Goal: Task Accomplishment & Management: Complete application form

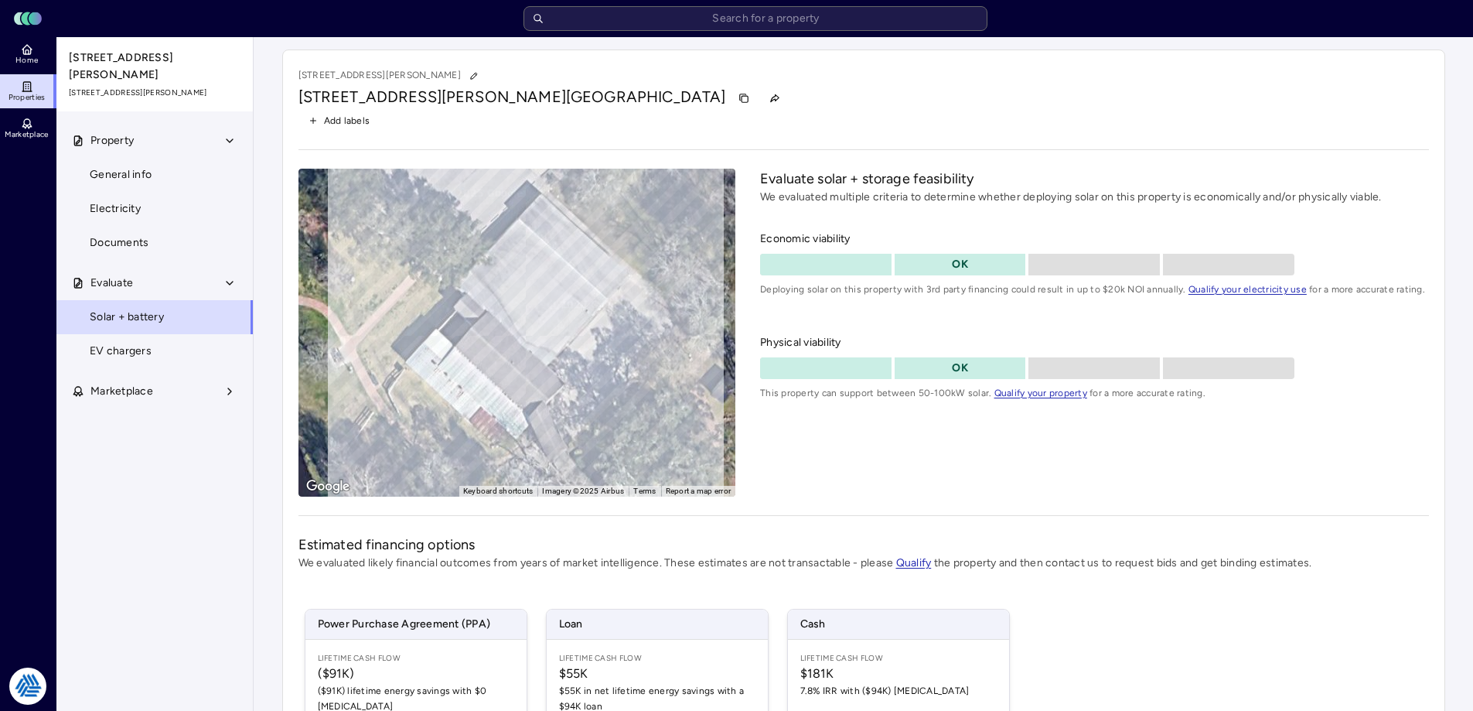
click at [15, 53] on link "Home" at bounding box center [28, 54] width 56 height 34
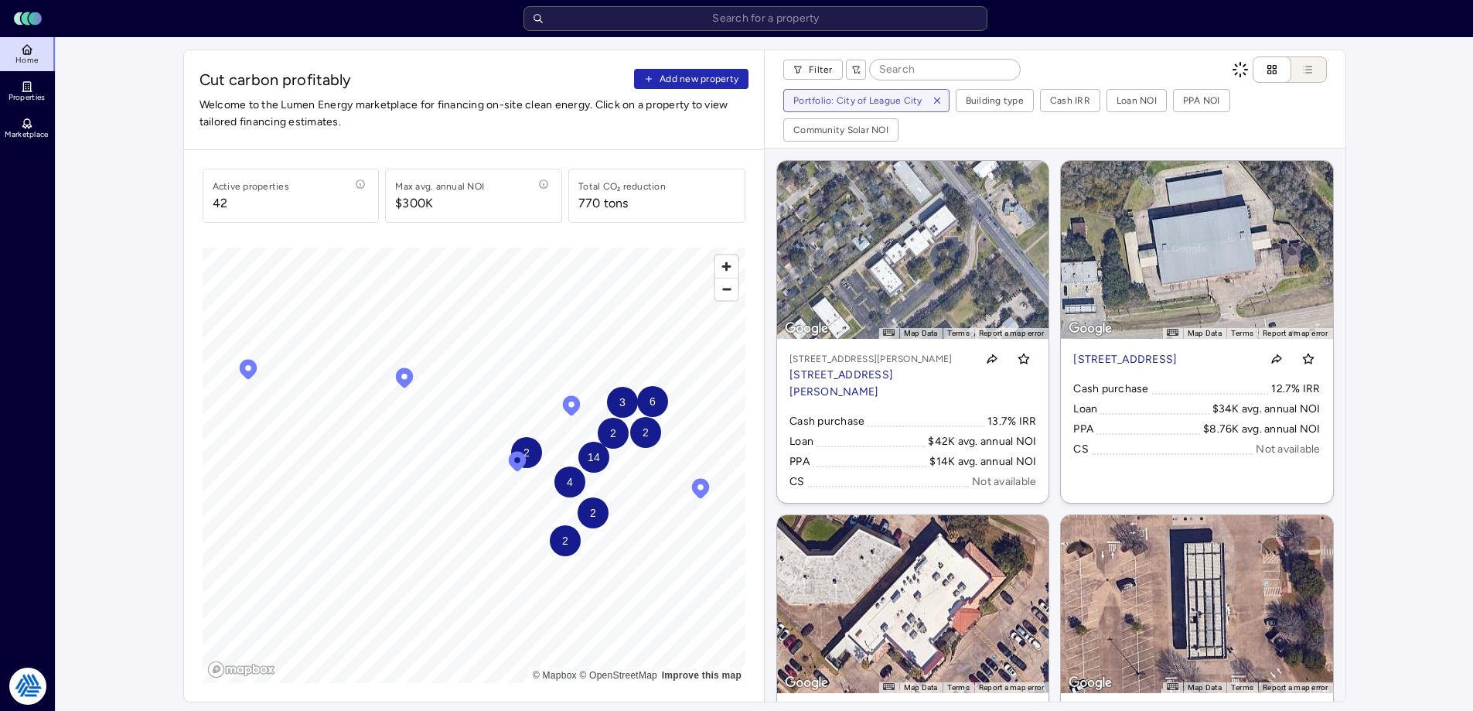
click at [619, 78] on span "Cut carbon profitably" at bounding box center [414, 80] width 429 height 22
click at [667, 83] on span "Add new property" at bounding box center [699, 78] width 79 height 15
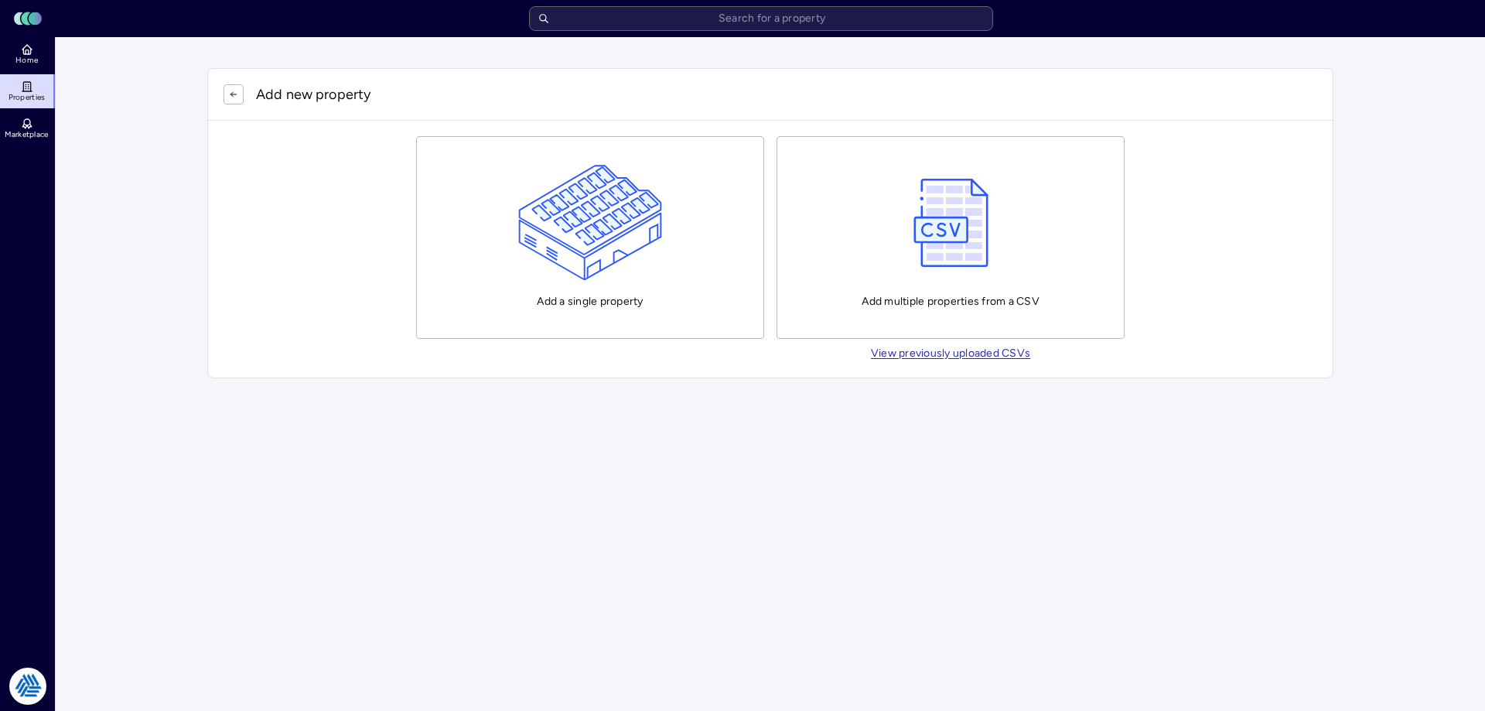
click at [516, 230] on button "Add a single property" at bounding box center [590, 237] width 348 height 203
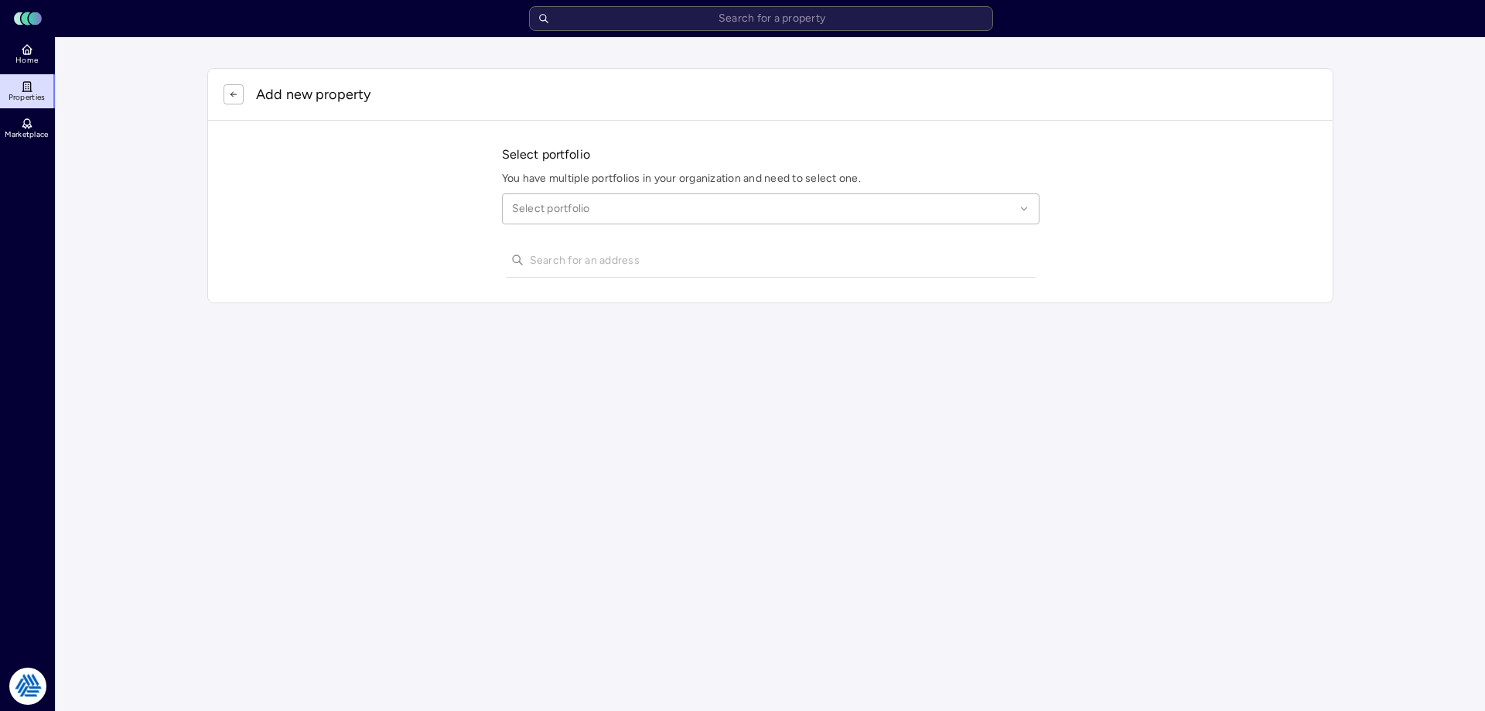
click at [554, 202] on div at bounding box center [763, 208] width 503 height 17
type input "league city"
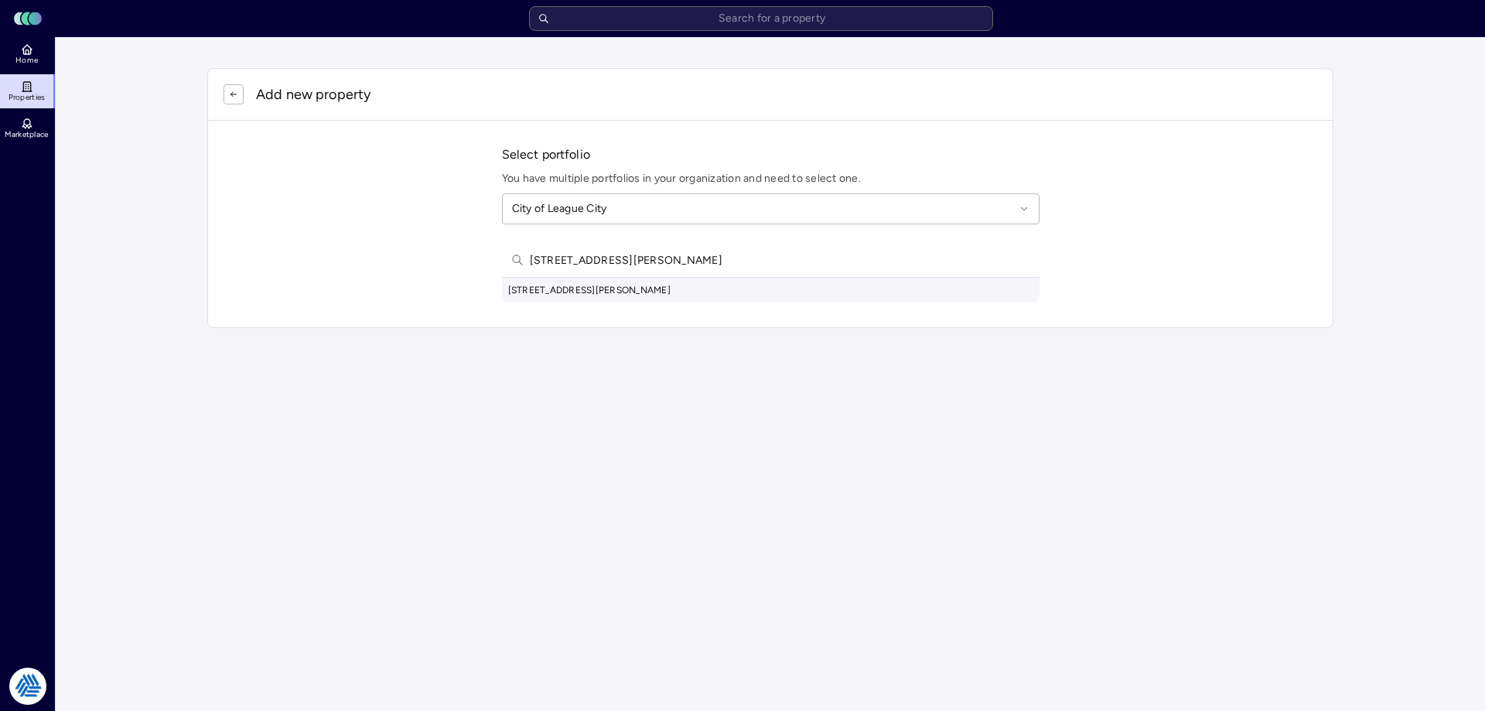
type input "[STREET_ADDRESS][PERSON_NAME]"
click at [656, 289] on div "[STREET_ADDRESS][PERSON_NAME]" at bounding box center [770, 290] width 537 height 25
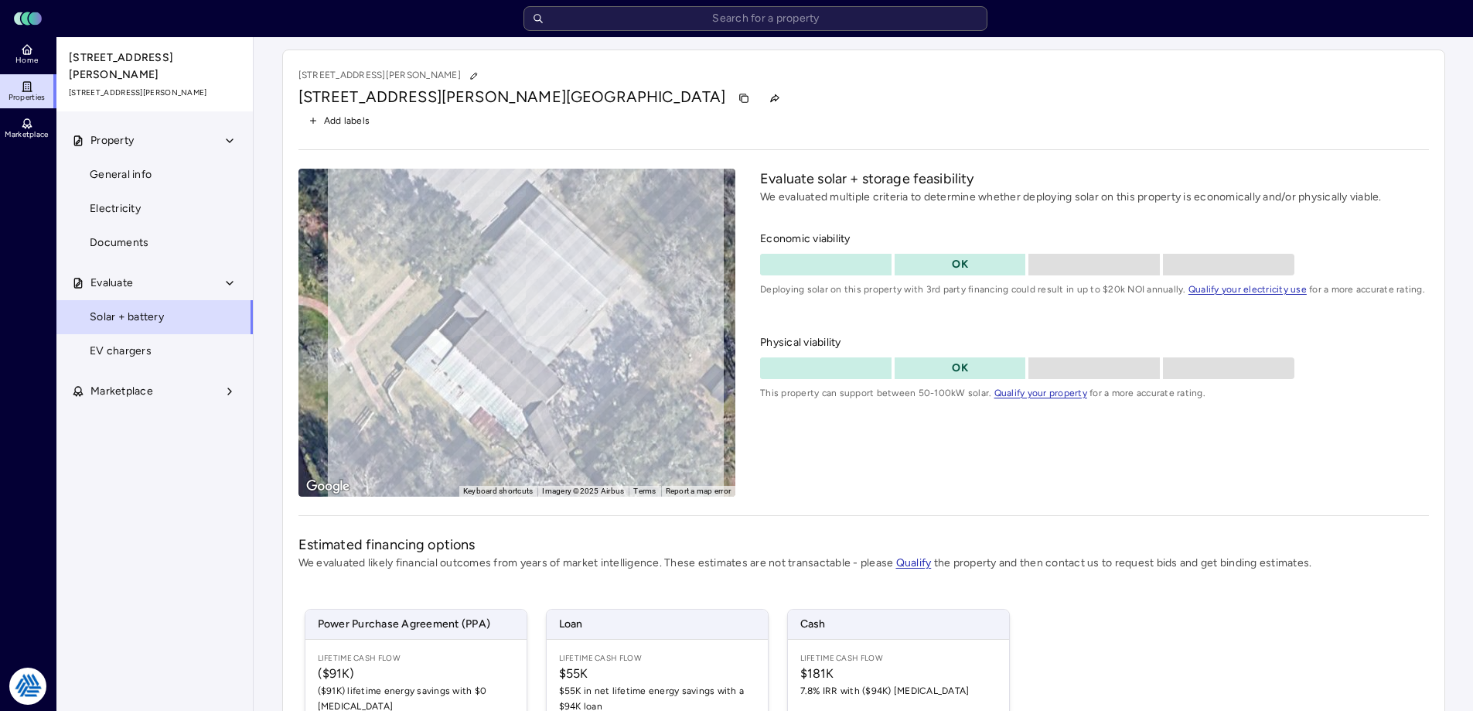
click at [830, 475] on div "Evaluate solar + storage feasibility We evaluated multiple criteria to determin…" at bounding box center [1094, 333] width 668 height 328
click at [671, 19] on input "text" at bounding box center [756, 18] width 464 height 25
click at [25, 49] on icon at bounding box center [27, 49] width 12 height 12
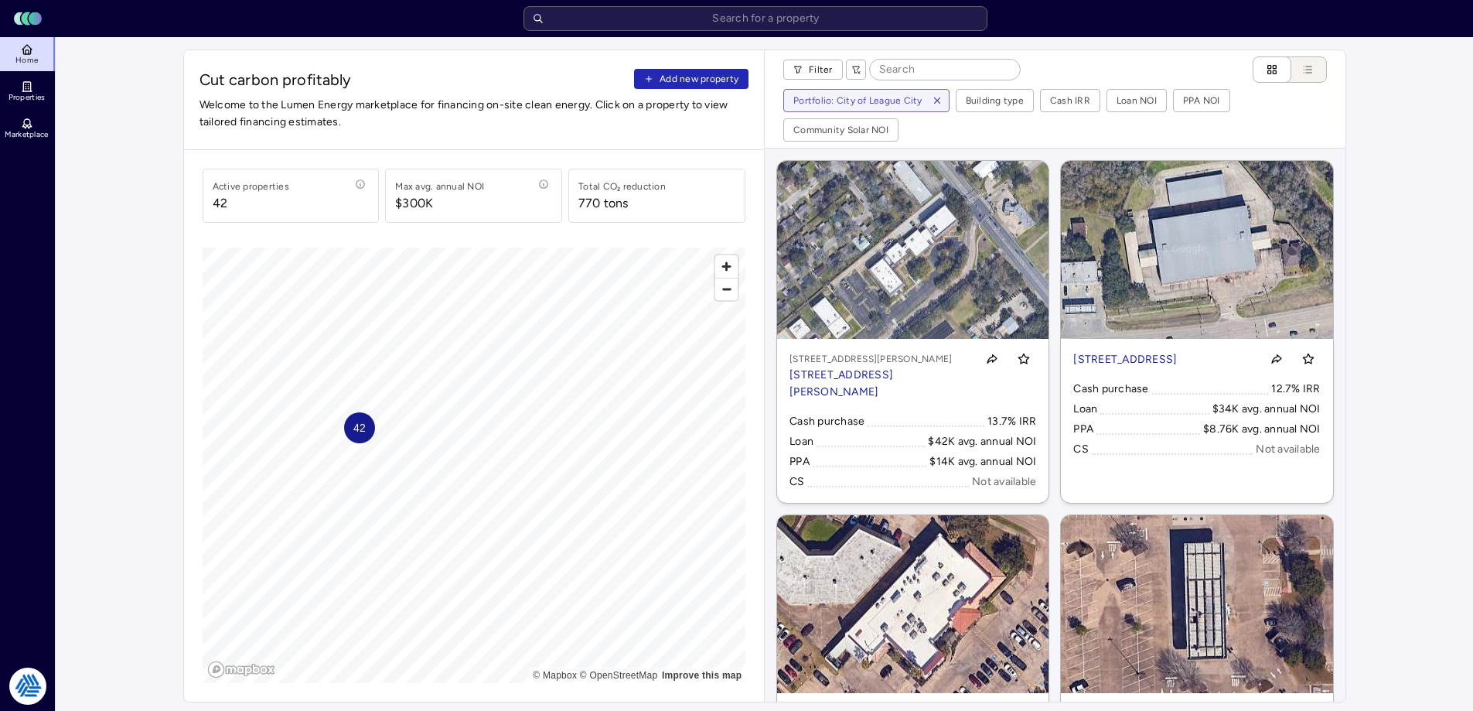
click at [722, 75] on span "Add new property" at bounding box center [699, 78] width 79 height 15
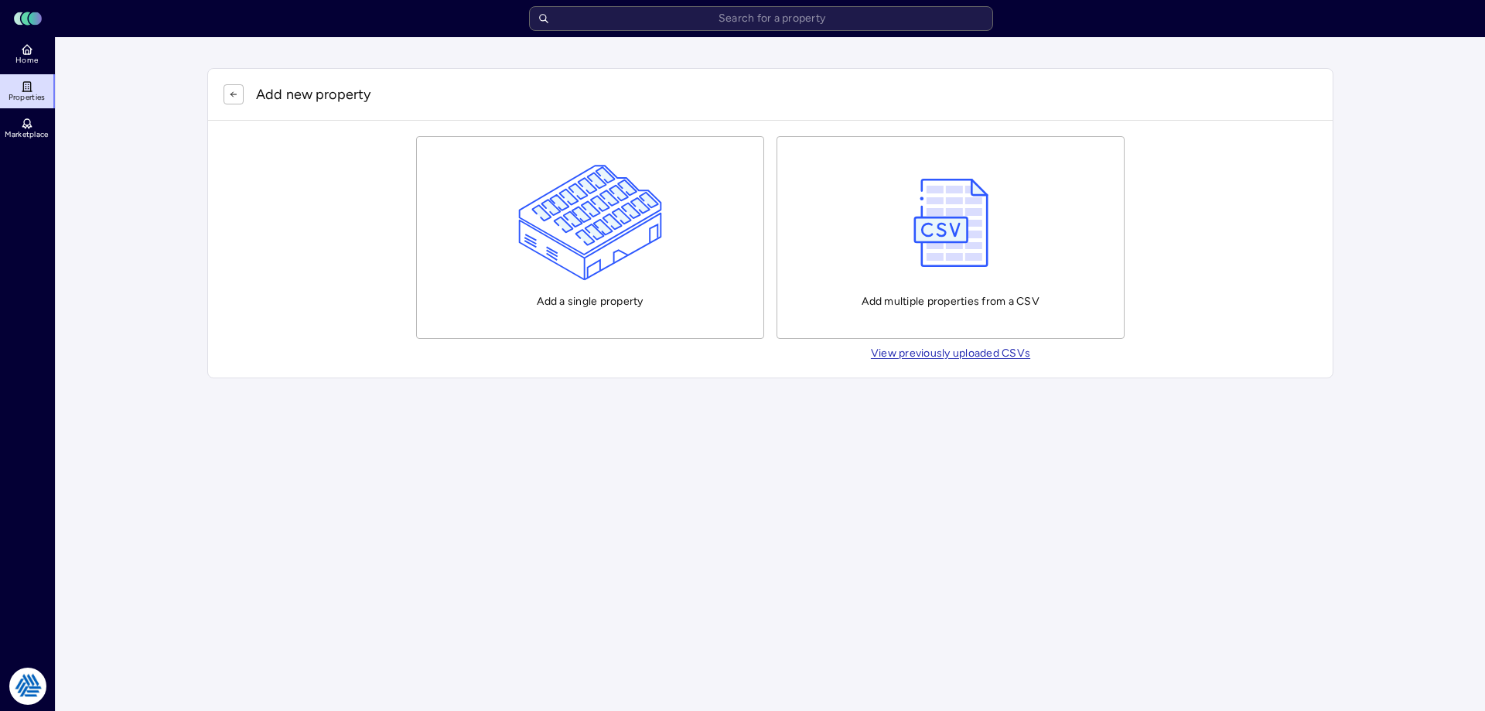
click at [659, 216] on img "button" at bounding box center [590, 223] width 145 height 116
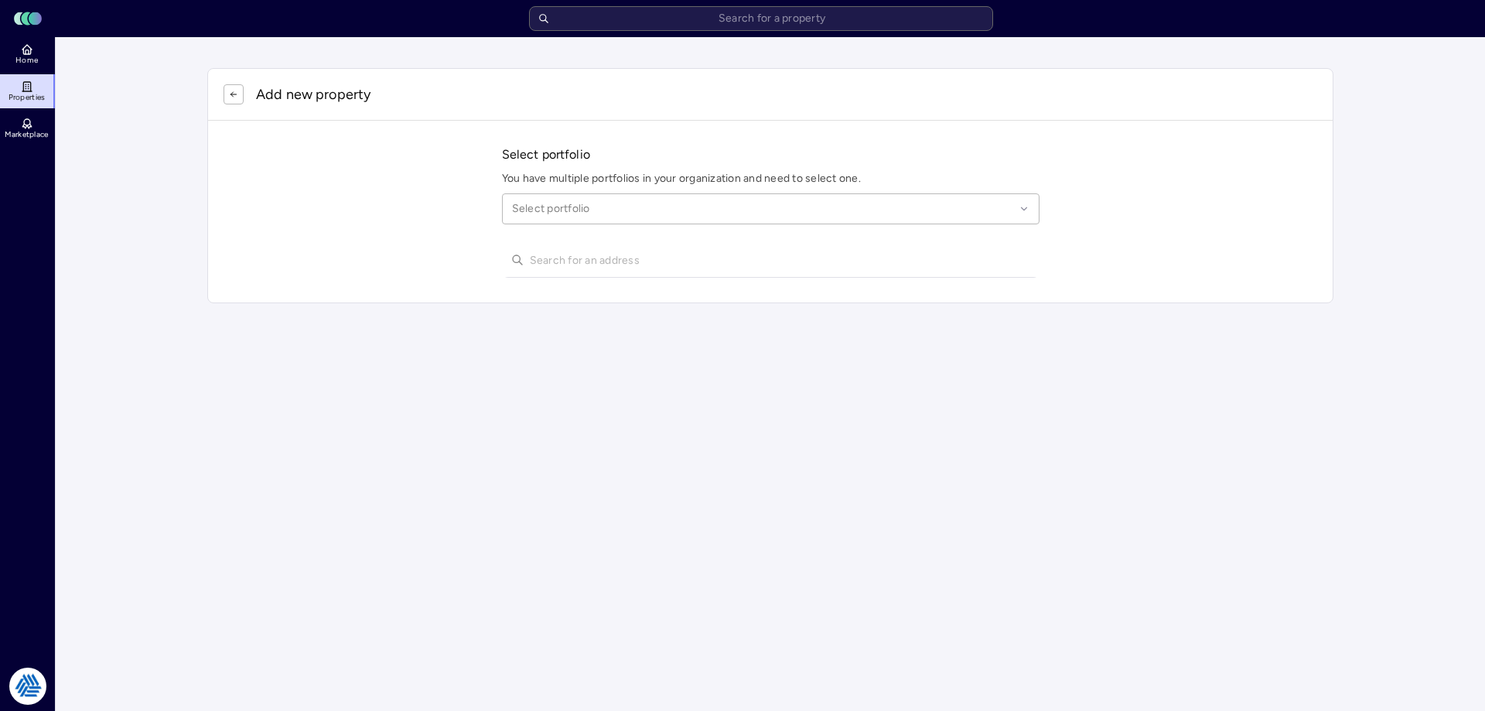
click at [602, 183] on p "You have multiple portfolios in your organization and need to select one." at bounding box center [770, 178] width 537 height 17
click at [595, 205] on div at bounding box center [763, 208] width 503 height 17
type input "leaug"
click at [595, 205] on div at bounding box center [763, 208] width 503 height 17
type input "league"
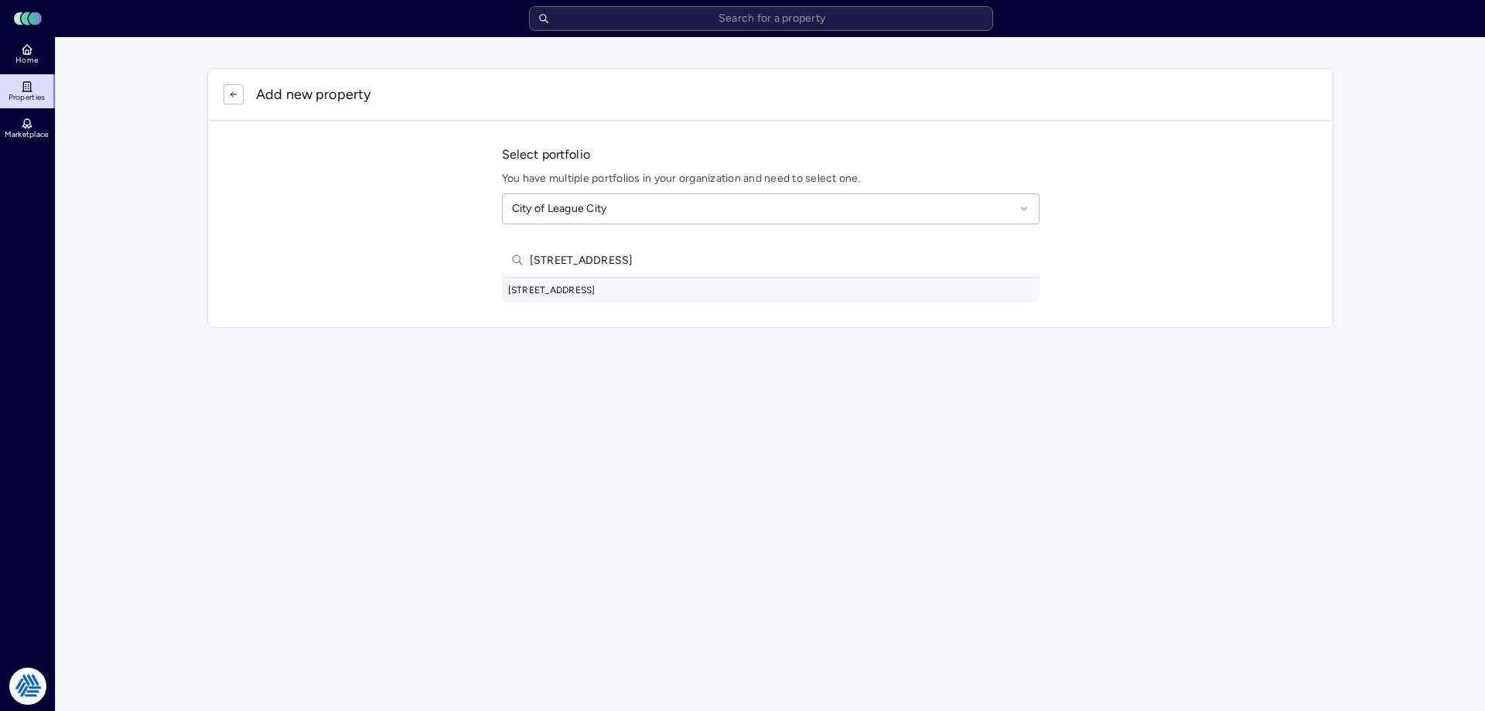
type input "[STREET_ADDRESS]"
click at [690, 295] on div "[STREET_ADDRESS]" at bounding box center [770, 290] width 537 height 25
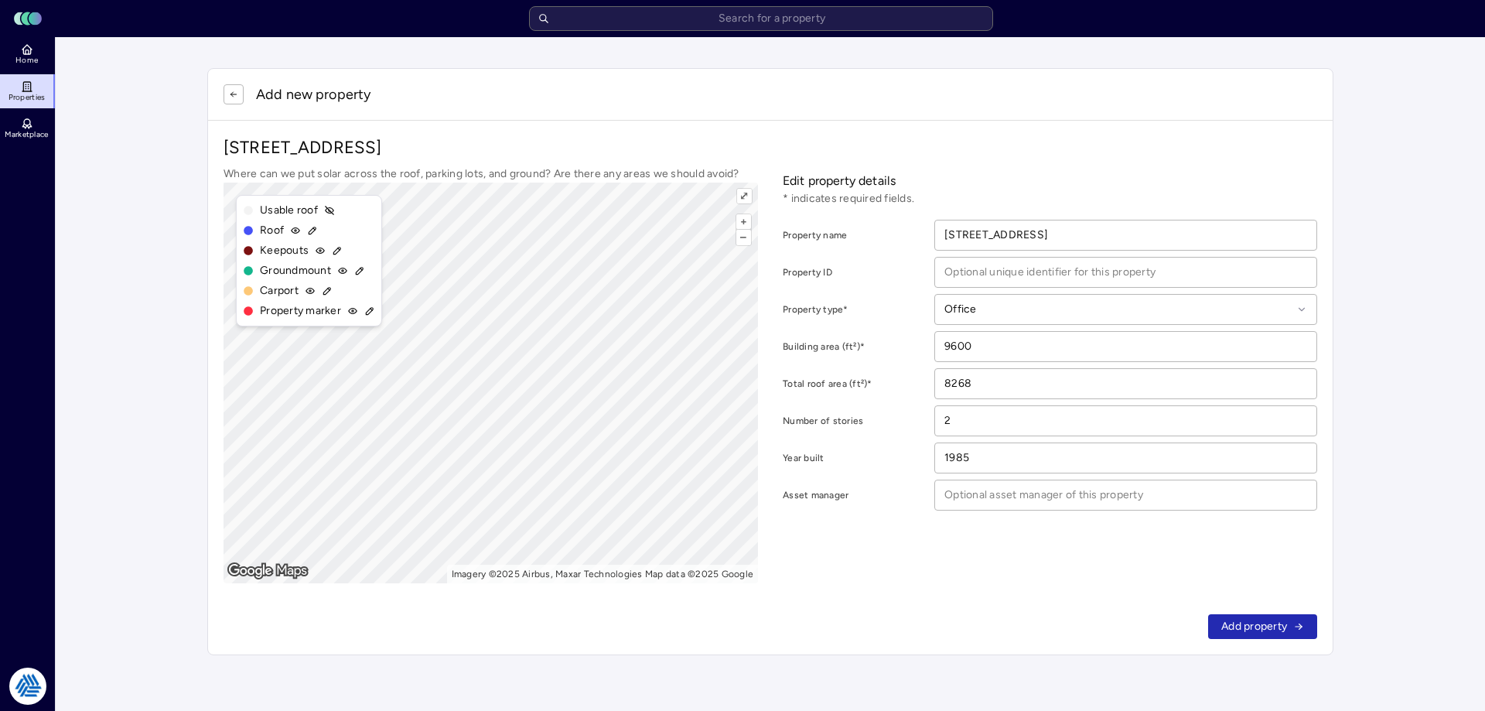
click at [1311, 620] on button "Add property" at bounding box center [1262, 626] width 109 height 25
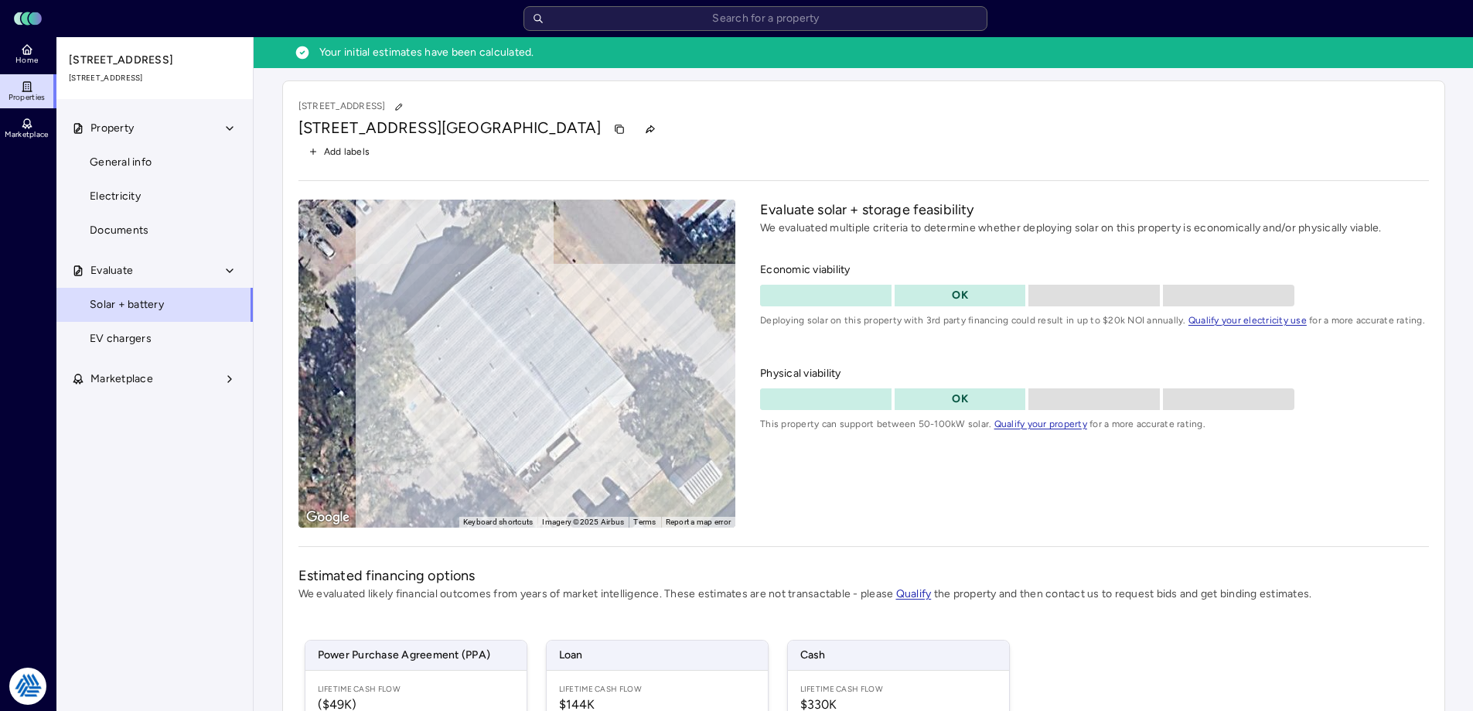
click at [31, 60] on span "Home" at bounding box center [26, 60] width 22 height 9
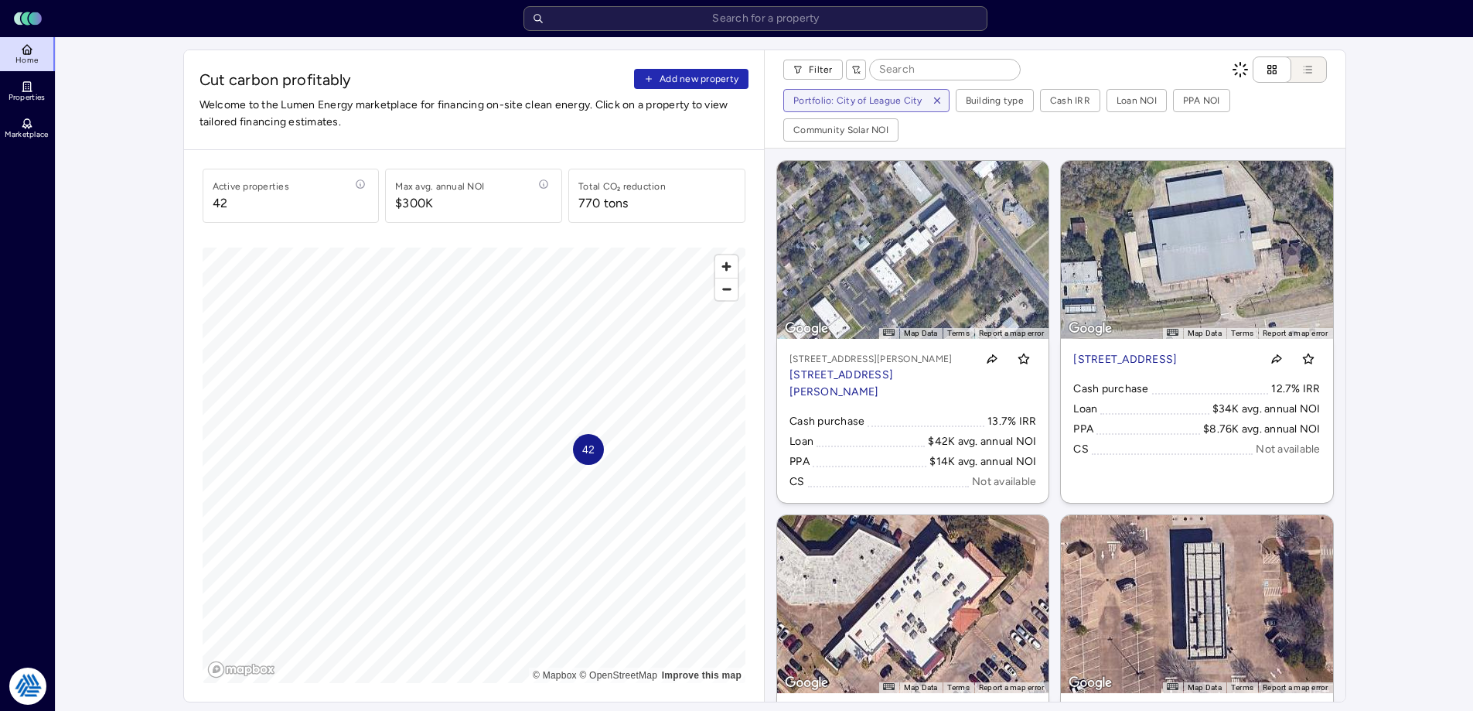
click at [708, 73] on span "Add new property" at bounding box center [699, 78] width 79 height 15
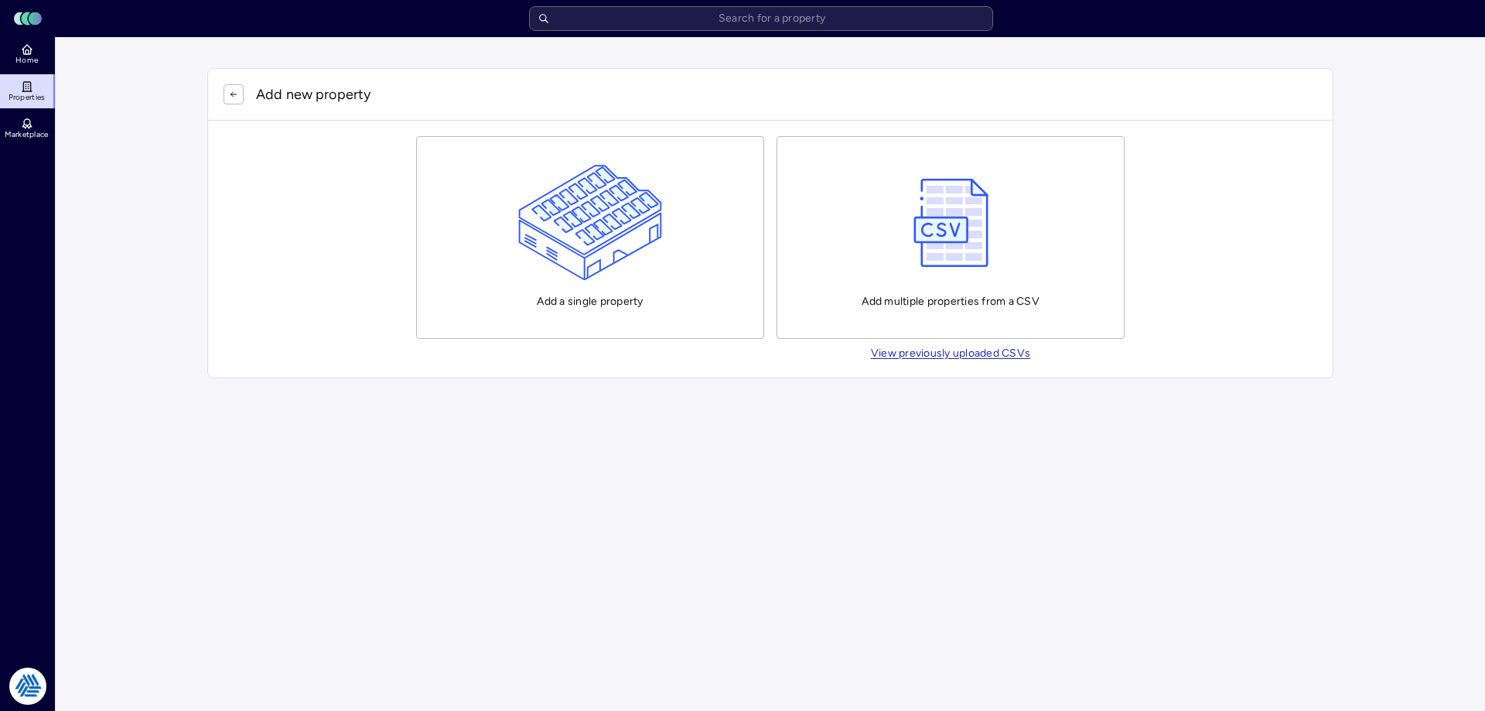
click at [627, 210] on img "button" at bounding box center [590, 223] width 145 height 116
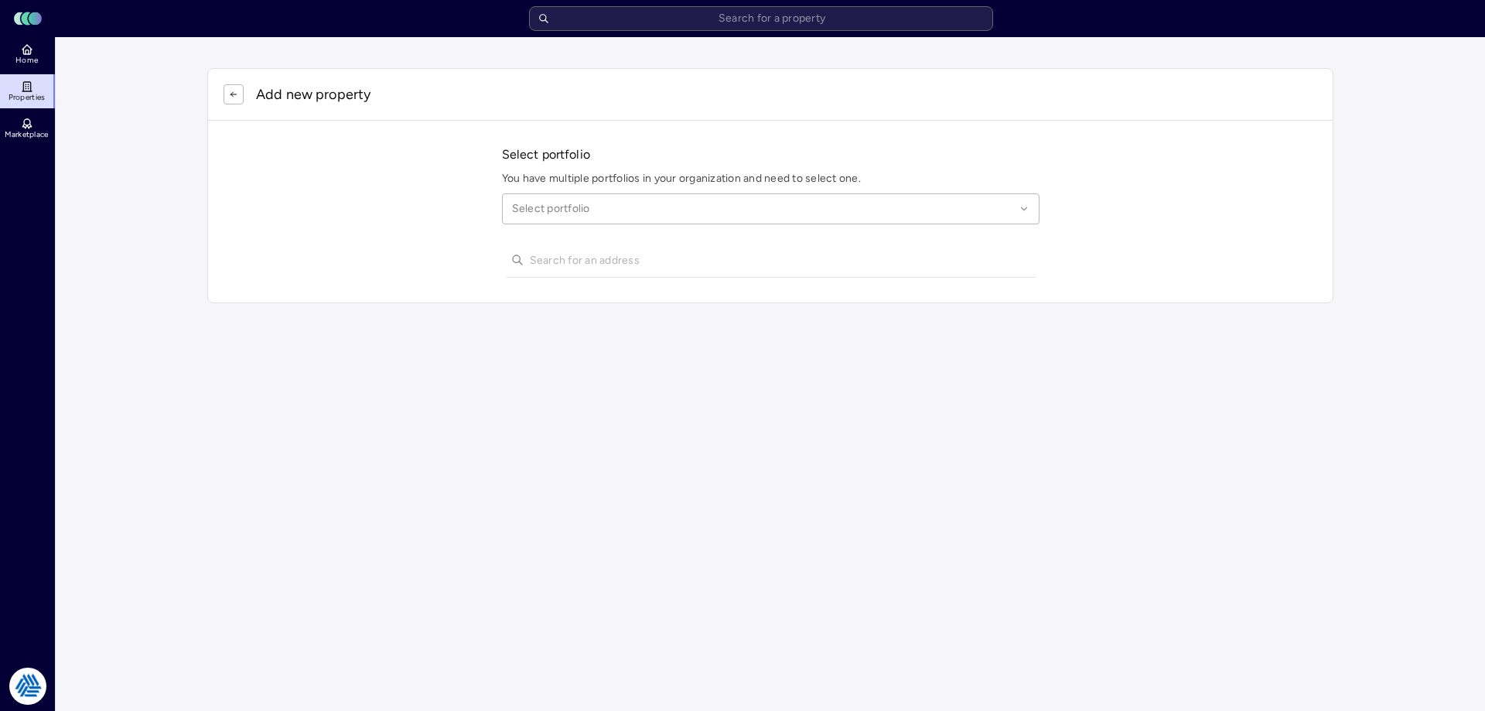
click at [599, 208] on div at bounding box center [763, 208] width 503 height 17
type input "league city"
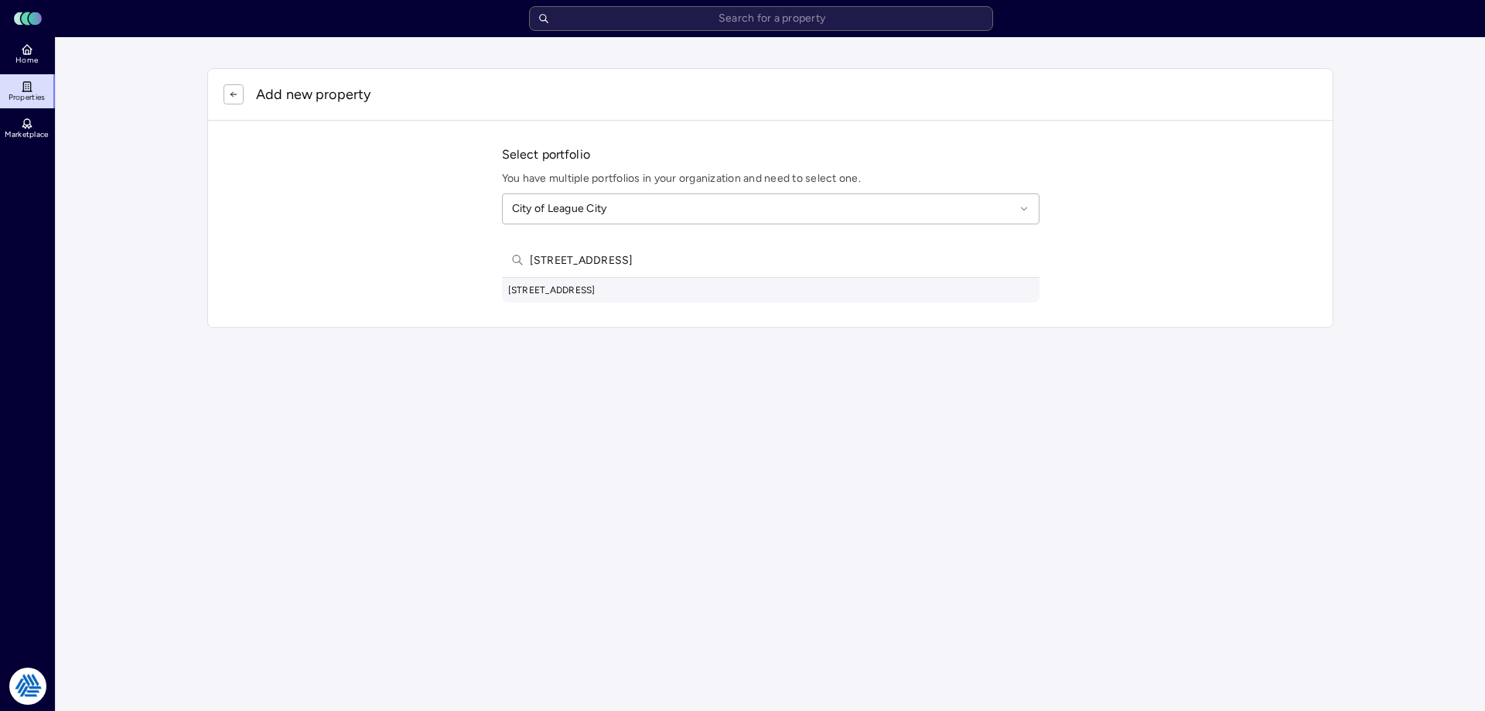
type input "[STREET_ADDRESS]"
click at [622, 294] on div "[STREET_ADDRESS]" at bounding box center [770, 290] width 537 height 25
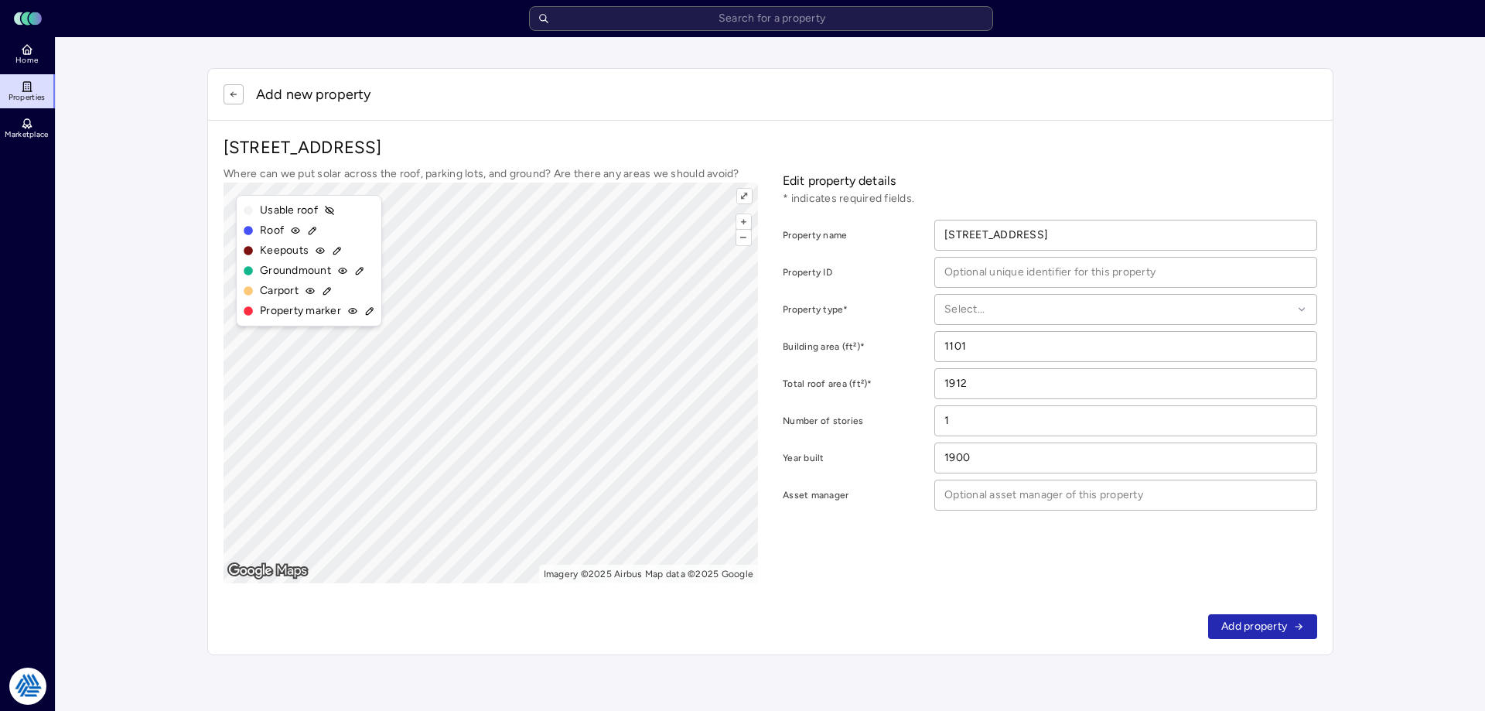
click at [565, 577] on div "+ – ⇧ › Imagery ©2025 Airbus Map data ©2025 Google ⤢" at bounding box center [490, 382] width 534 height 401
click at [1274, 617] on button "Add property" at bounding box center [1262, 626] width 109 height 25
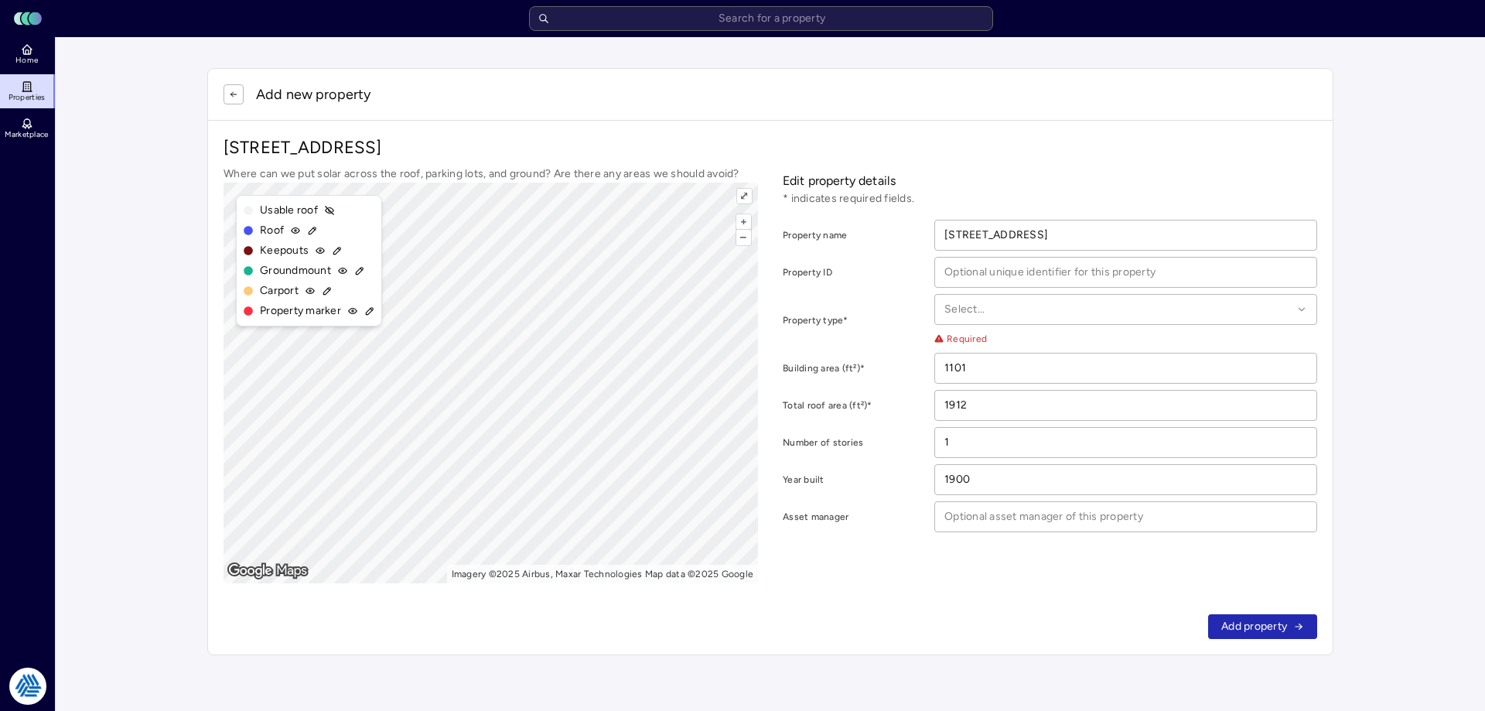
click at [963, 307] on div at bounding box center [1118, 309] width 348 height 17
click at [1008, 449] on div "Office" at bounding box center [1125, 450] width 363 height 36
click at [1274, 628] on span "Add property" at bounding box center [1254, 626] width 66 height 17
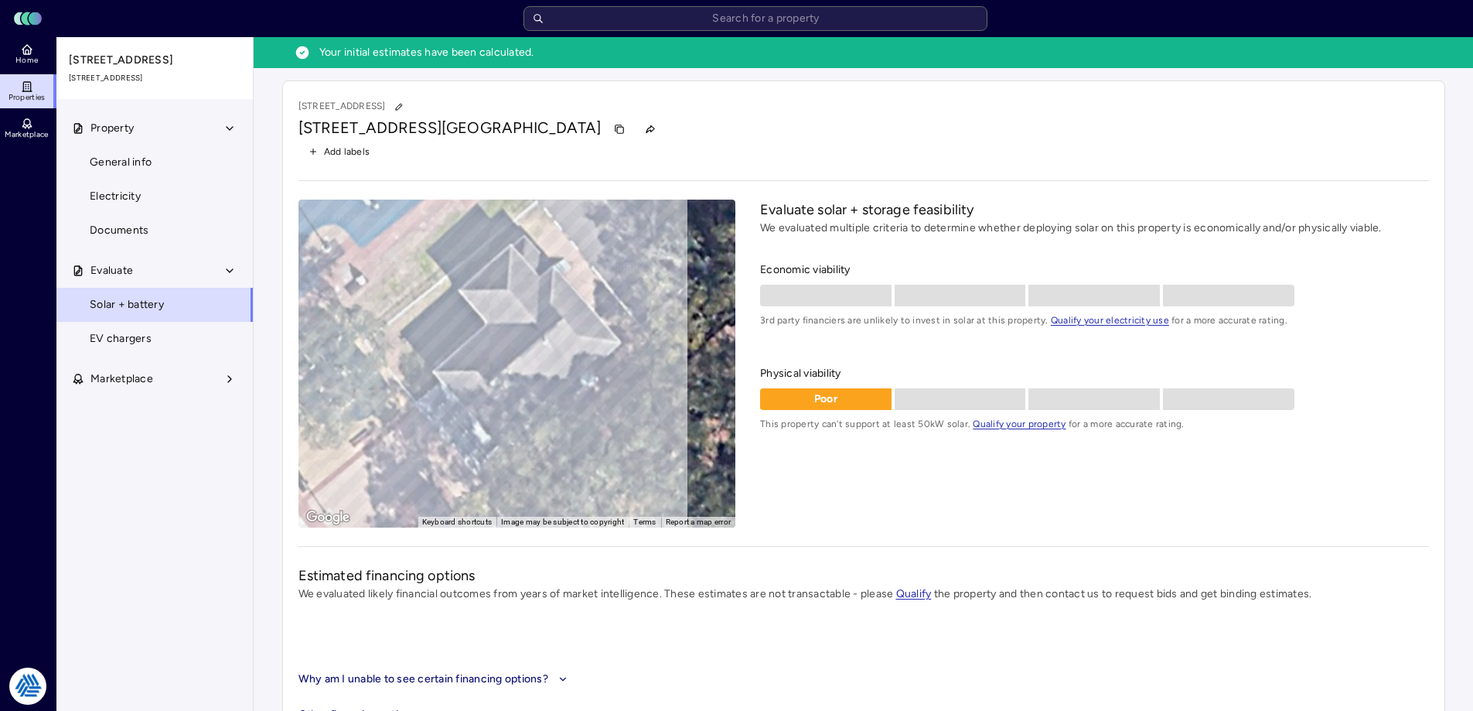
drag, startPoint x: 8, startPoint y: 56, endPoint x: 656, endPoint y: 23, distance: 648.8
click at [8, 56] on link "Home" at bounding box center [28, 54] width 56 height 34
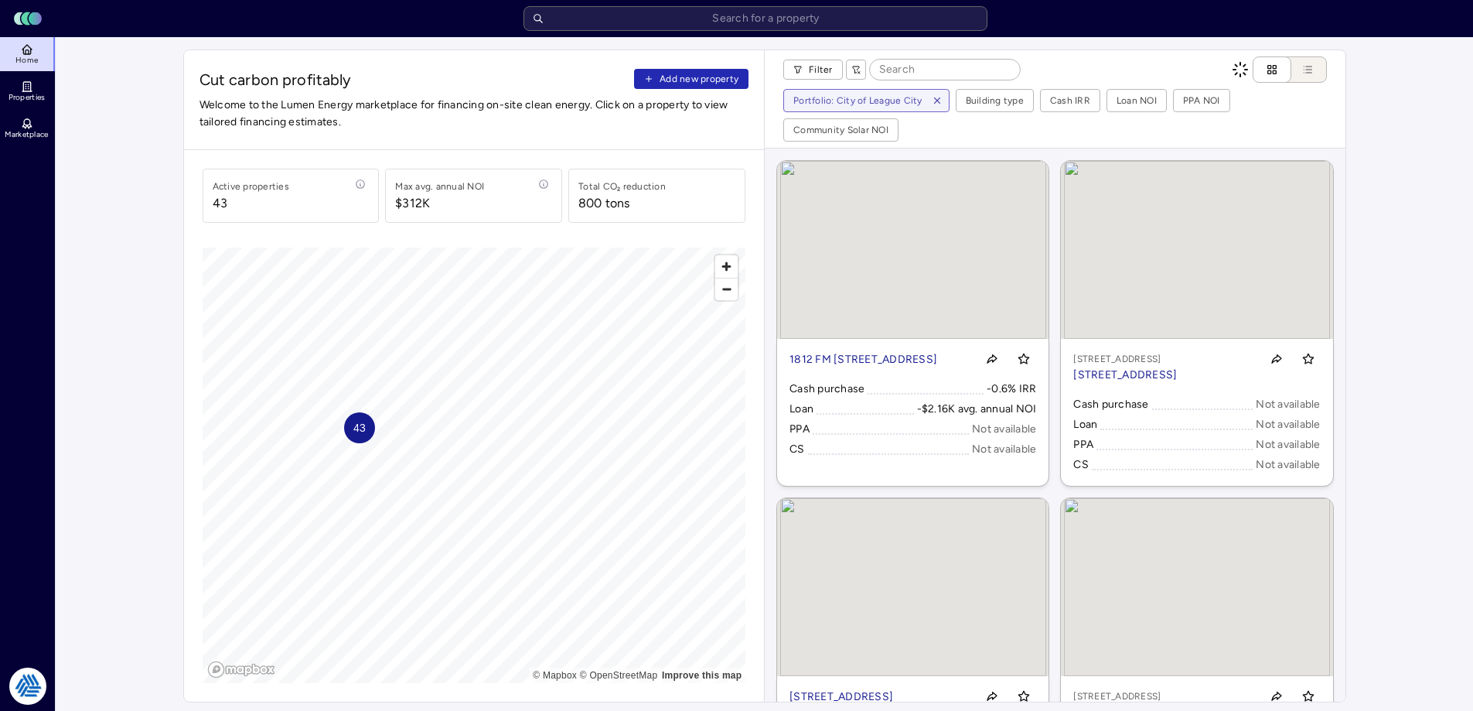
click at [718, 81] on span "Add new property" at bounding box center [699, 78] width 79 height 15
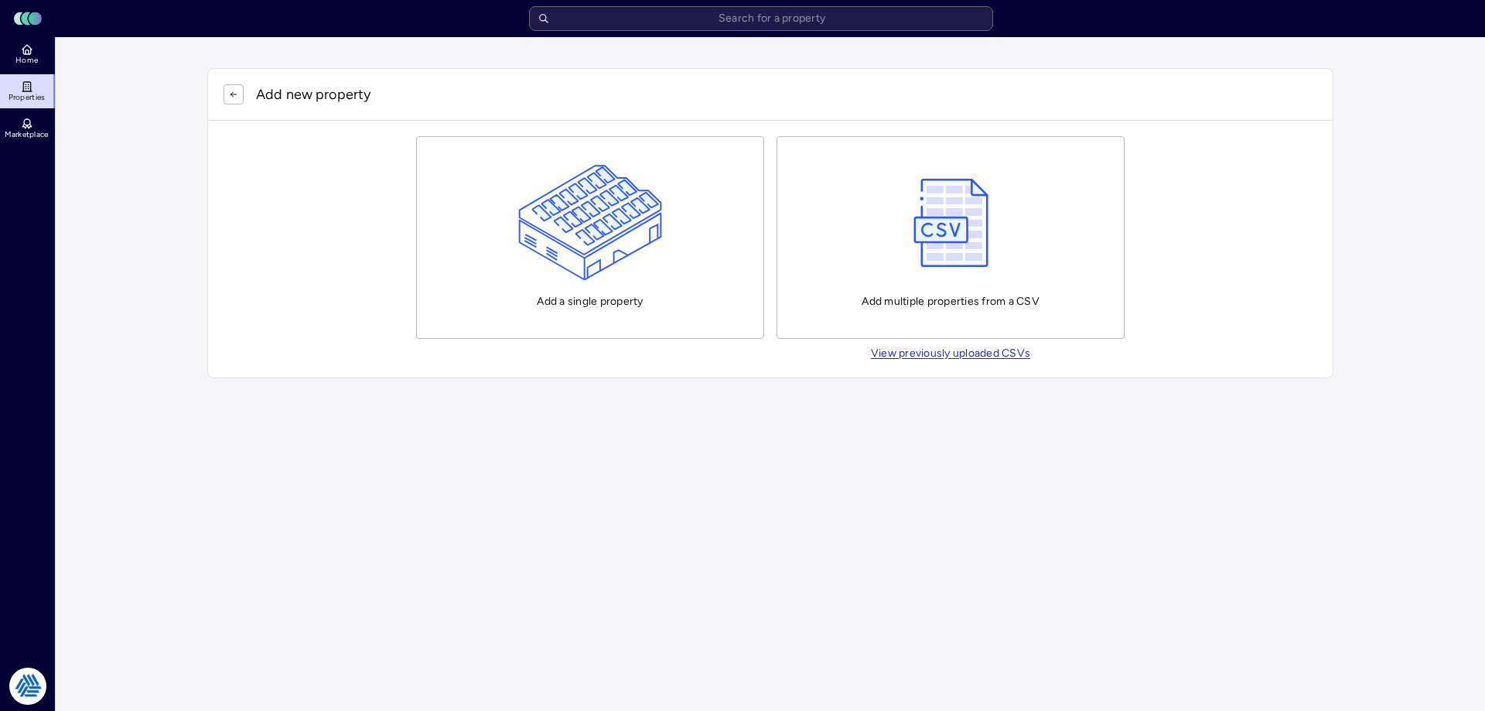
click at [660, 206] on img "button" at bounding box center [590, 223] width 145 height 116
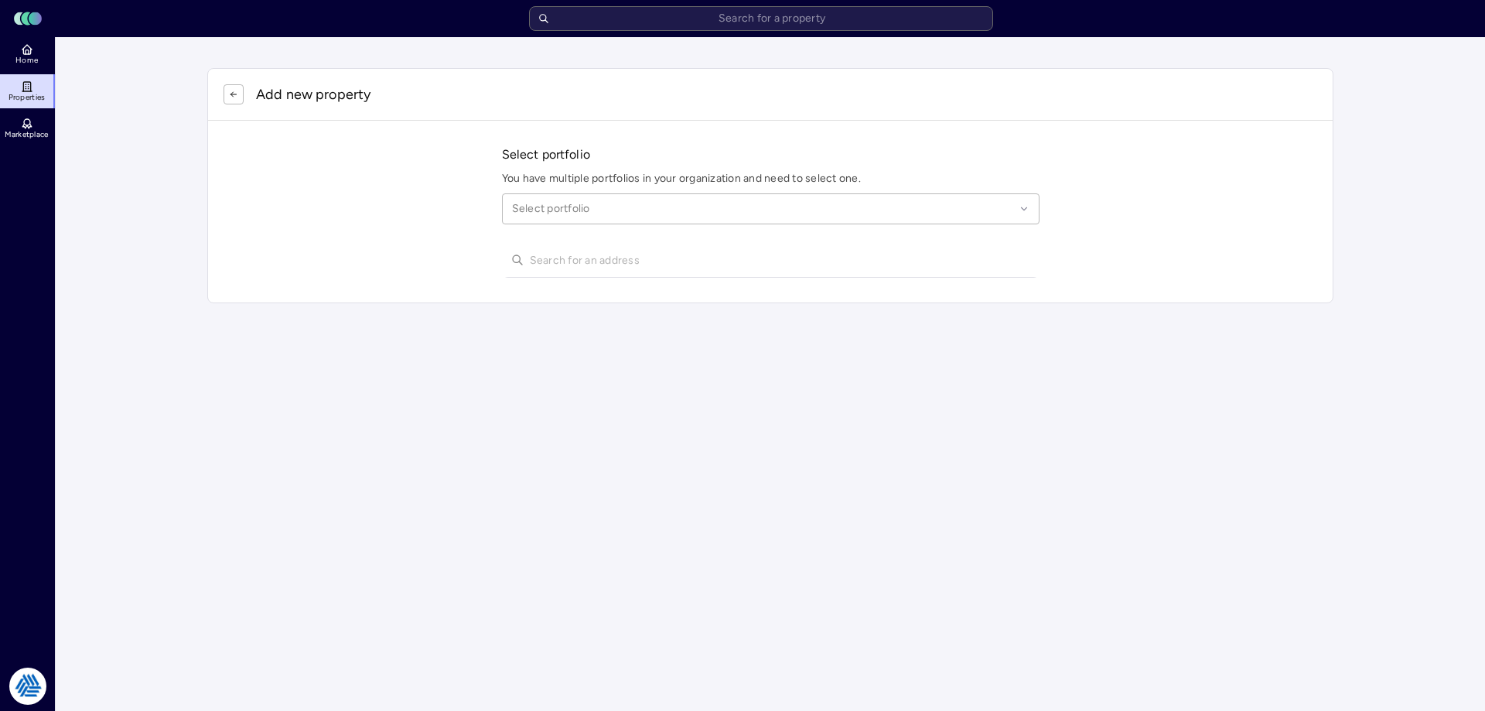
click at [601, 212] on div at bounding box center [763, 208] width 503 height 17
type input "league city"
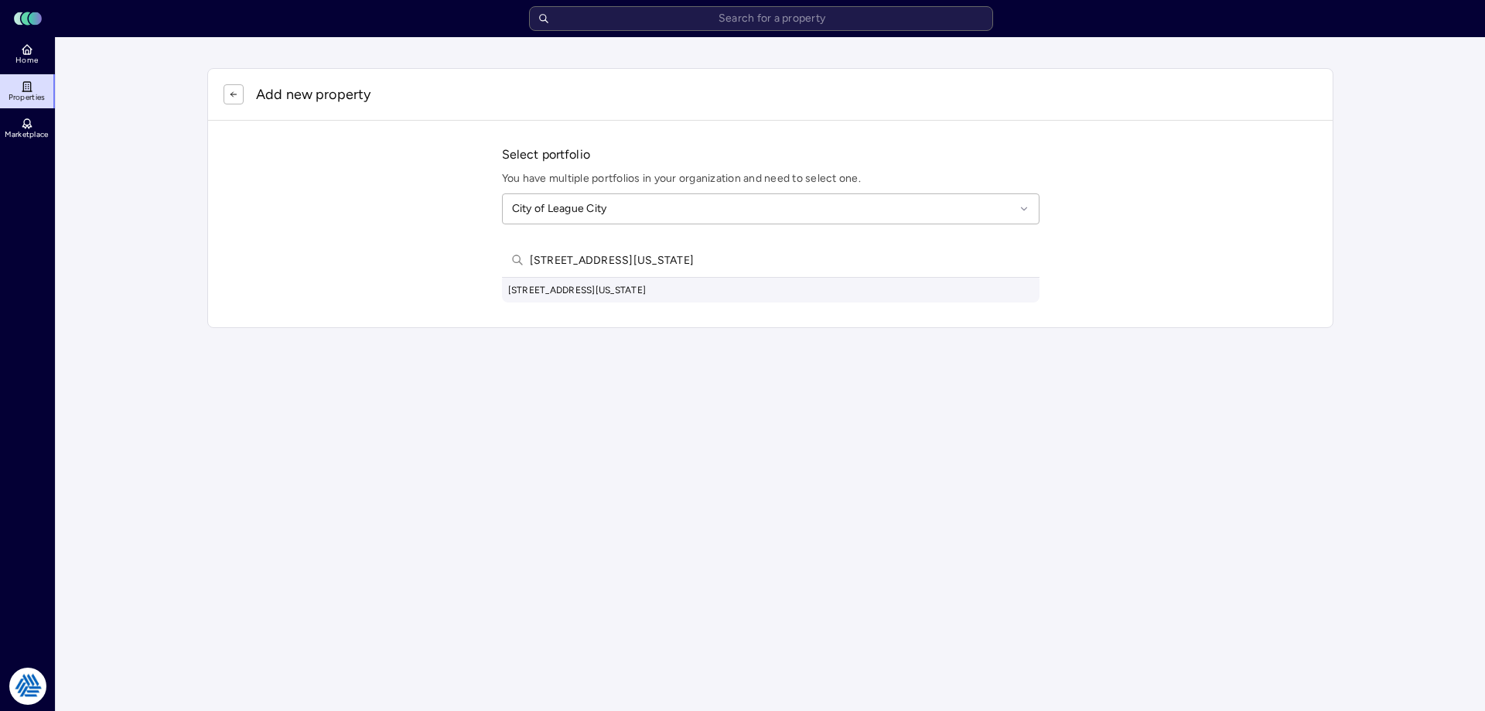
type input "[STREET_ADDRESS][US_STATE]"
click at [701, 285] on div "[STREET_ADDRESS][US_STATE]" at bounding box center [770, 290] width 537 height 25
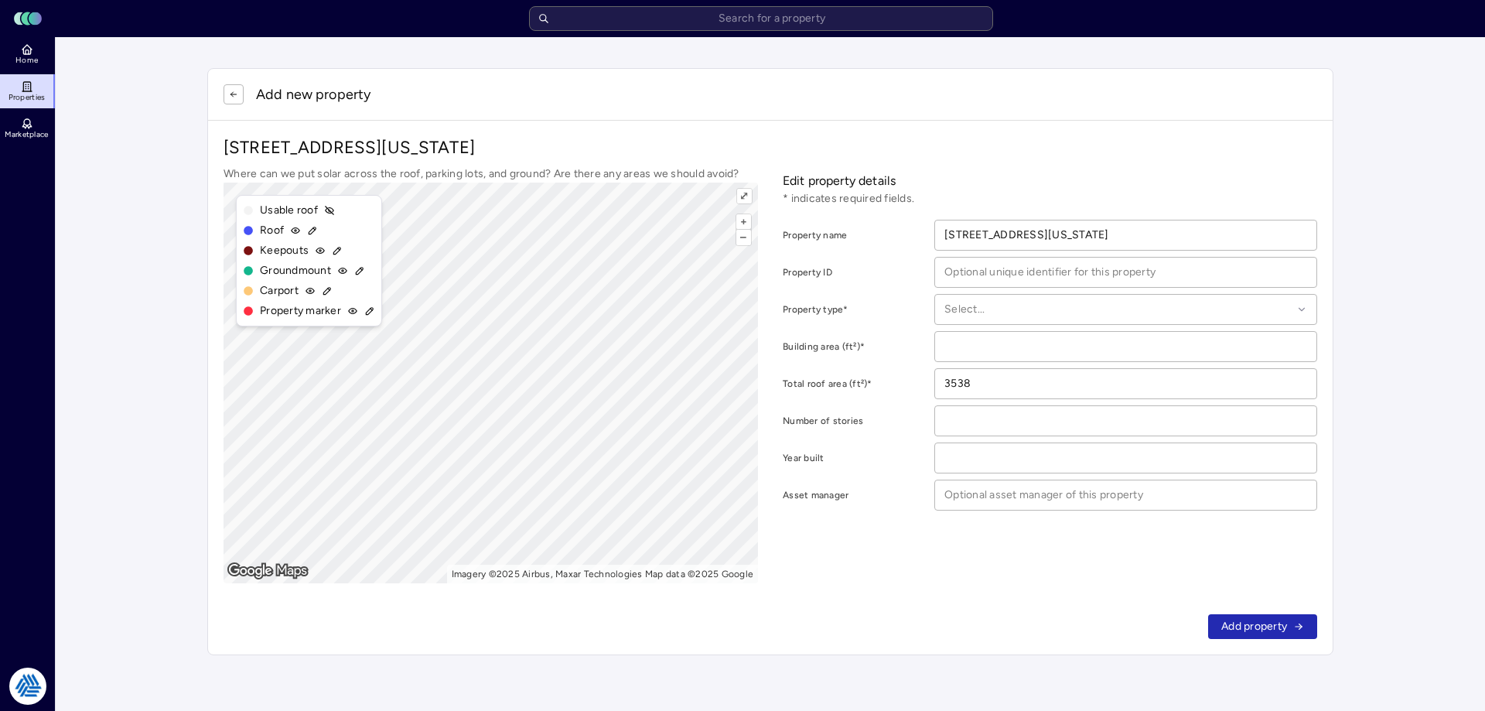
click at [28, 43] on icon at bounding box center [27, 49] width 12 height 12
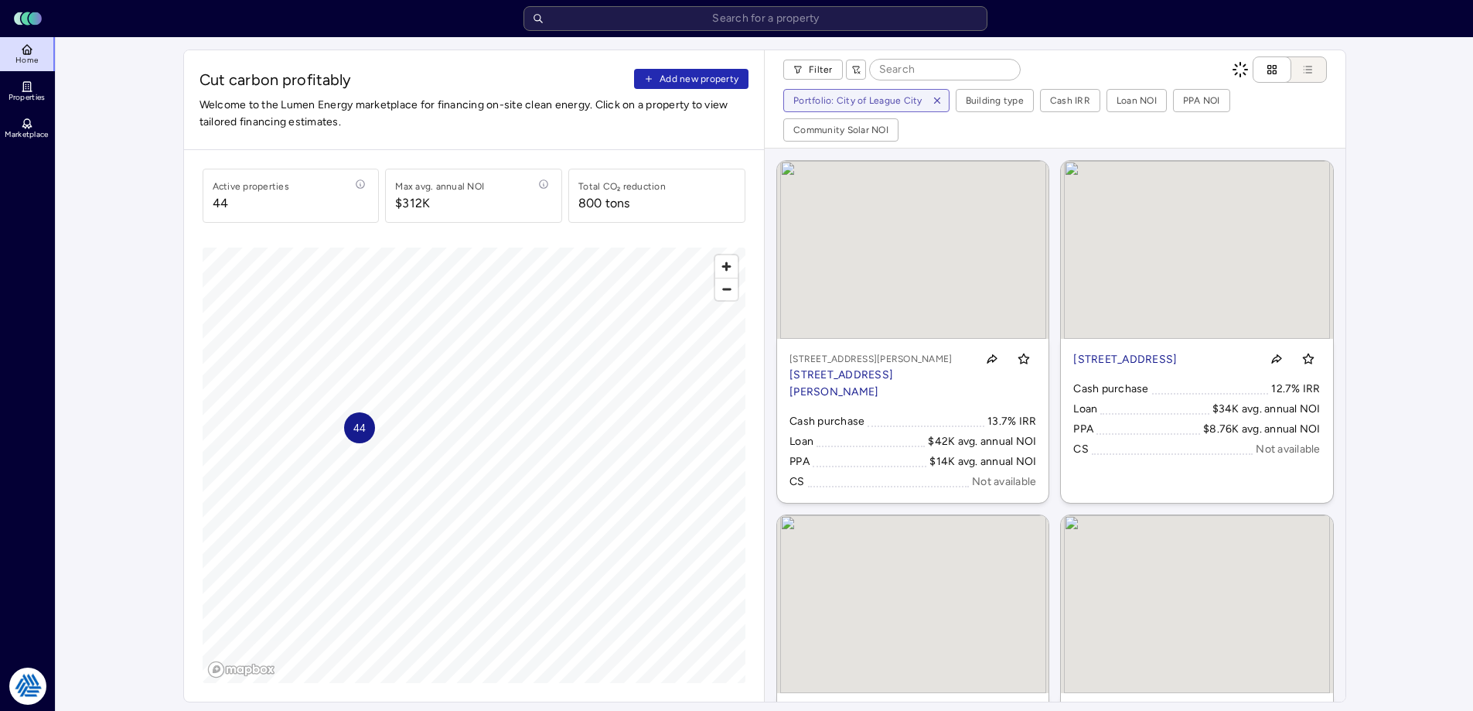
click at [721, 89] on span "Cut carbon profitably Add new property" at bounding box center [475, 80] width 550 height 22
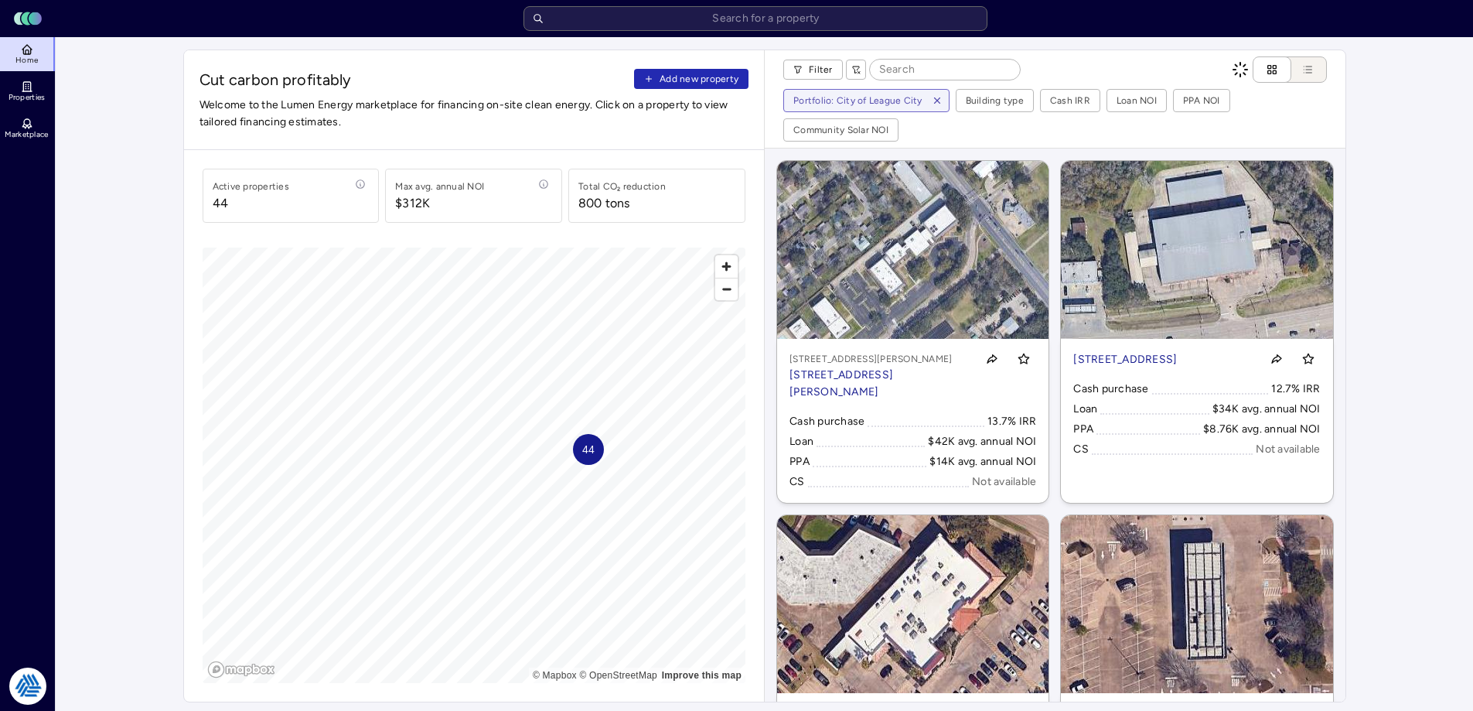
click at [715, 83] on span "Add new property" at bounding box center [699, 78] width 79 height 15
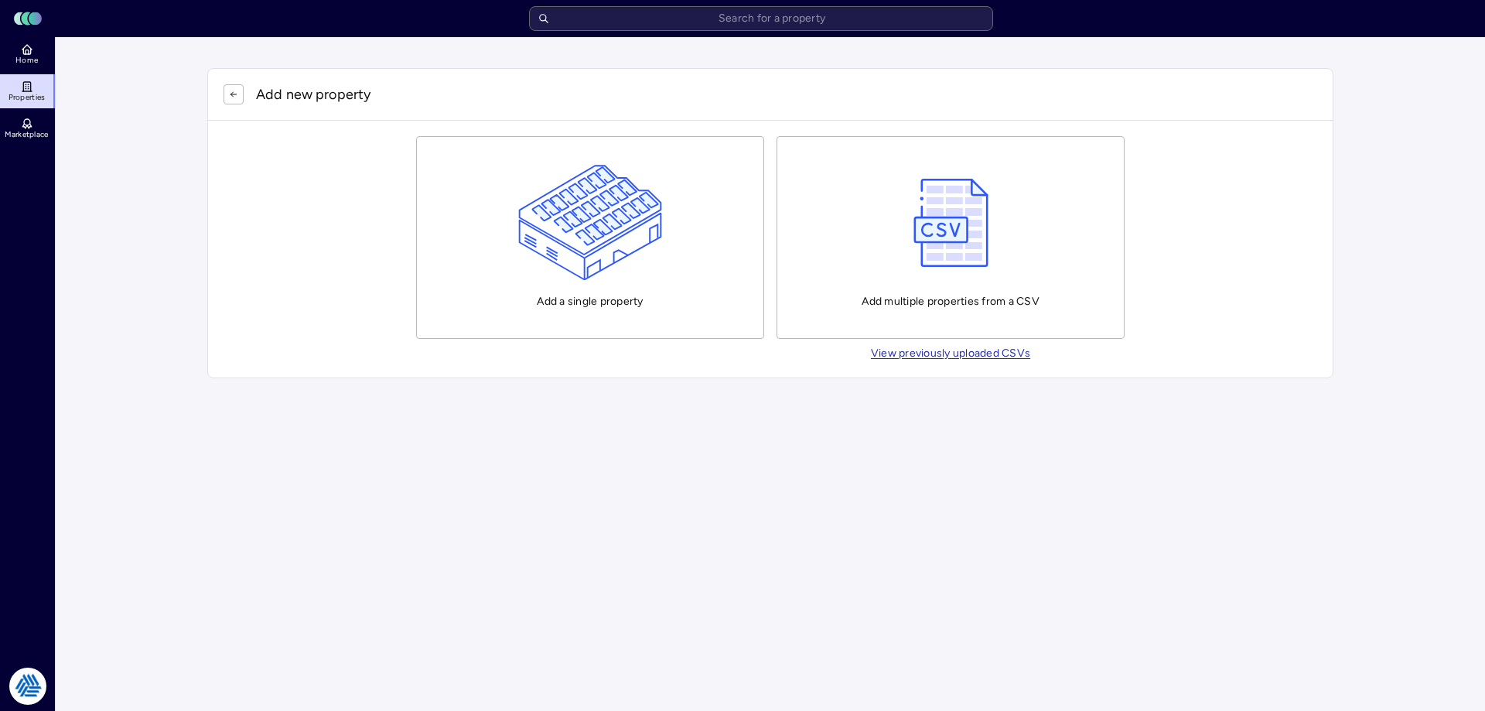
click at [592, 251] on img "button" at bounding box center [590, 223] width 145 height 116
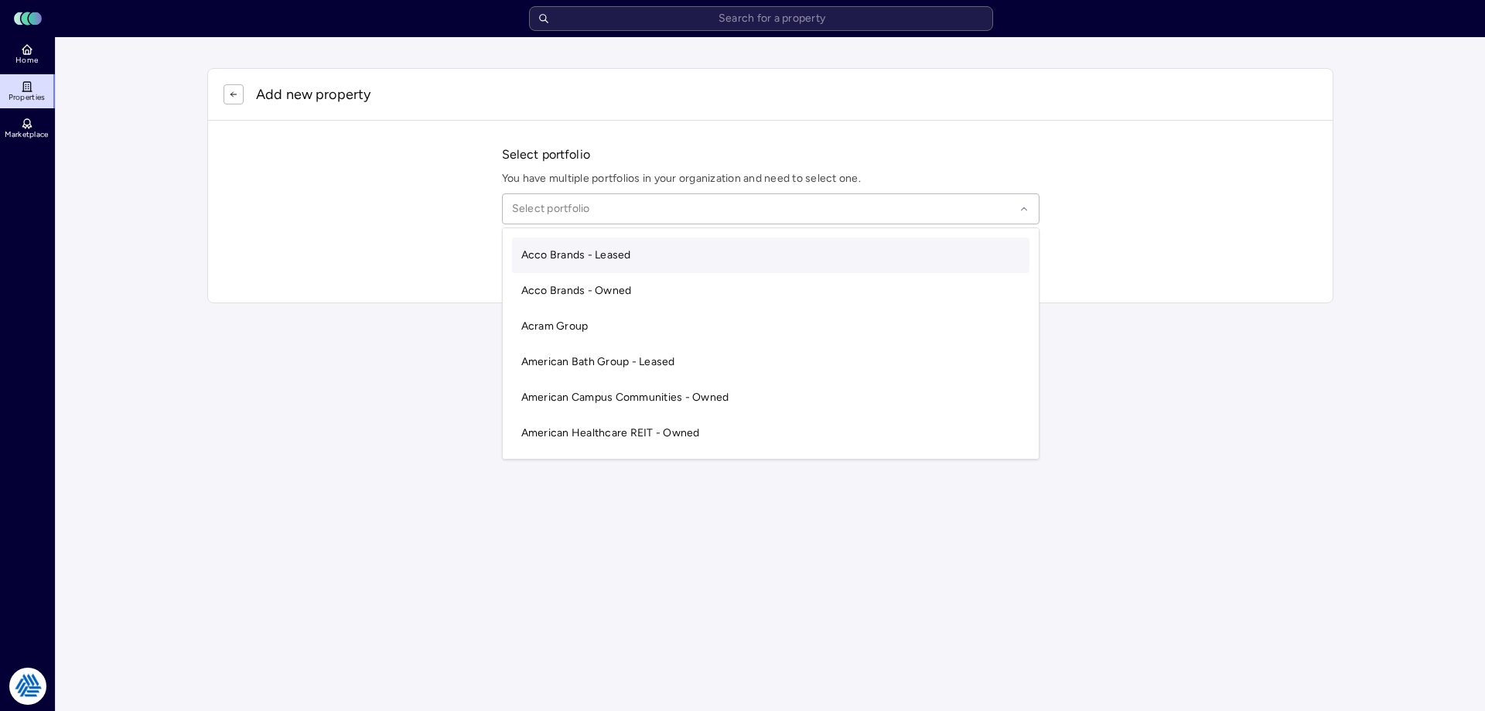
click at [547, 214] on div at bounding box center [763, 208] width 503 height 17
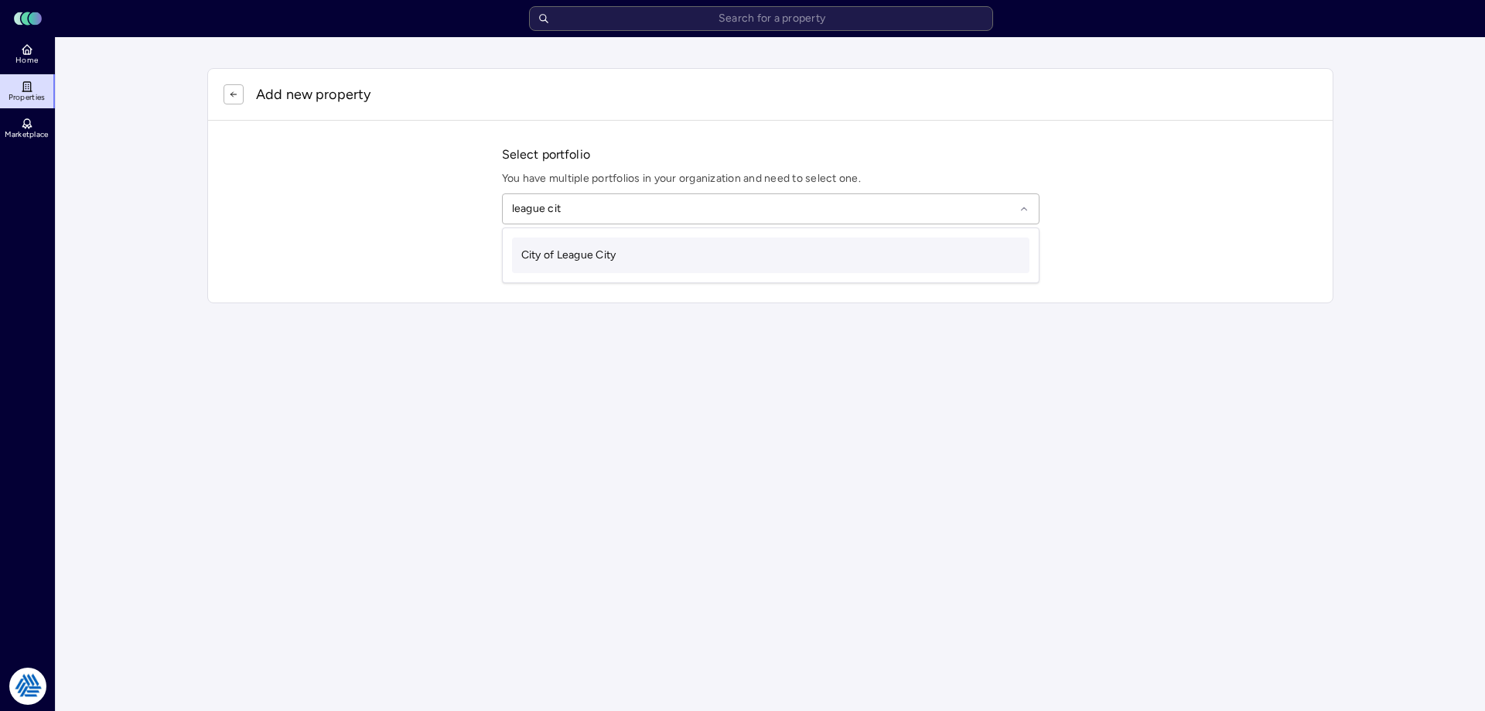
type input "league city"
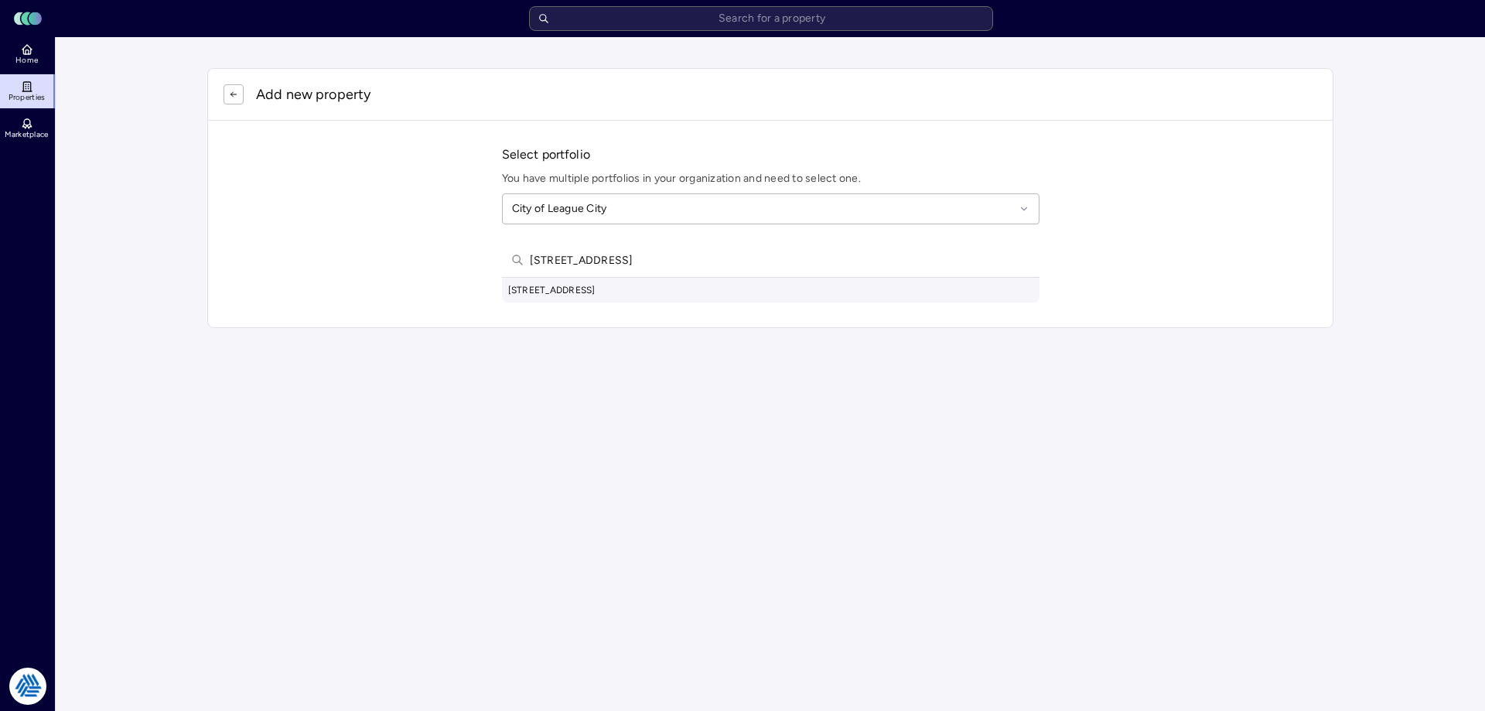
type input "[STREET_ADDRESS]"
click at [663, 287] on div "[STREET_ADDRESS]" at bounding box center [770, 290] width 537 height 25
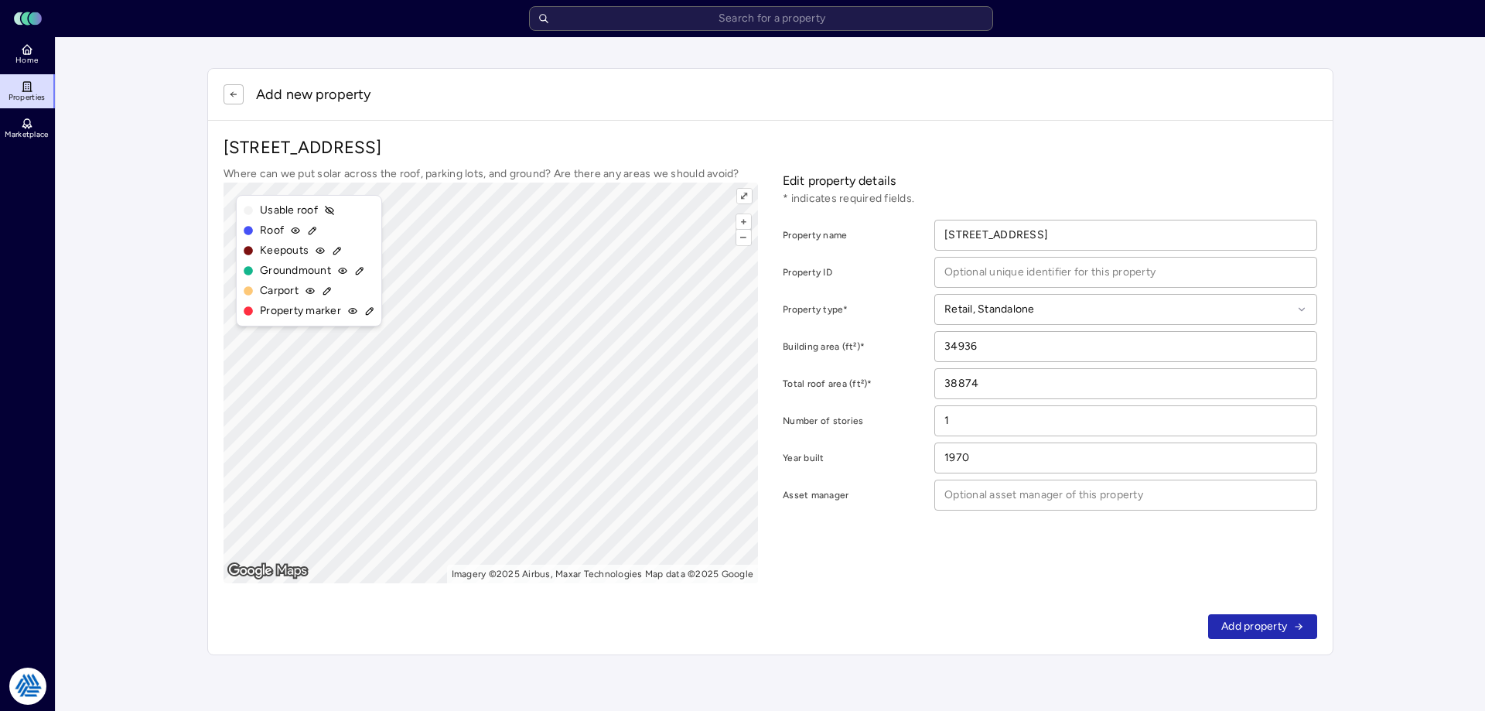
click at [1281, 622] on span "Add property" at bounding box center [1254, 626] width 66 height 17
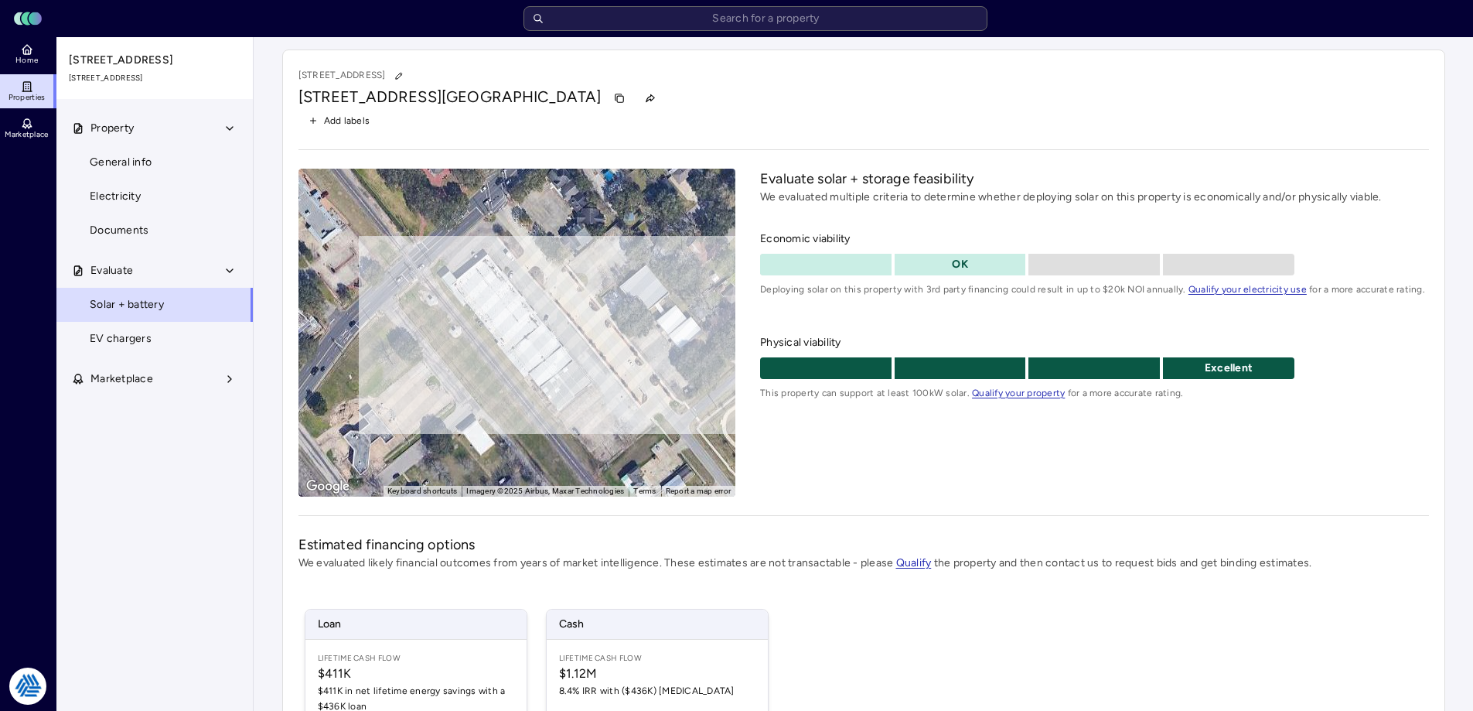
drag, startPoint x: 915, startPoint y: 131, endPoint x: 1017, endPoint y: 142, distance: 102.6
click at [919, 121] on div "[STREET_ADDRESS] Add labels ← Move left → Move right ↑ Move up ↓ Move down + Zo…" at bounding box center [863, 496] width 1163 height 895
click at [35, 52] on link "Home" at bounding box center [28, 54] width 56 height 34
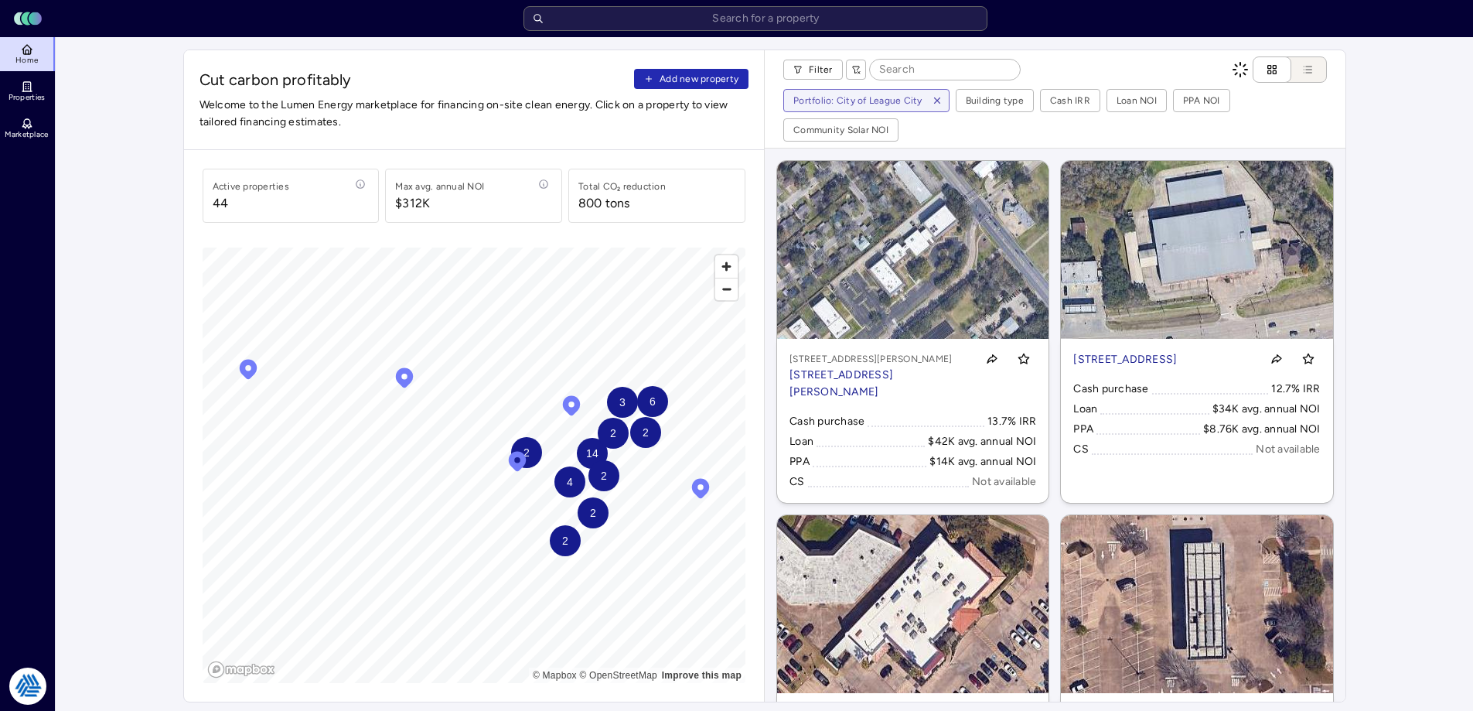
click at [694, 82] on span "Add new property" at bounding box center [699, 78] width 79 height 15
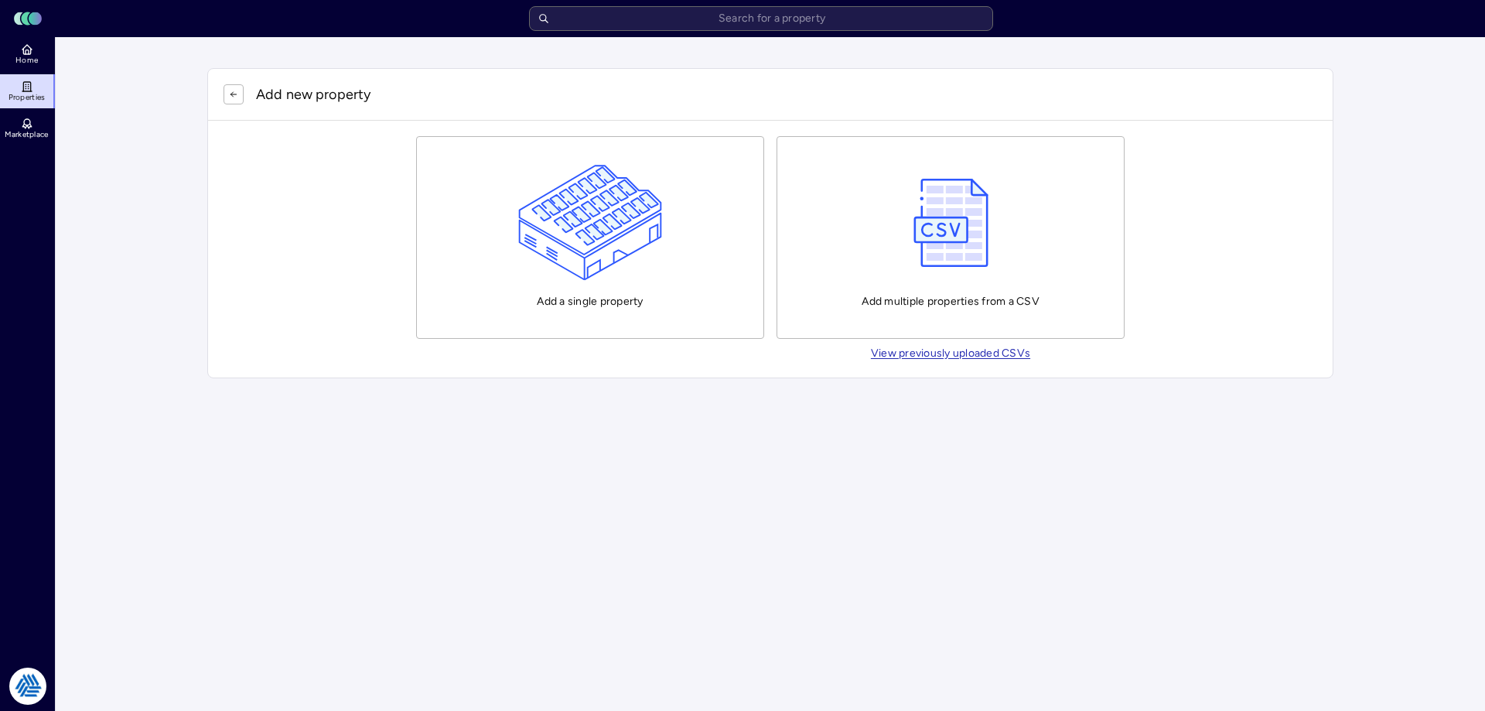
click at [509, 210] on button "Add a single property" at bounding box center [590, 237] width 348 height 203
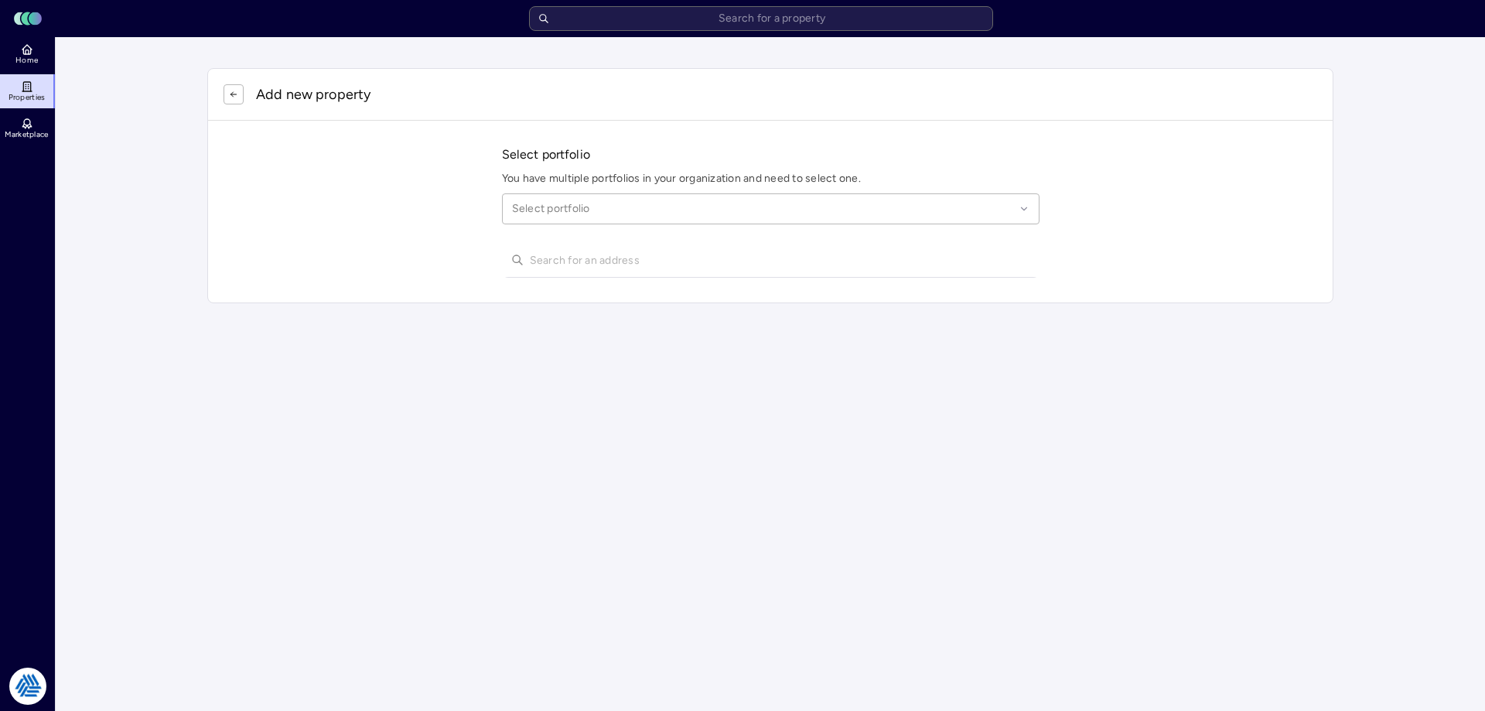
click at [554, 208] on div at bounding box center [763, 208] width 503 height 17
type input "league"
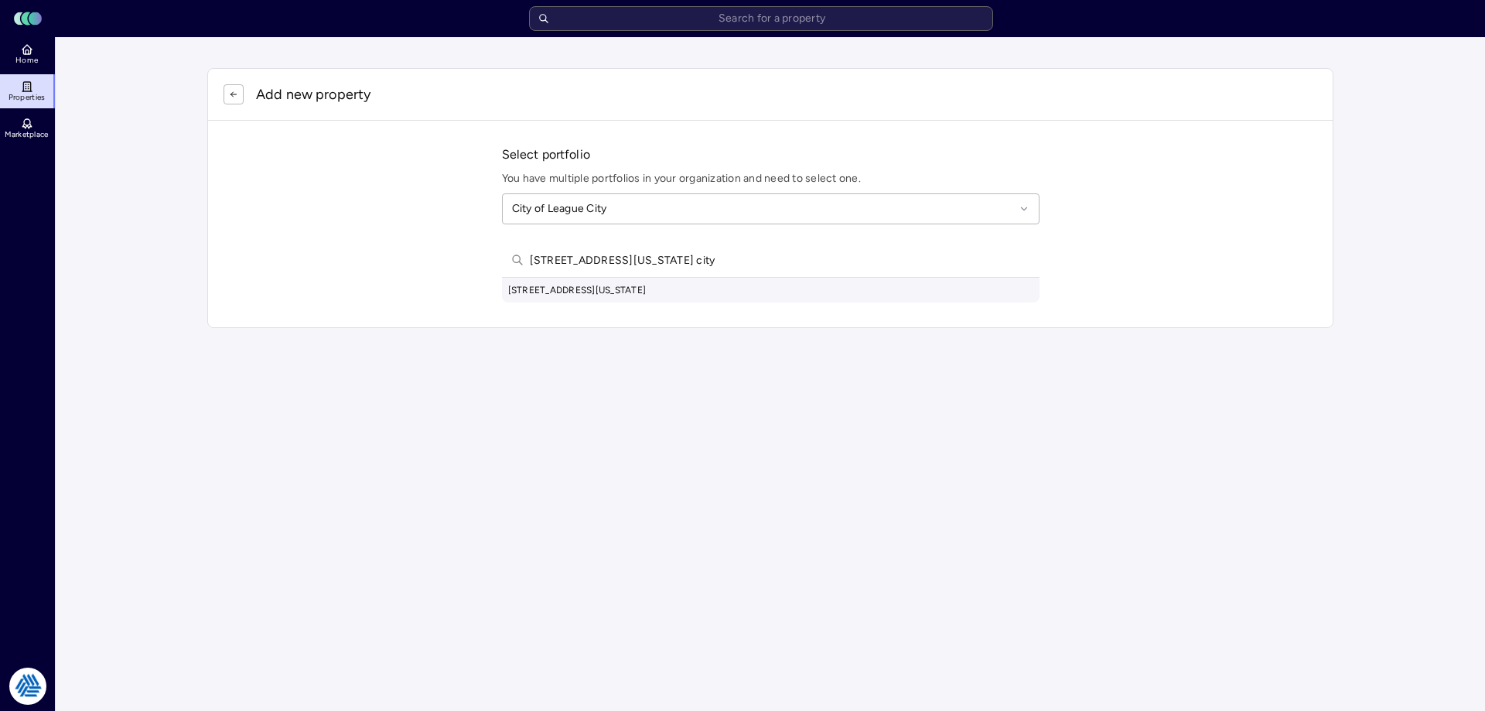
type input "[STREET_ADDRESS][US_STATE] city"
click at [697, 299] on div "[STREET_ADDRESS][US_STATE]" at bounding box center [770, 290] width 537 height 25
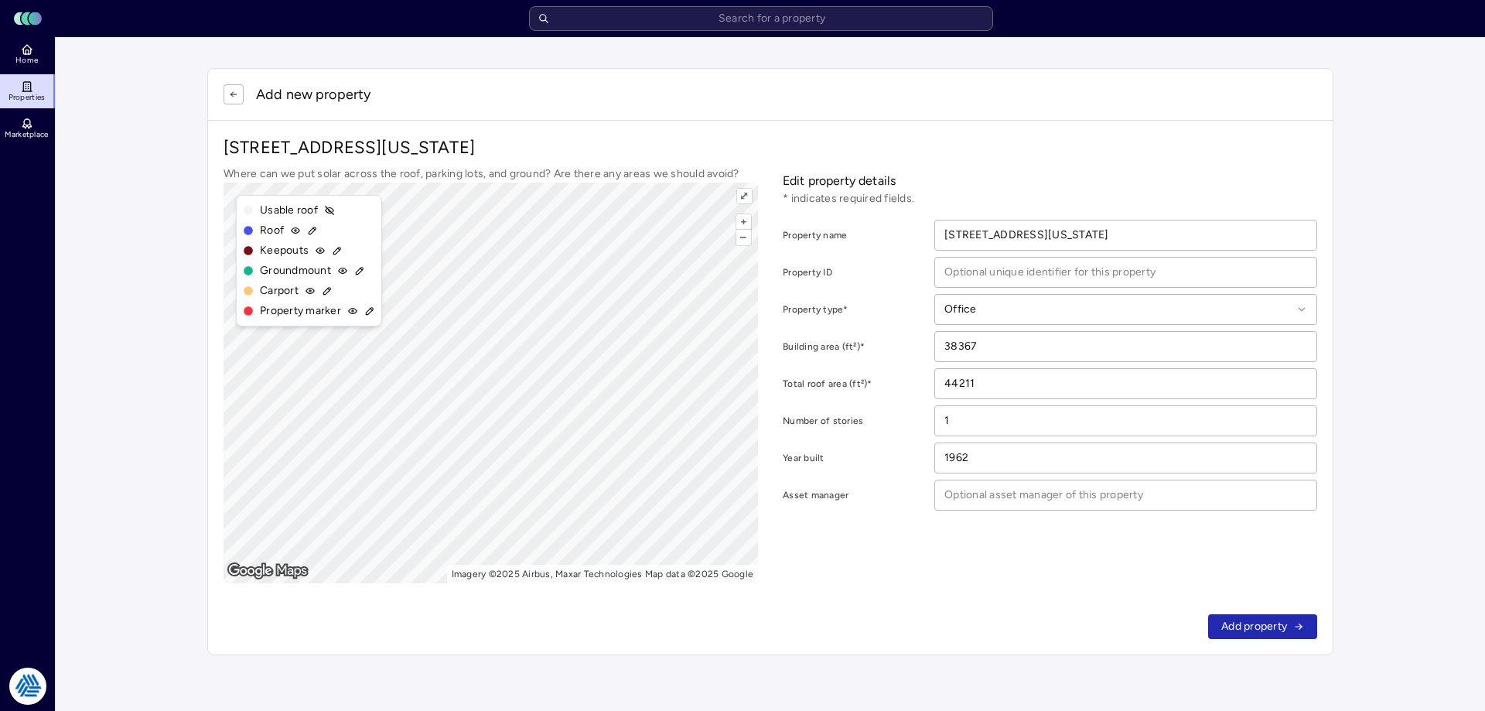
click at [1246, 627] on span "Add property" at bounding box center [1254, 626] width 66 height 17
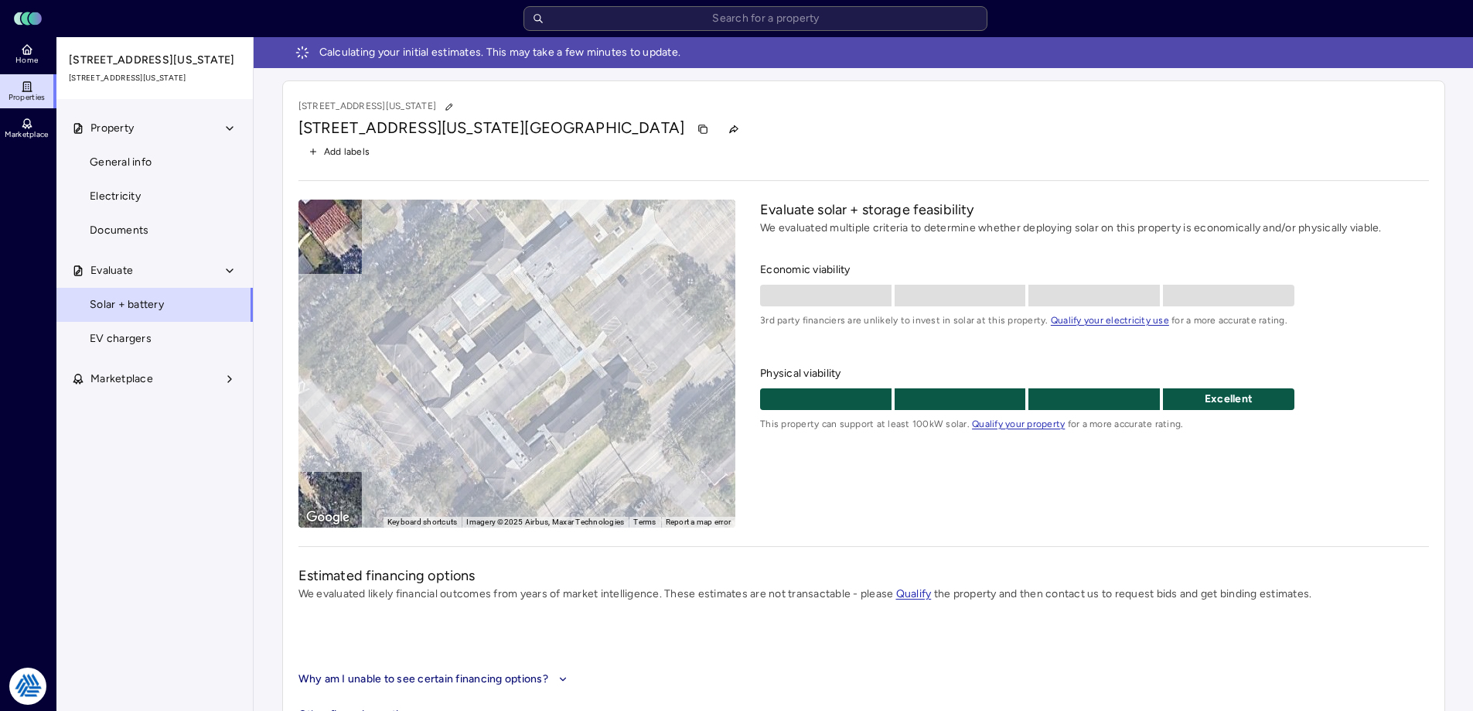
click at [14, 49] on link "Home" at bounding box center [28, 54] width 56 height 34
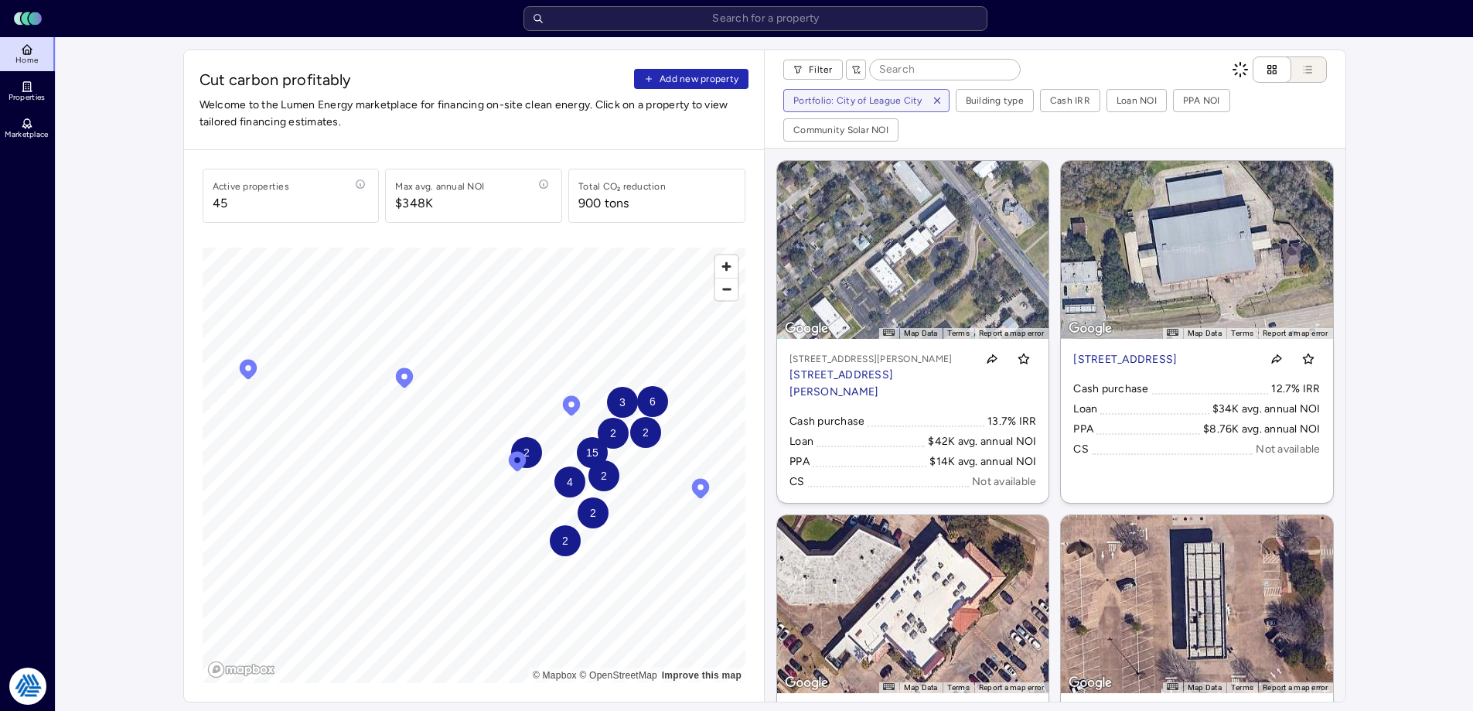
click at [698, 64] on div "Cut carbon profitably Add new property Welcome to the Lumen Energy marketplace …" at bounding box center [474, 100] width 581 height 100
click at [696, 73] on span "Add new property" at bounding box center [699, 78] width 79 height 15
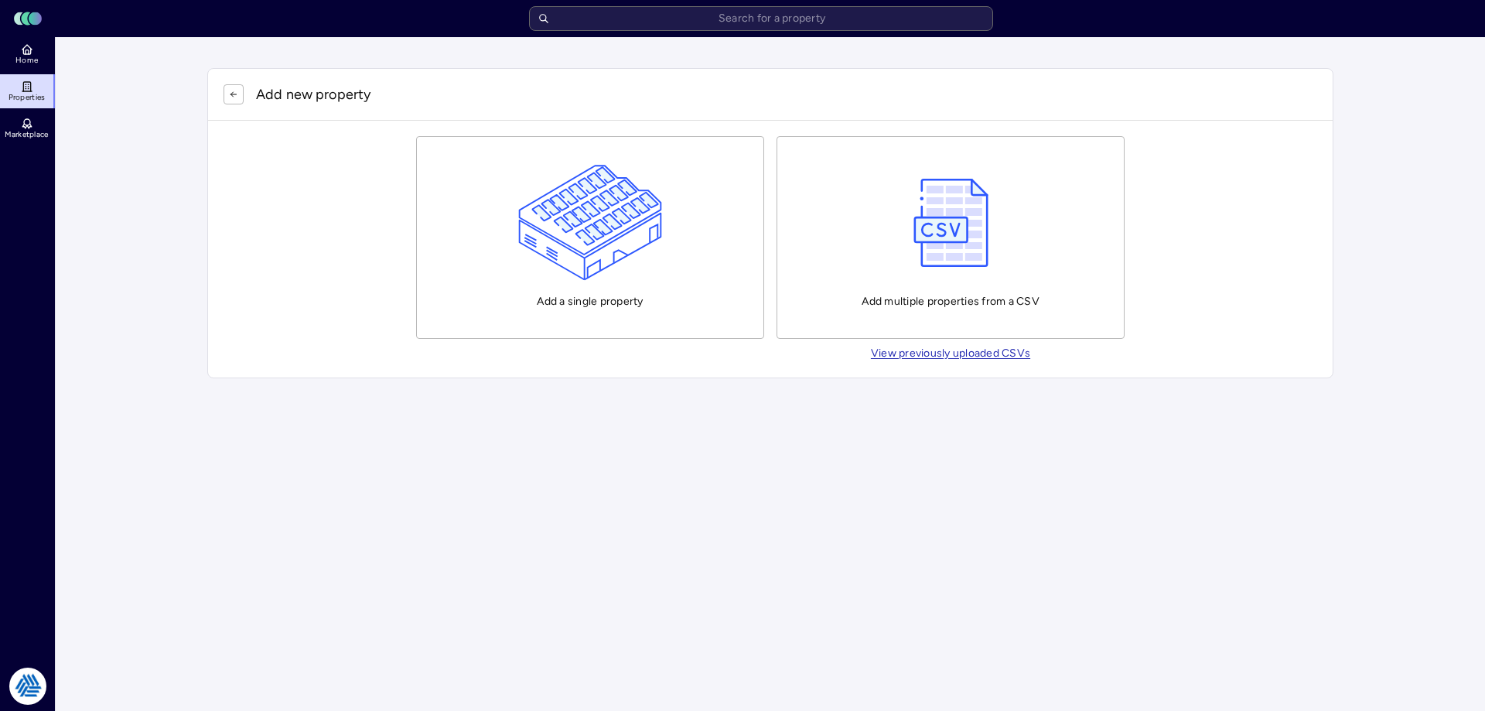
click at [530, 217] on img "button" at bounding box center [590, 223] width 145 height 116
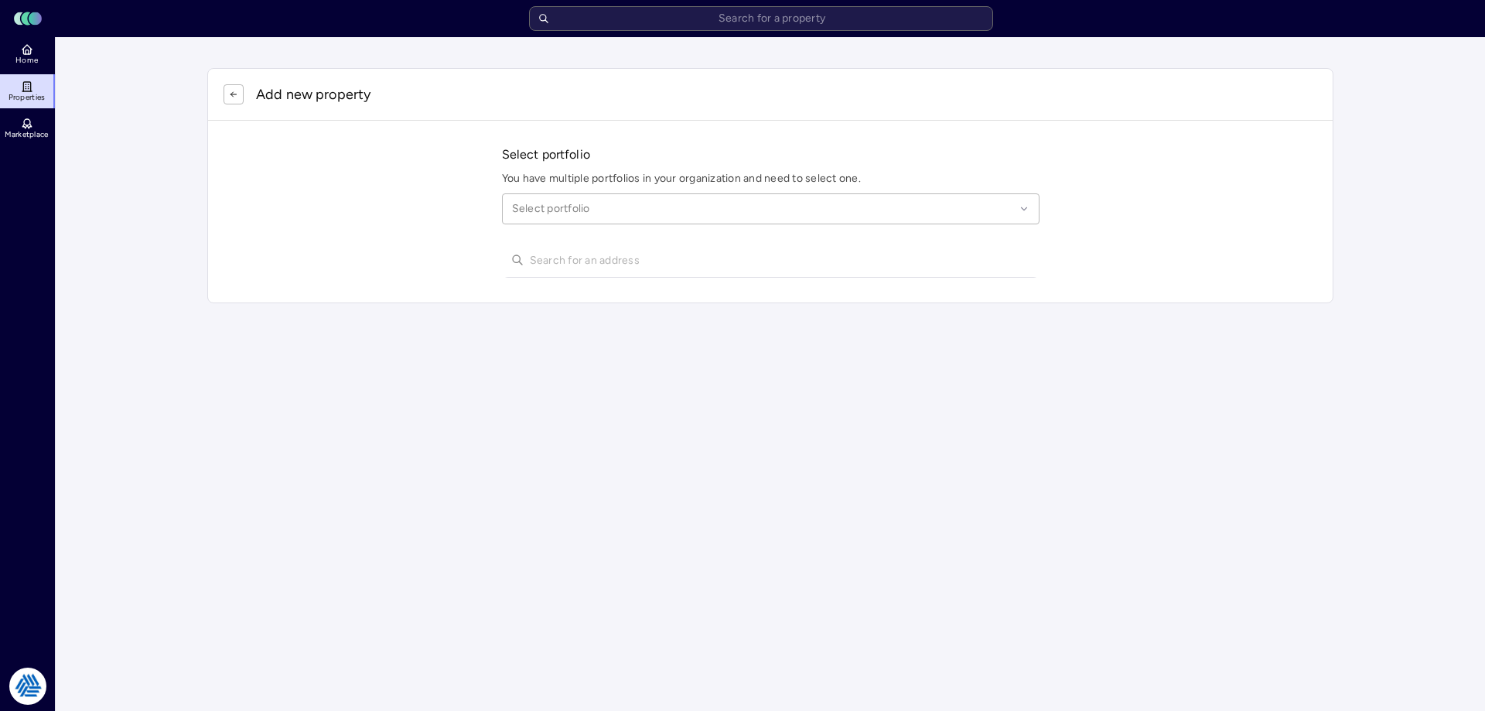
click at [532, 208] on div at bounding box center [763, 208] width 503 height 17
type input "league city"
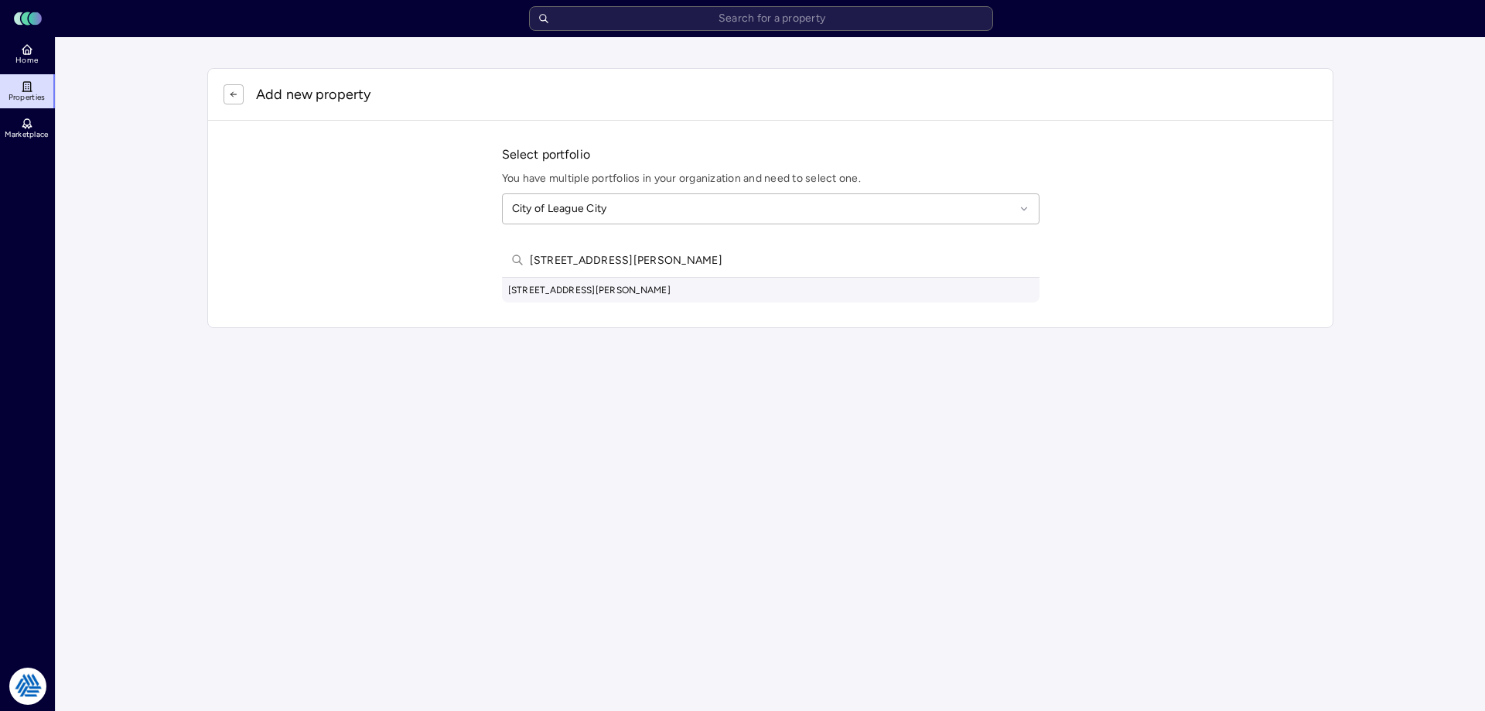
type input "[STREET_ADDRESS][PERSON_NAME]"
click at [773, 285] on div "[STREET_ADDRESS][PERSON_NAME]" at bounding box center [770, 290] width 537 height 25
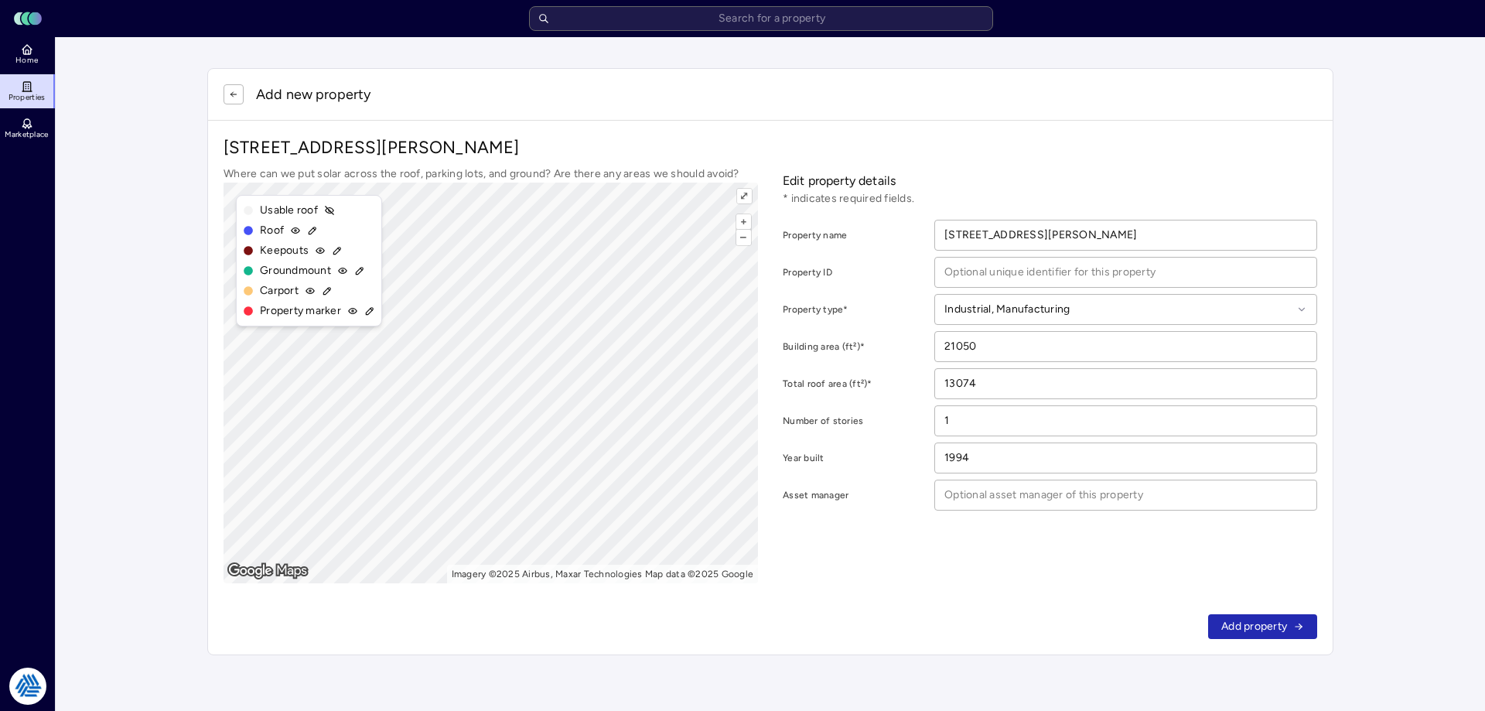
click at [987, 151] on p "[STREET_ADDRESS][PERSON_NAME]" at bounding box center [769, 147] width 1093 height 23
click at [1283, 622] on span "Add property" at bounding box center [1254, 626] width 66 height 17
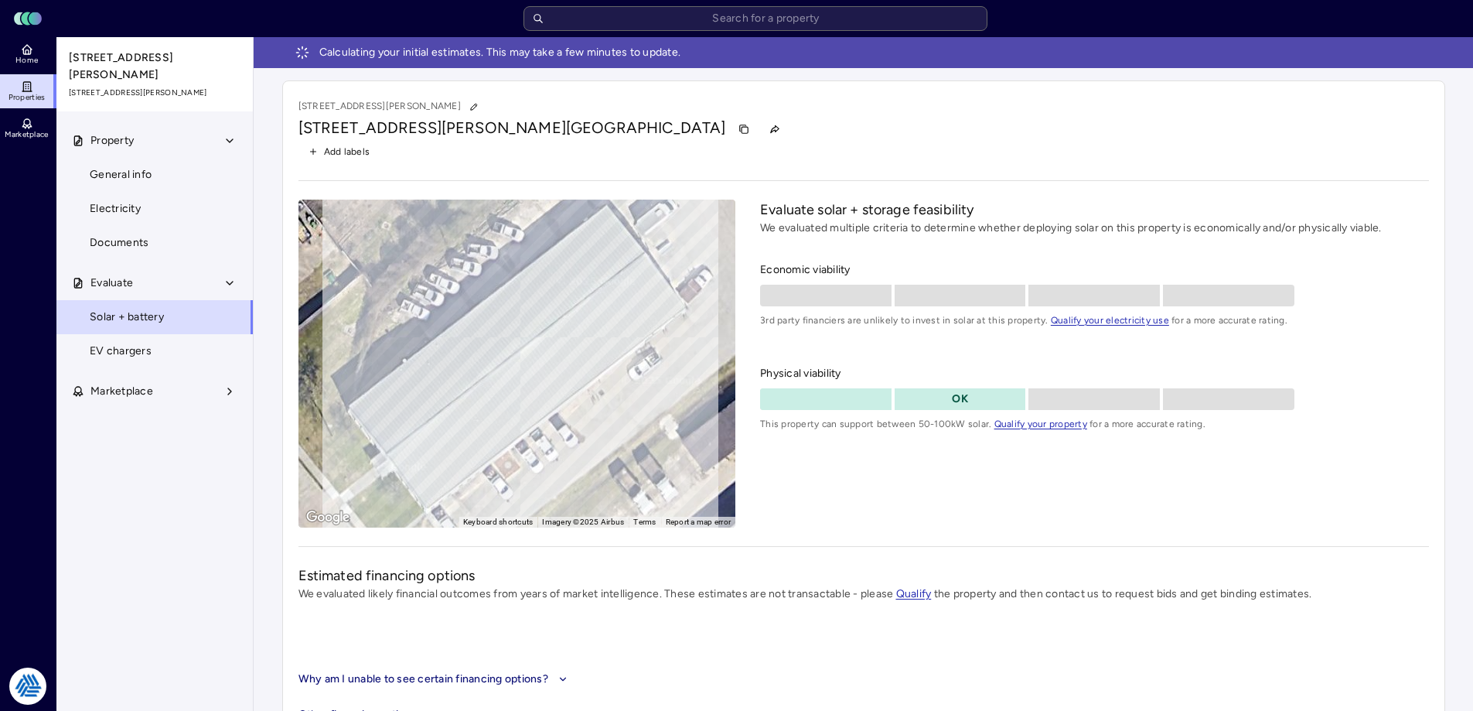
click at [41, 66] on link "Home" at bounding box center [28, 54] width 56 height 34
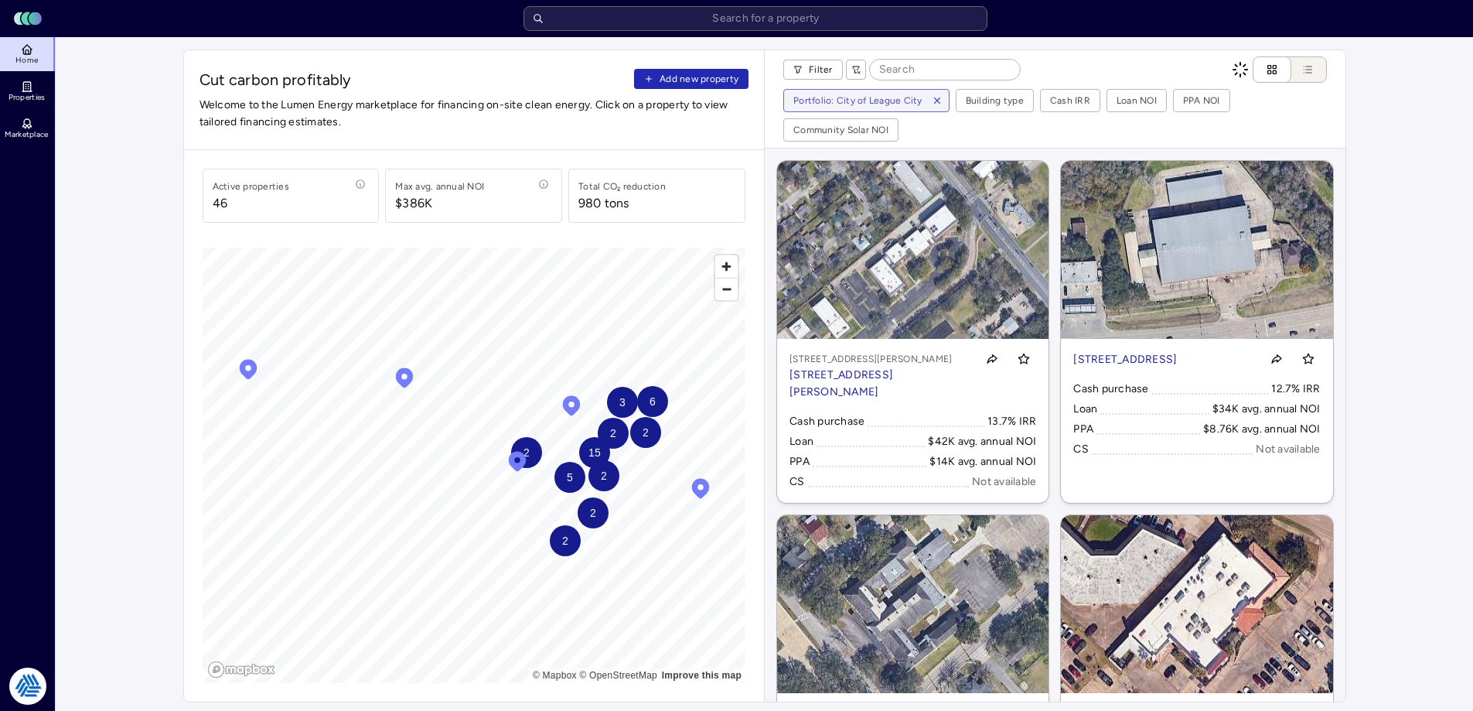
click at [674, 85] on span "Add new property" at bounding box center [699, 78] width 79 height 15
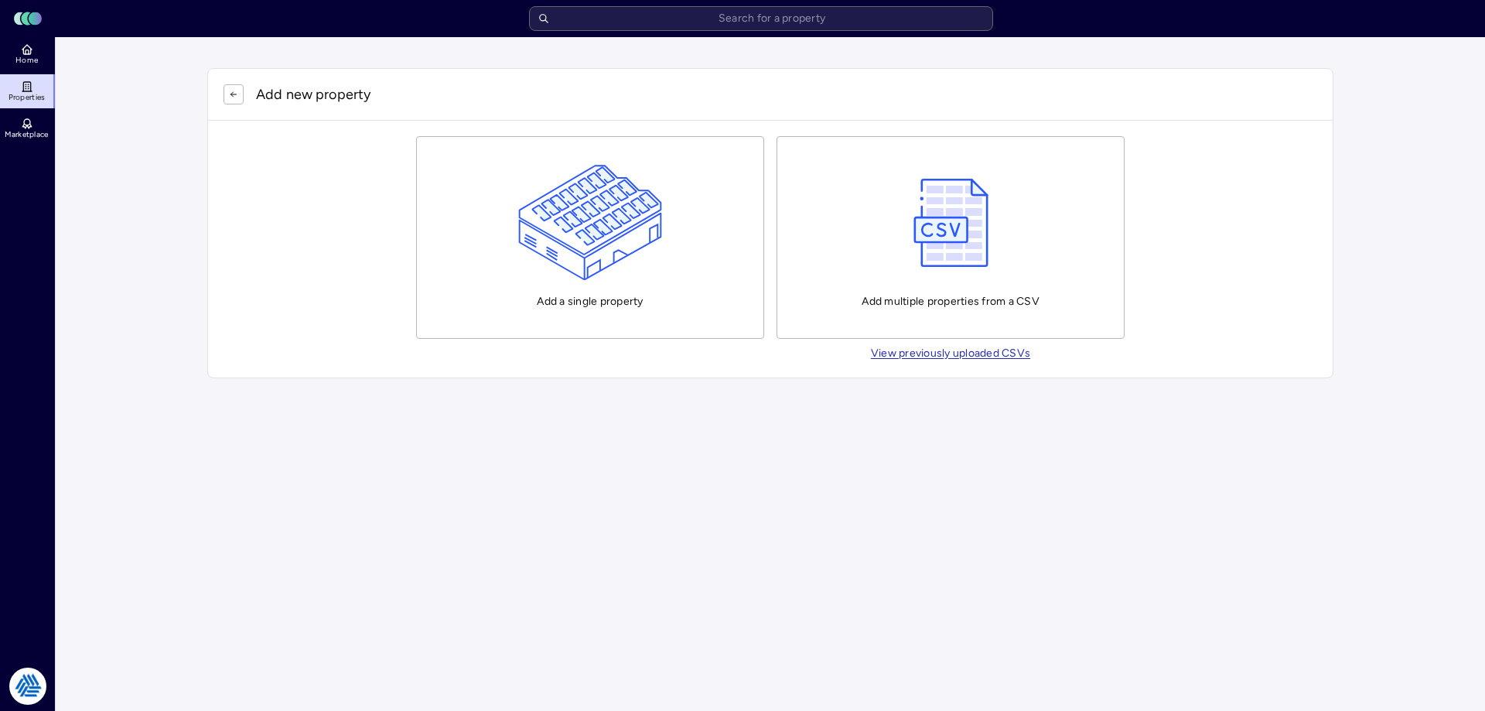
click at [566, 201] on img "button" at bounding box center [590, 223] width 145 height 116
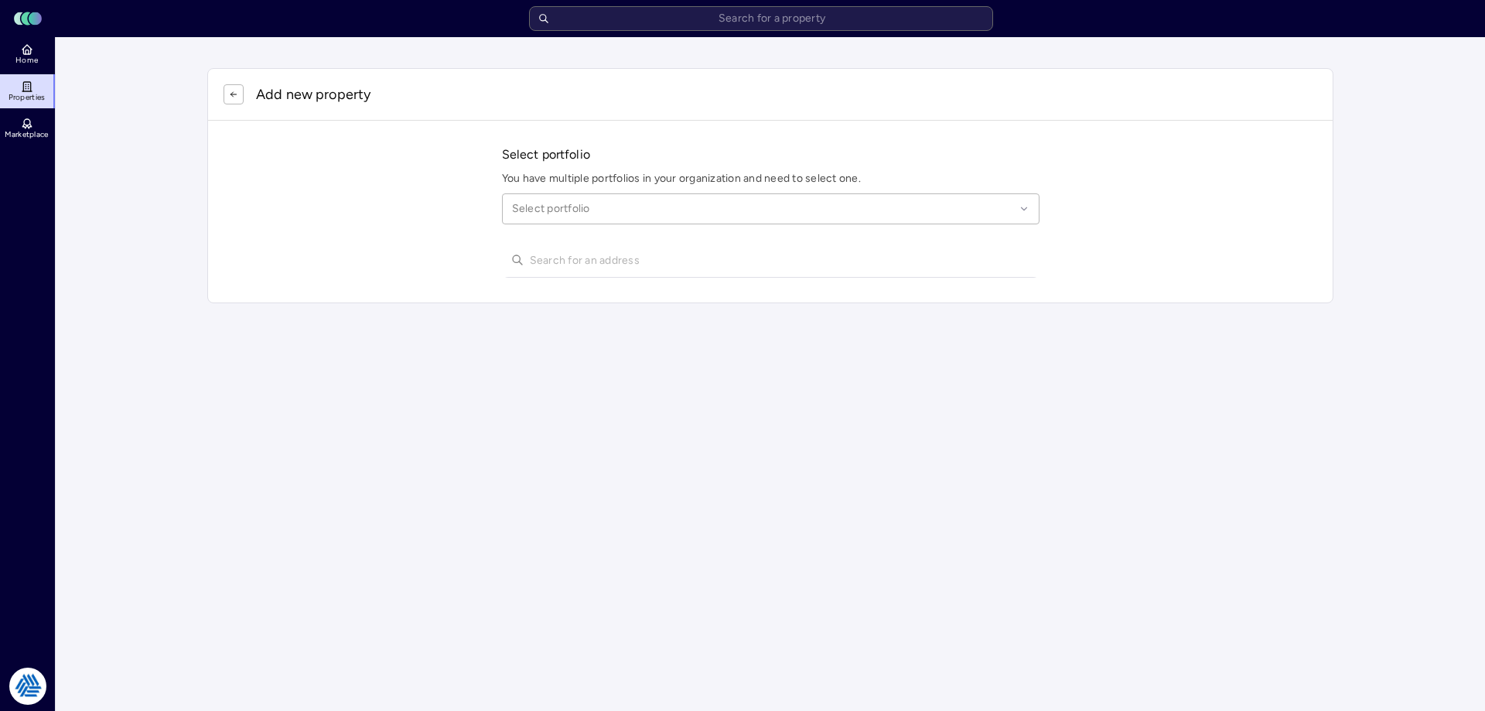
click at [585, 218] on div "Select portfolio" at bounding box center [770, 208] width 537 height 31
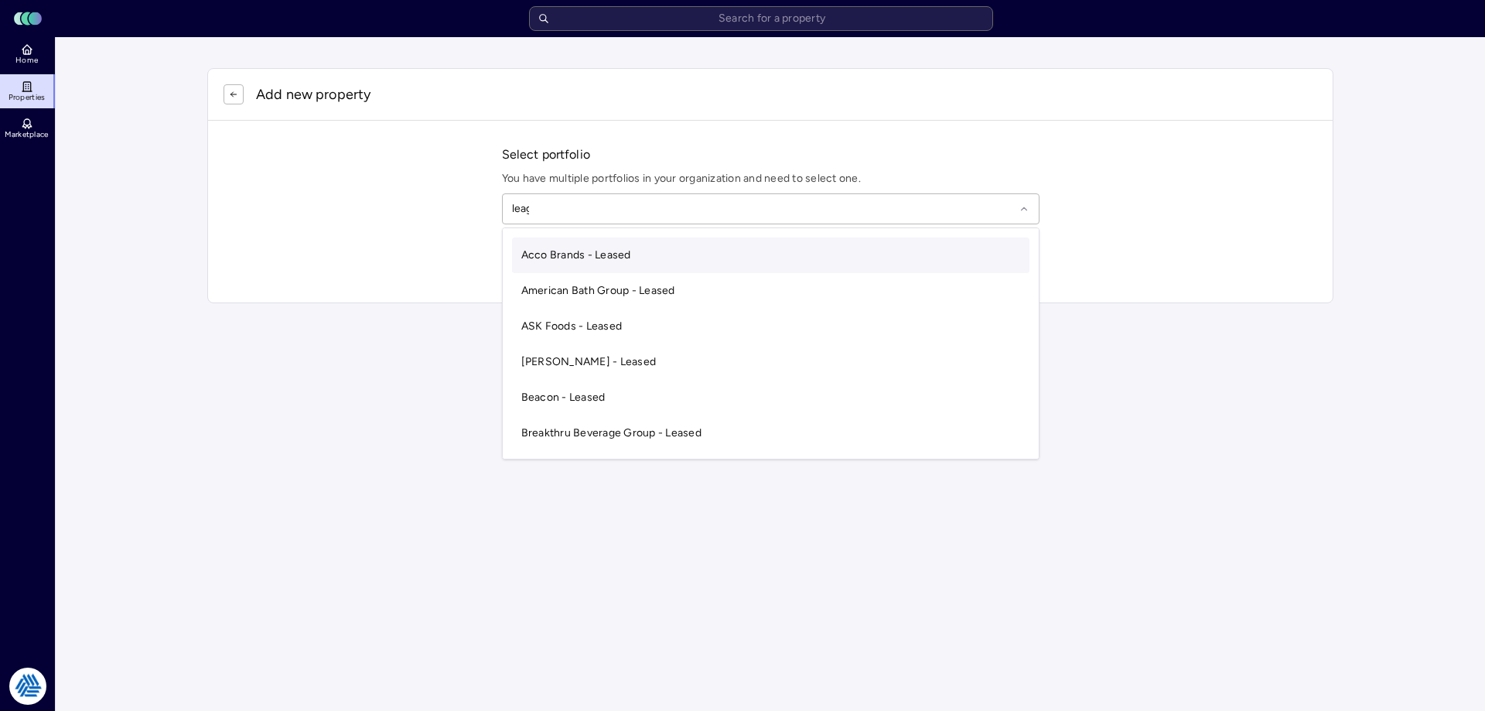
type input "league"
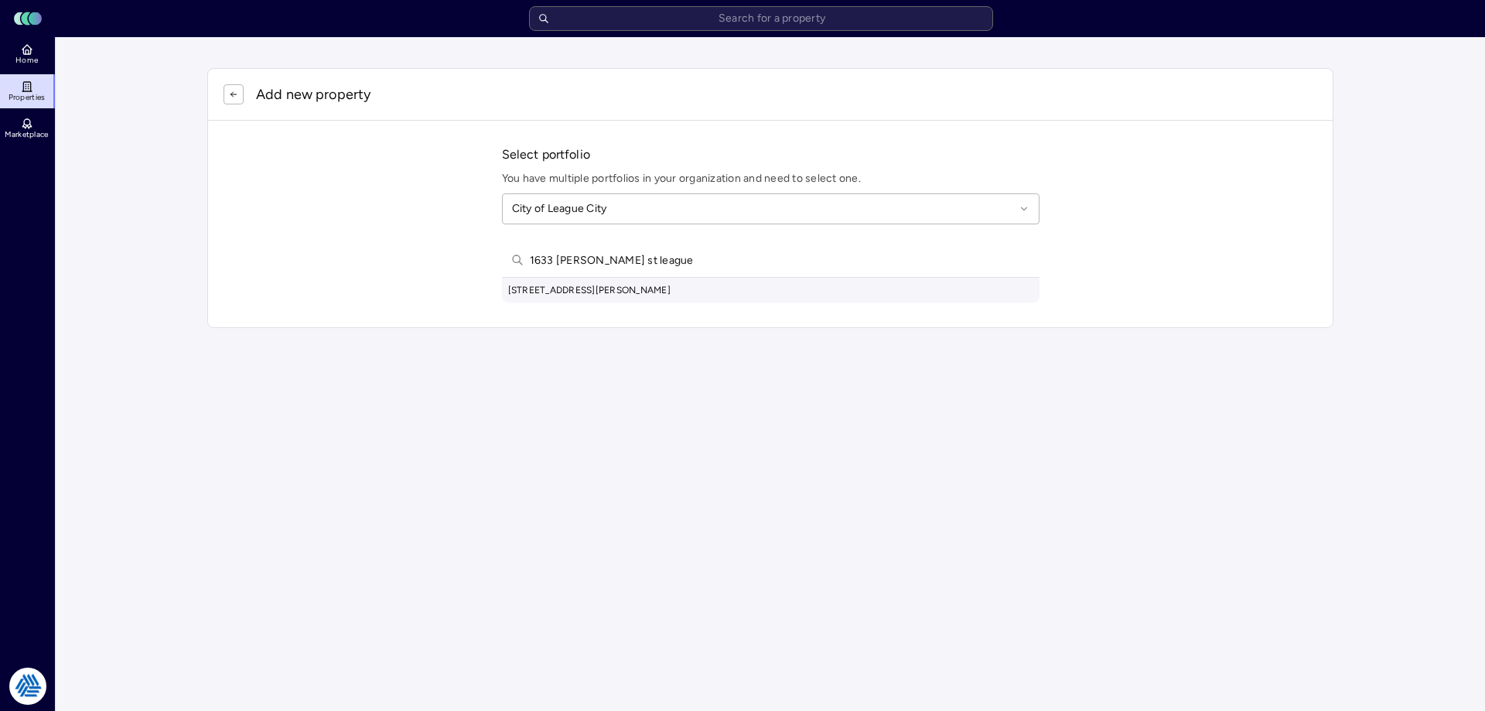
type input "1633 [PERSON_NAME] st league"
click at [636, 289] on div "[STREET_ADDRESS][PERSON_NAME]" at bounding box center [770, 290] width 537 height 25
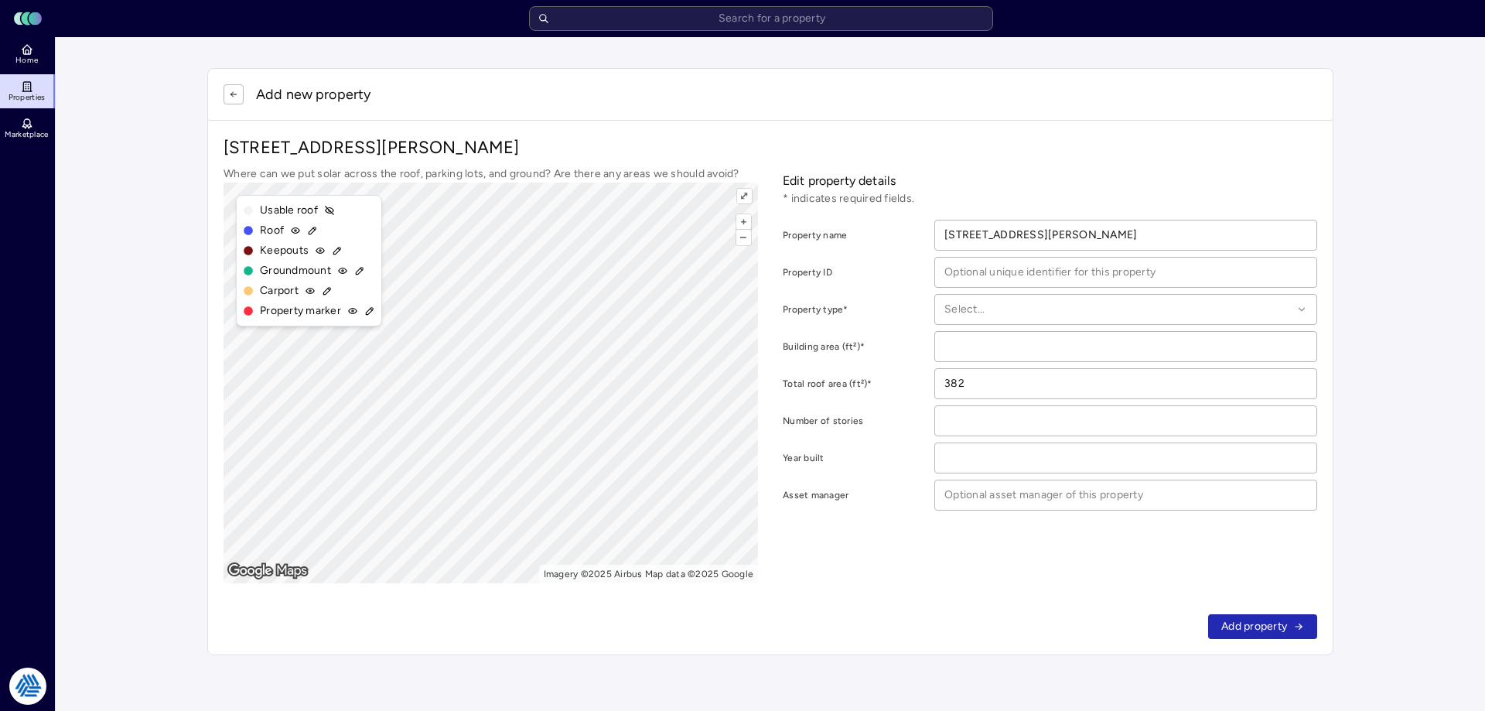
click at [233, 97] on icon "button" at bounding box center [233, 94] width 9 height 9
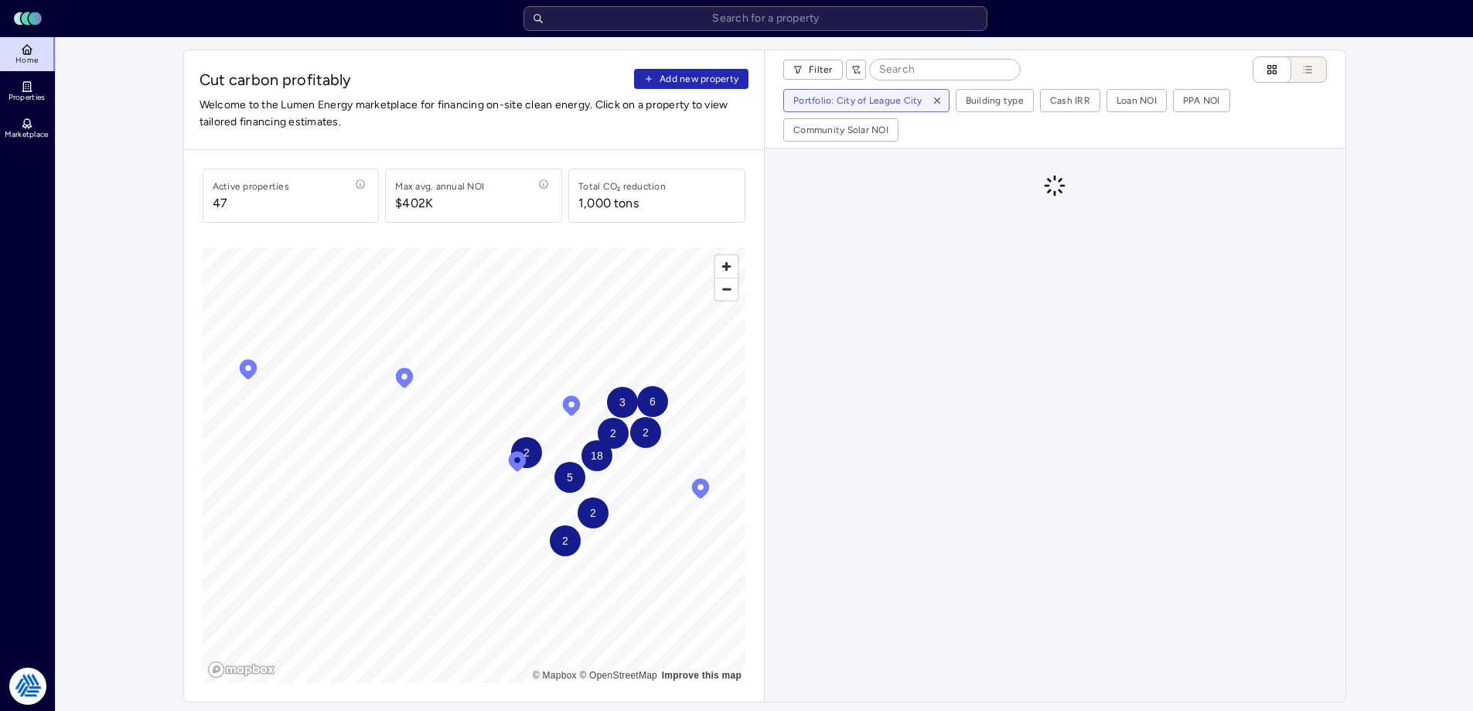
click at [687, 82] on span "Add new property" at bounding box center [699, 78] width 79 height 15
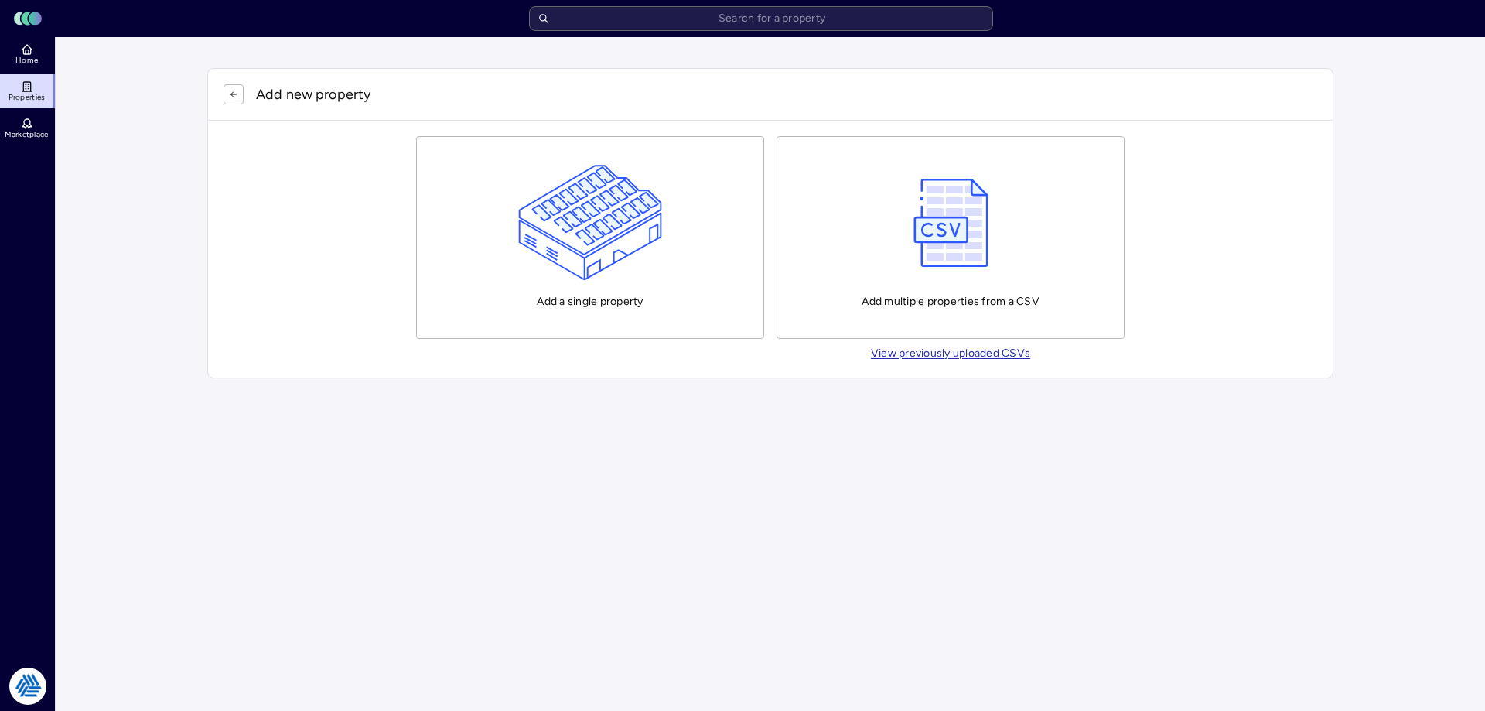
click at [582, 251] on img "button" at bounding box center [590, 223] width 145 height 116
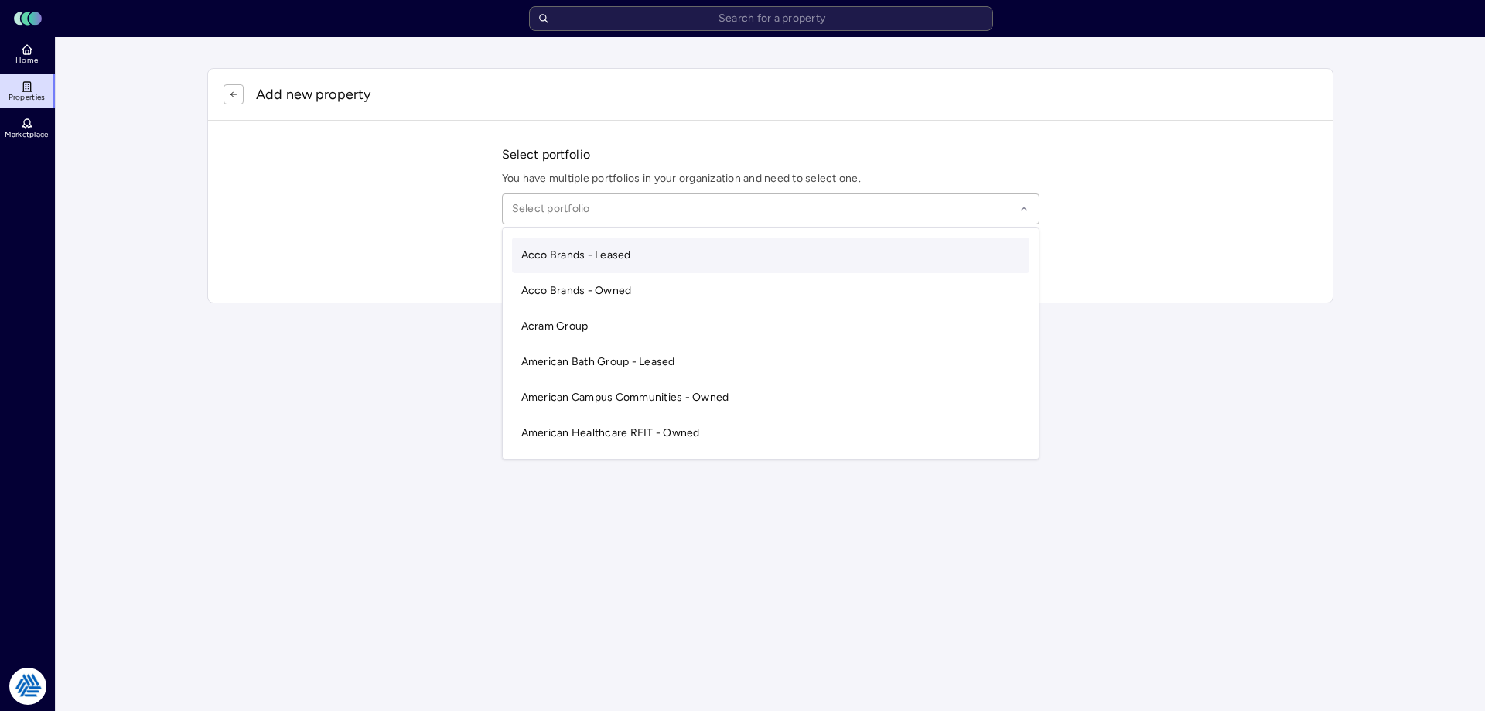
click at [595, 204] on div at bounding box center [763, 208] width 503 height 17
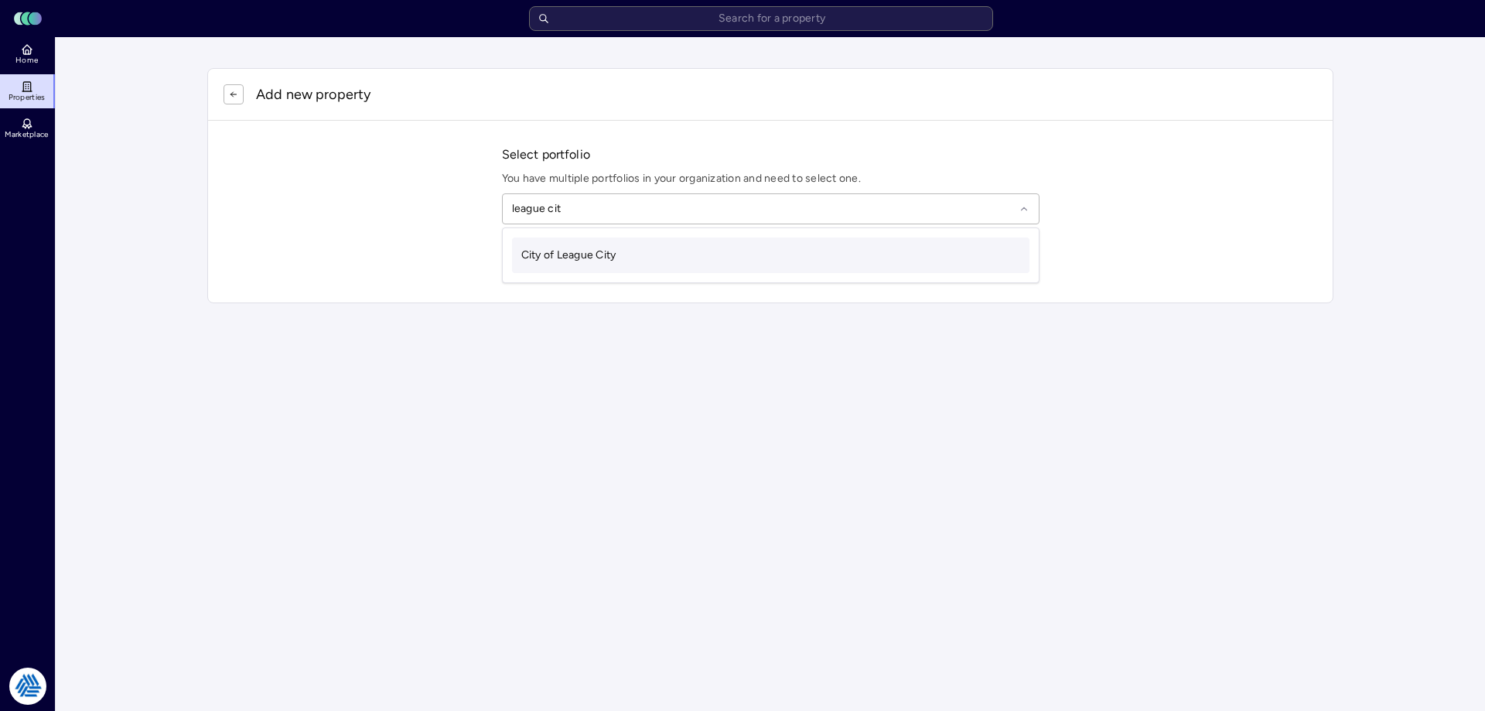
type input "league city"
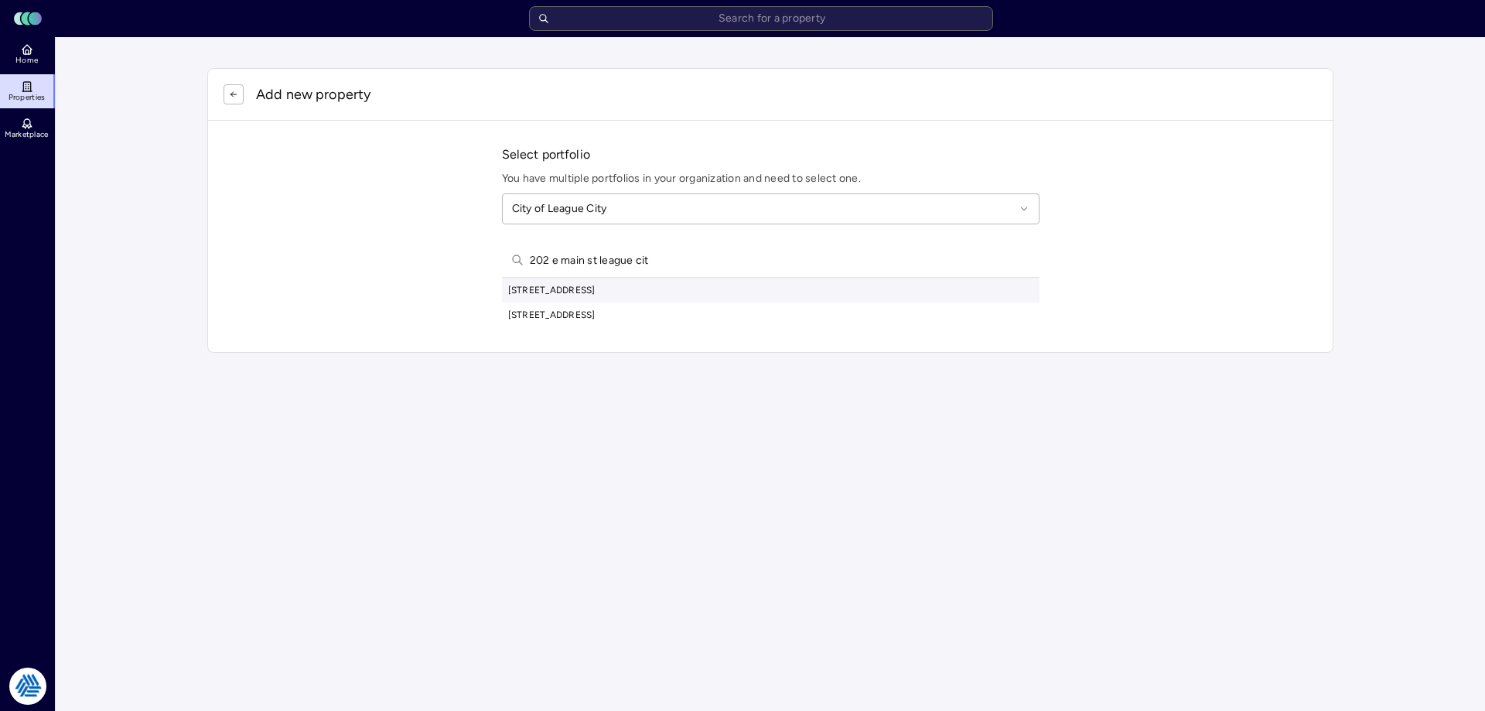
type input "202 e main st league cit"
click at [597, 287] on div "[STREET_ADDRESS]" at bounding box center [770, 290] width 537 height 25
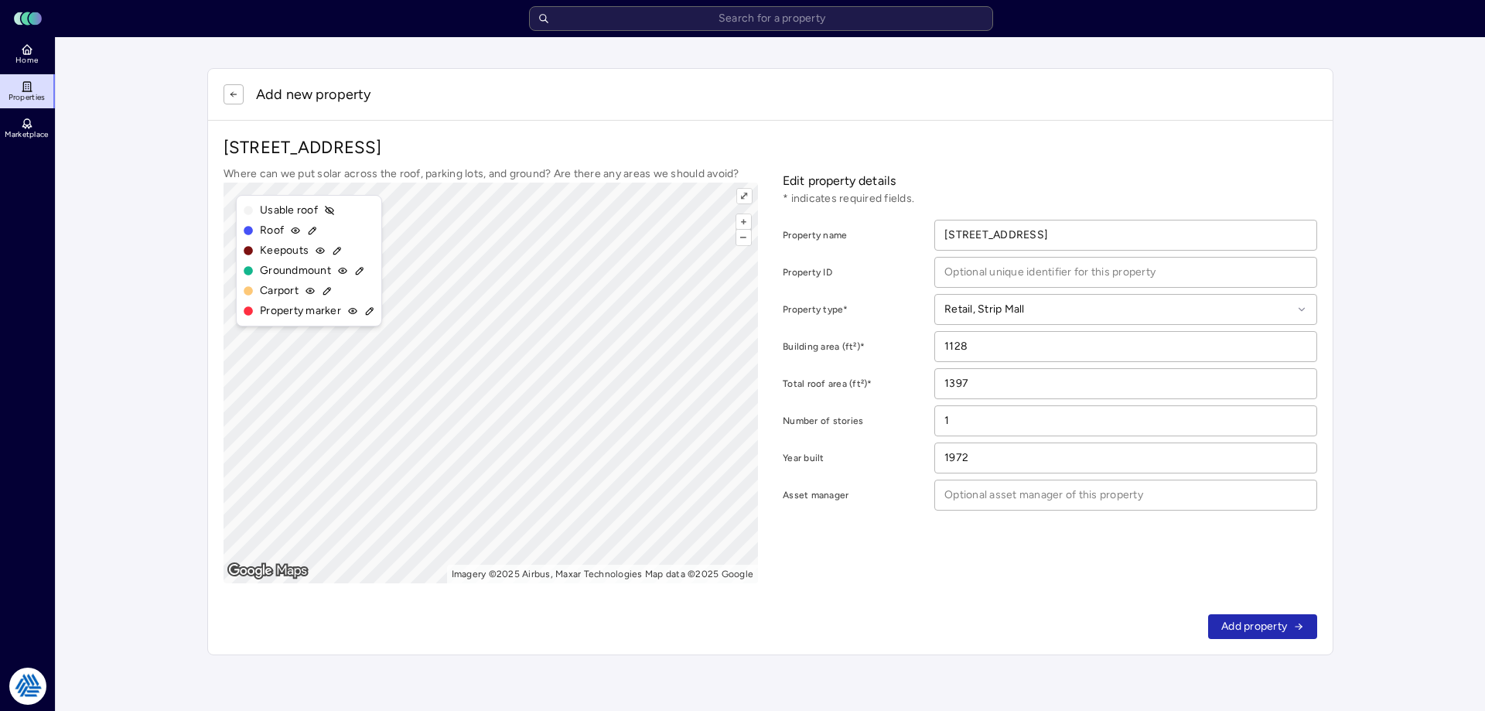
click at [232, 99] on button "button" at bounding box center [233, 94] width 20 height 20
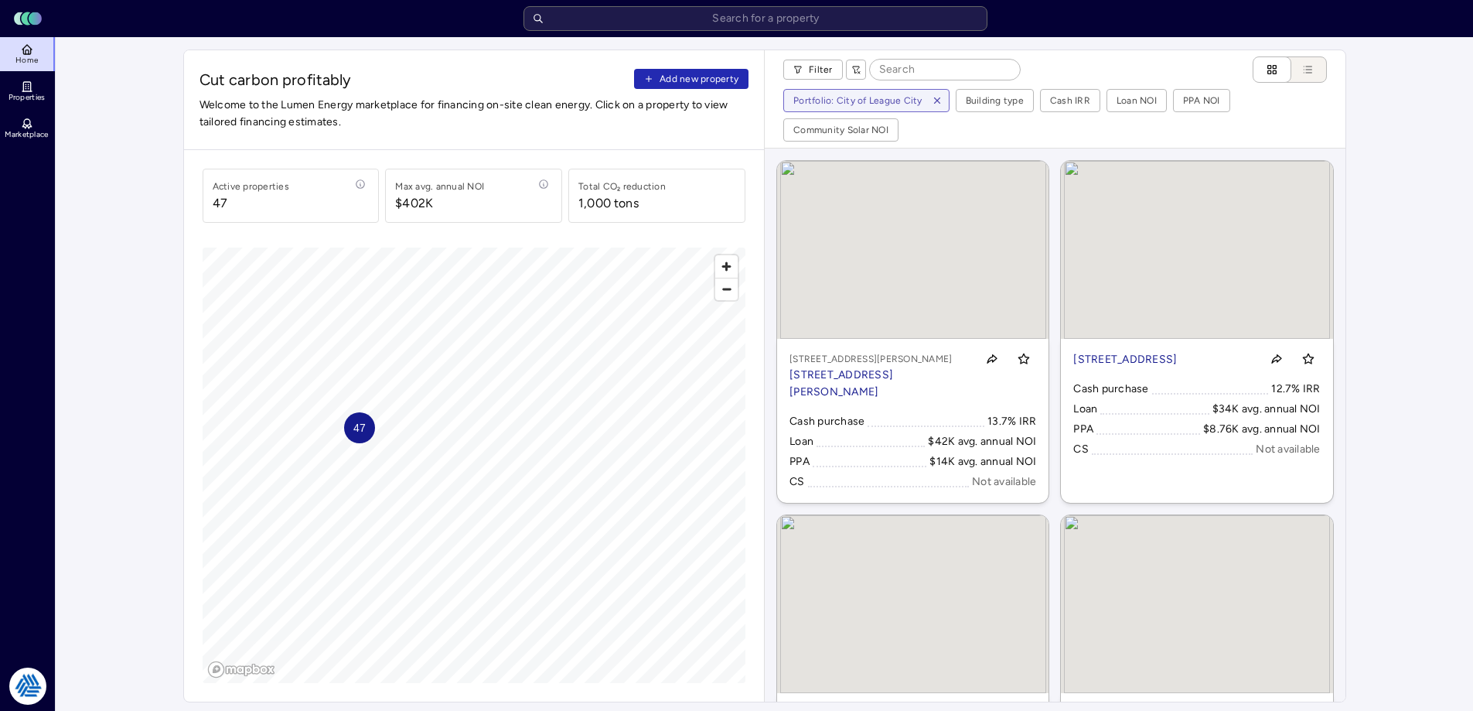
click at [661, 68] on div "Cut carbon profitably Add new property Welcome to the Lumen Energy marketplace …" at bounding box center [474, 100] width 581 height 100
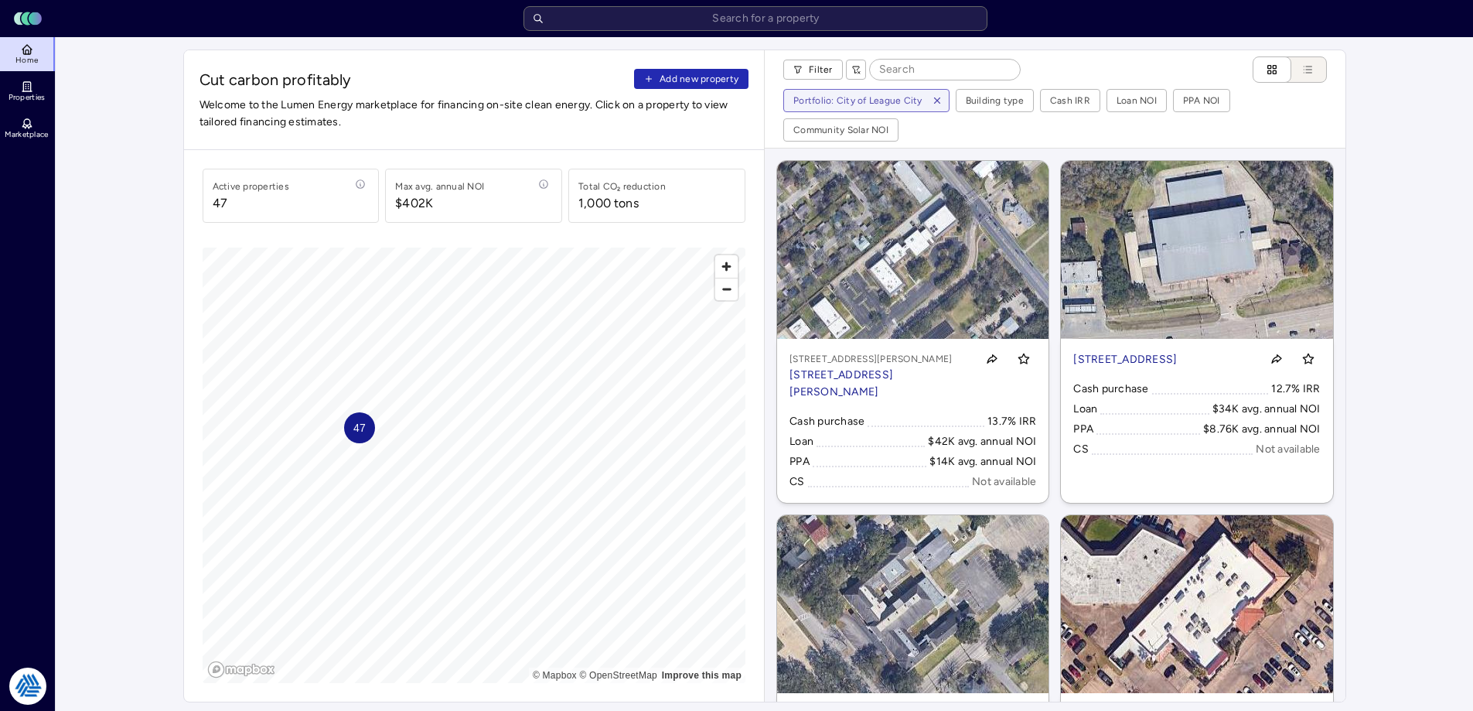
click at [661, 73] on span "Add new property" at bounding box center [699, 78] width 79 height 15
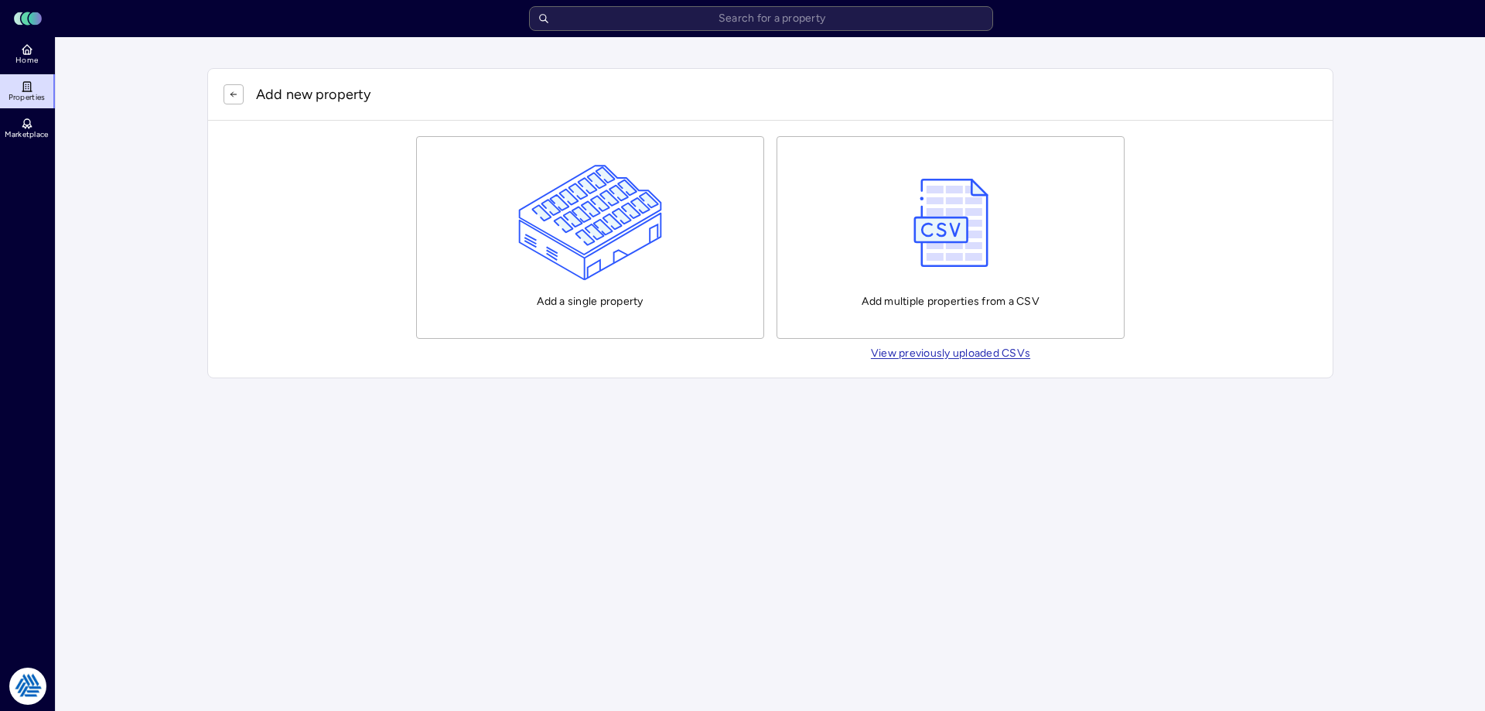
click at [528, 198] on img "button" at bounding box center [590, 223] width 145 height 116
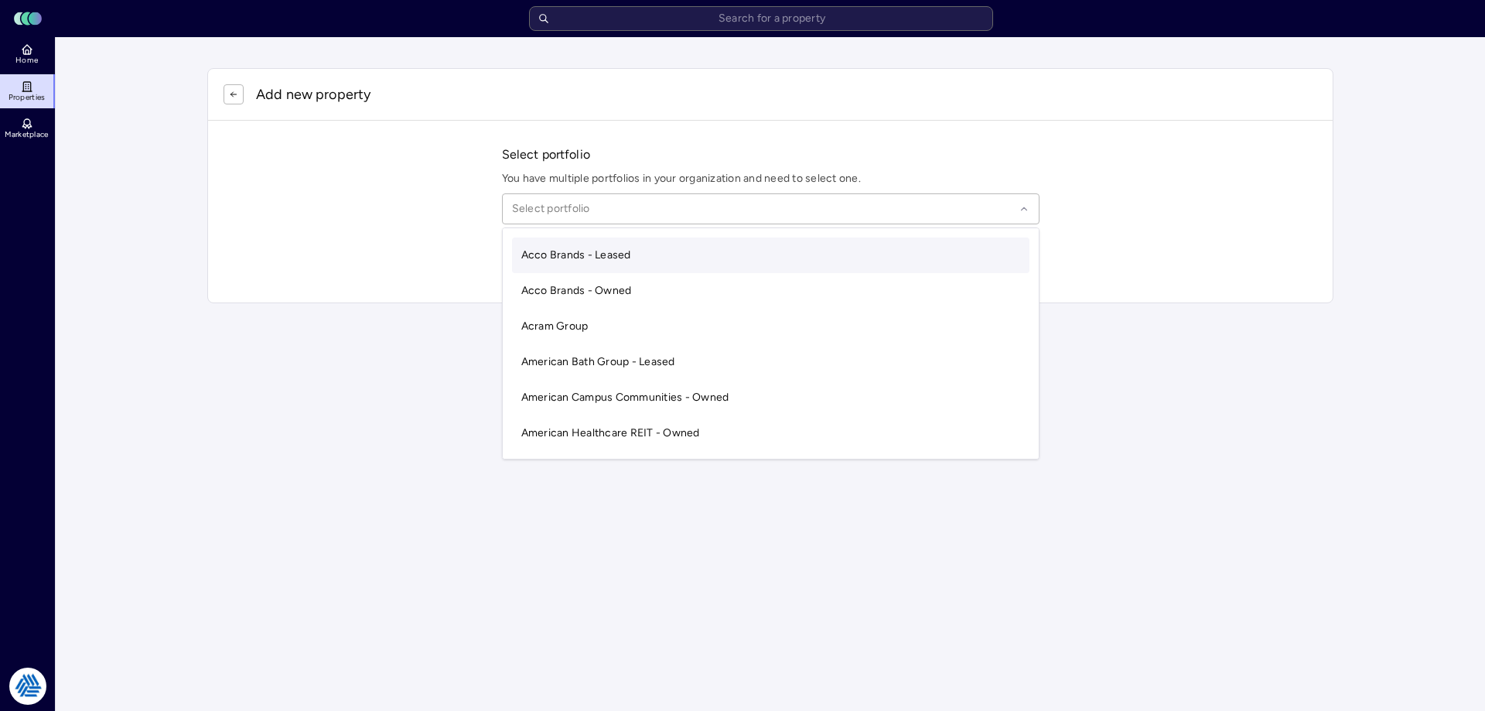
click at [585, 214] on div at bounding box center [763, 208] width 503 height 17
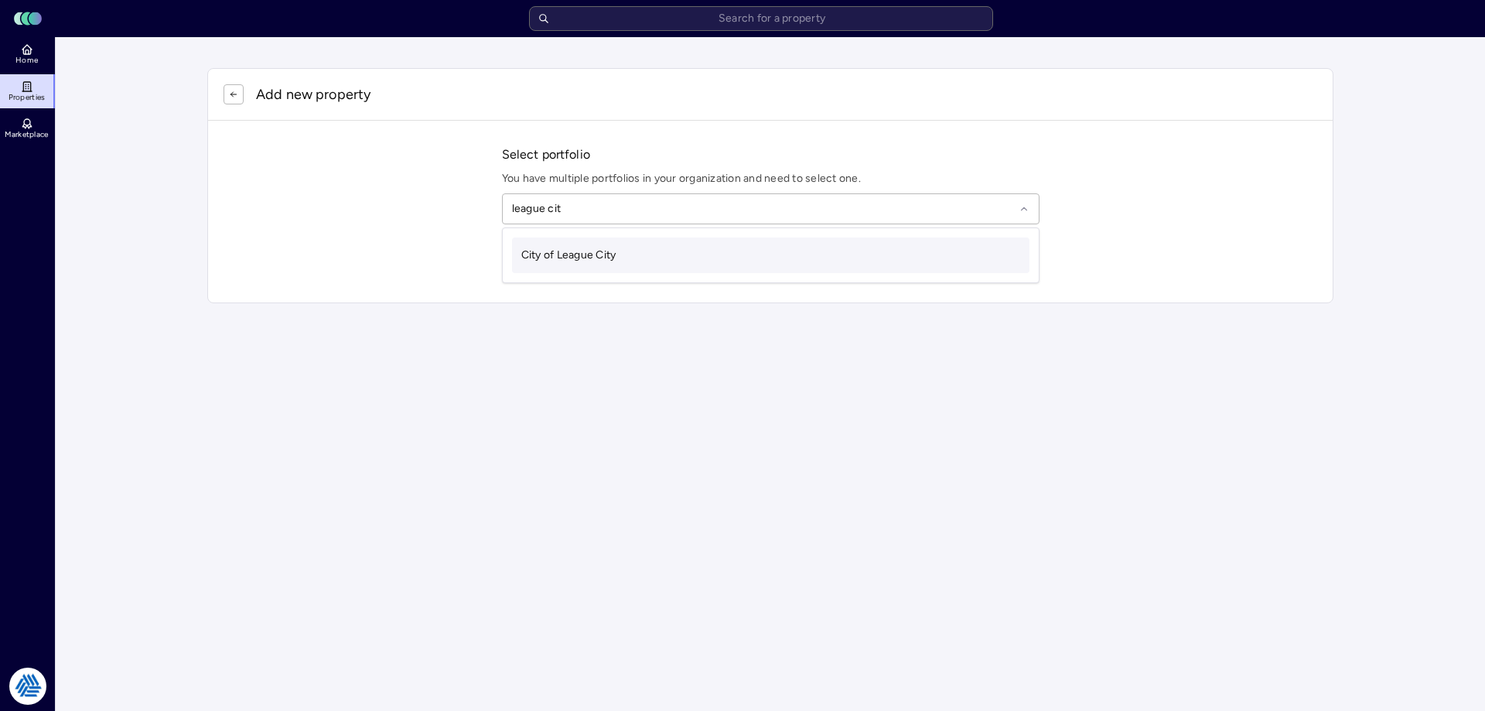
type input "league city"
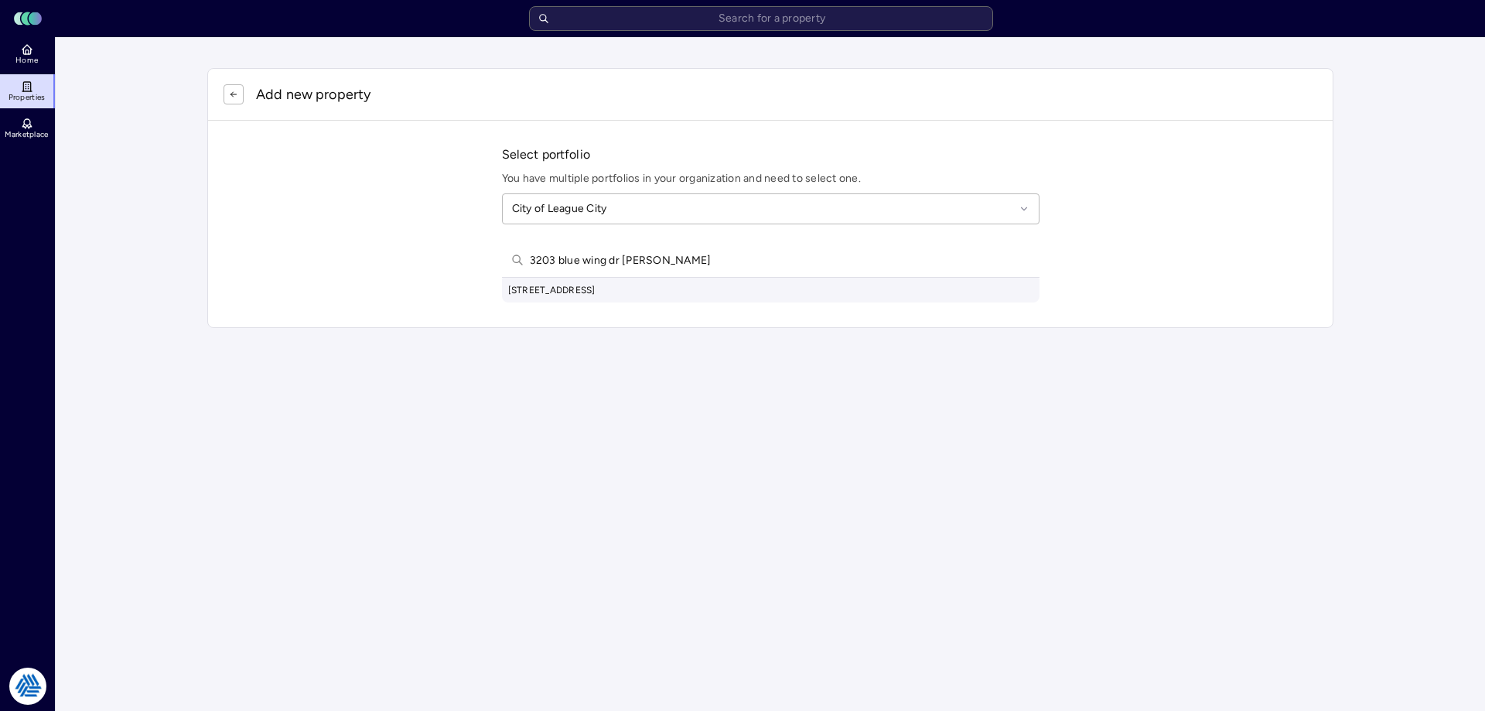
type input "3203 blue wing dr [PERSON_NAME]"
click at [718, 283] on div "[STREET_ADDRESS]" at bounding box center [770, 290] width 537 height 25
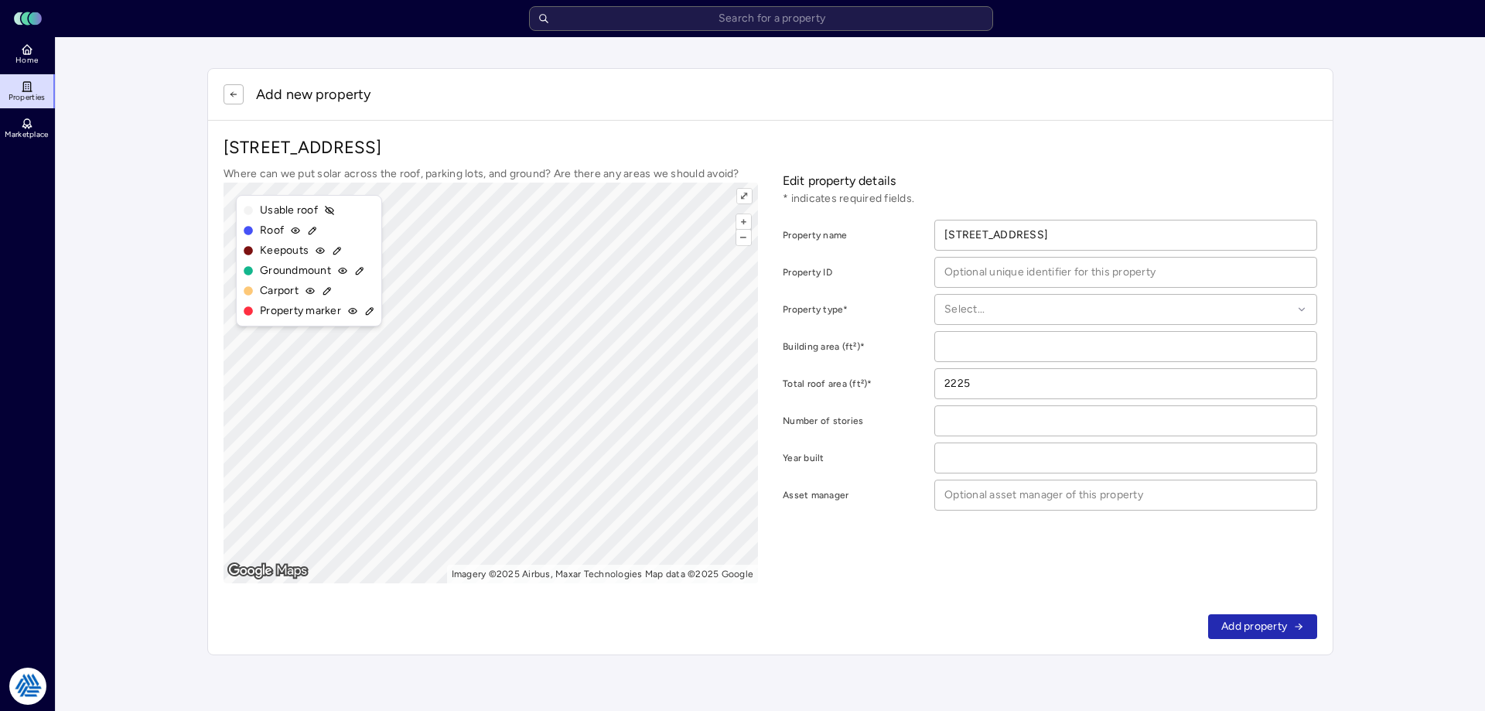
click at [225, 90] on button "button" at bounding box center [233, 94] width 20 height 20
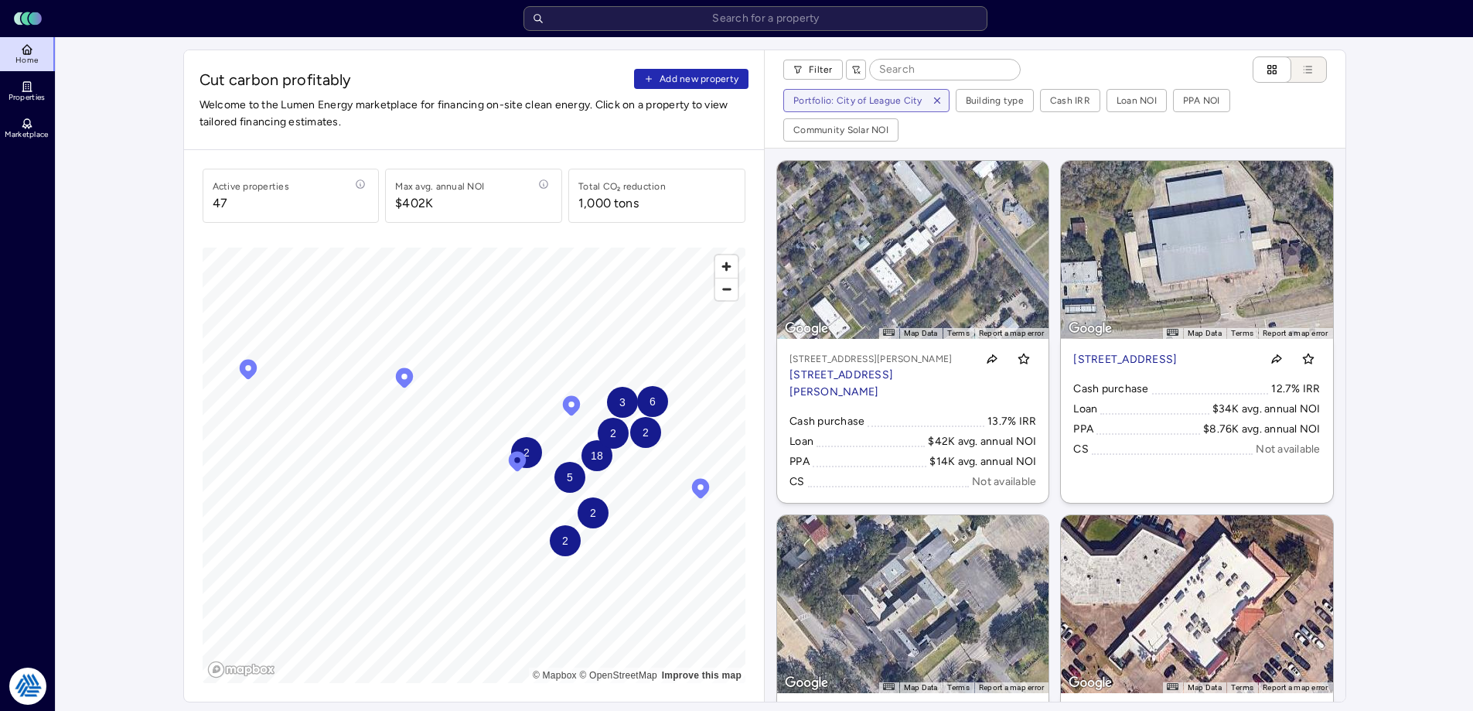
click at [674, 83] on span "Add new property" at bounding box center [699, 78] width 79 height 15
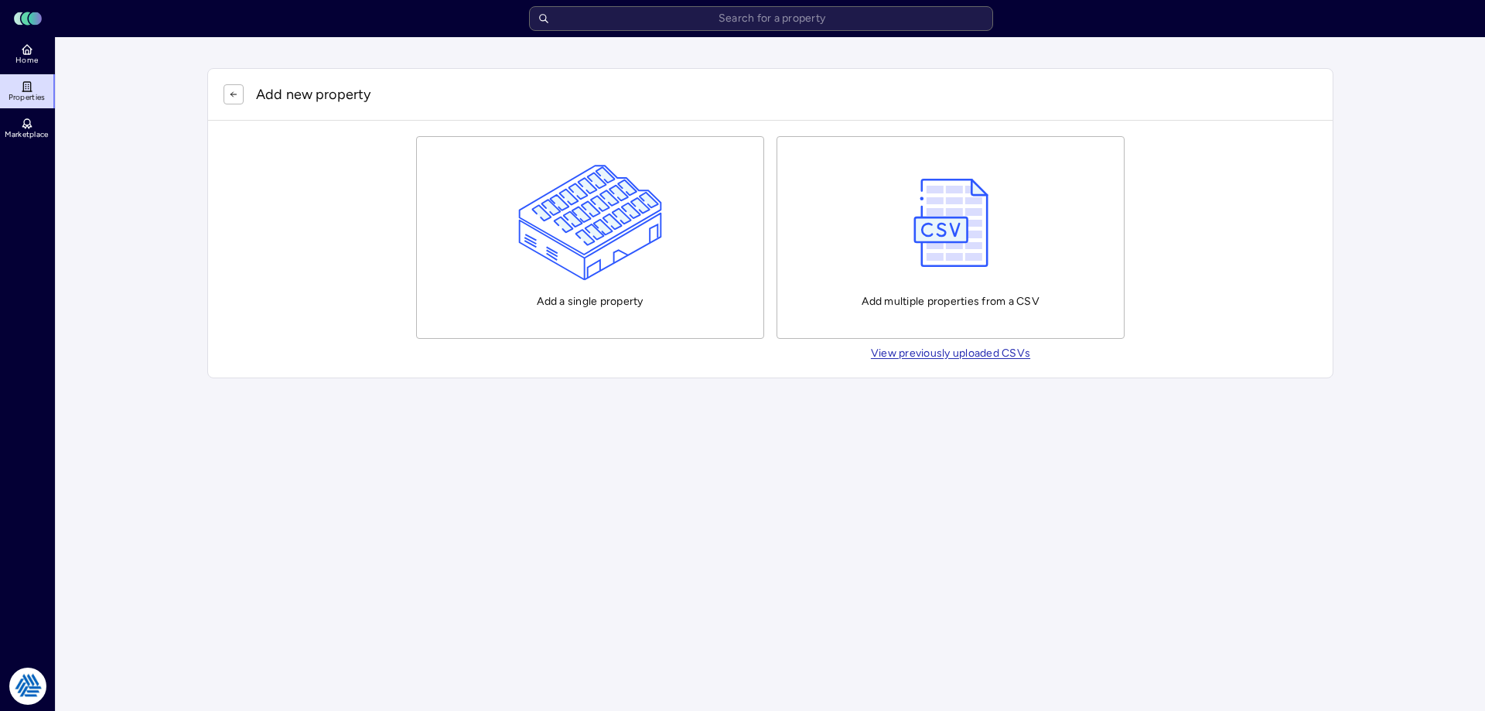
click at [593, 211] on img "button" at bounding box center [590, 223] width 145 height 116
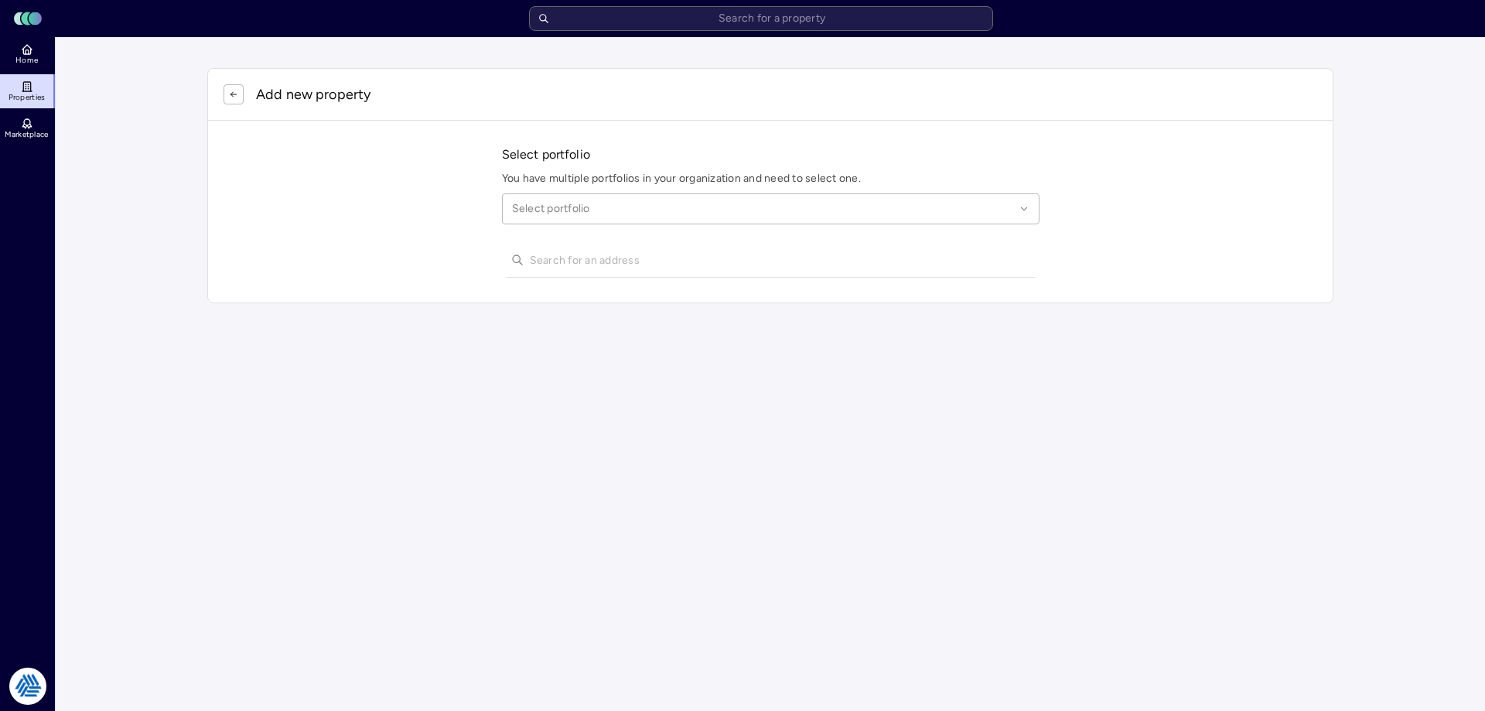
click at [606, 213] on div at bounding box center [763, 208] width 503 height 17
type input "league"
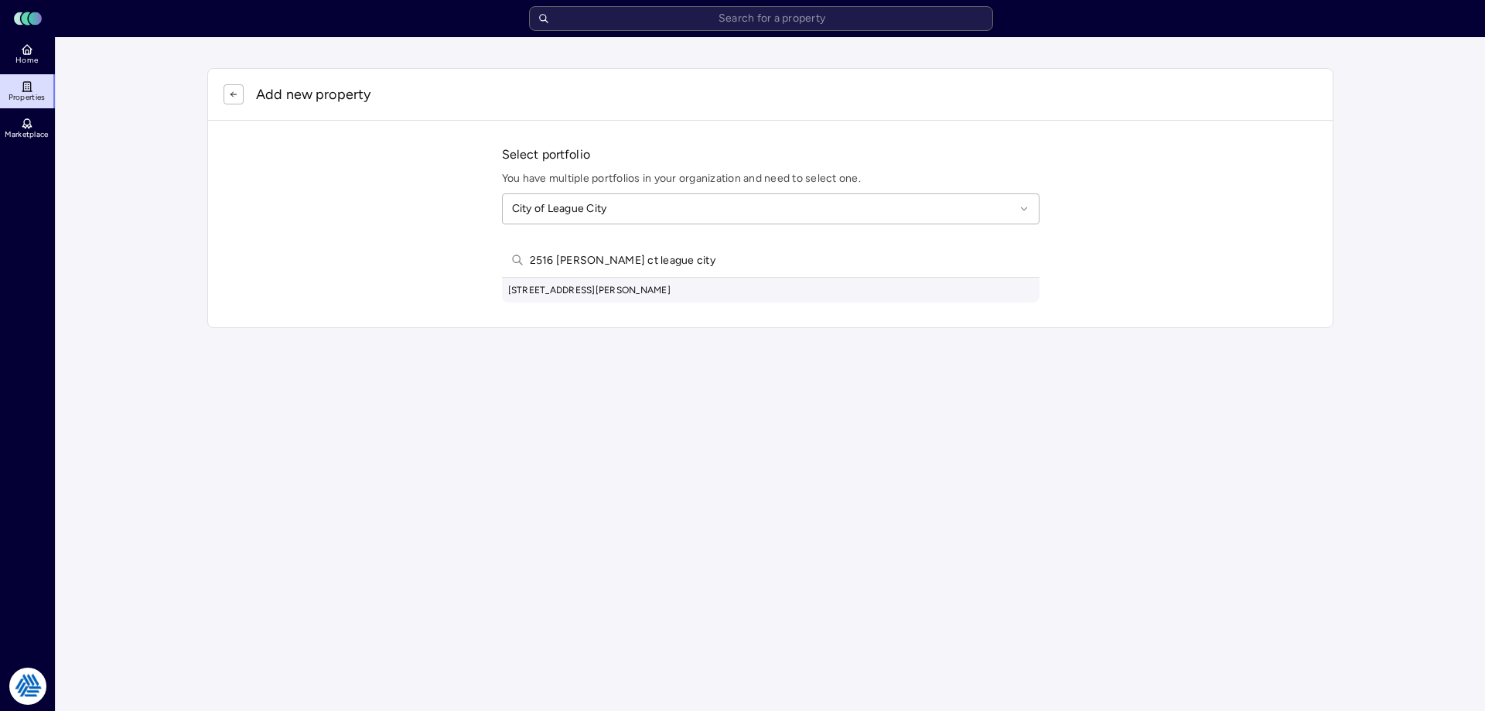
type input "2516 [PERSON_NAME] ct league city"
click at [628, 288] on div "[STREET_ADDRESS][PERSON_NAME]" at bounding box center [770, 290] width 537 height 25
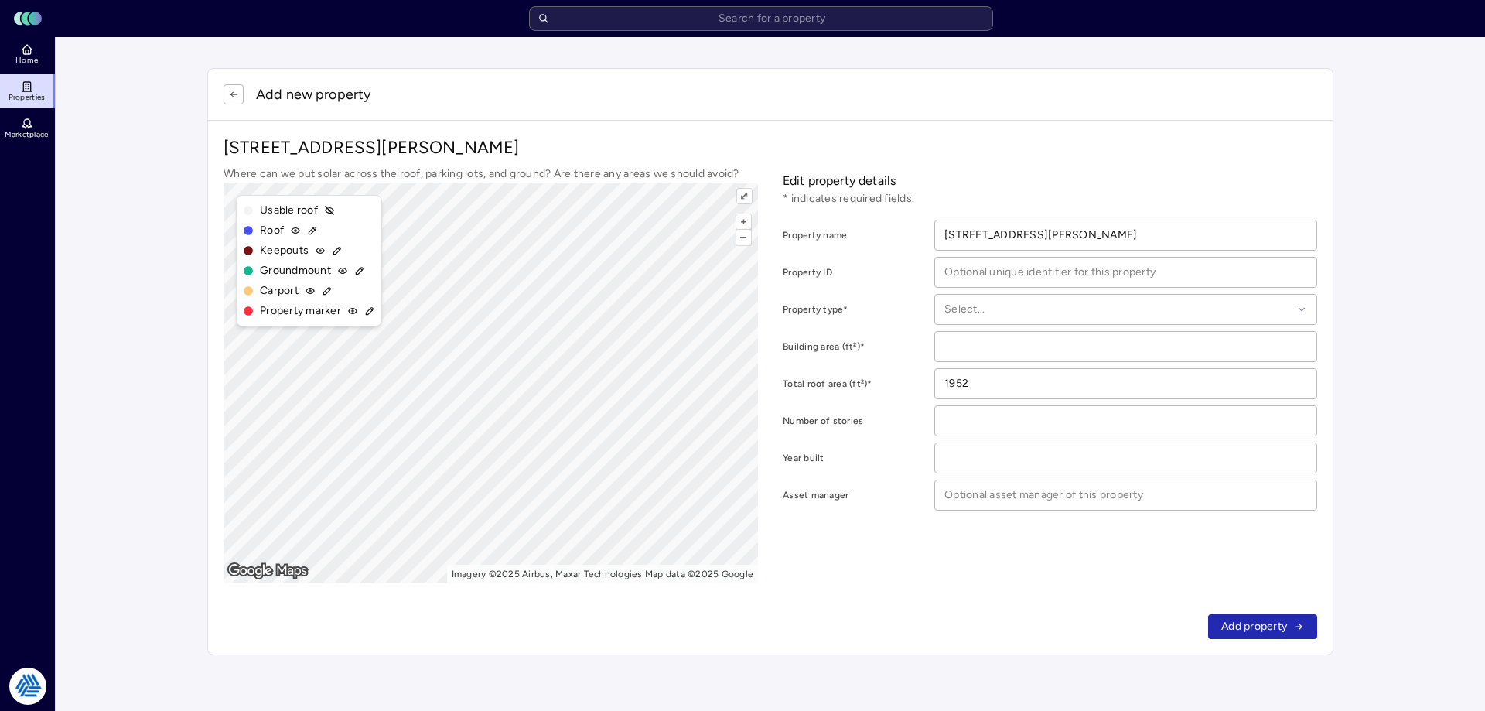
click at [228, 95] on button "button" at bounding box center [233, 94] width 20 height 20
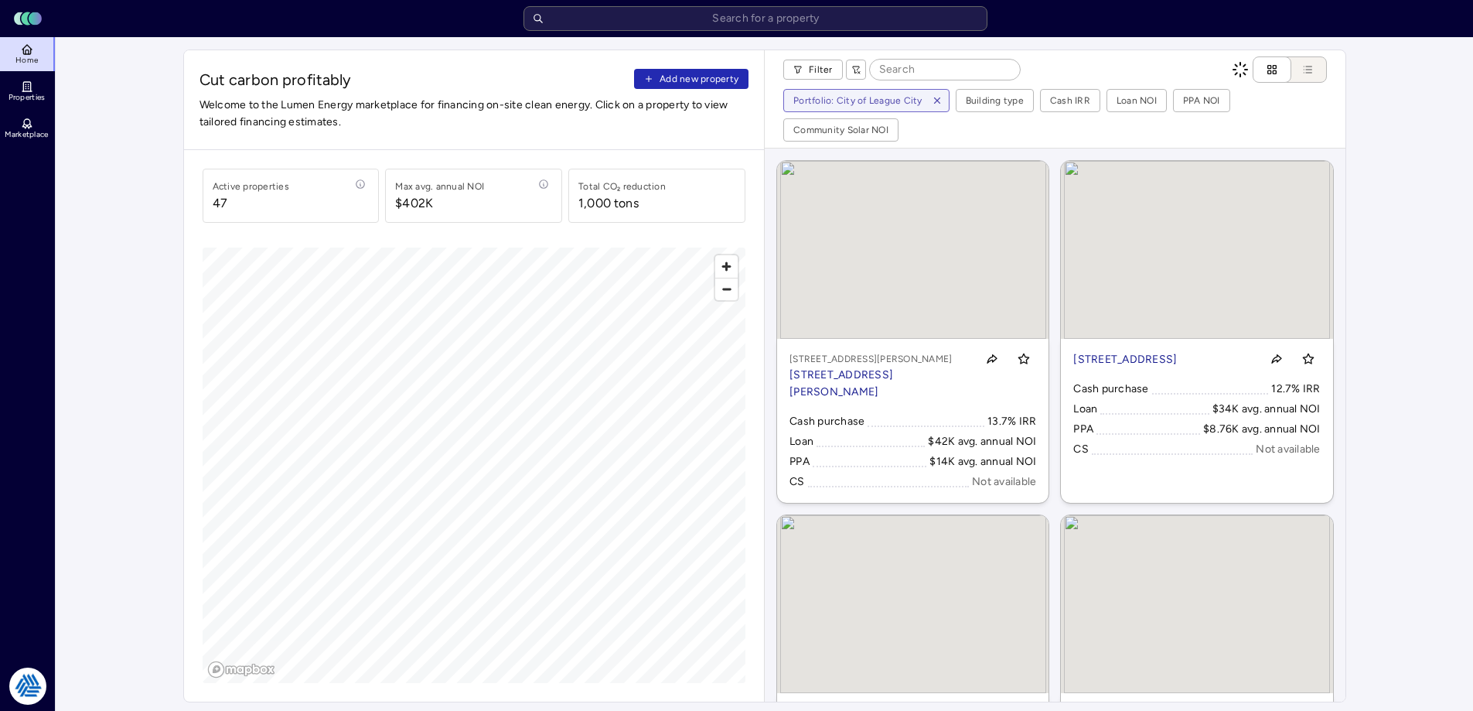
click at [676, 90] on span "Cut carbon profitably Add new property" at bounding box center [475, 80] width 550 height 22
click at [683, 77] on span "Add new property" at bounding box center [699, 78] width 79 height 15
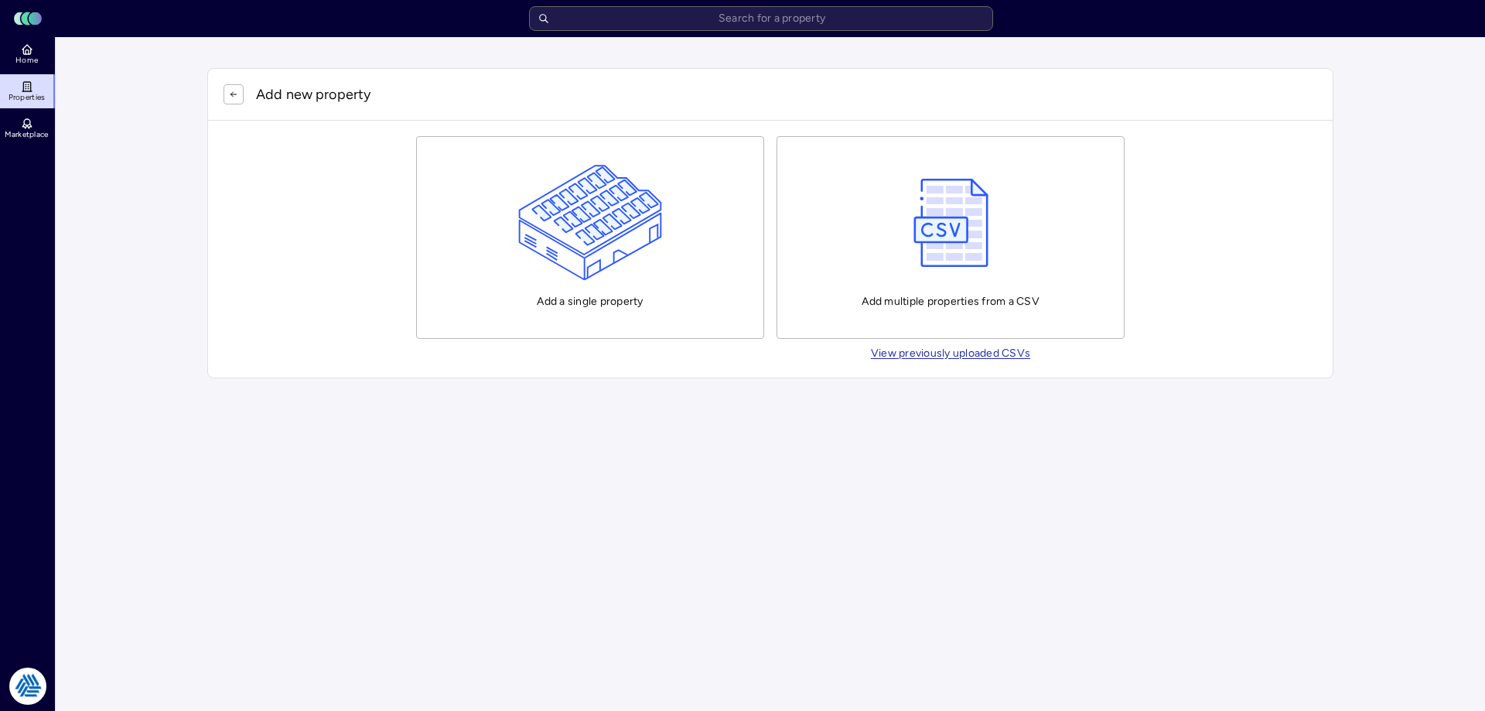
click at [610, 188] on img "button" at bounding box center [590, 223] width 145 height 116
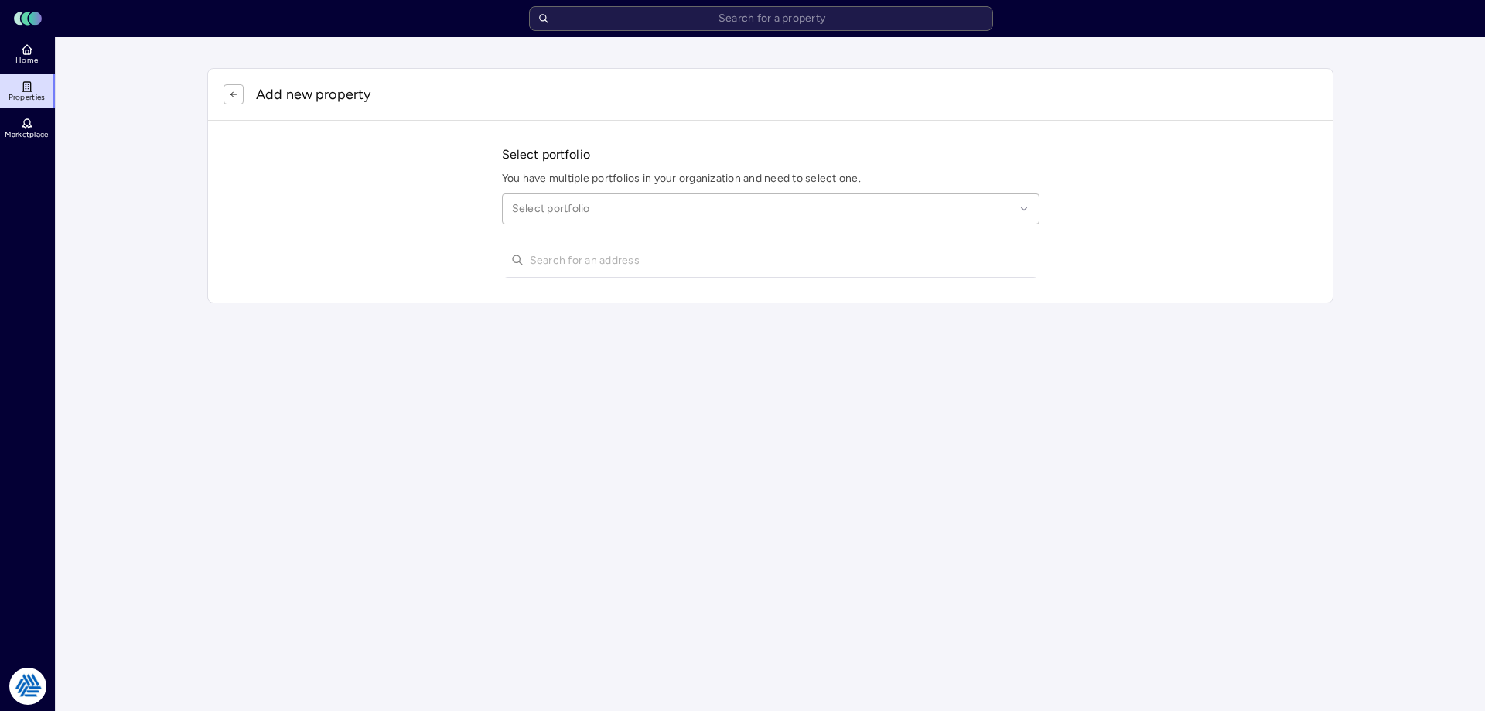
click at [564, 220] on div "Select portfolio" at bounding box center [770, 208] width 537 height 31
type input "league city"
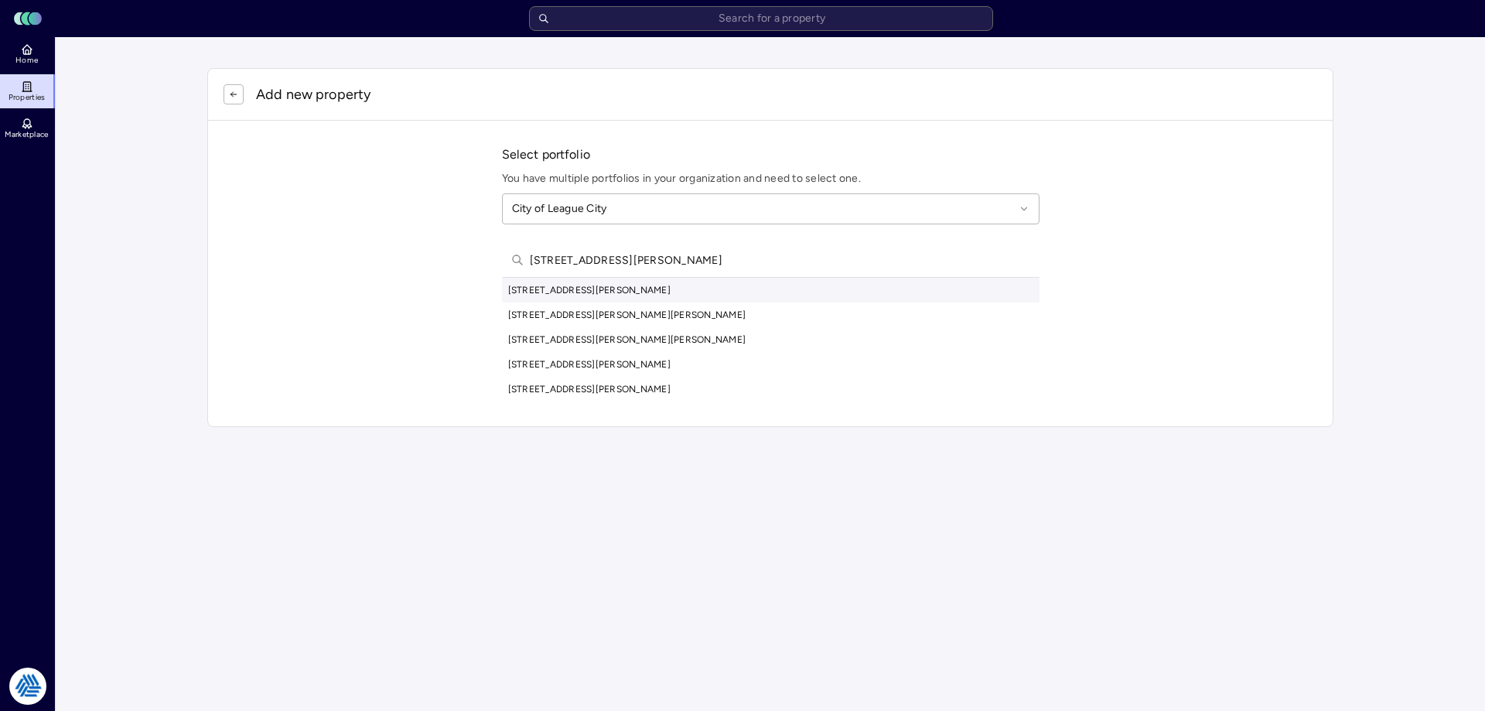
type input "[STREET_ADDRESS][PERSON_NAME]"
click at [657, 290] on div "[STREET_ADDRESS][PERSON_NAME]" at bounding box center [770, 290] width 537 height 25
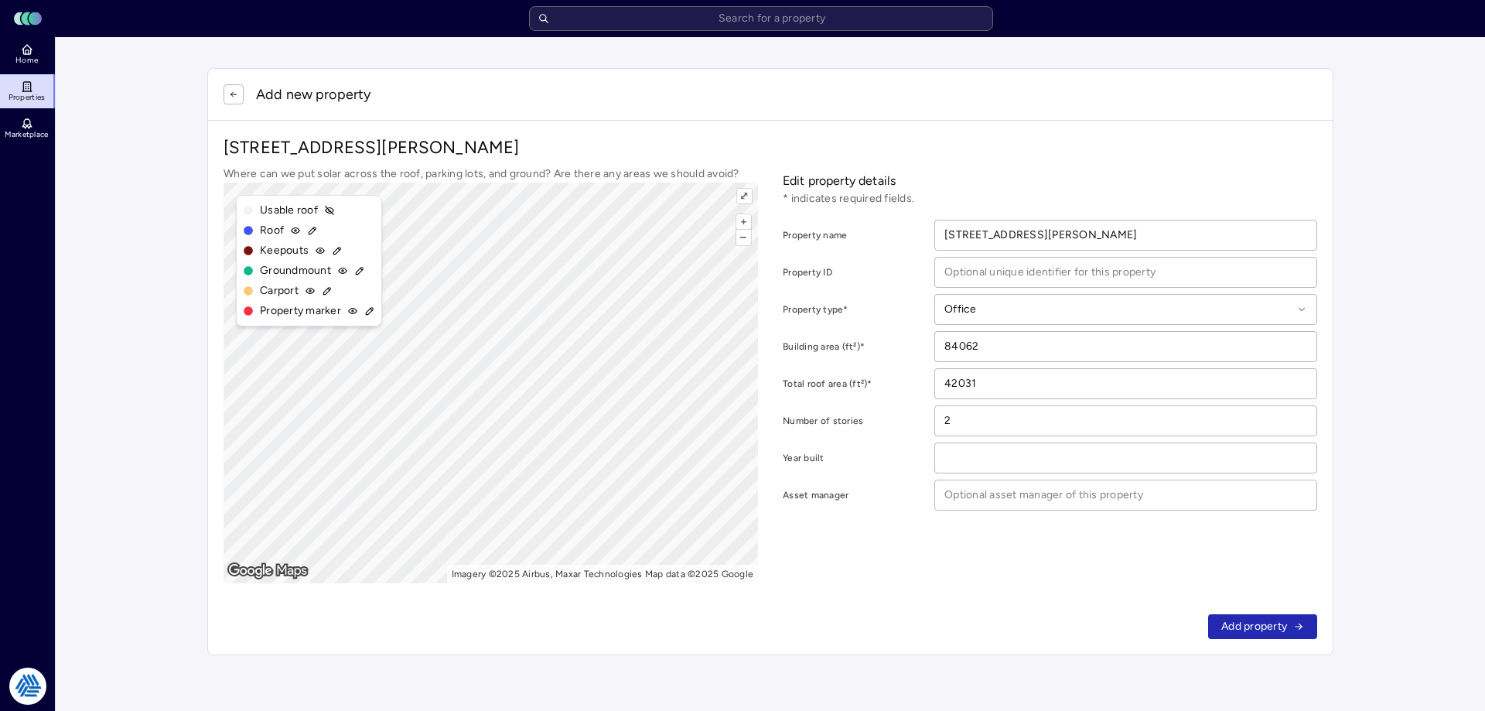
click at [1268, 616] on button "Add property" at bounding box center [1262, 626] width 109 height 25
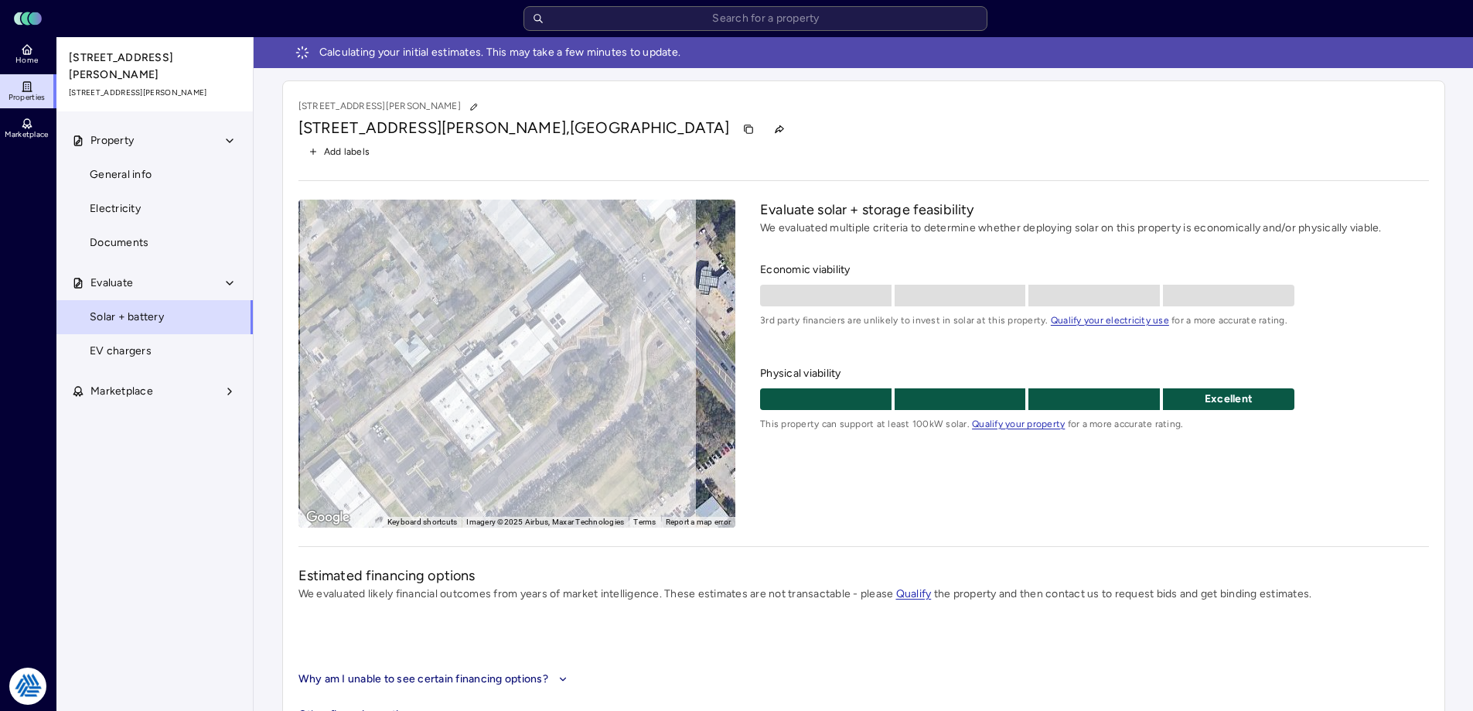
click at [39, 49] on link "Home" at bounding box center [28, 54] width 56 height 34
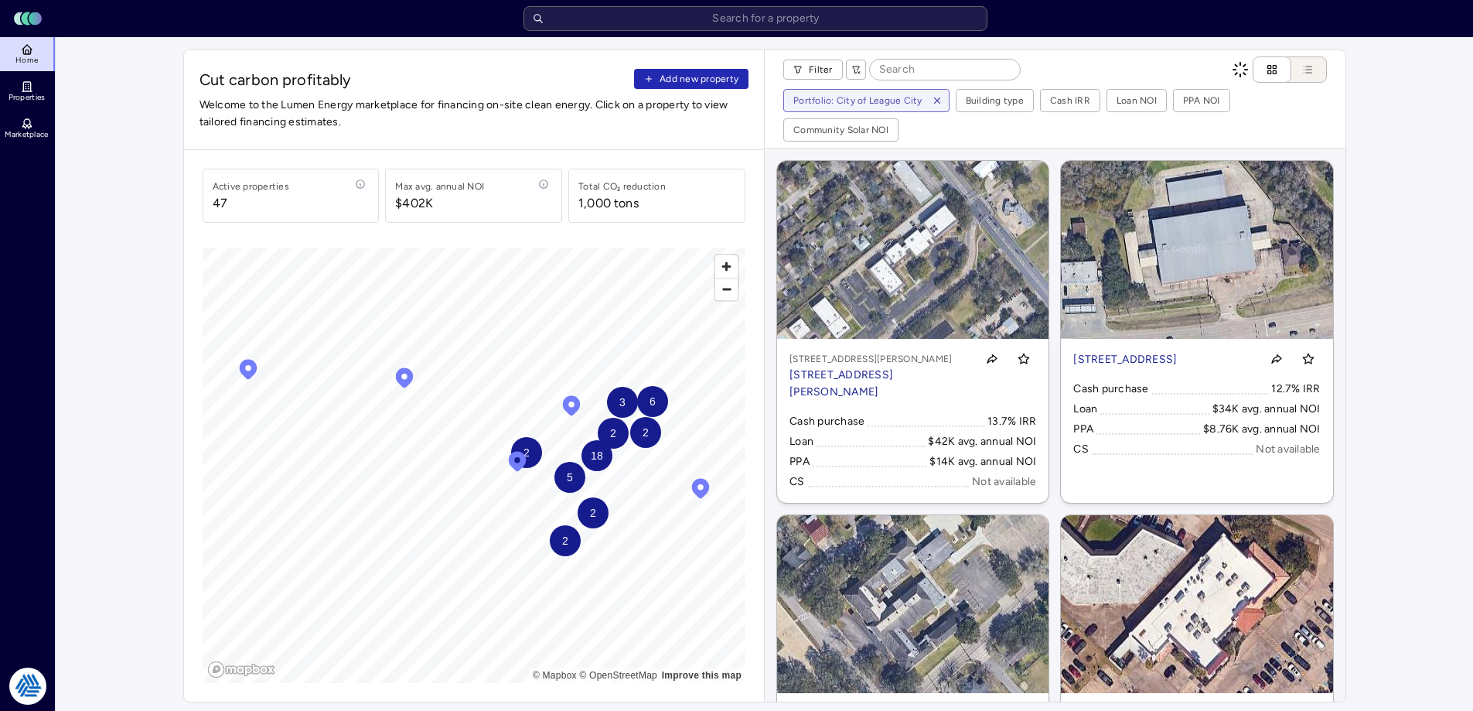
click at [695, 78] on span "Add new property" at bounding box center [699, 78] width 79 height 15
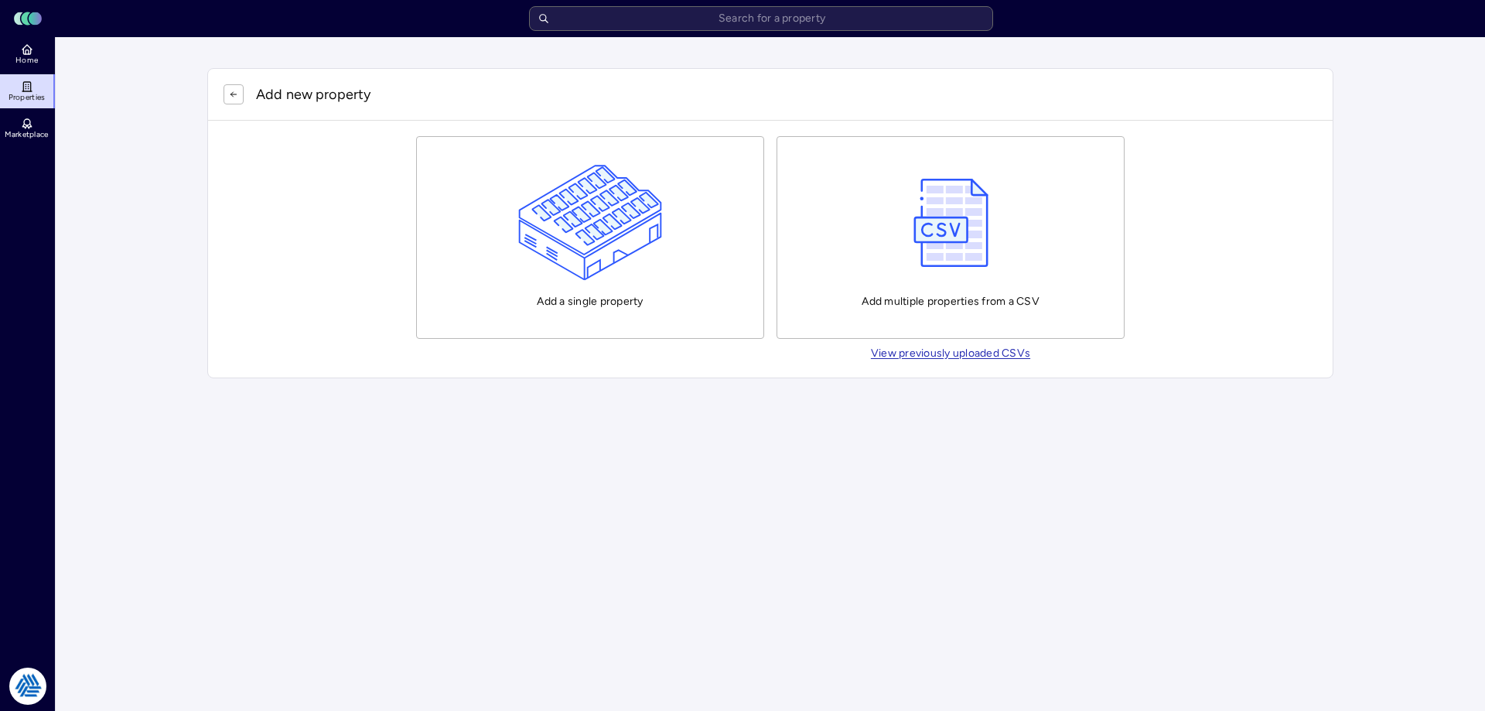
click at [623, 254] on img "button" at bounding box center [590, 223] width 145 height 116
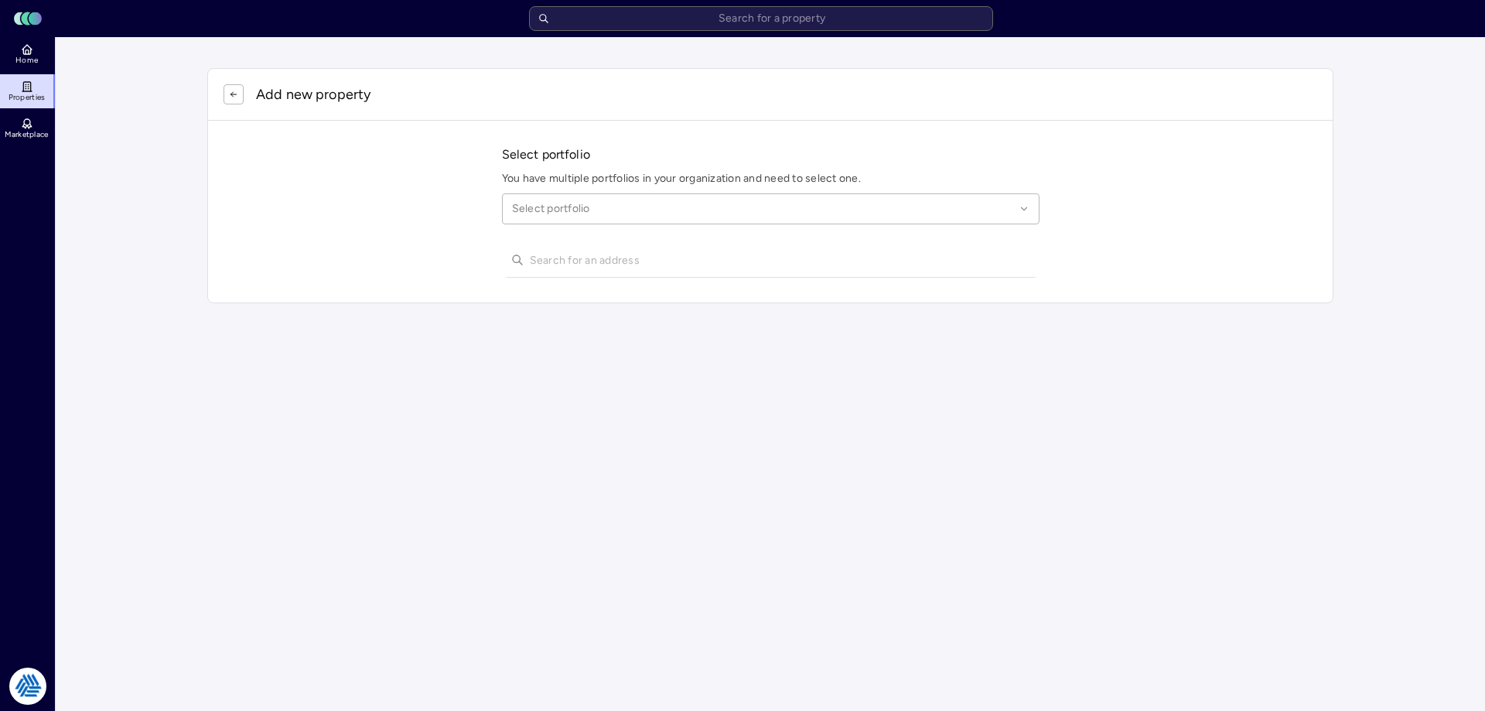
click at [565, 210] on div at bounding box center [763, 208] width 503 height 17
type input "league city"
click at [630, 248] on div "City of League City" at bounding box center [770, 255] width 517 height 36
click at [597, 251] on input "text" at bounding box center [780, 260] width 500 height 34
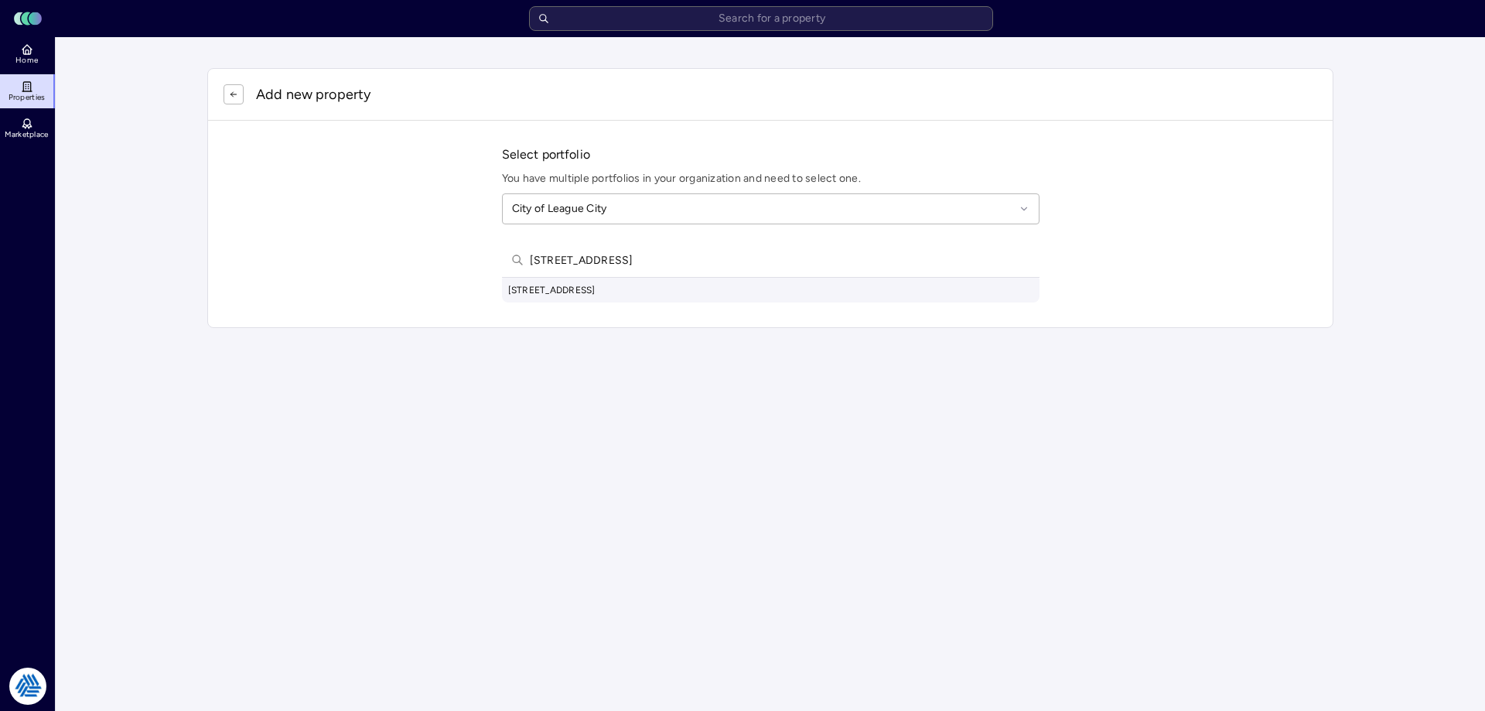
type input "[STREET_ADDRESS]"
click at [670, 288] on div "[STREET_ADDRESS]" at bounding box center [770, 290] width 537 height 25
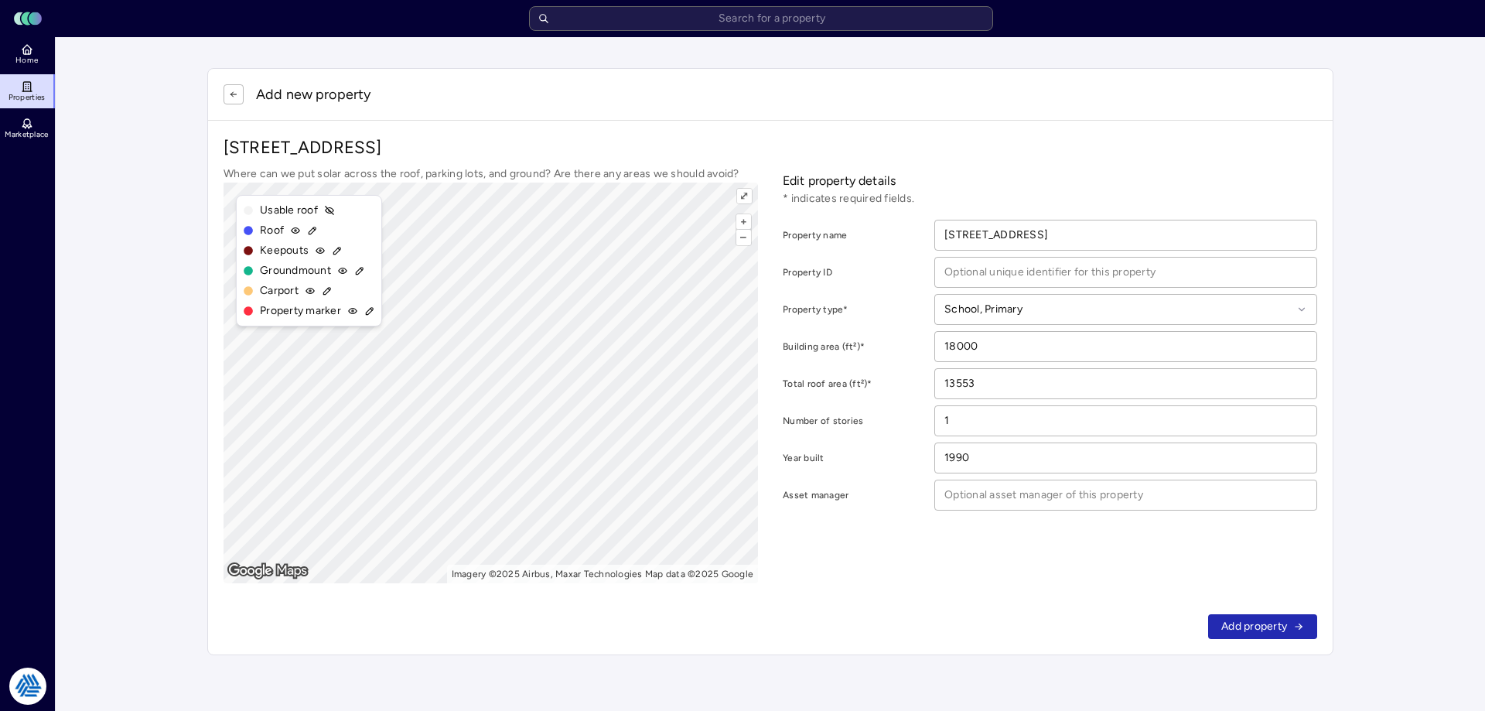
click at [1104, 51] on div "Add new property [STREET_ADDRESS] Where can we put solar across the roof, parki…" at bounding box center [770, 361] width 1163 height 624
click at [1247, 627] on span "Add property" at bounding box center [1254, 626] width 66 height 17
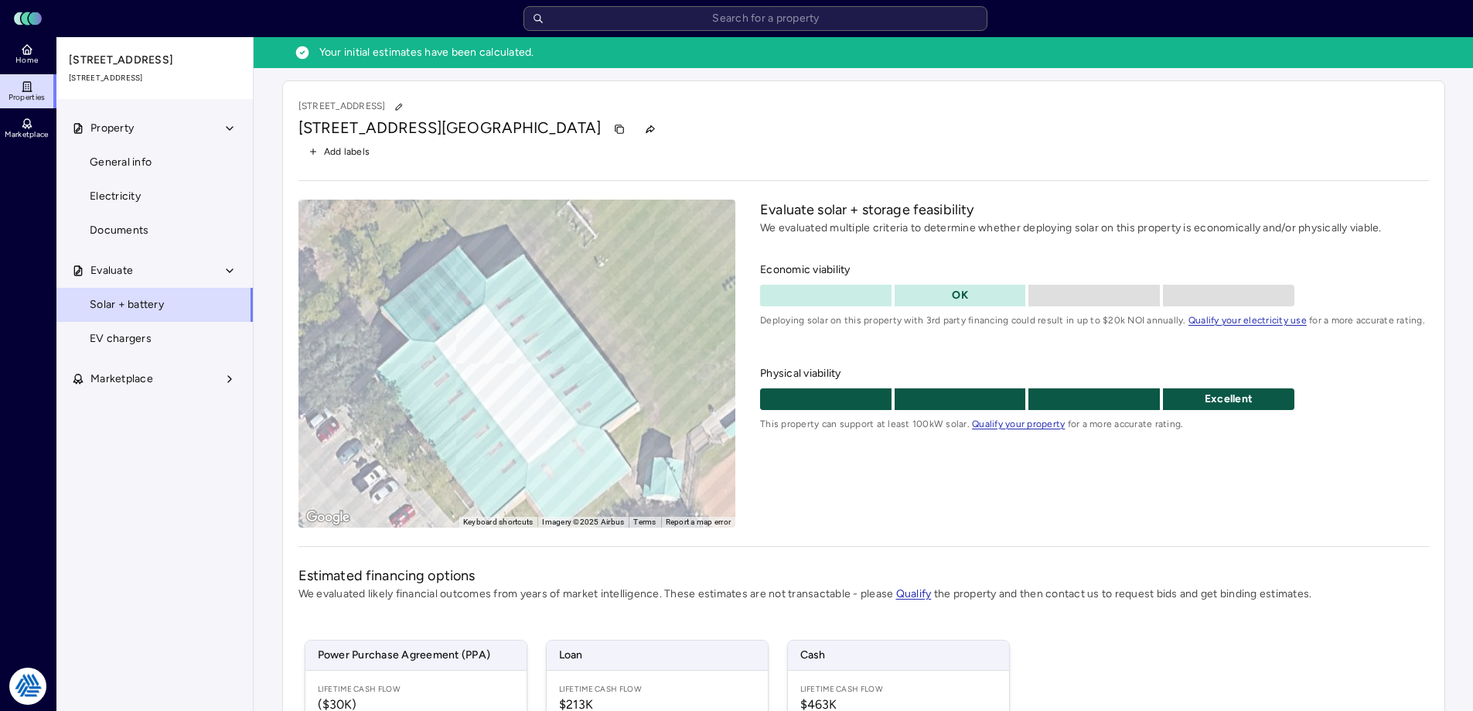
click at [35, 41] on link "Home" at bounding box center [28, 54] width 56 height 34
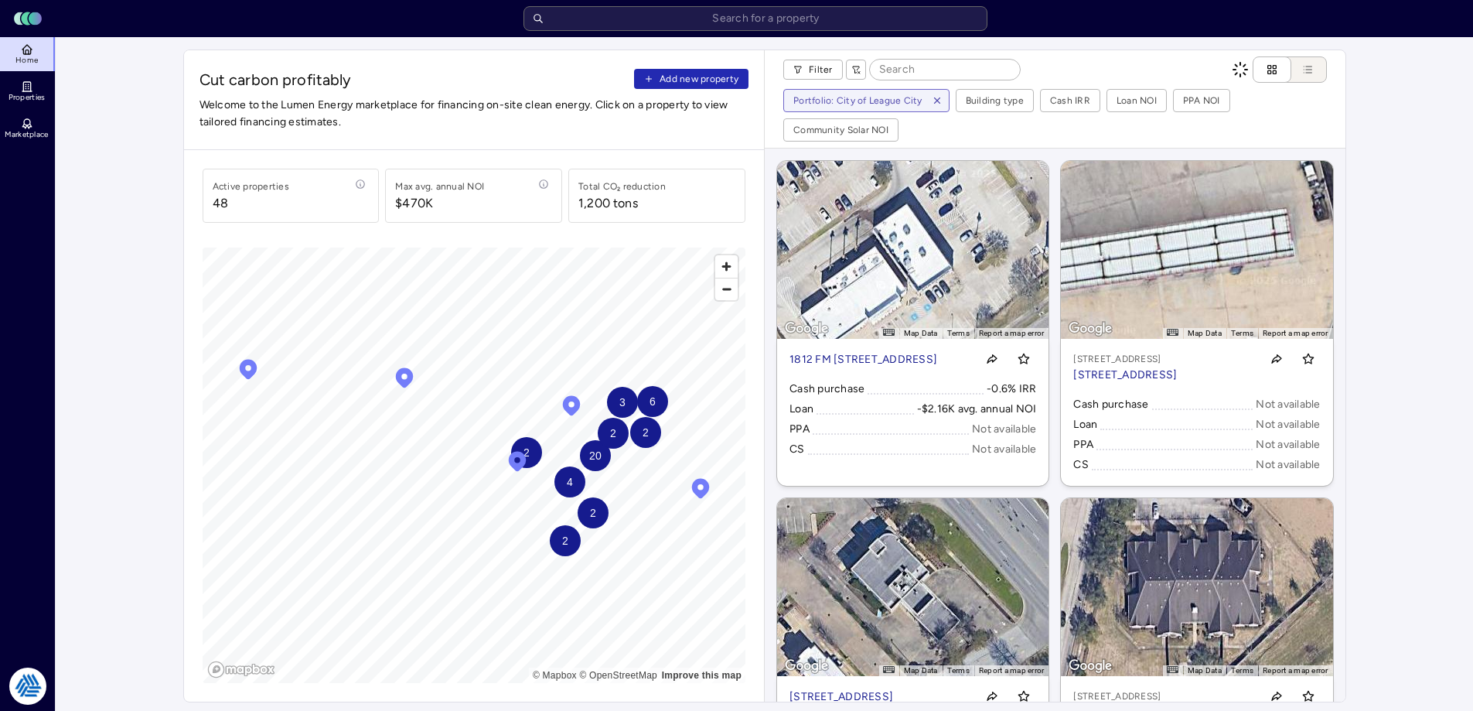
click at [690, 73] on span "Add new property" at bounding box center [699, 78] width 79 height 15
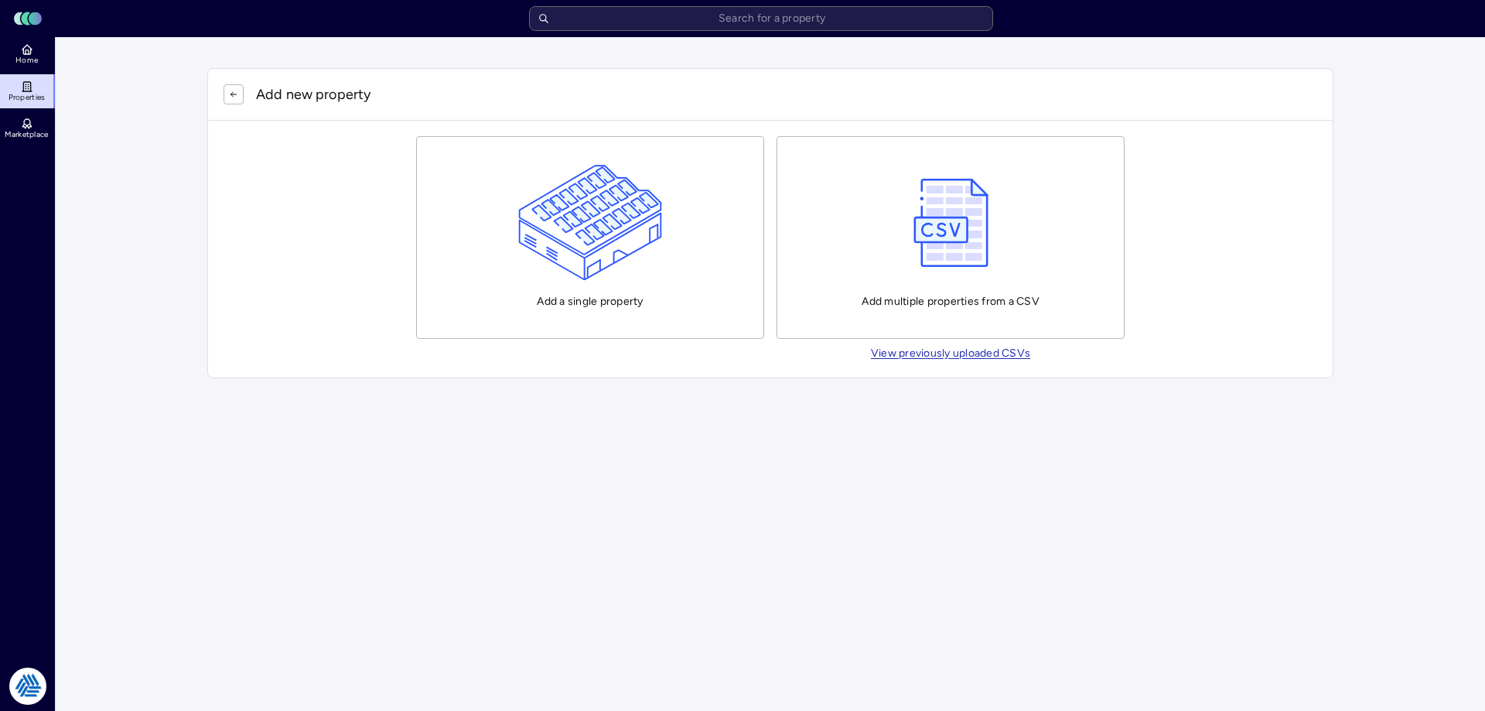
click at [581, 199] on img "button" at bounding box center [590, 223] width 145 height 116
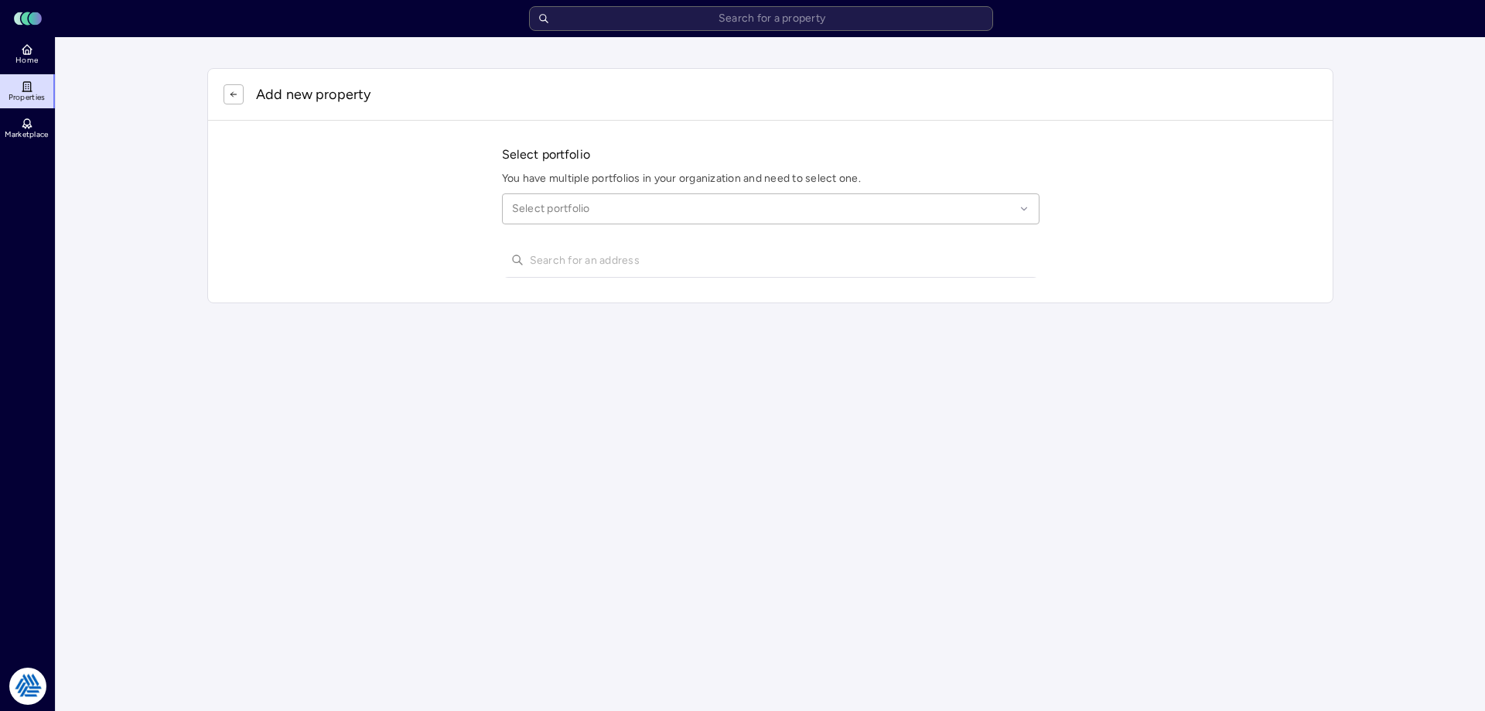
click at [601, 217] on div at bounding box center [763, 208] width 503 height 17
type input "league city"
click at [645, 251] on div "City of League City" at bounding box center [770, 255] width 517 height 36
click at [618, 241] on div "Select portfolio You have multiple portfolios in your organization and need to …" at bounding box center [770, 212] width 1124 height 182
click at [625, 256] on input "text" at bounding box center [780, 260] width 500 height 34
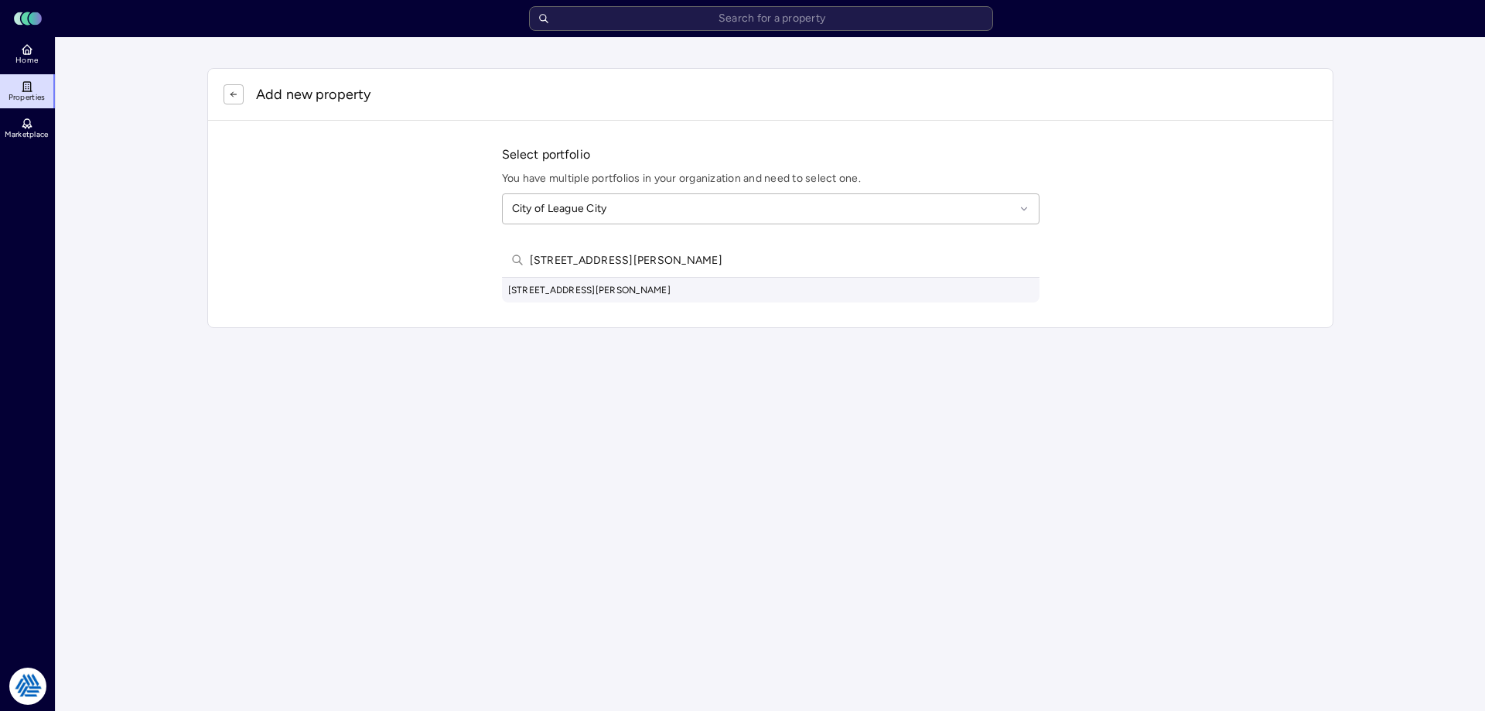
type input "[STREET_ADDRESS][PERSON_NAME]"
click at [652, 283] on div "[STREET_ADDRESS][PERSON_NAME]" at bounding box center [770, 290] width 537 height 25
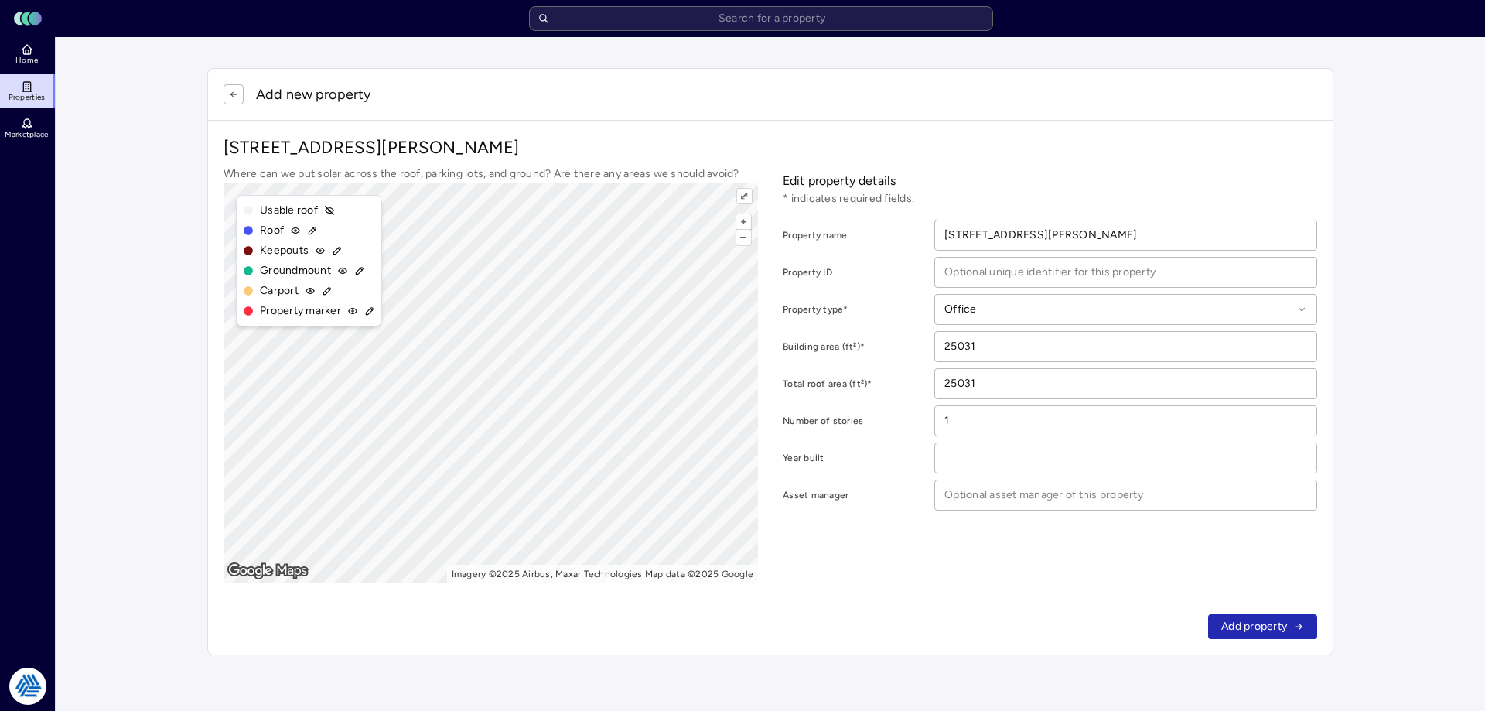
click at [1288, 613] on div "Add property" at bounding box center [770, 627] width 1124 height 56
click at [1277, 616] on button "Add property" at bounding box center [1262, 626] width 109 height 25
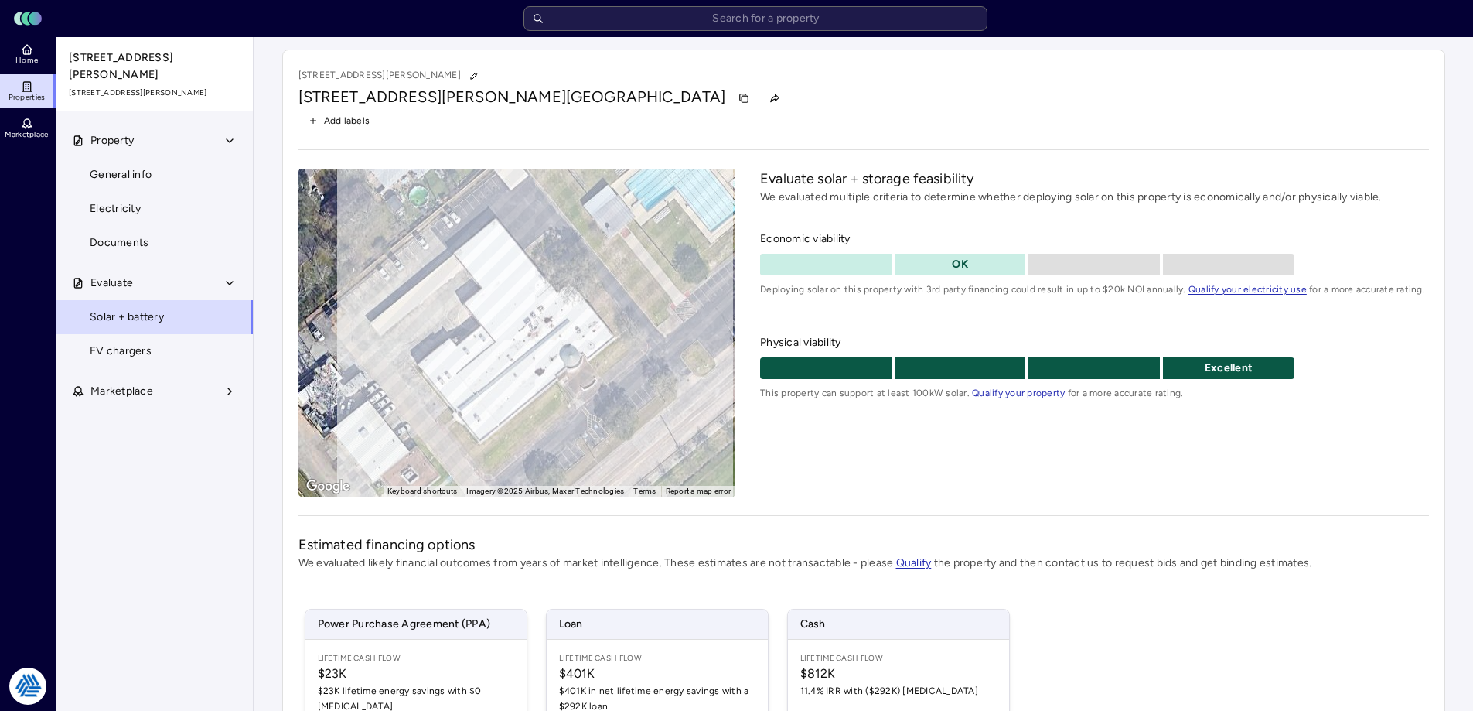
click at [43, 60] on link "Home" at bounding box center [28, 54] width 56 height 34
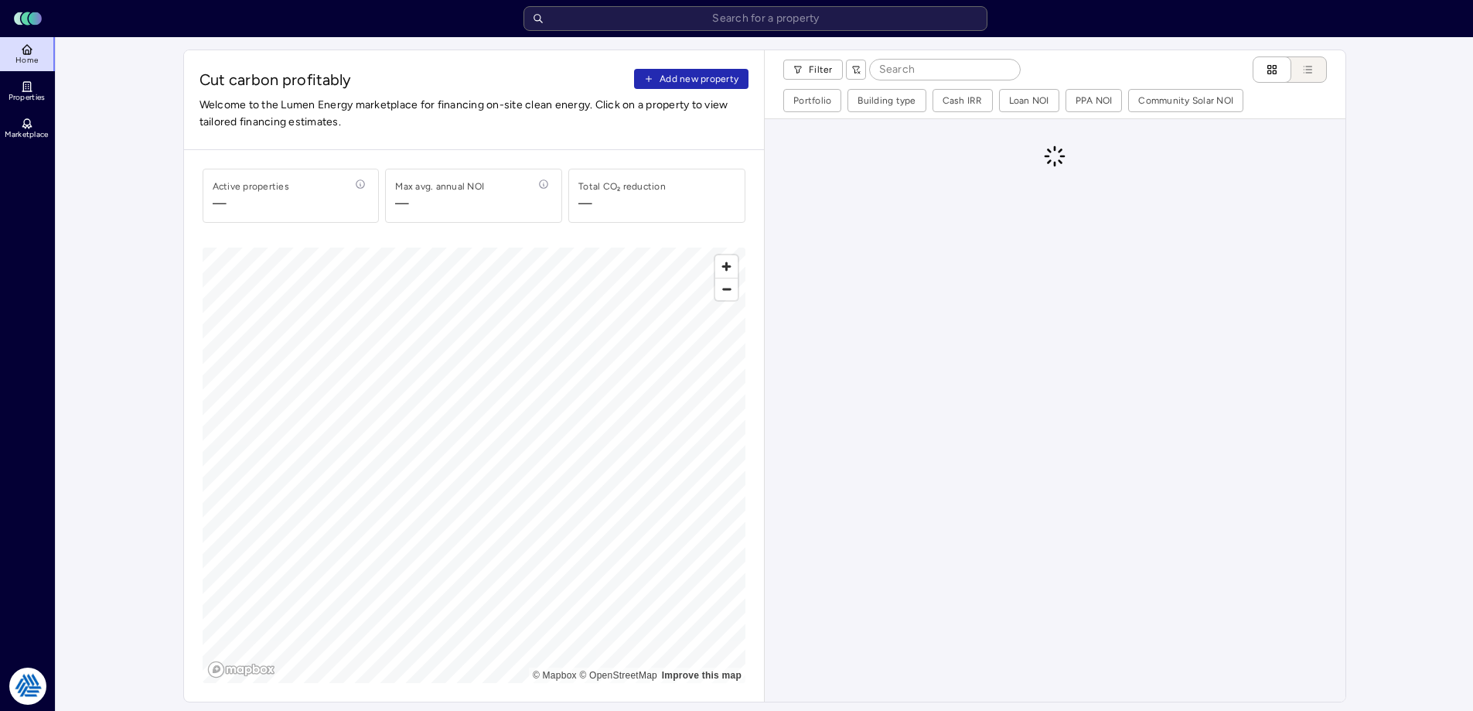
click at [730, 61] on div "Cut carbon profitably Add new property Welcome to the Lumen Energy marketplace …" at bounding box center [474, 100] width 581 height 100
click at [713, 80] on span "Add new property" at bounding box center [699, 78] width 79 height 15
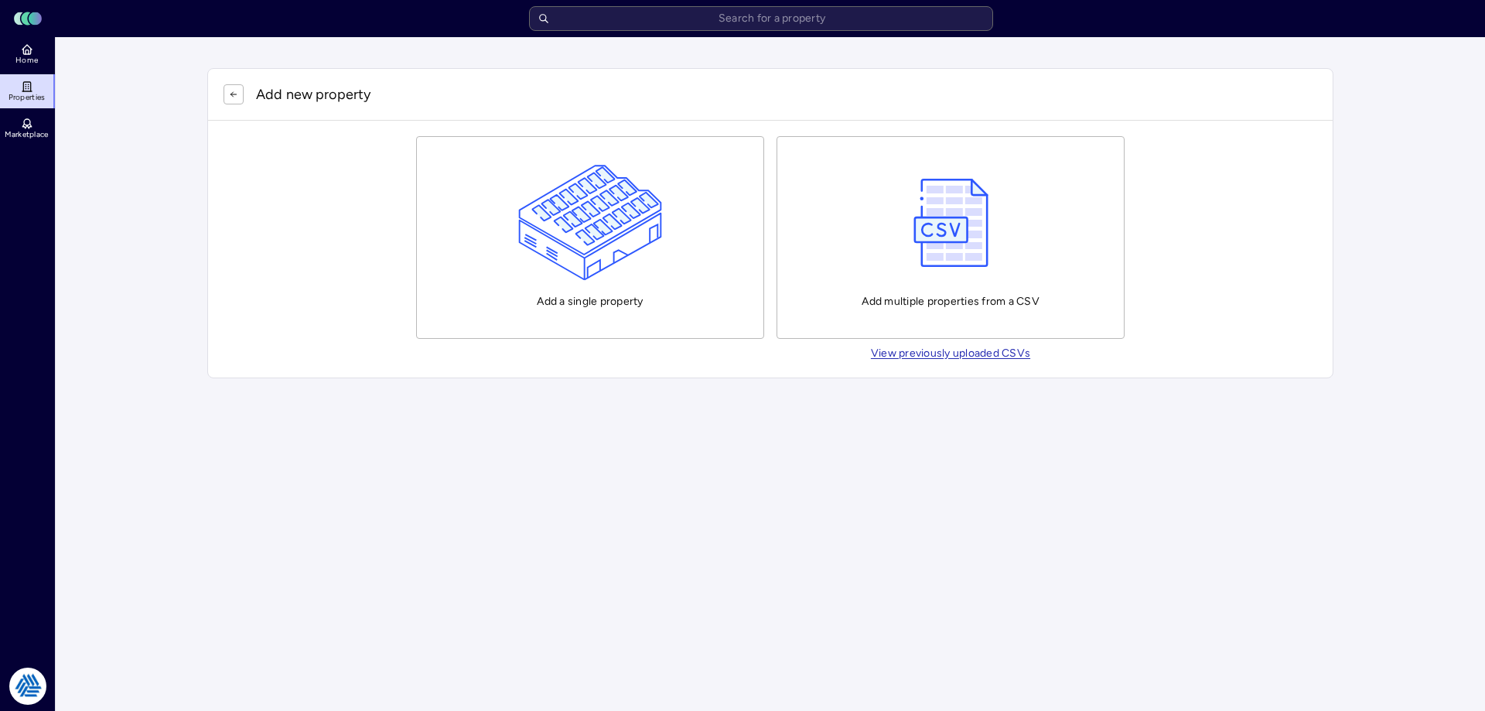
click at [533, 281] on div "Add a single property" at bounding box center [590, 237] width 145 height 145
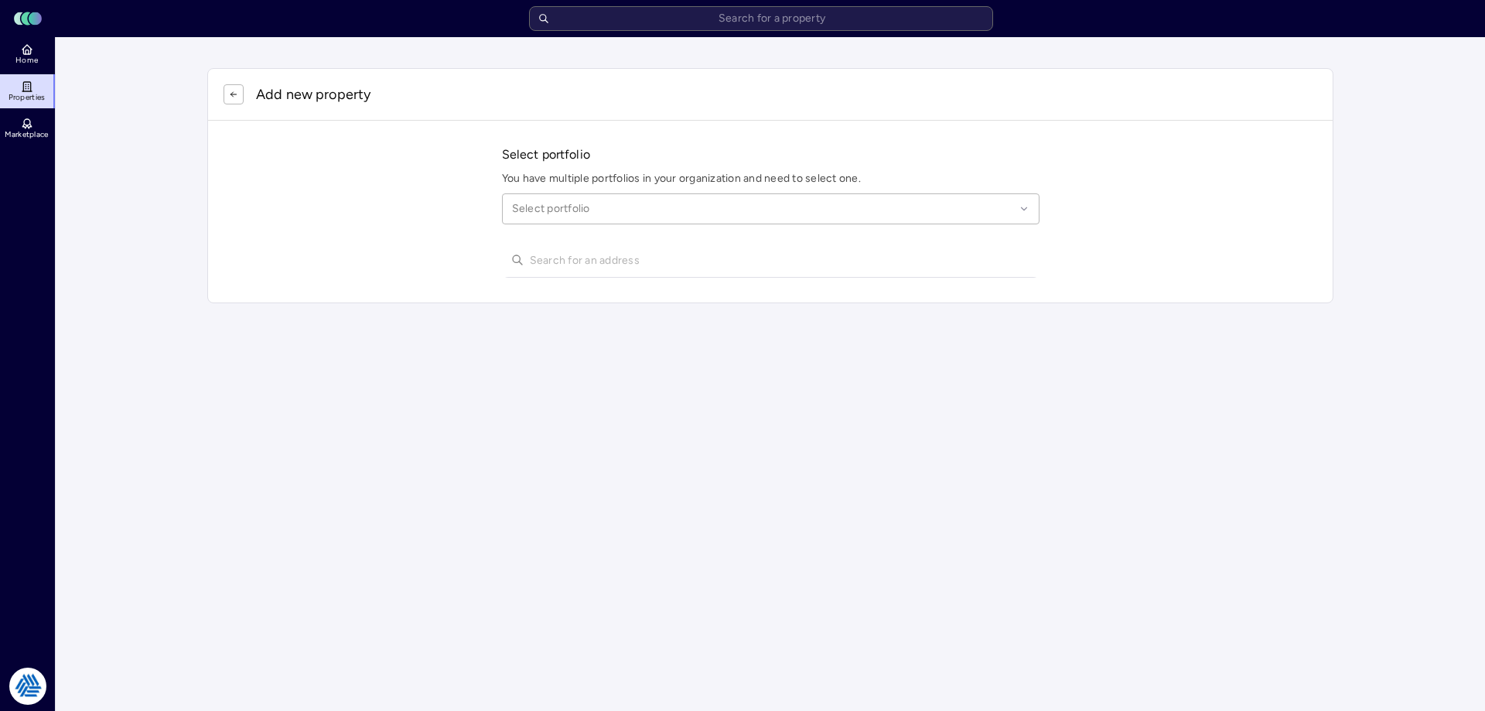
click at [582, 206] on div at bounding box center [763, 208] width 503 height 17
type input "league city"
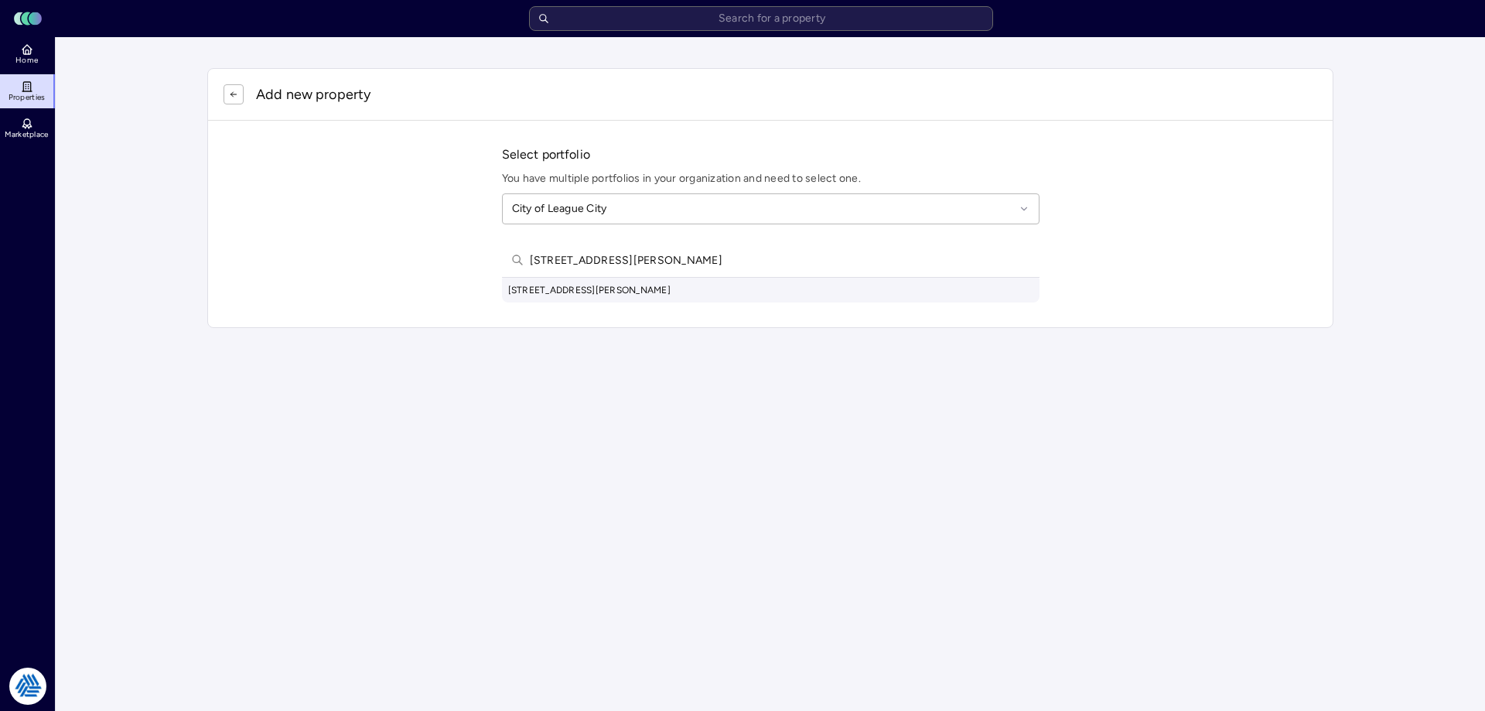
type input "[STREET_ADDRESS][PERSON_NAME]"
click at [654, 293] on div "[STREET_ADDRESS][PERSON_NAME]" at bounding box center [770, 290] width 537 height 25
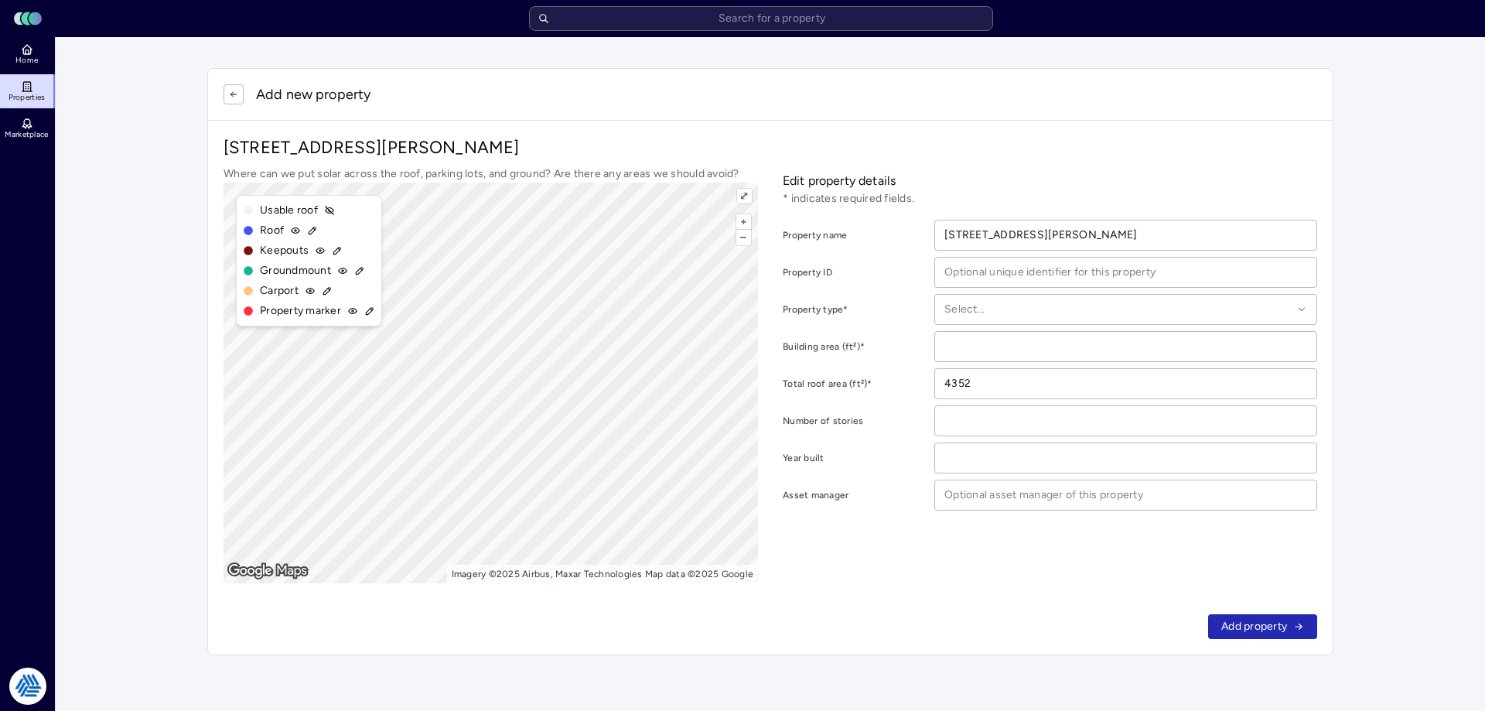
click at [43, 61] on link "Home" at bounding box center [28, 54] width 56 height 34
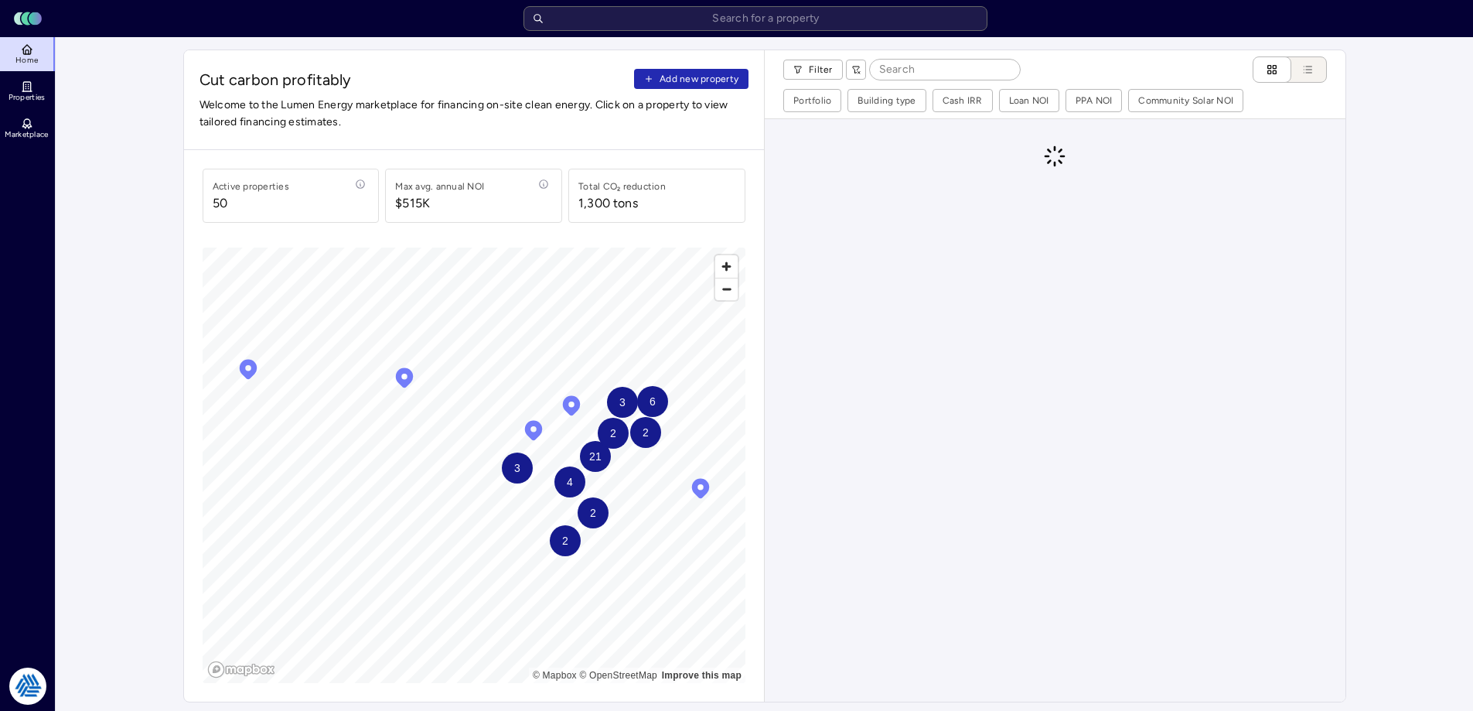
click at [715, 74] on span "Add new property" at bounding box center [699, 78] width 79 height 15
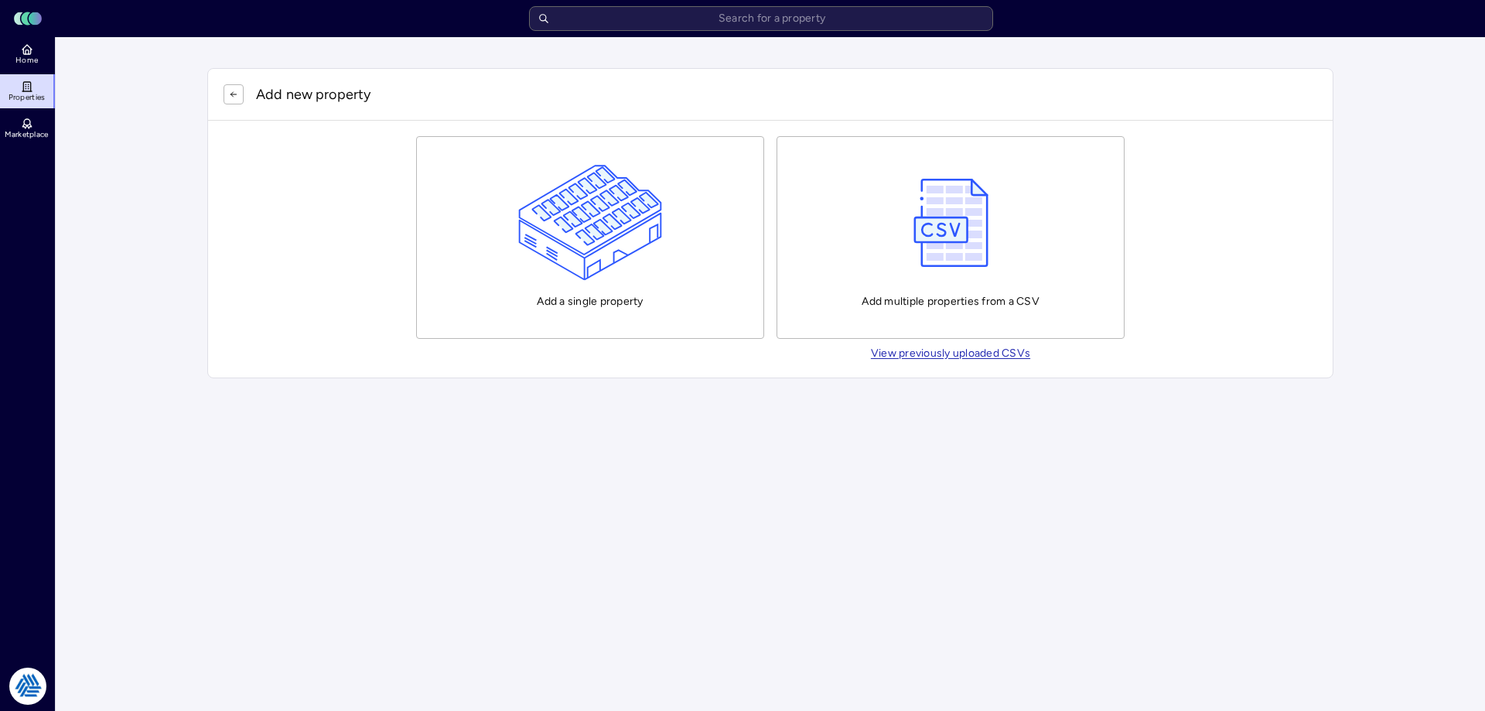
click at [561, 207] on img "button" at bounding box center [590, 223] width 145 height 116
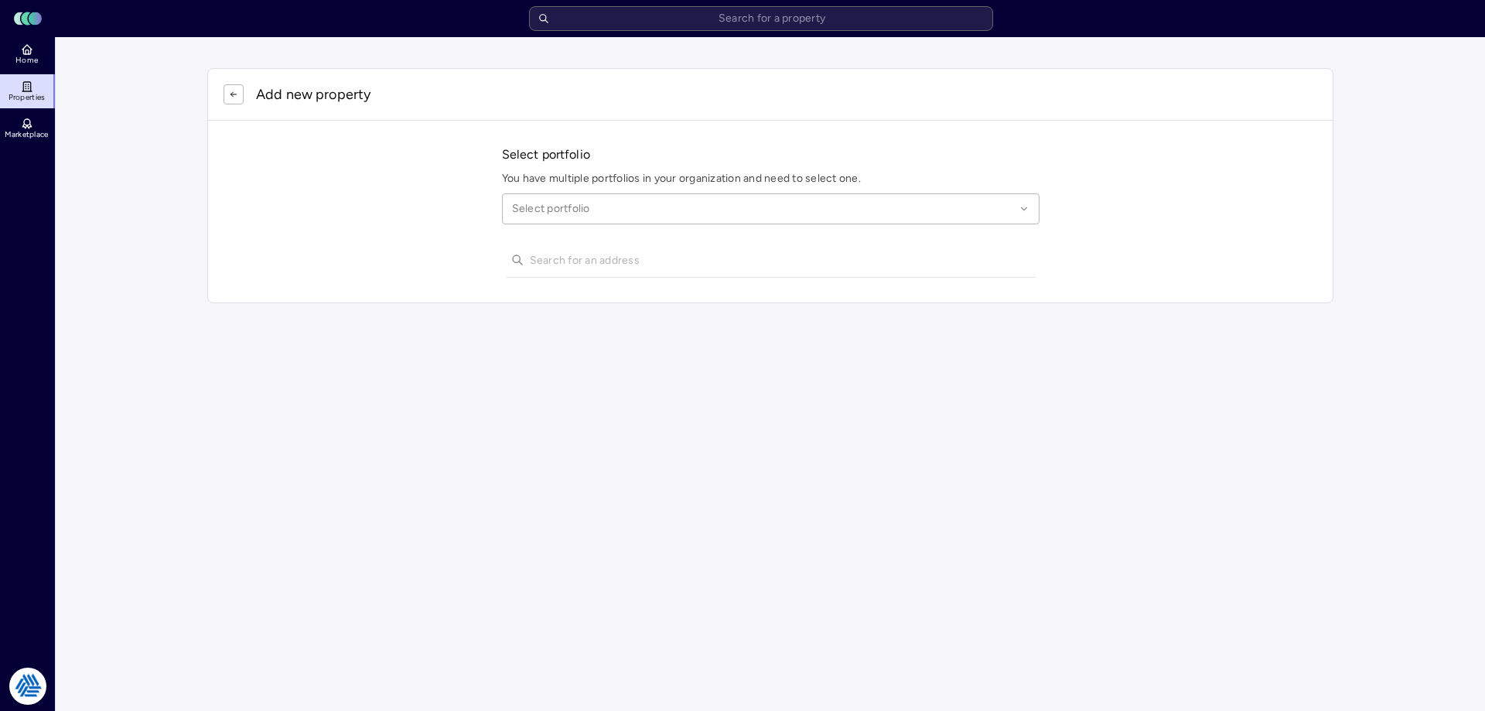
click at [548, 213] on div at bounding box center [763, 208] width 503 height 17
type input "league city"
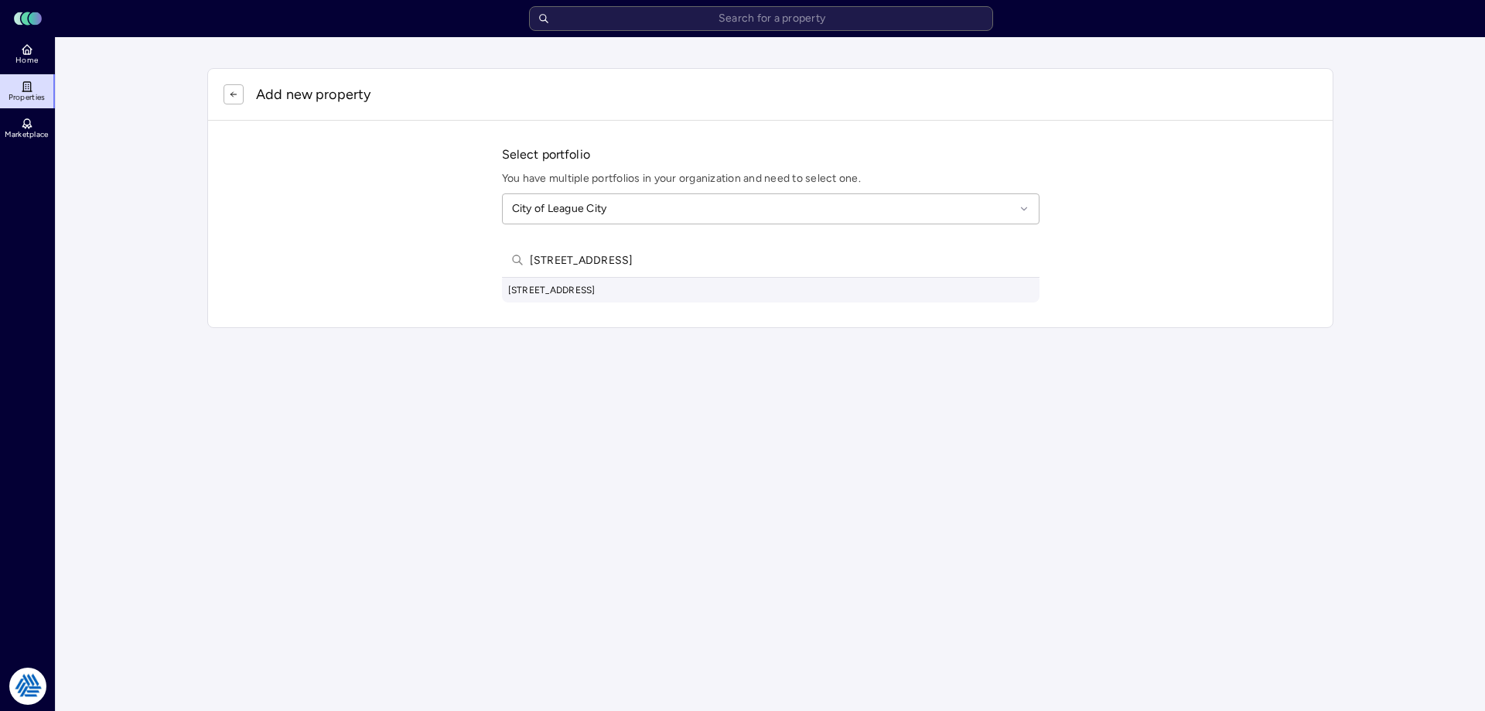
type input "[STREET_ADDRESS]"
click at [649, 298] on div "[STREET_ADDRESS]" at bounding box center [770, 290] width 537 height 25
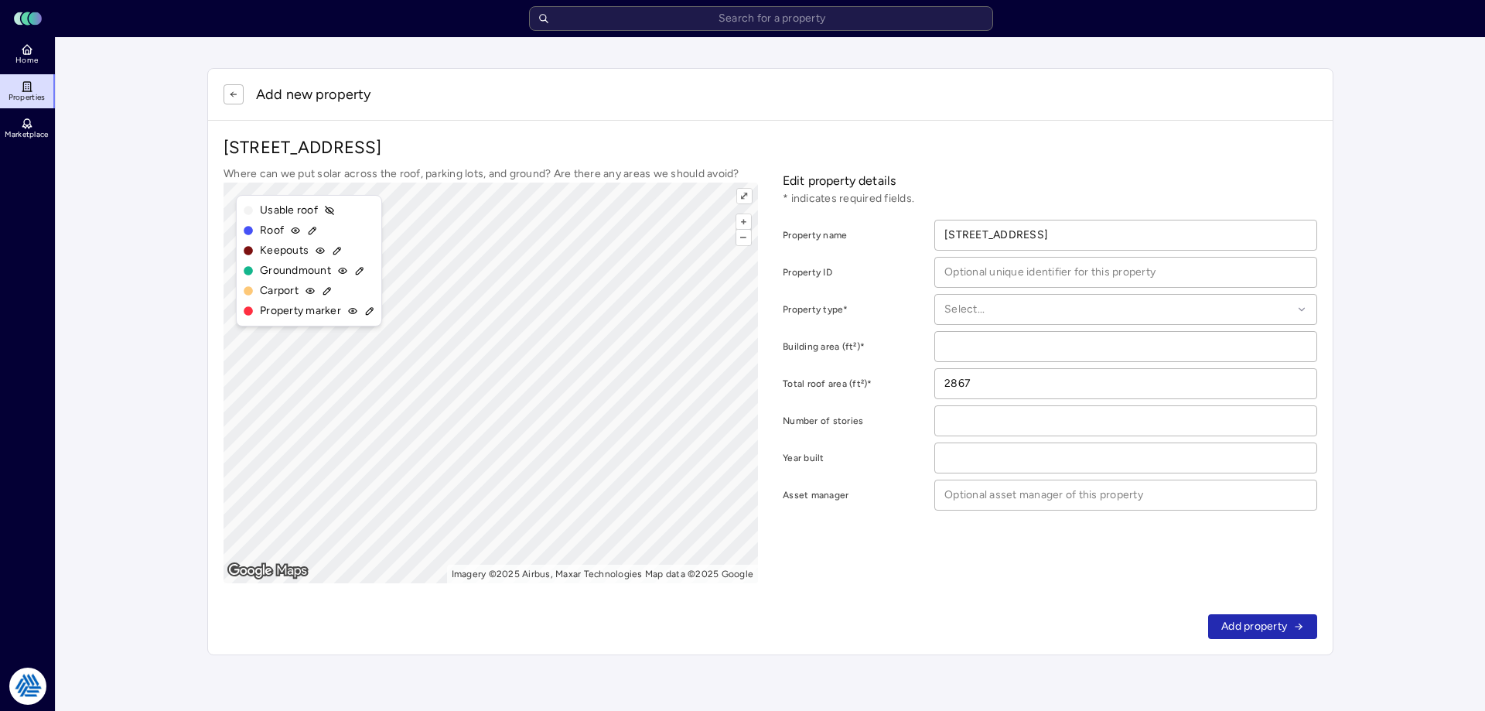
click at [766, 343] on div "Where can we put solar across the roof, parking lots, and ground? Are there any…" at bounding box center [769, 374] width 1093 height 418
click at [1438, 43] on main "Add new property [STREET_ADDRESS] Where can we put solar across the roof, parki…" at bounding box center [770, 361] width 1429 height 649
click at [234, 97] on icon "button" at bounding box center [233, 94] width 9 height 9
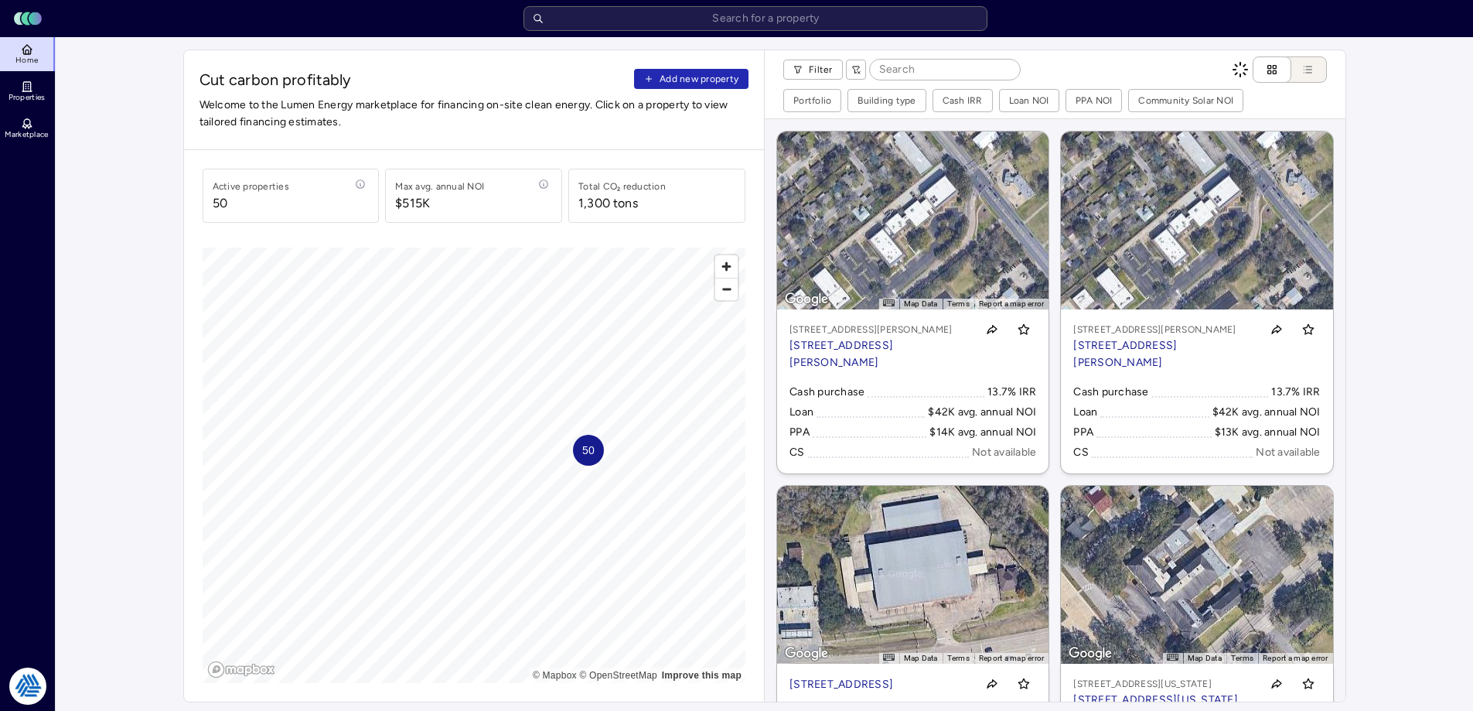
click at [710, 82] on span "Add new property" at bounding box center [699, 78] width 79 height 15
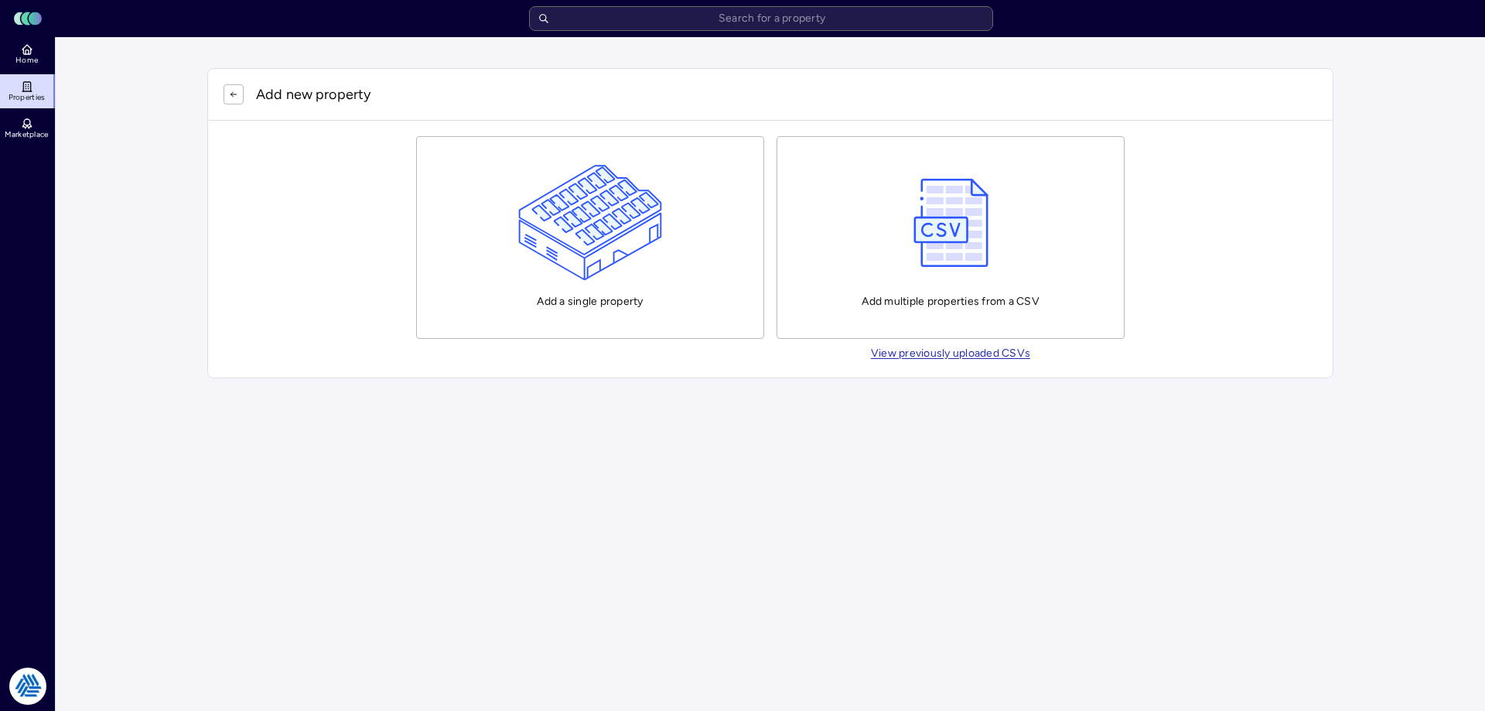
click at [571, 194] on img "button" at bounding box center [590, 223] width 145 height 116
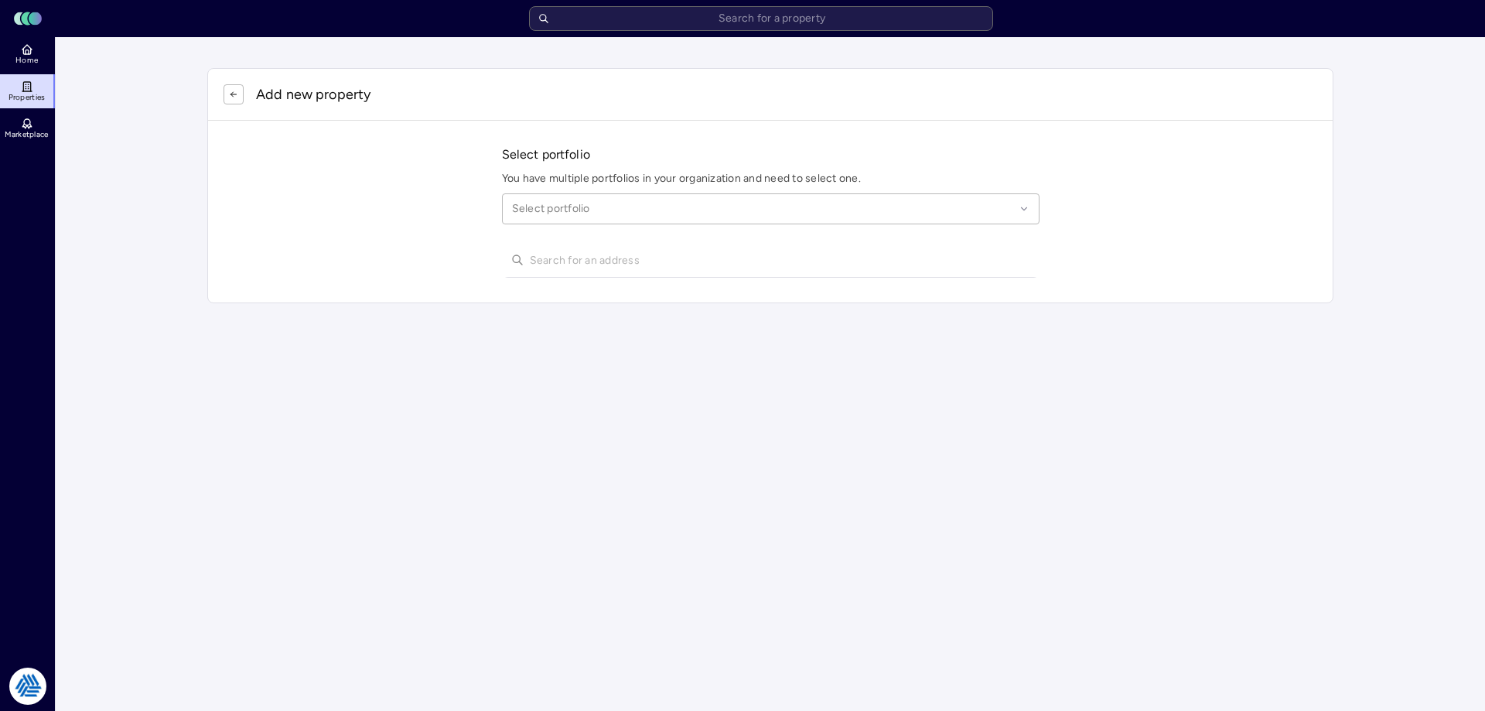
click at [573, 214] on div at bounding box center [763, 208] width 503 height 17
type input "league city"
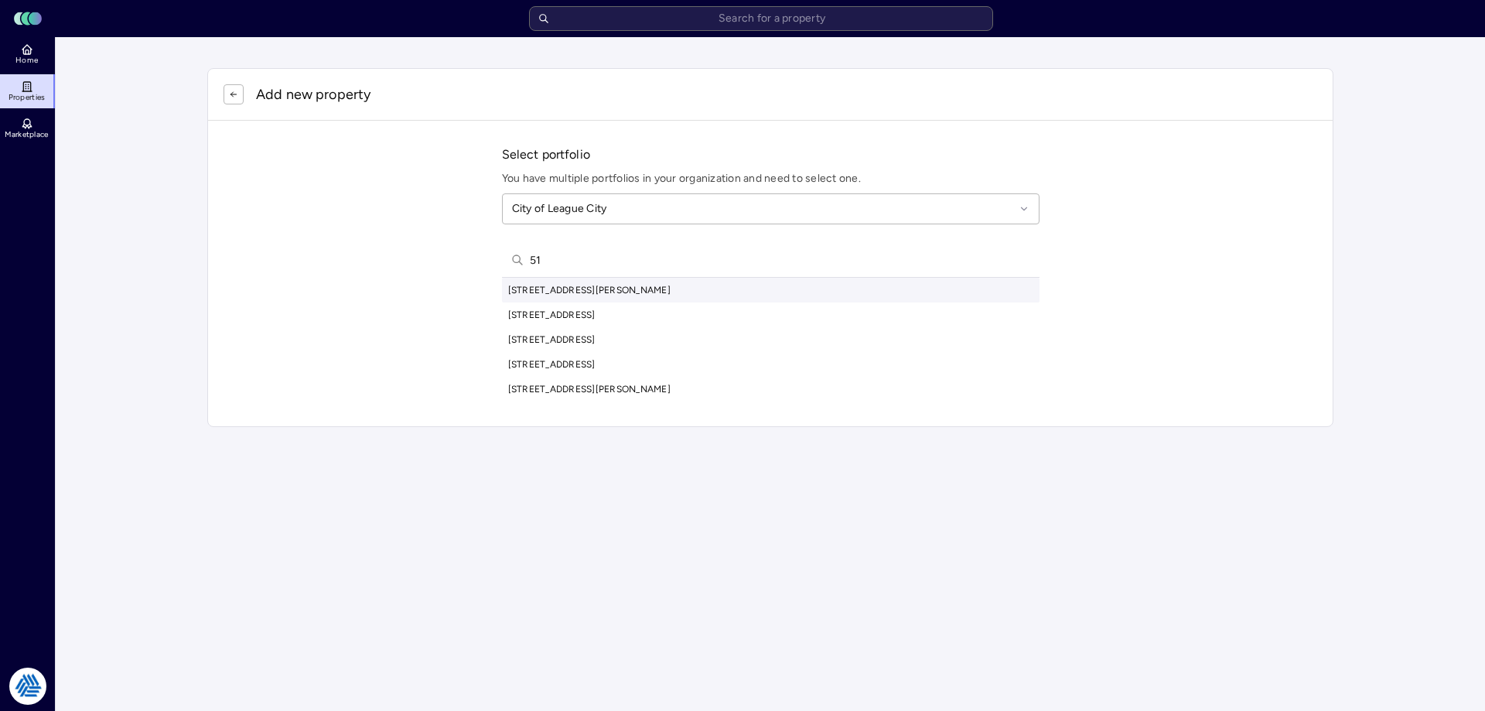
type input "5"
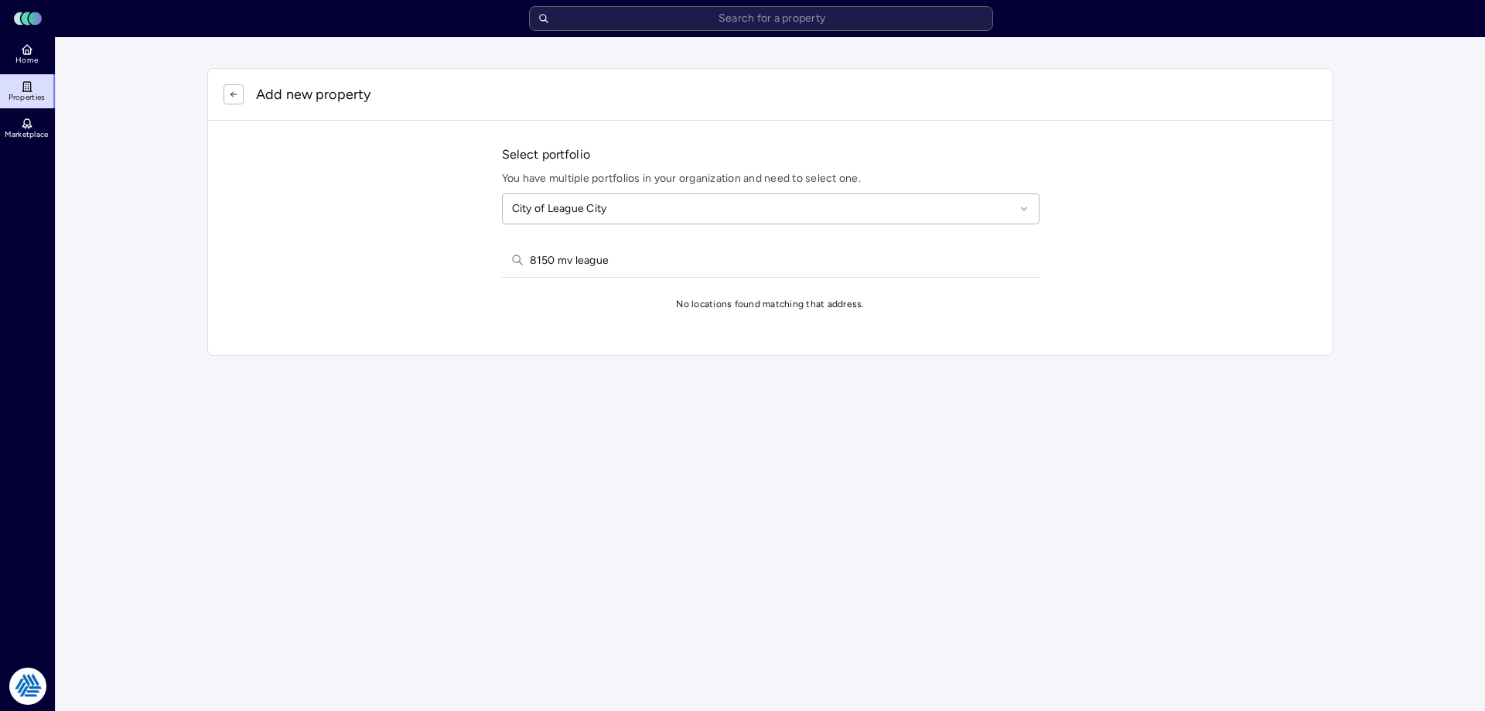
click at [692, 270] on input "8150 mv league" at bounding box center [780, 260] width 500 height 34
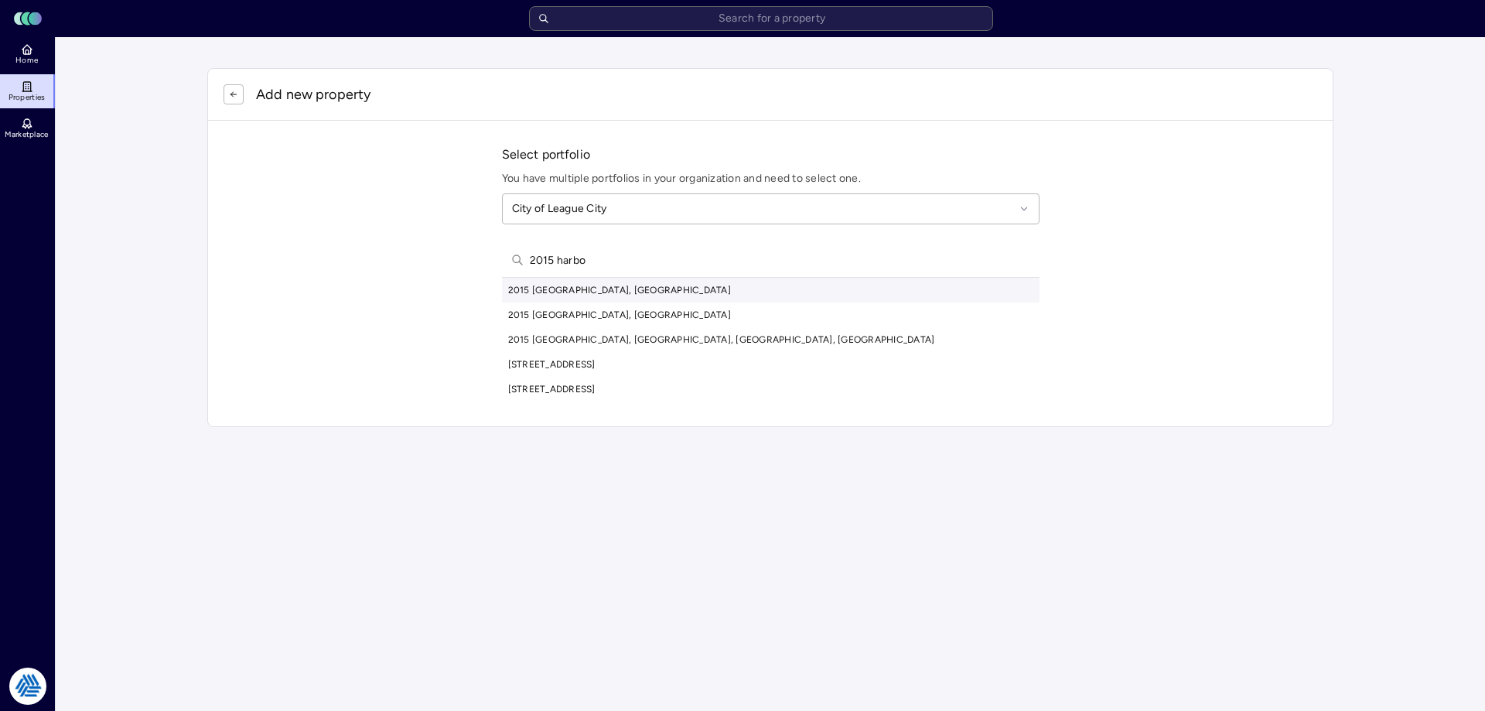
click at [592, 265] on input "2015 harbo" at bounding box center [780, 260] width 500 height 34
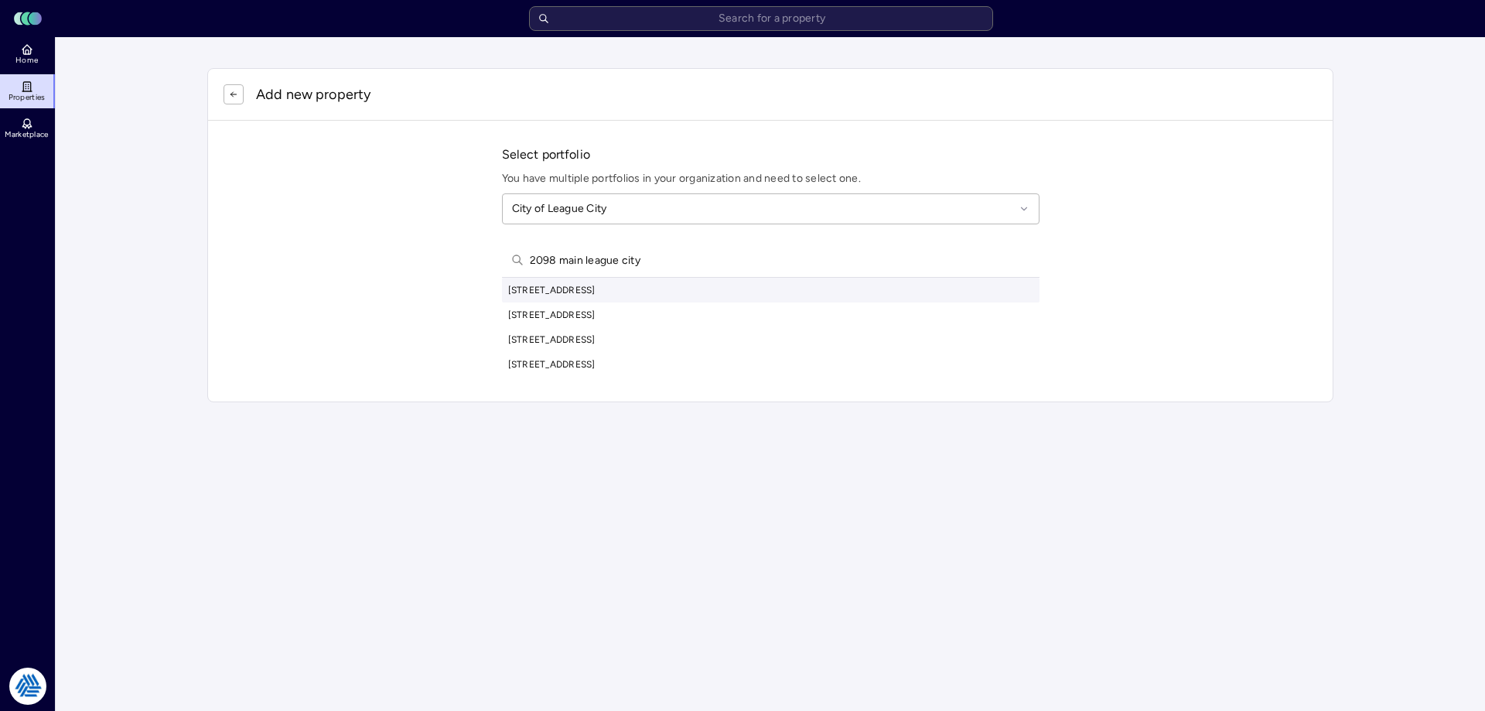
type input "2098 main league city"
click at [595, 291] on div "[STREET_ADDRESS]" at bounding box center [770, 290] width 537 height 25
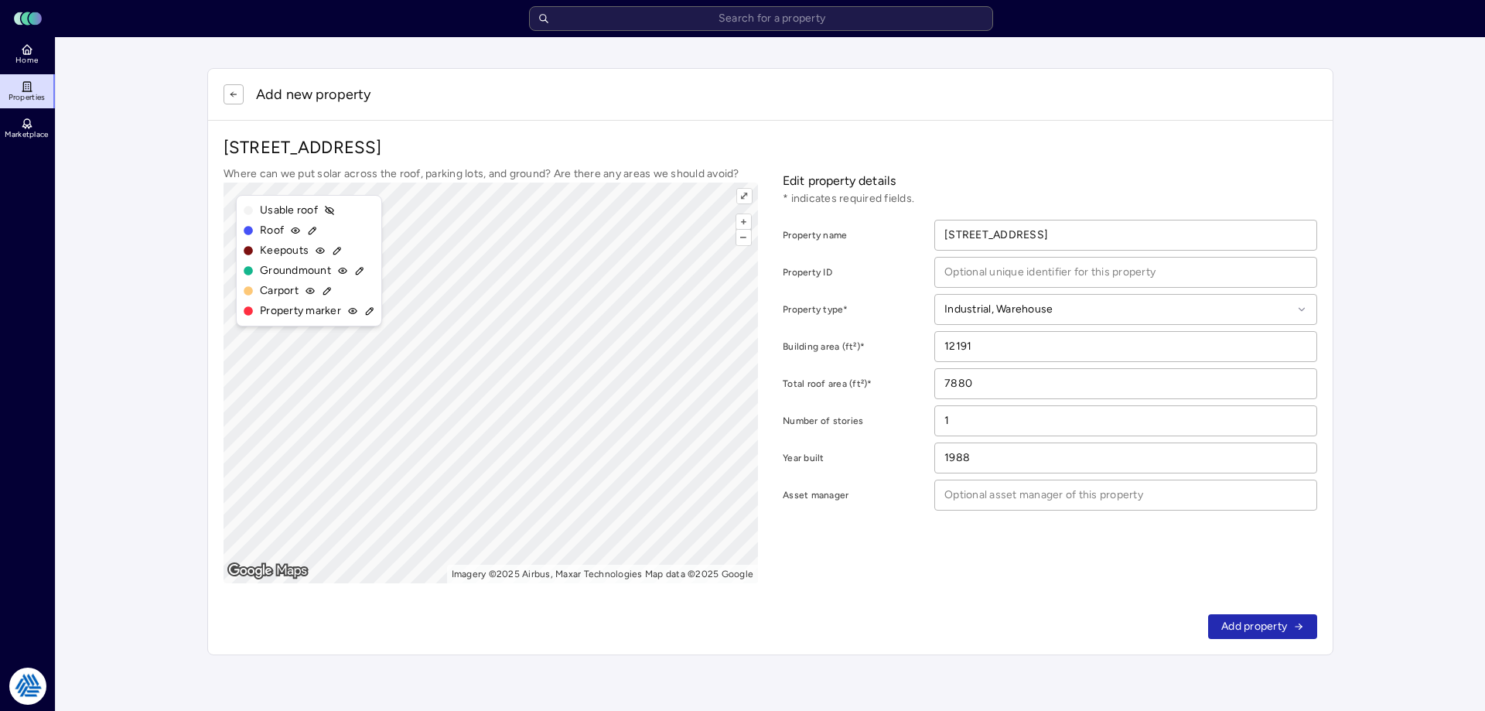
click at [1216, 333] on input "12191" at bounding box center [1125, 346] width 381 height 29
click at [237, 97] on icon "button" at bounding box center [233, 94] width 9 height 9
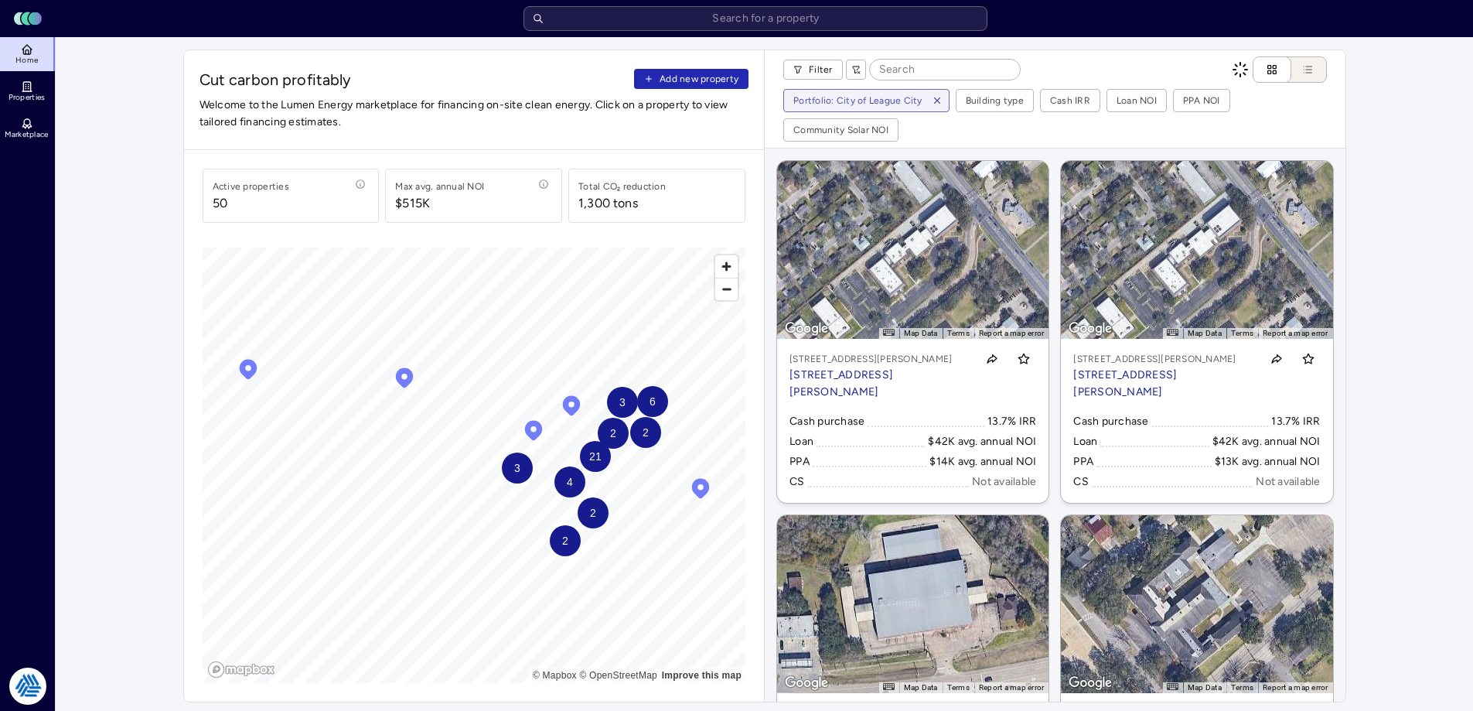
click at [694, 74] on span "Add new property" at bounding box center [699, 78] width 79 height 15
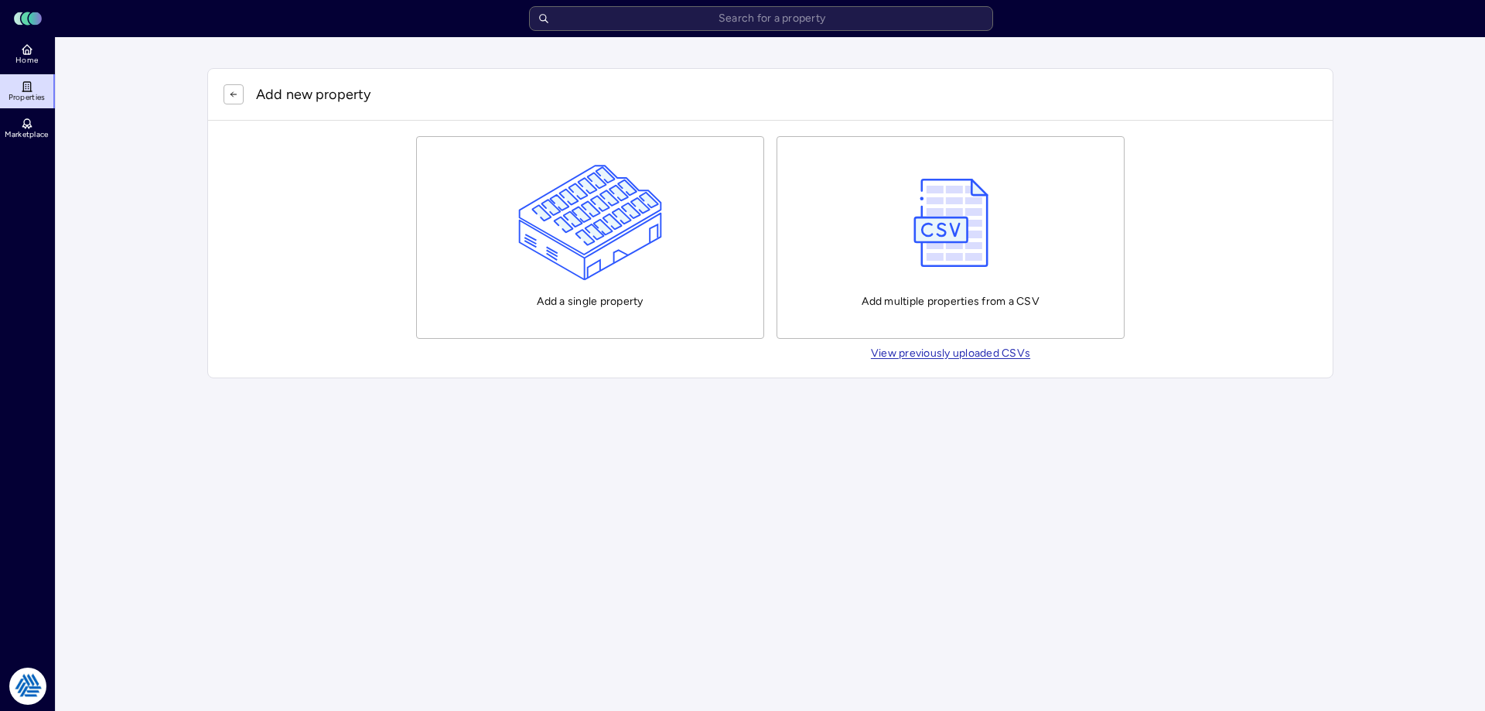
click at [643, 228] on img "button" at bounding box center [590, 223] width 145 height 116
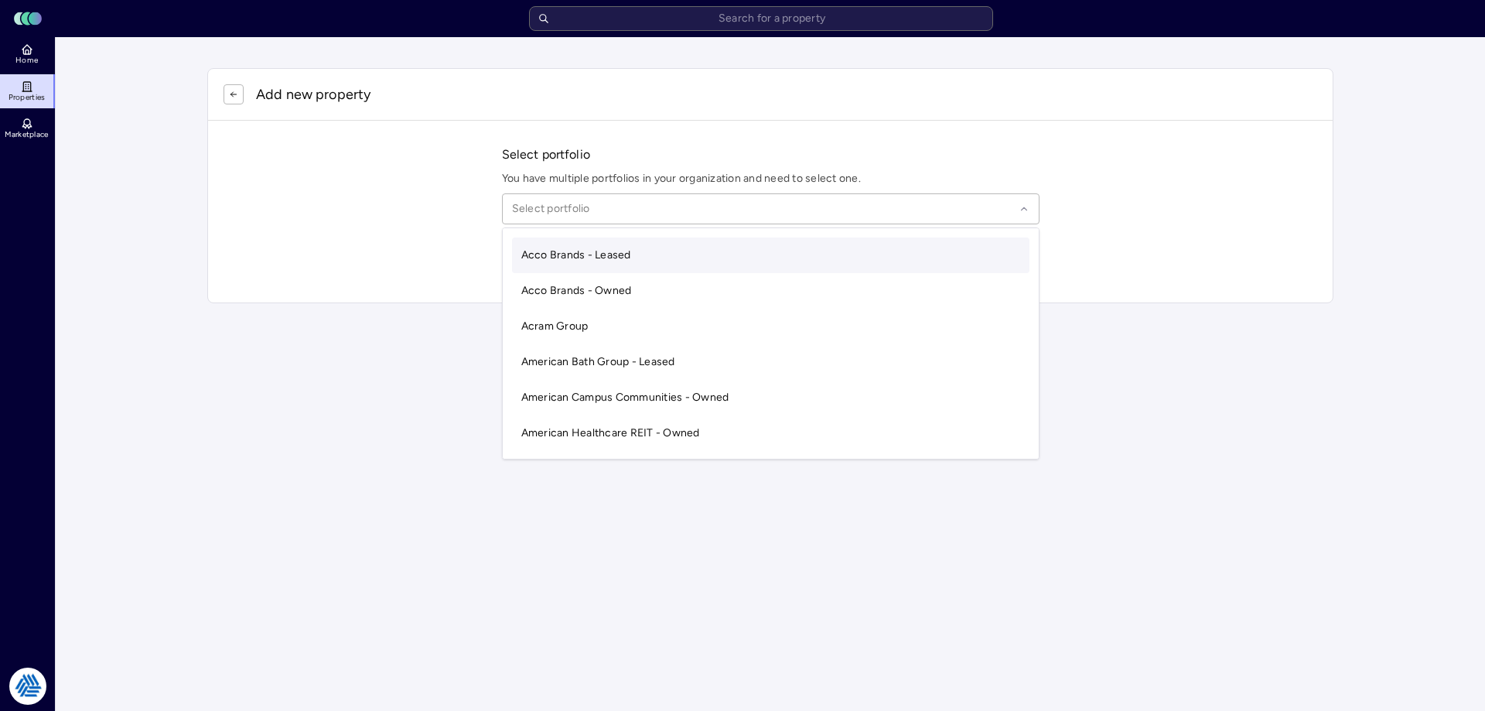
click at [647, 206] on div at bounding box center [763, 208] width 503 height 17
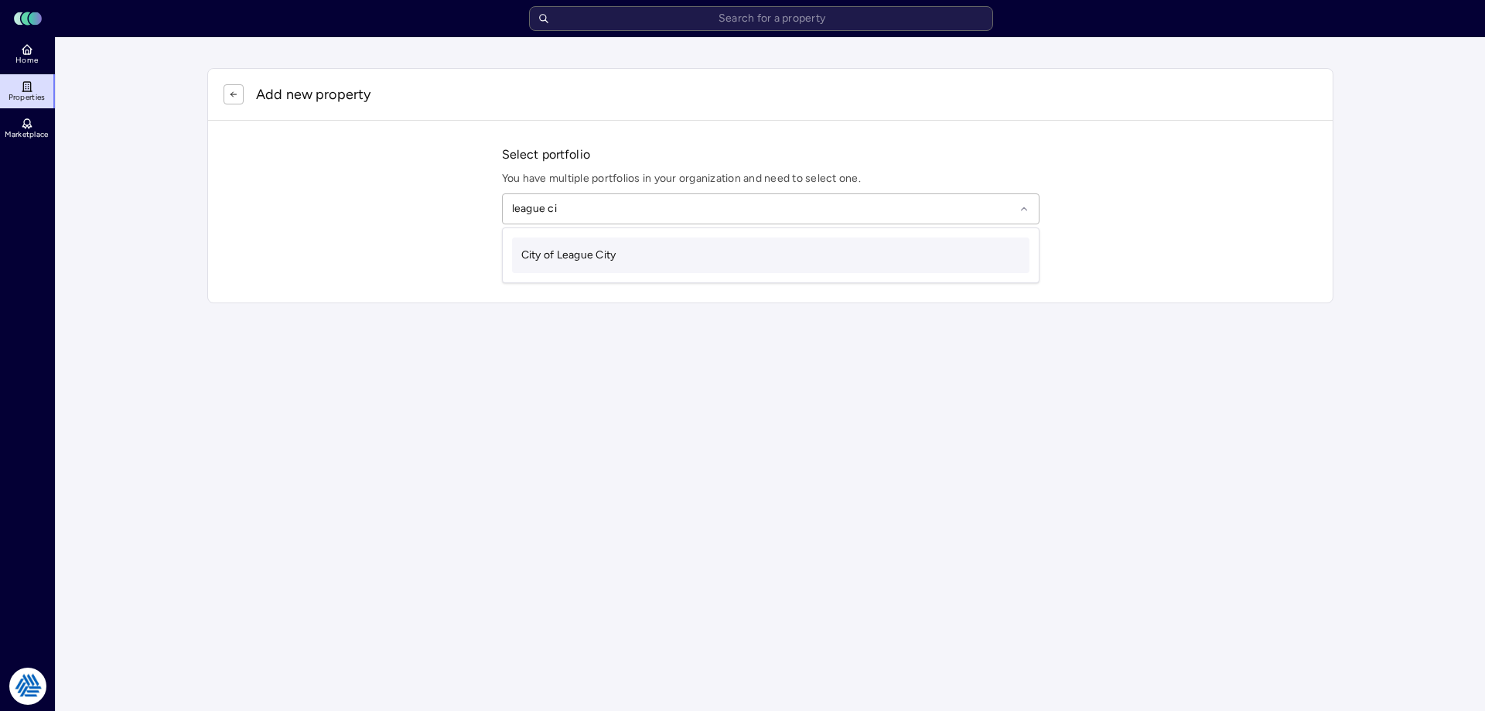
type input "league city"
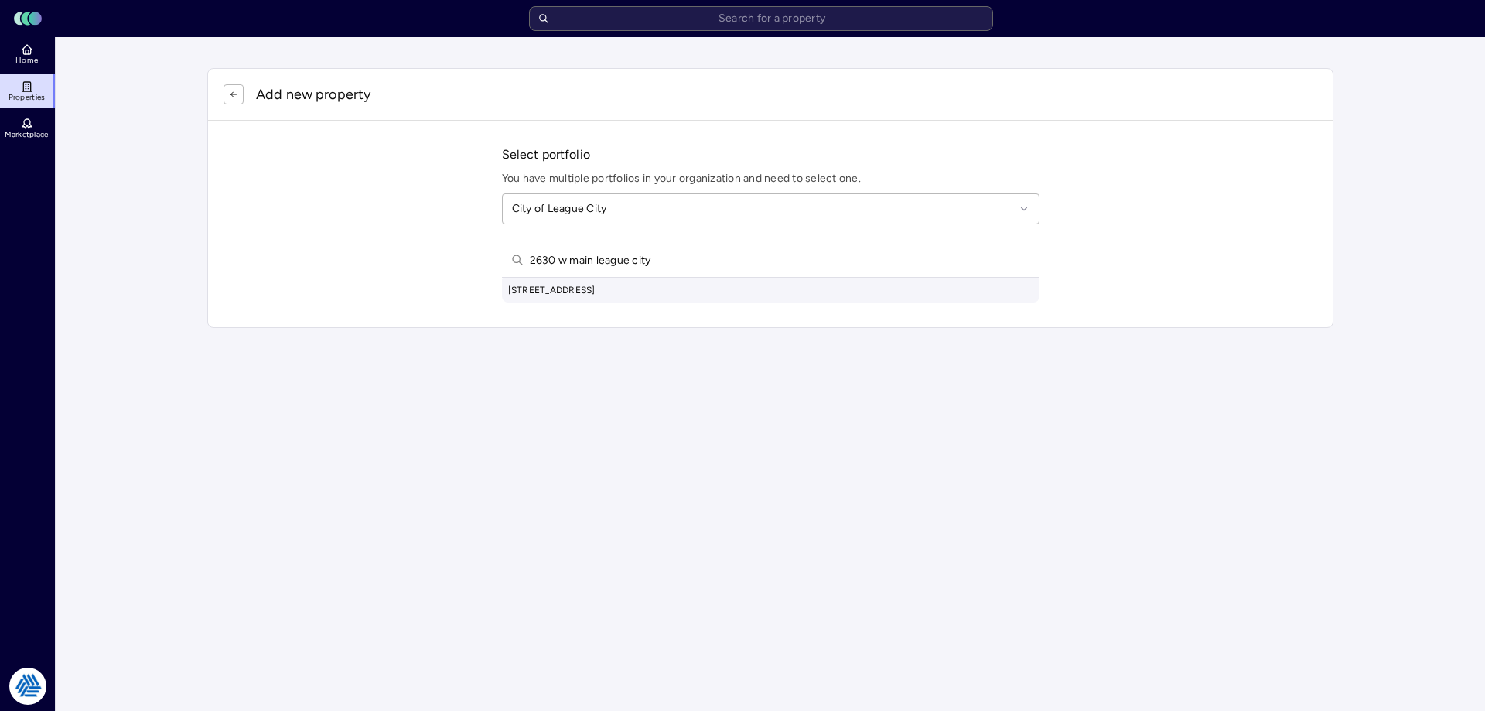
type input "2630 w main league city"
click at [640, 297] on div "[STREET_ADDRESS]" at bounding box center [770, 290] width 537 height 25
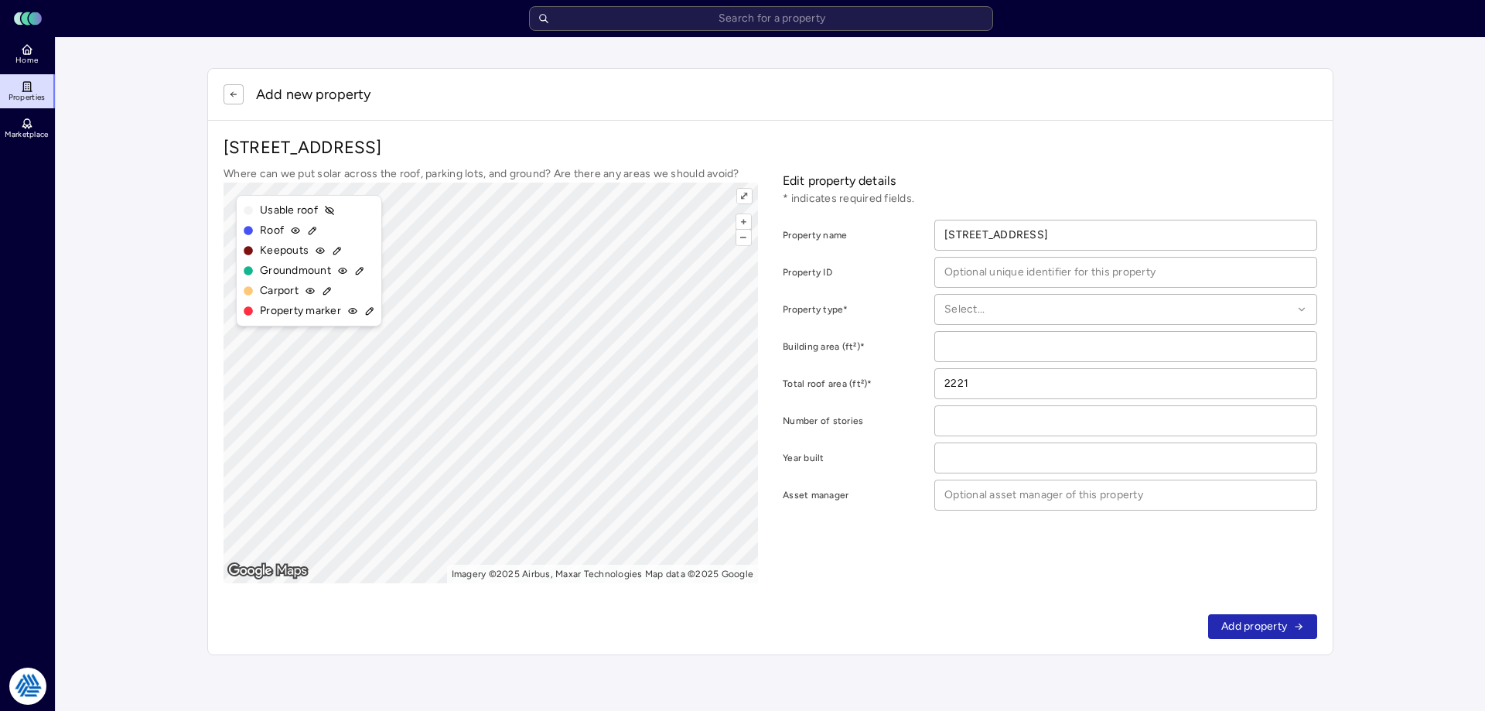
click at [241, 94] on button "button" at bounding box center [233, 94] width 20 height 20
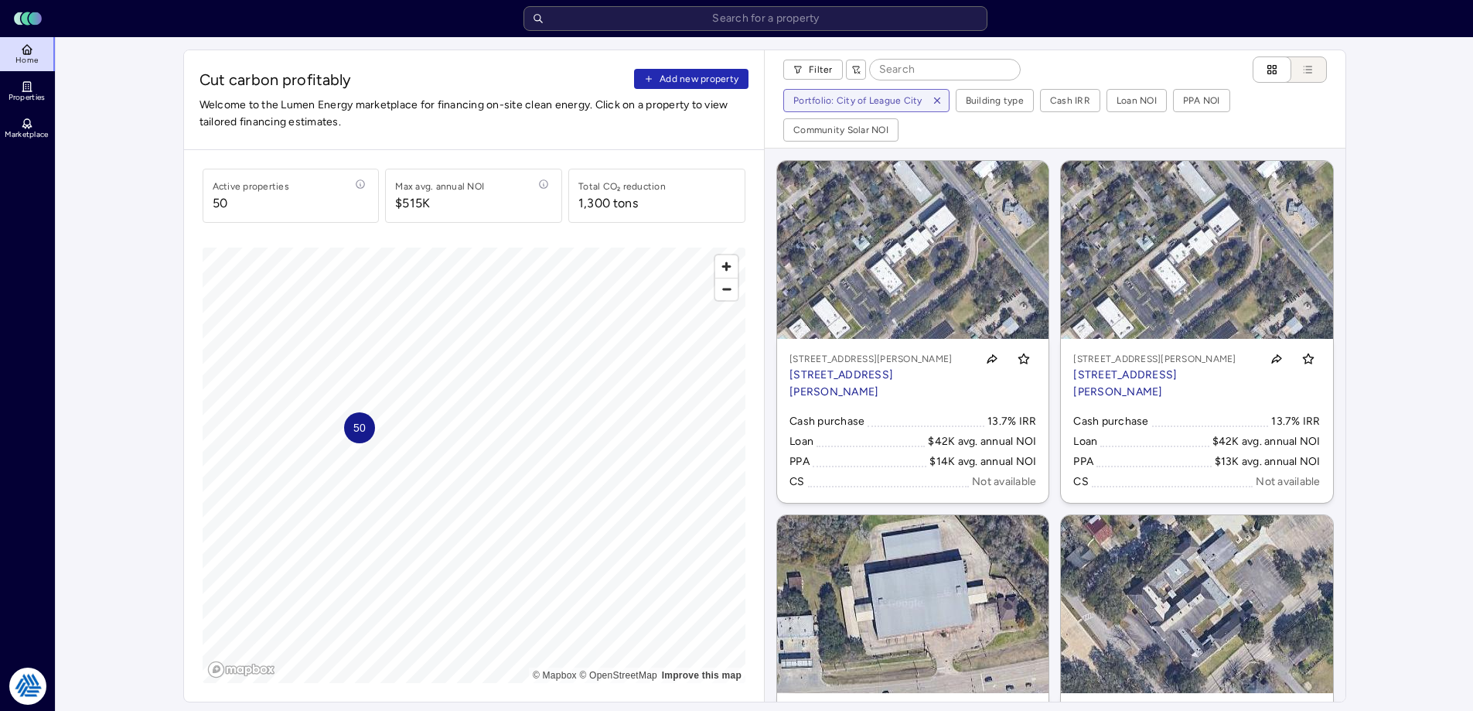
click at [715, 70] on button "Add new property" at bounding box center [691, 79] width 114 height 20
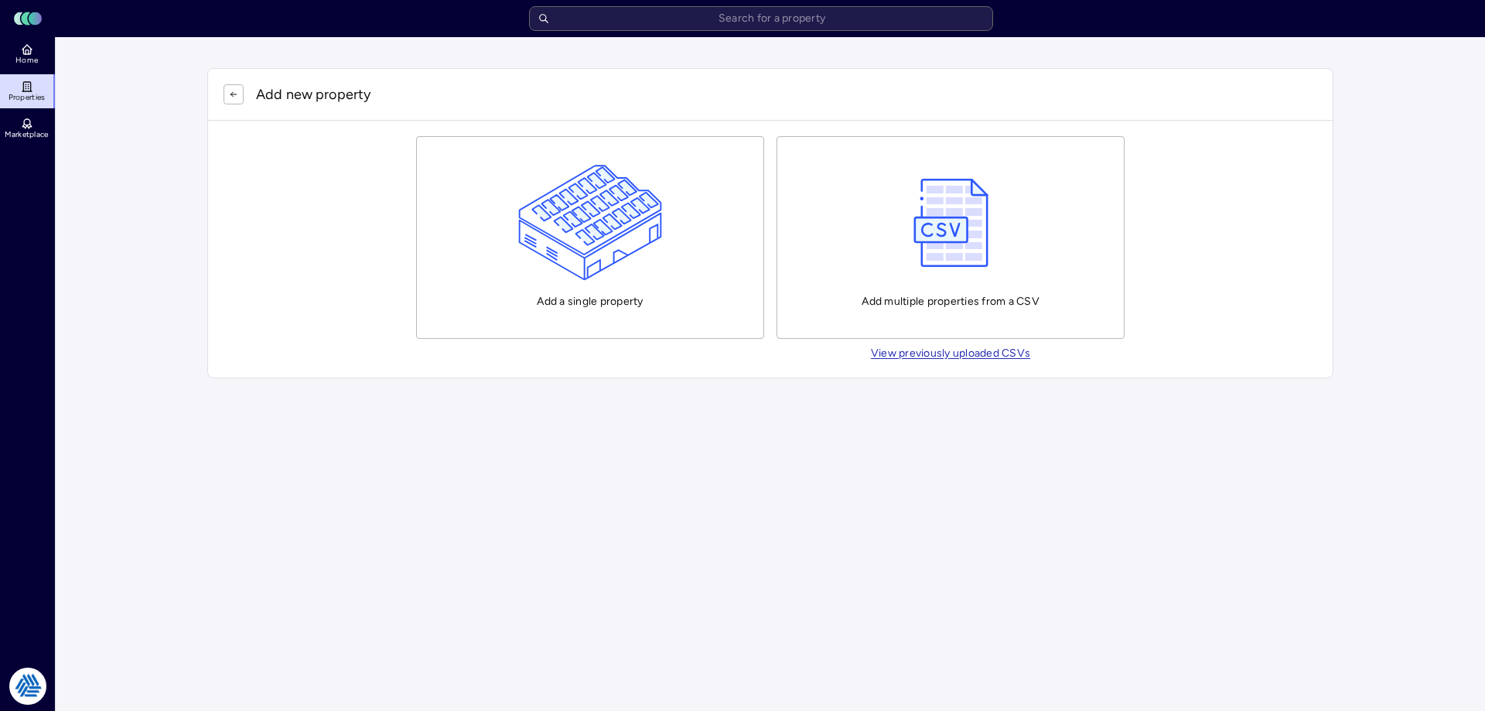
click at [653, 162] on button "Add a single property" at bounding box center [590, 237] width 348 height 203
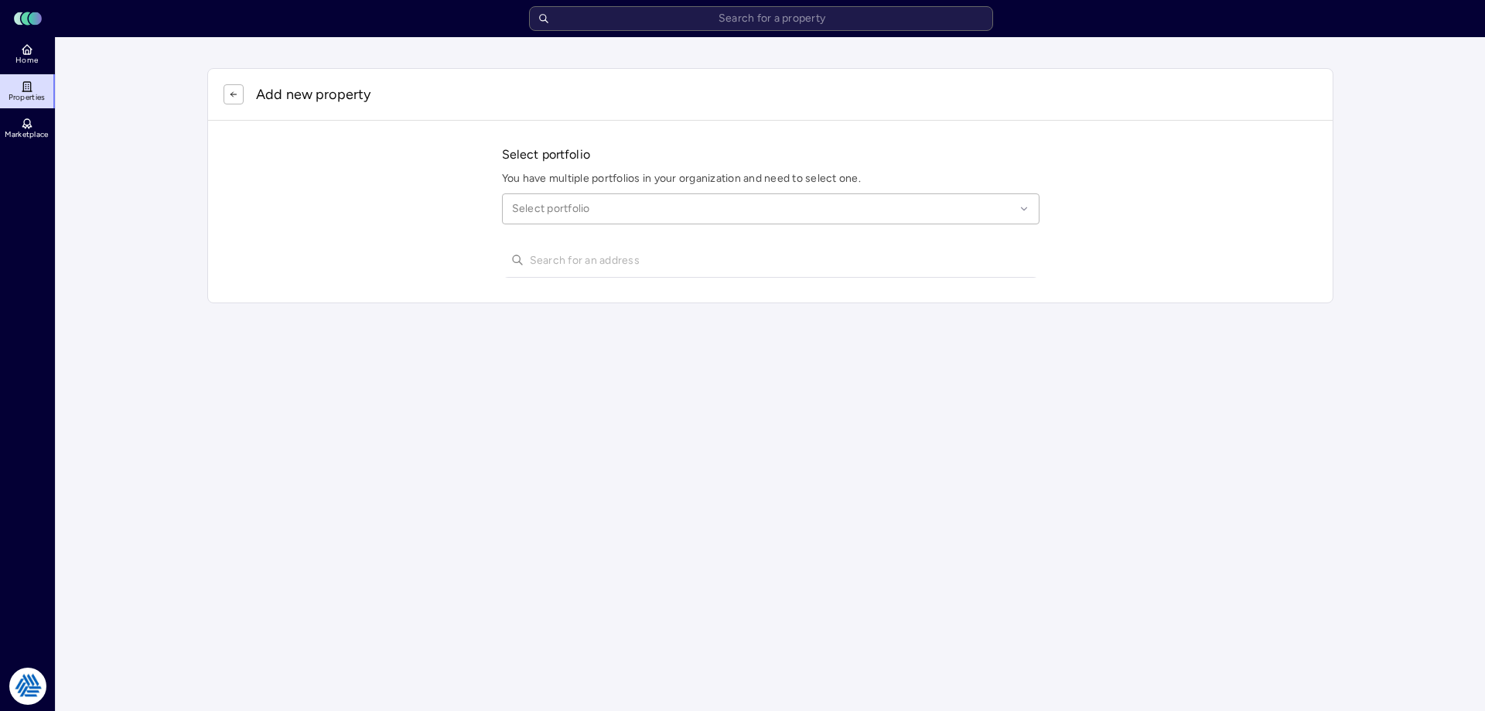
click at [585, 201] on div at bounding box center [763, 208] width 503 height 17
type input "league city"
type input "1701 w league city"
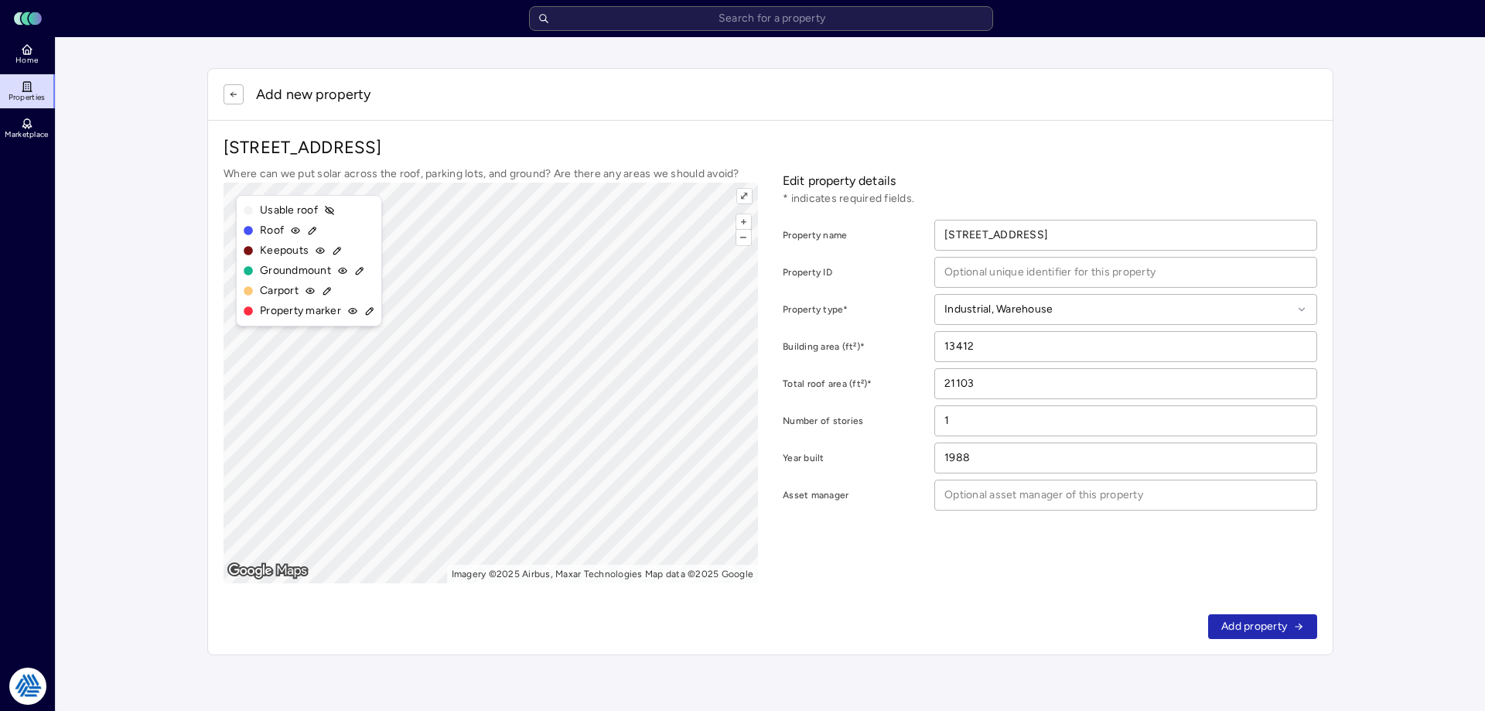
click at [1299, 629] on icon "submit" at bounding box center [1300, 627] width 3 height 3
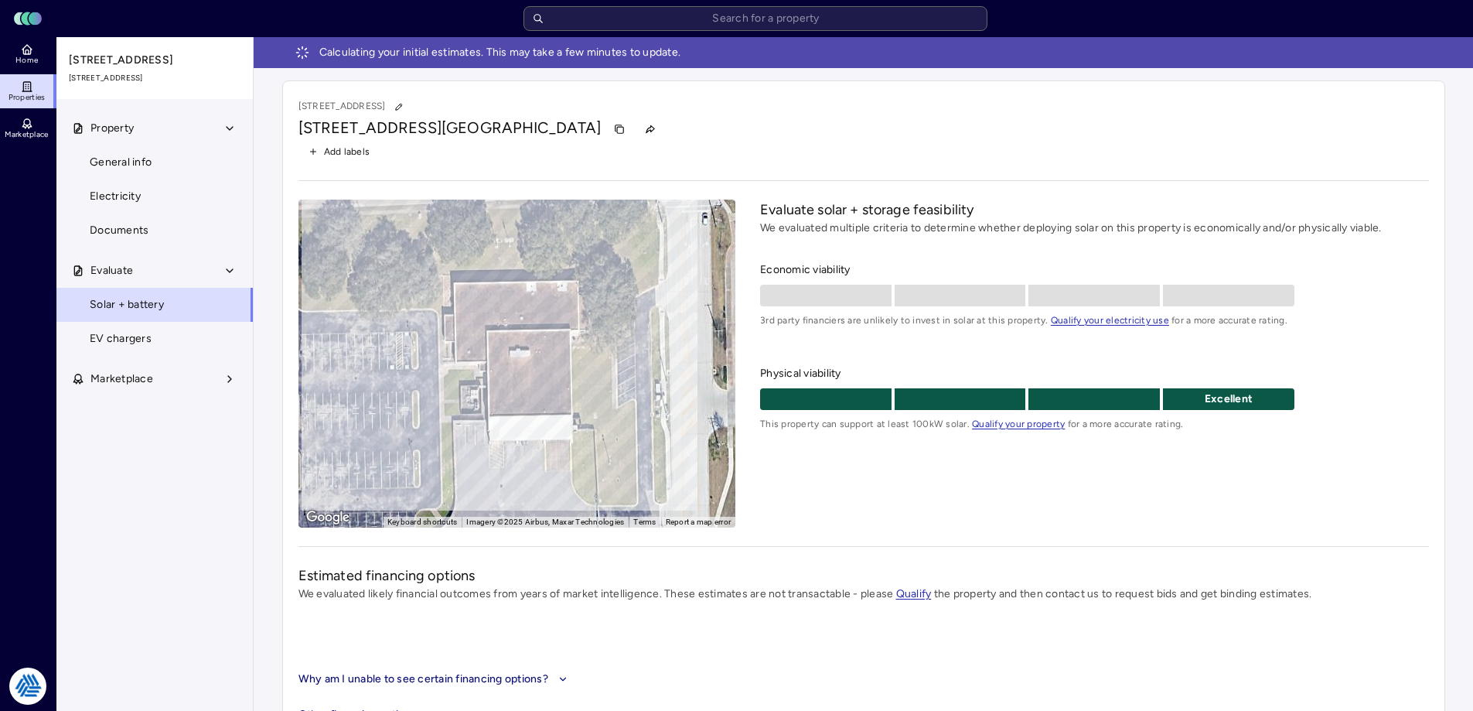
click at [30, 46] on icon at bounding box center [27, 49] width 12 height 12
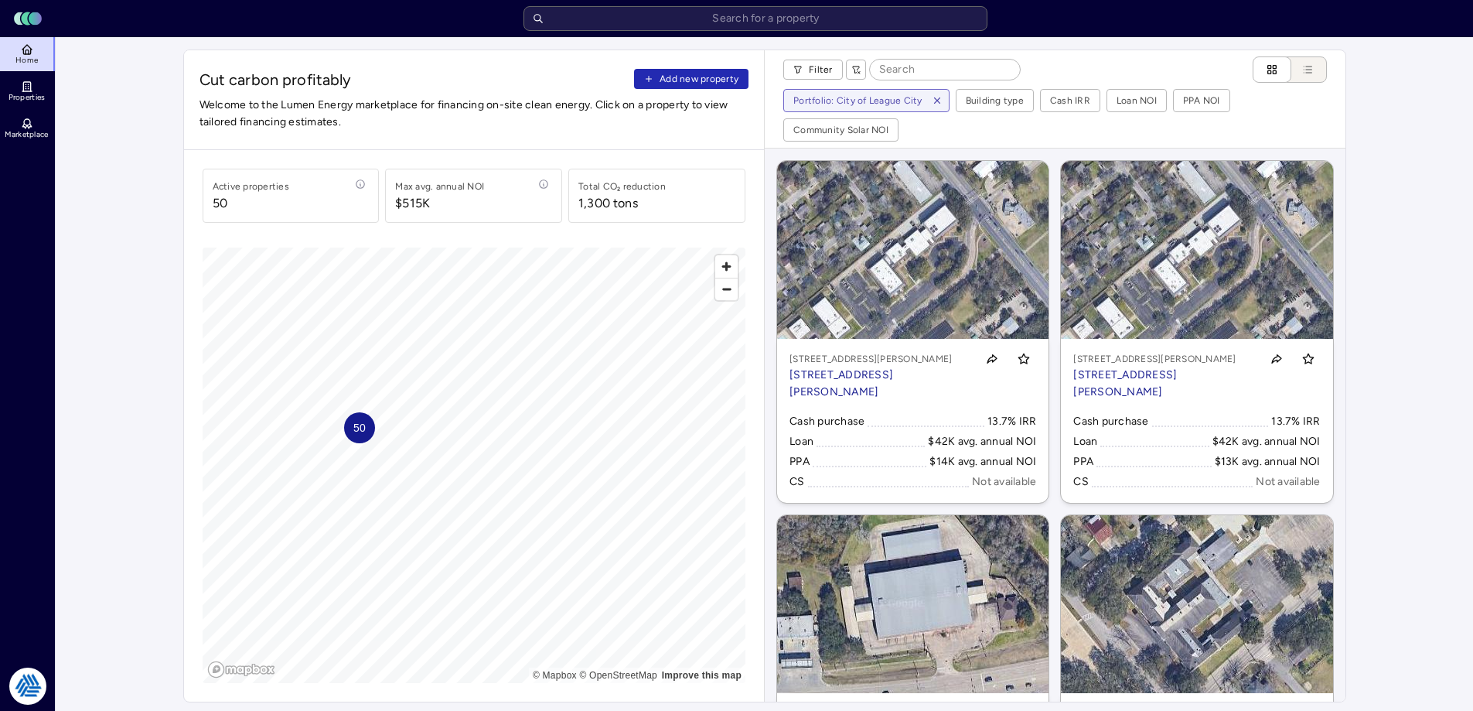
click at [697, 73] on span "Add new property" at bounding box center [699, 78] width 79 height 15
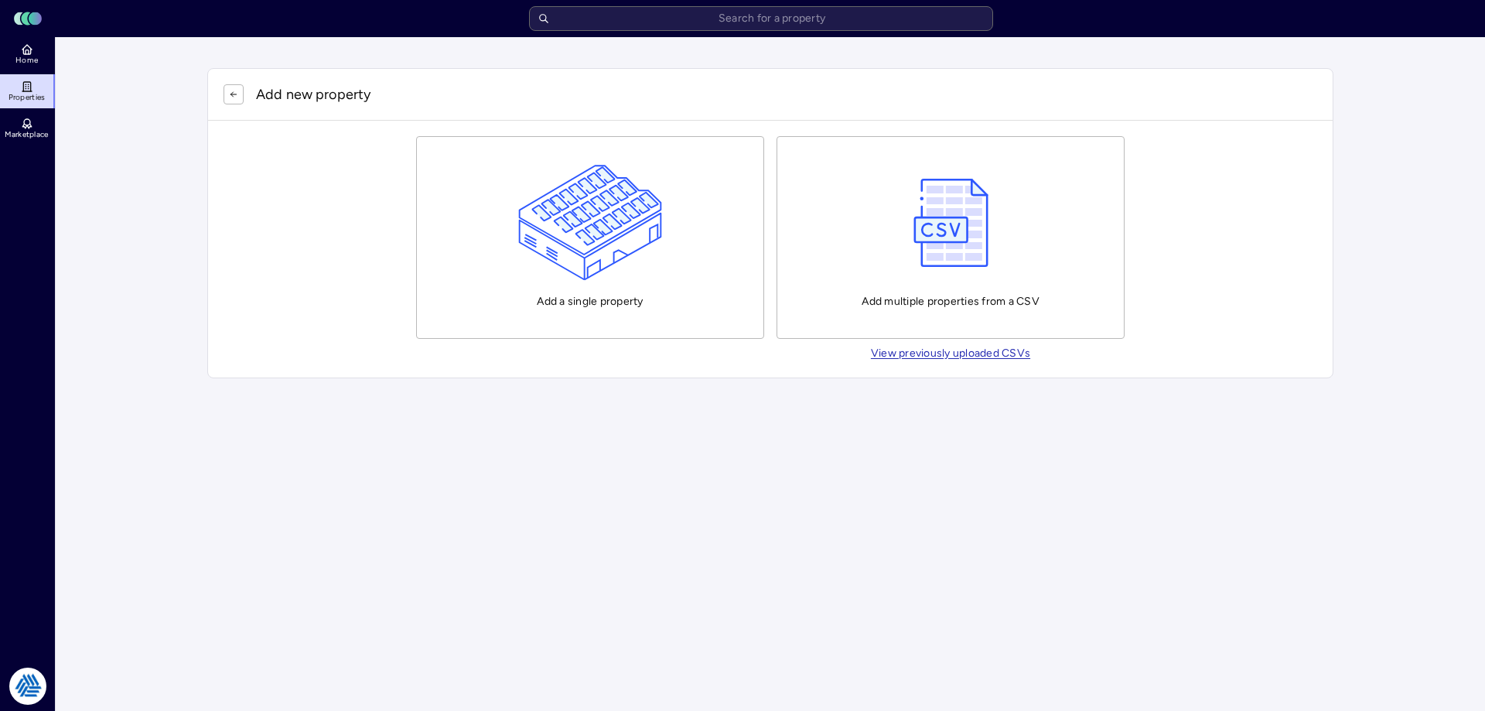
click at [560, 176] on img "button" at bounding box center [590, 223] width 145 height 116
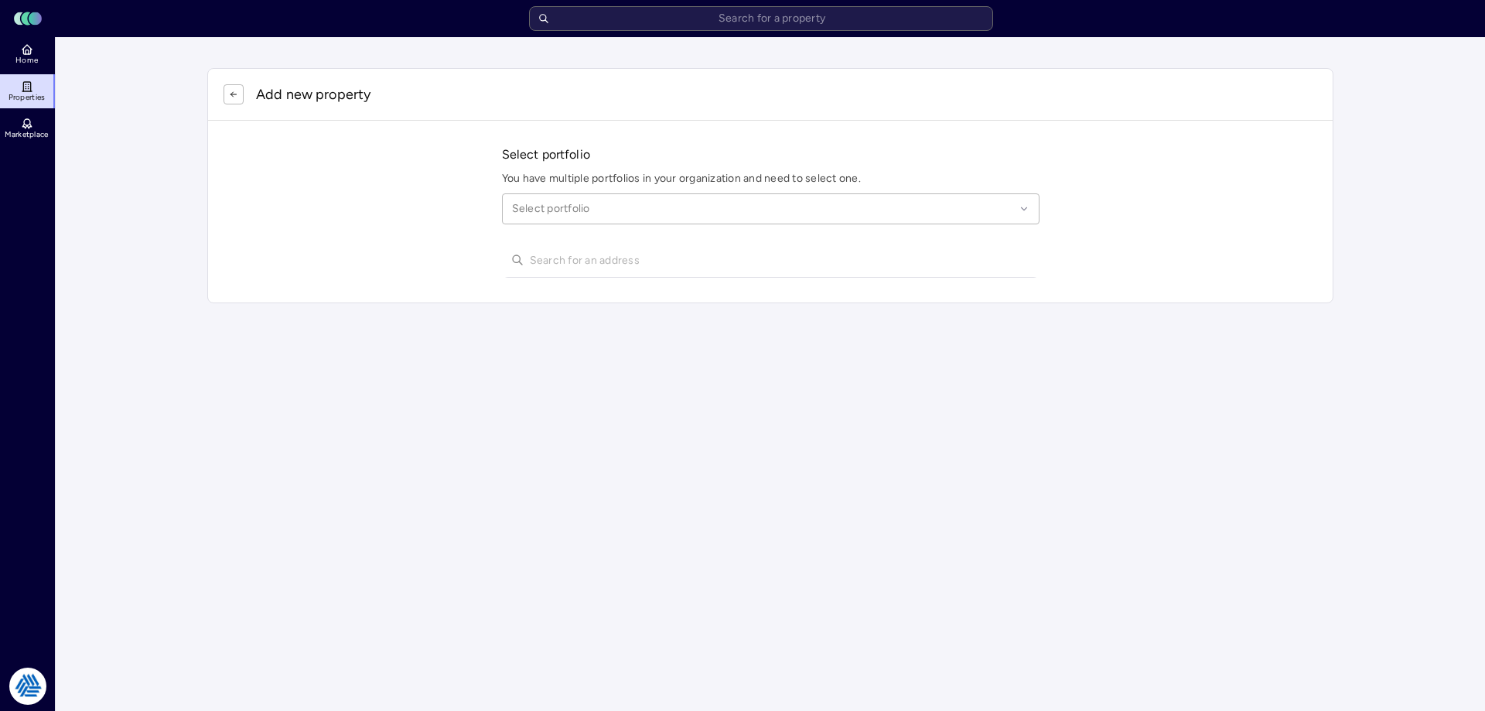
click at [548, 207] on div at bounding box center [763, 208] width 503 height 17
type input "league"
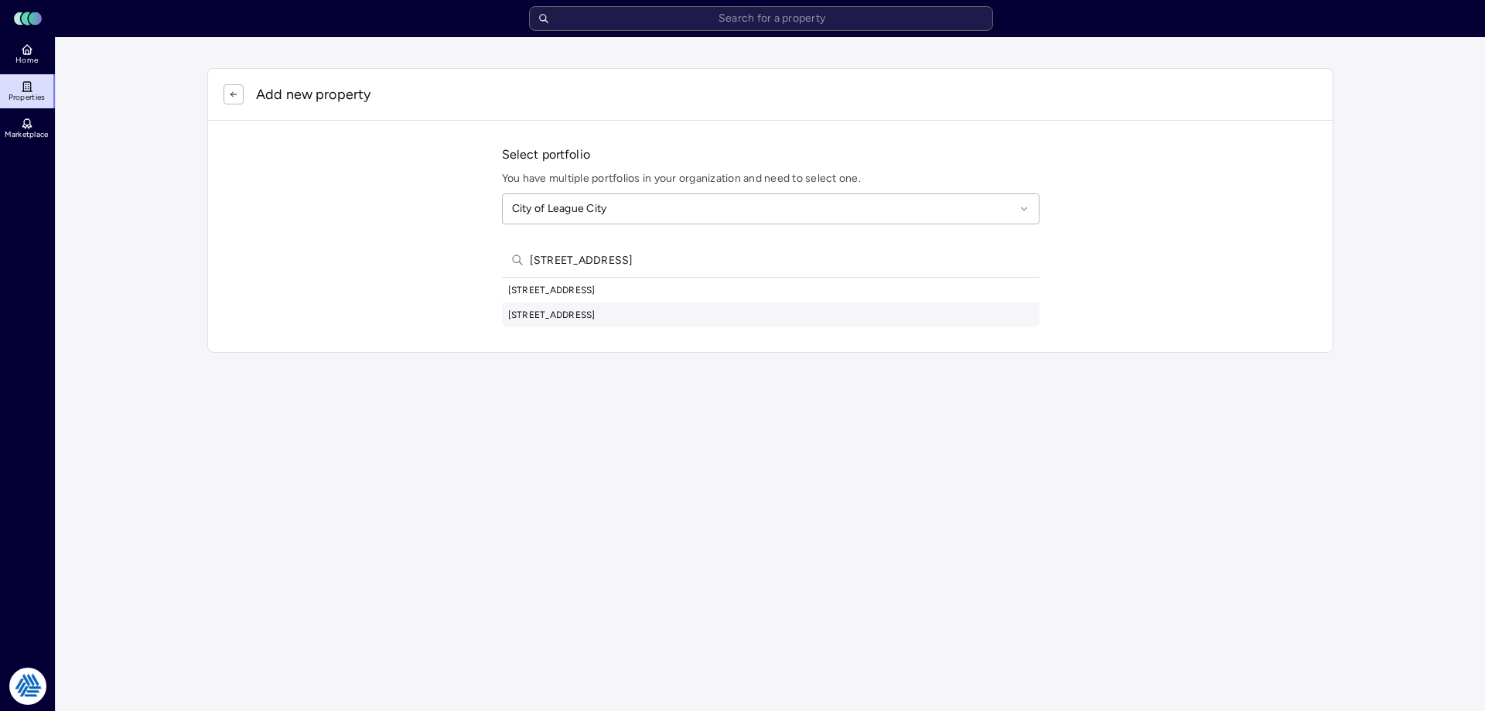
type input "[STREET_ADDRESS]"
click at [636, 315] on div "[STREET_ADDRESS]" at bounding box center [770, 314] width 537 height 25
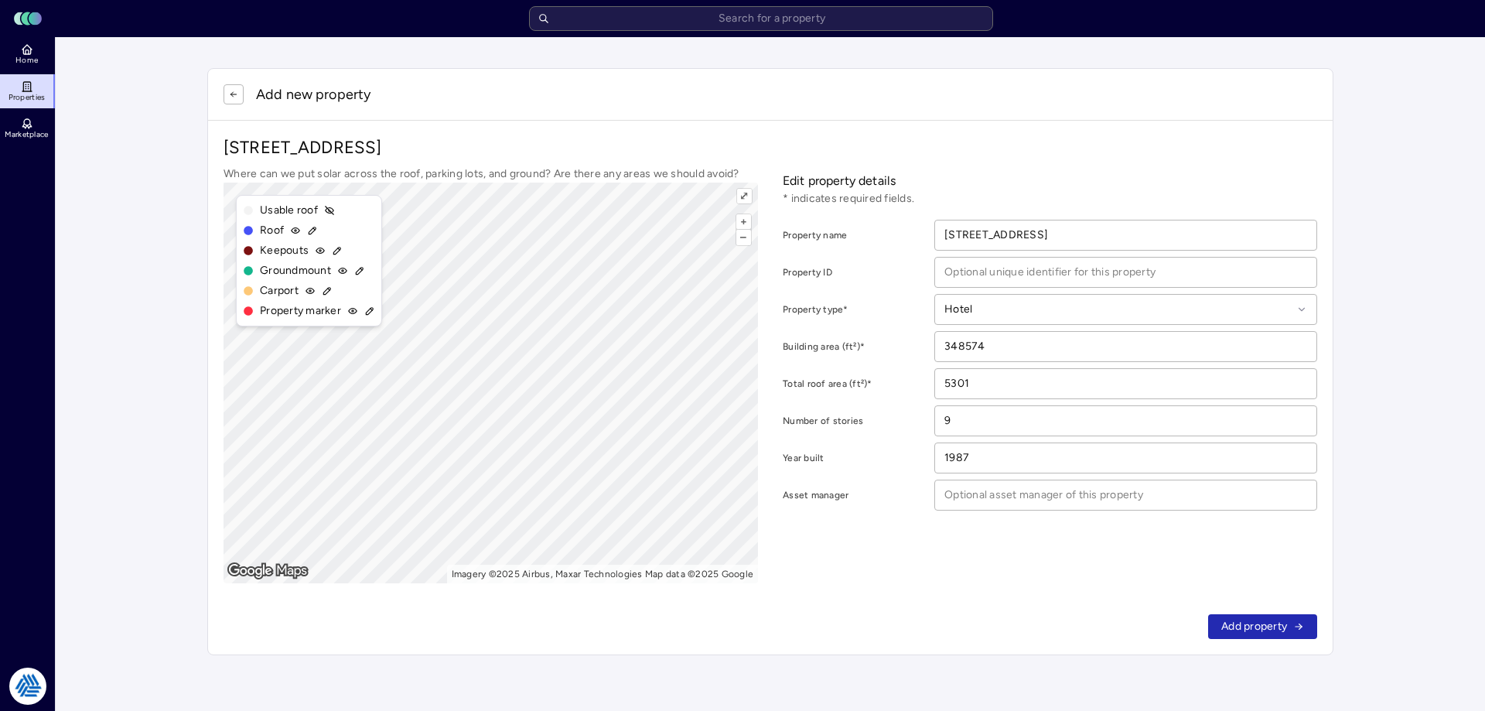
click at [1242, 634] on span "Add property" at bounding box center [1254, 626] width 66 height 17
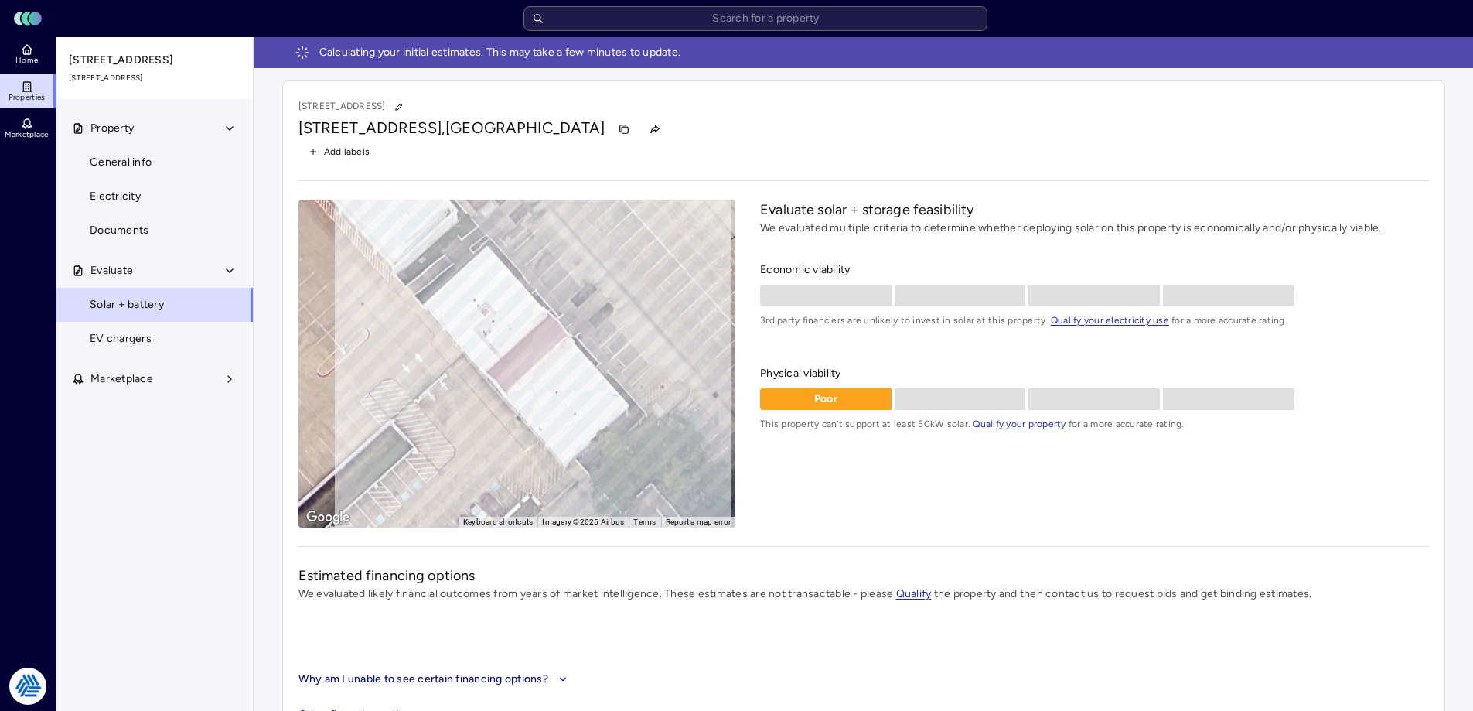
click at [35, 44] on link "Home" at bounding box center [28, 54] width 56 height 34
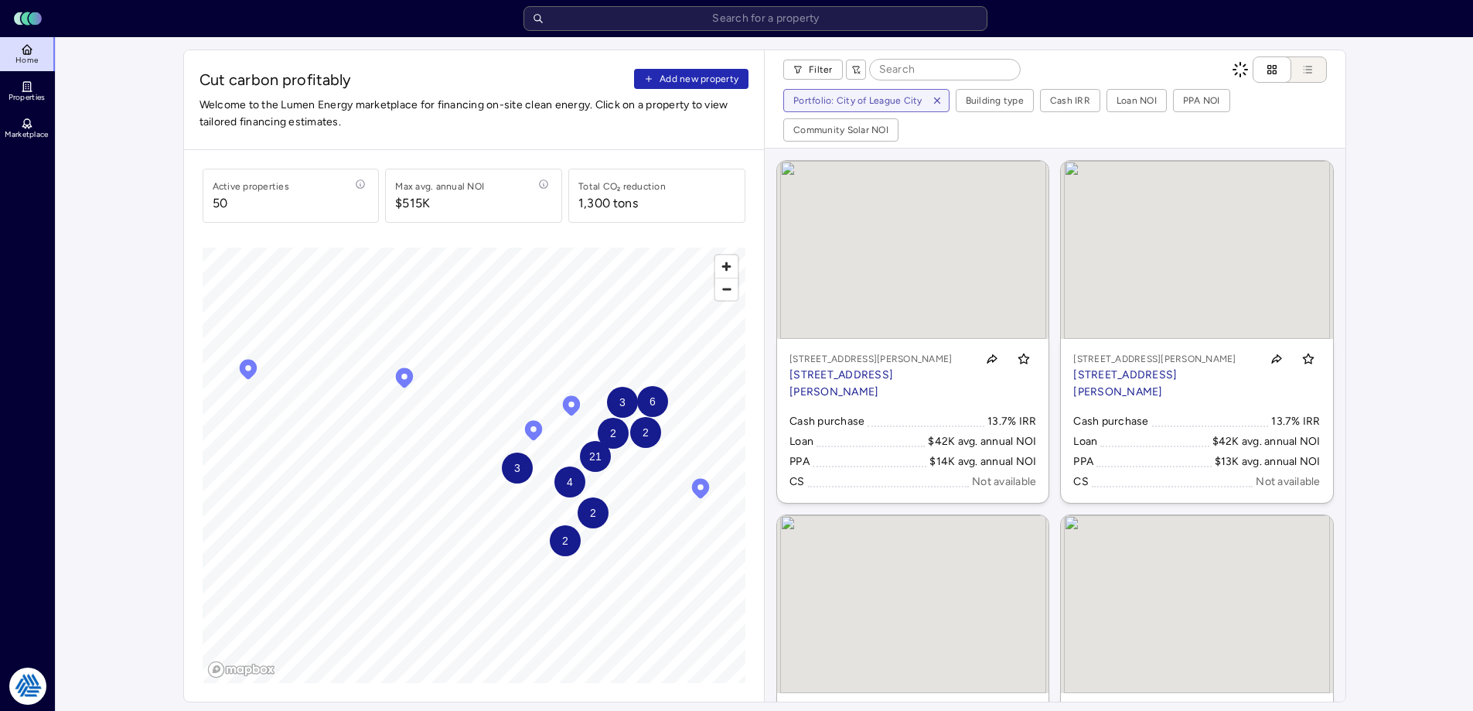
click at [704, 85] on span "Add new property" at bounding box center [699, 78] width 79 height 15
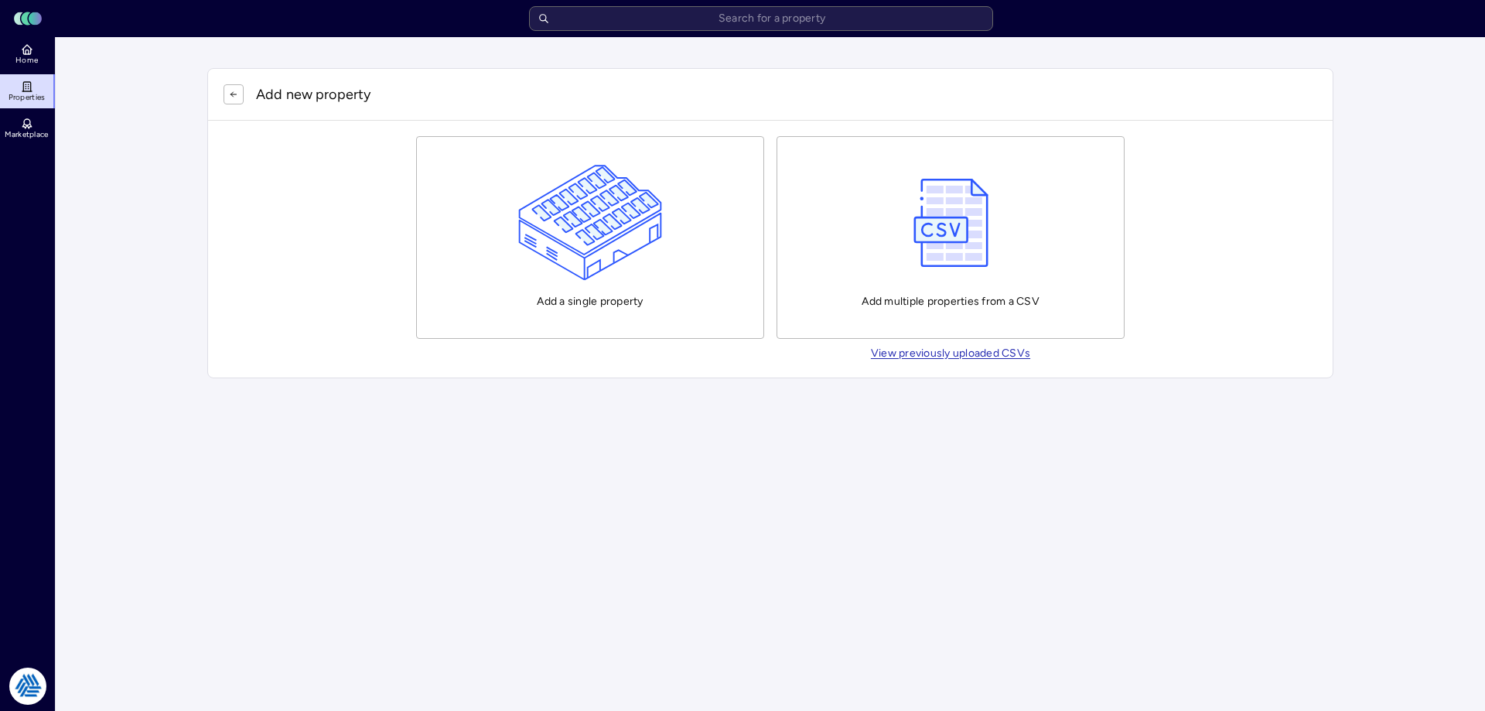
click at [580, 225] on img "button" at bounding box center [590, 223] width 145 height 116
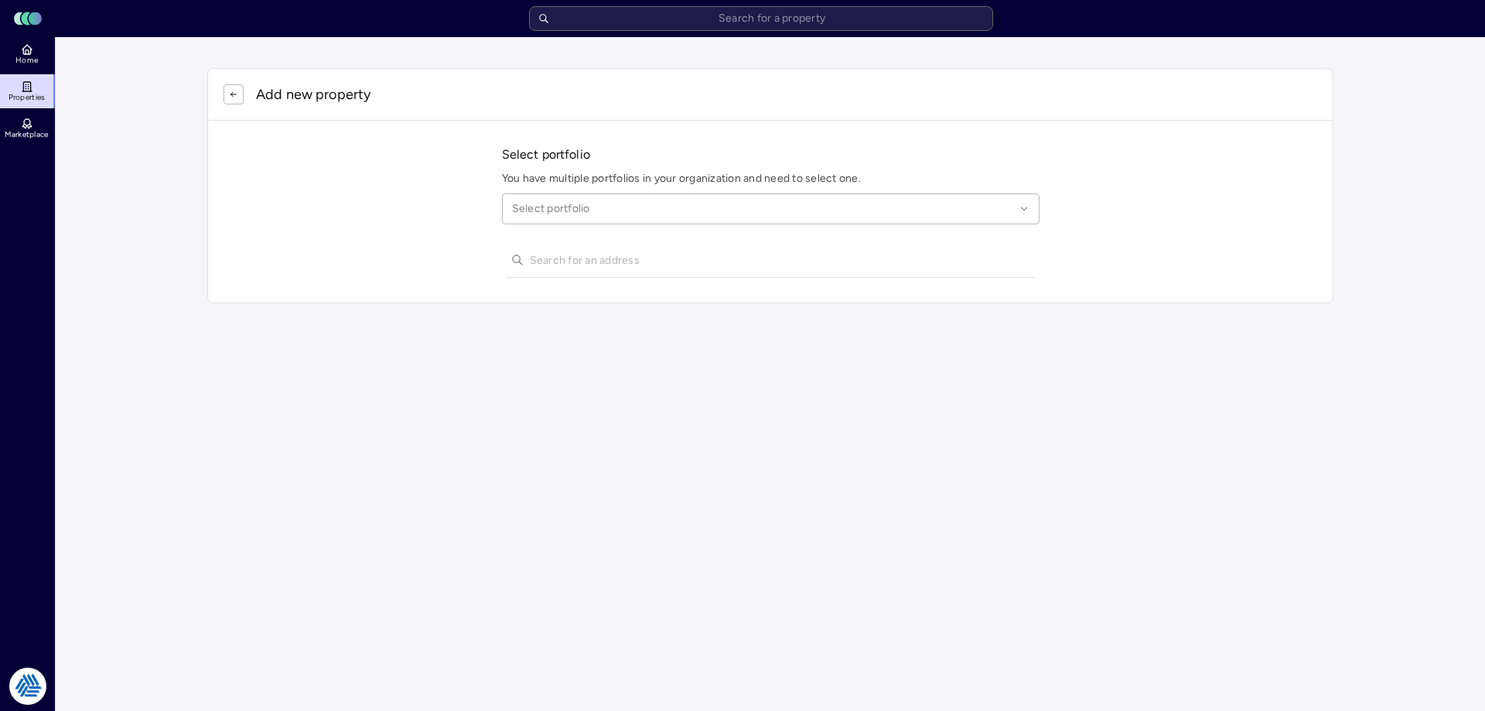
click at [601, 205] on div at bounding box center [763, 208] width 503 height 17
type input "league city"
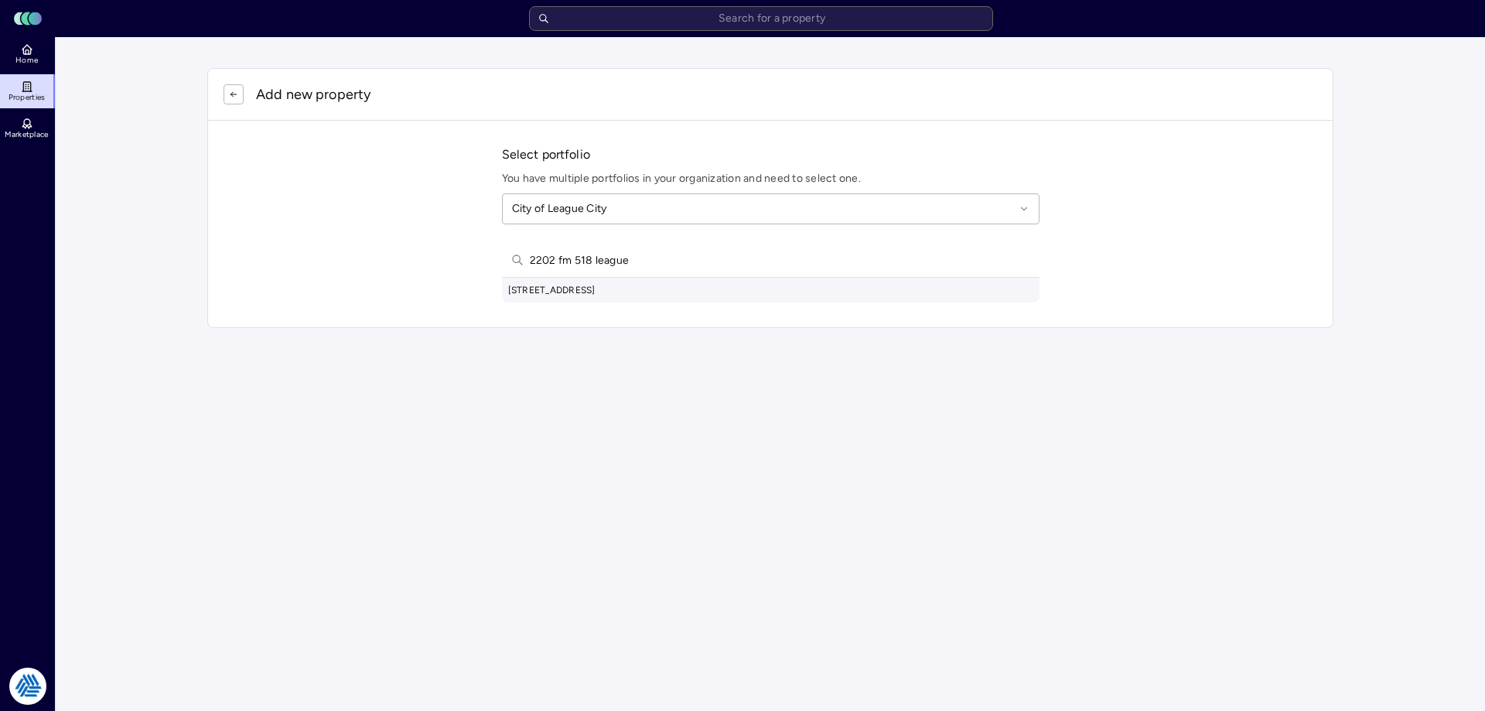
type input "2202 fm 518 league"
click at [687, 292] on div "[STREET_ADDRESS]" at bounding box center [770, 290] width 537 height 25
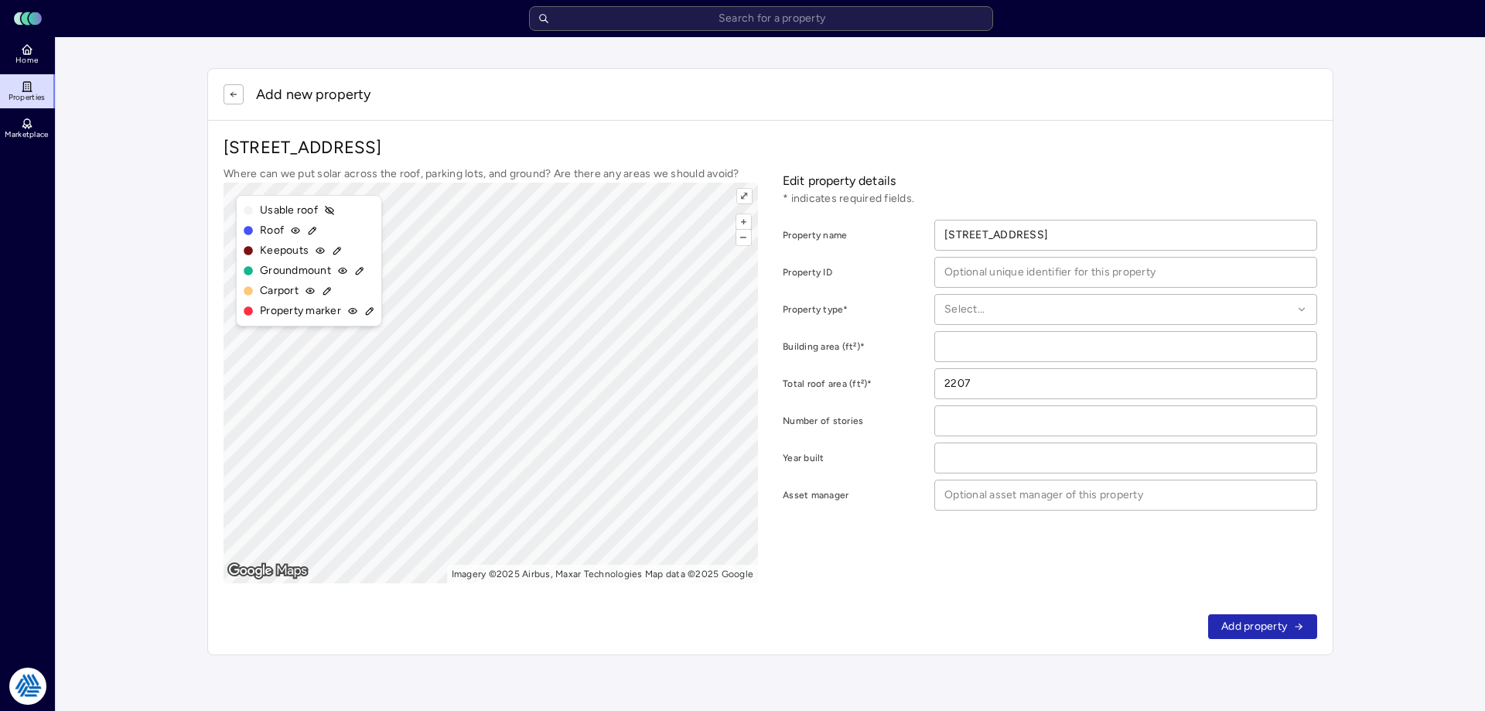
drag, startPoint x: 15, startPoint y: 46, endPoint x: 125, endPoint y: 48, distance: 110.6
click at [15, 46] on link "Home" at bounding box center [28, 54] width 56 height 34
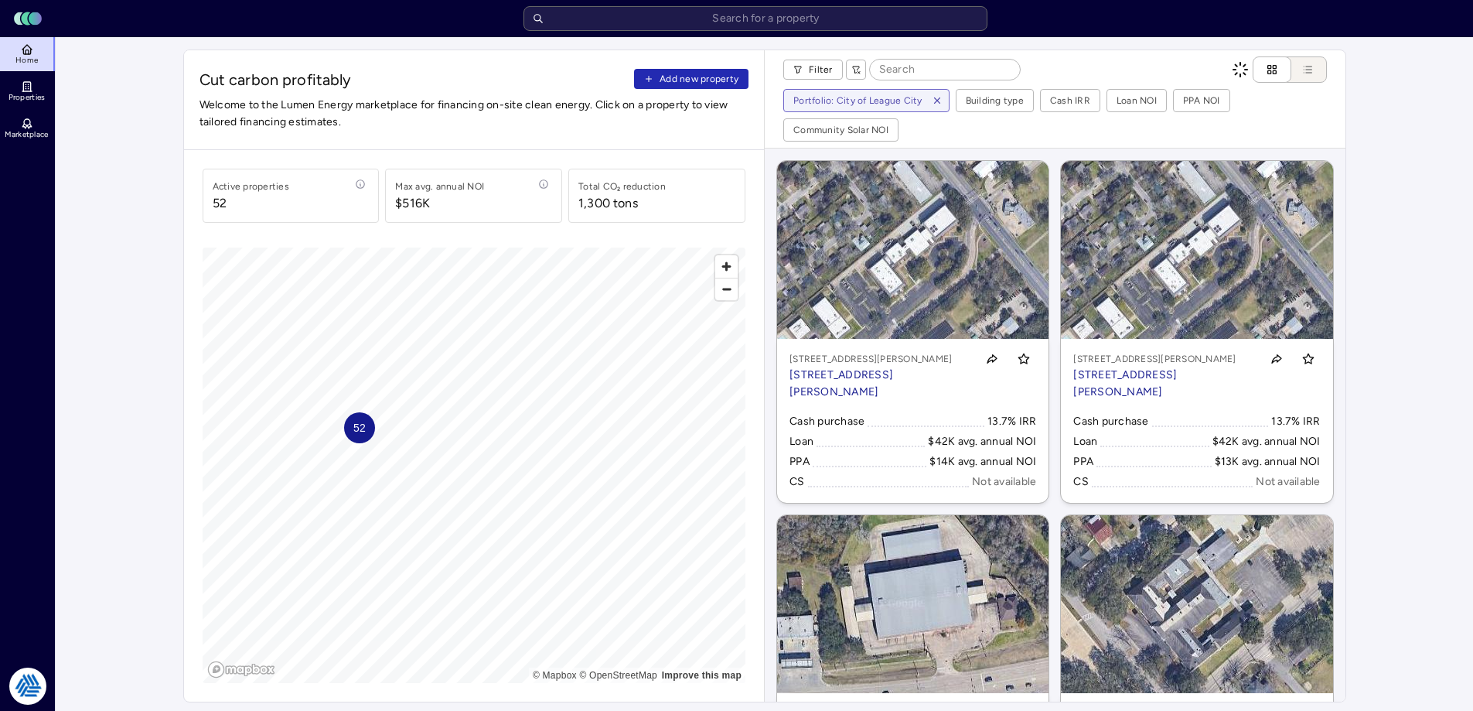
click at [680, 86] on span "Add new property" at bounding box center [699, 78] width 79 height 15
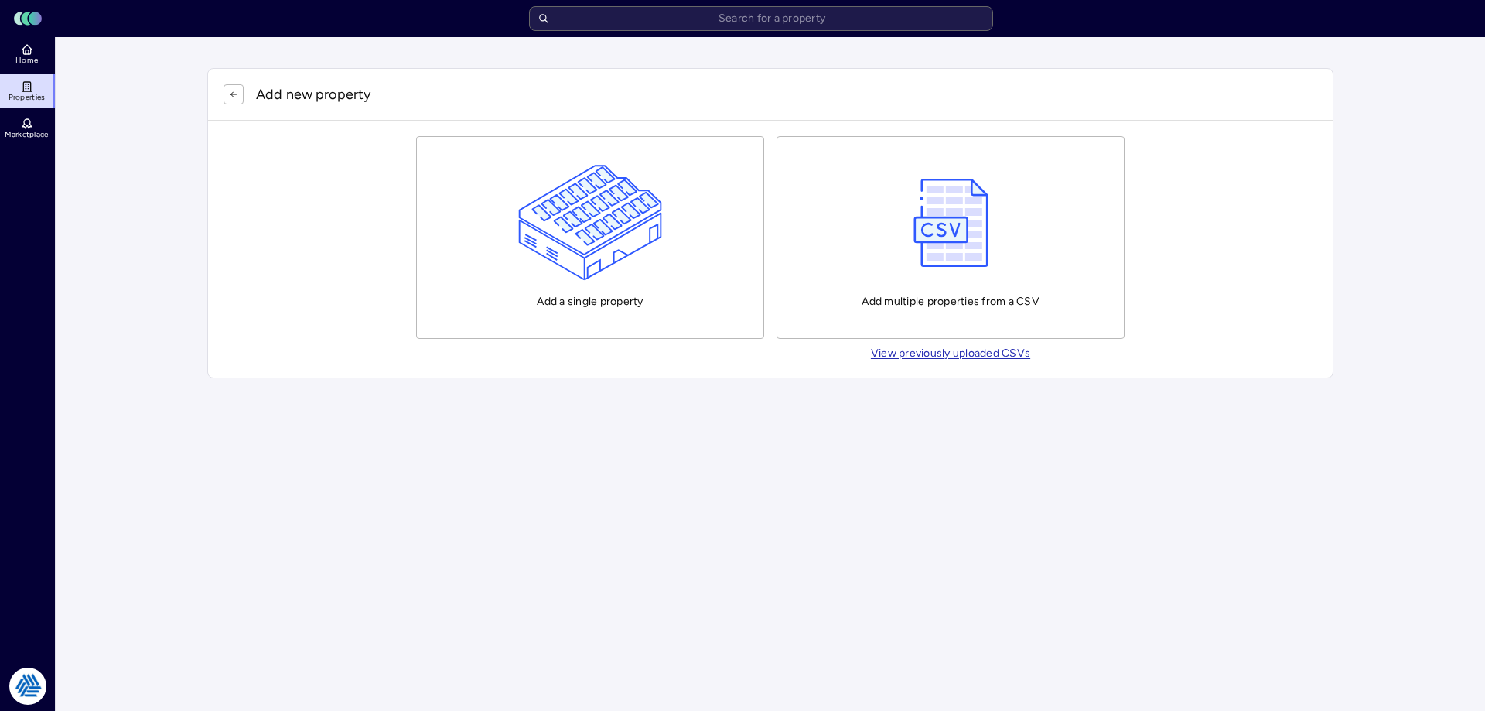
click at [591, 253] on img "button" at bounding box center [590, 223] width 145 height 116
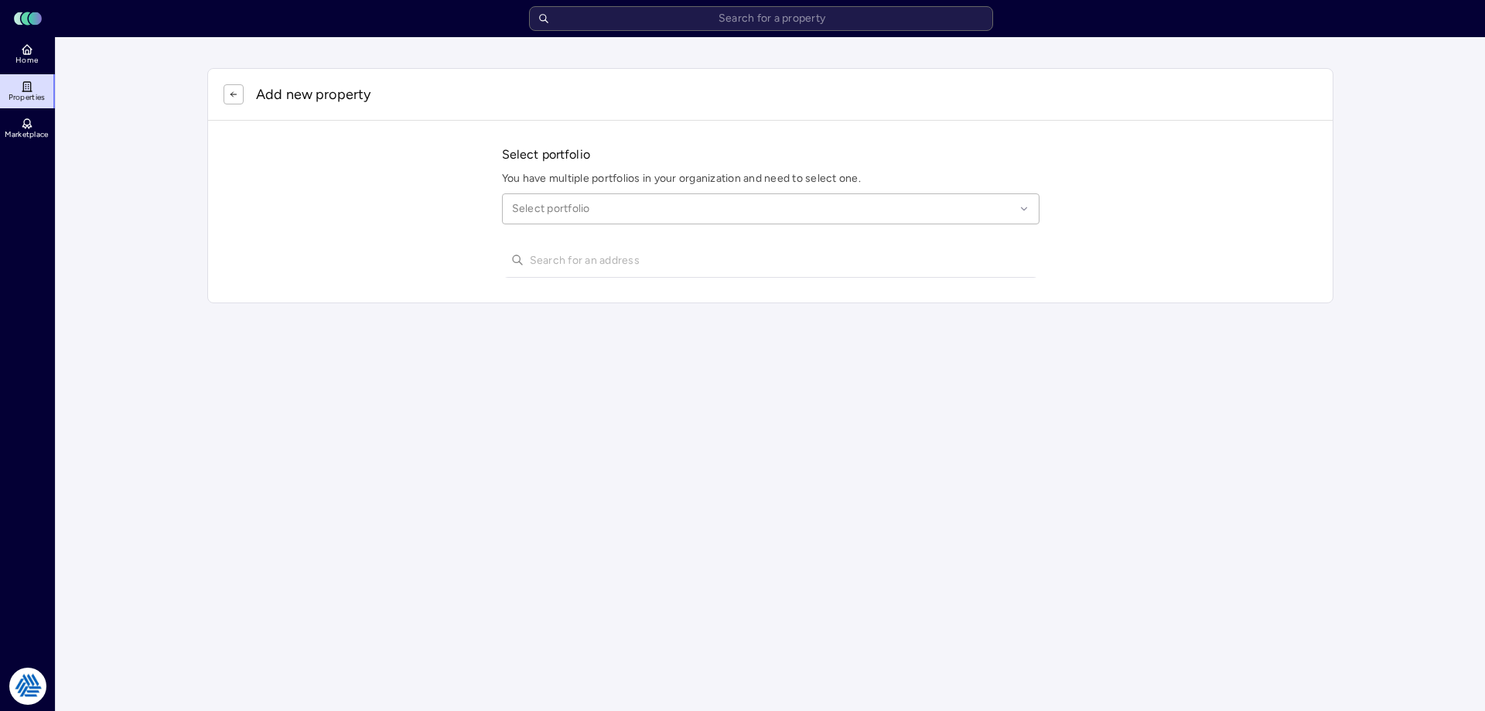
click at [596, 194] on div "Select portfolio" at bounding box center [770, 208] width 537 height 31
type input "league city"
type input "2"
click at [550, 244] on input "text" at bounding box center [780, 260] width 500 height 34
click at [627, 258] on input "[STREET_ADDRESS] city" at bounding box center [780, 260] width 500 height 34
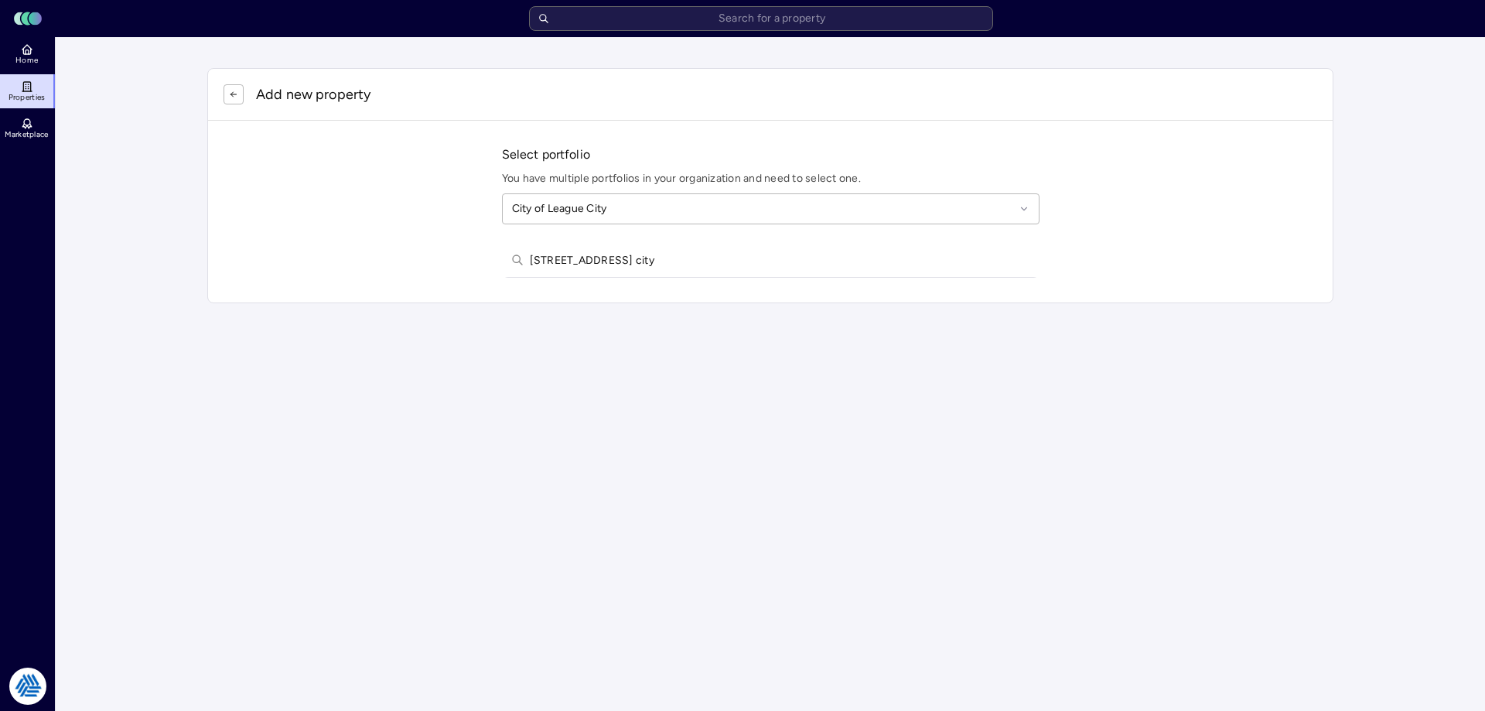
click at [627, 258] on input "[STREET_ADDRESS] city" at bounding box center [780, 260] width 500 height 34
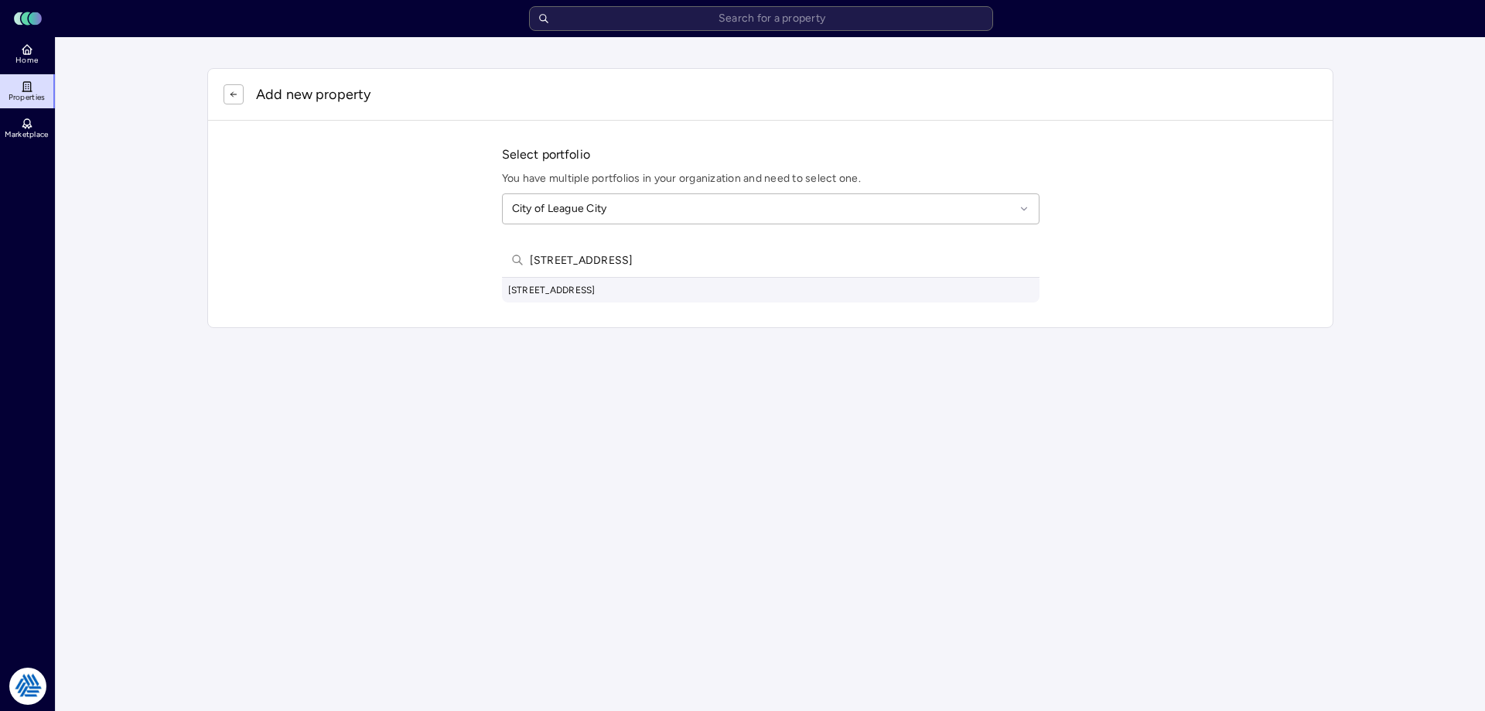
type input "[STREET_ADDRESS]"
click at [682, 296] on div "[STREET_ADDRESS]" at bounding box center [770, 290] width 537 height 25
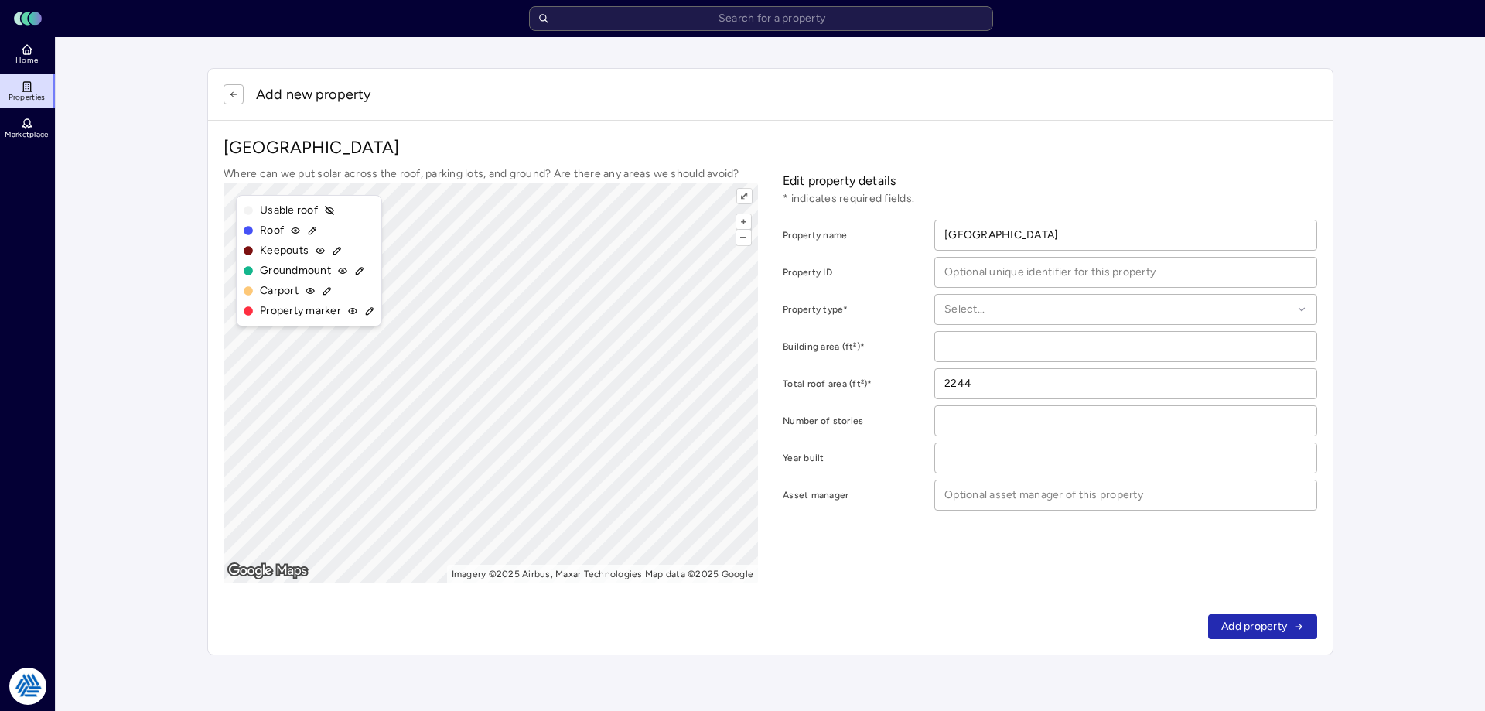
click at [282, 87] on p "Add new property" at bounding box center [313, 94] width 114 height 20
click at [241, 101] on button "button" at bounding box center [233, 94] width 20 height 20
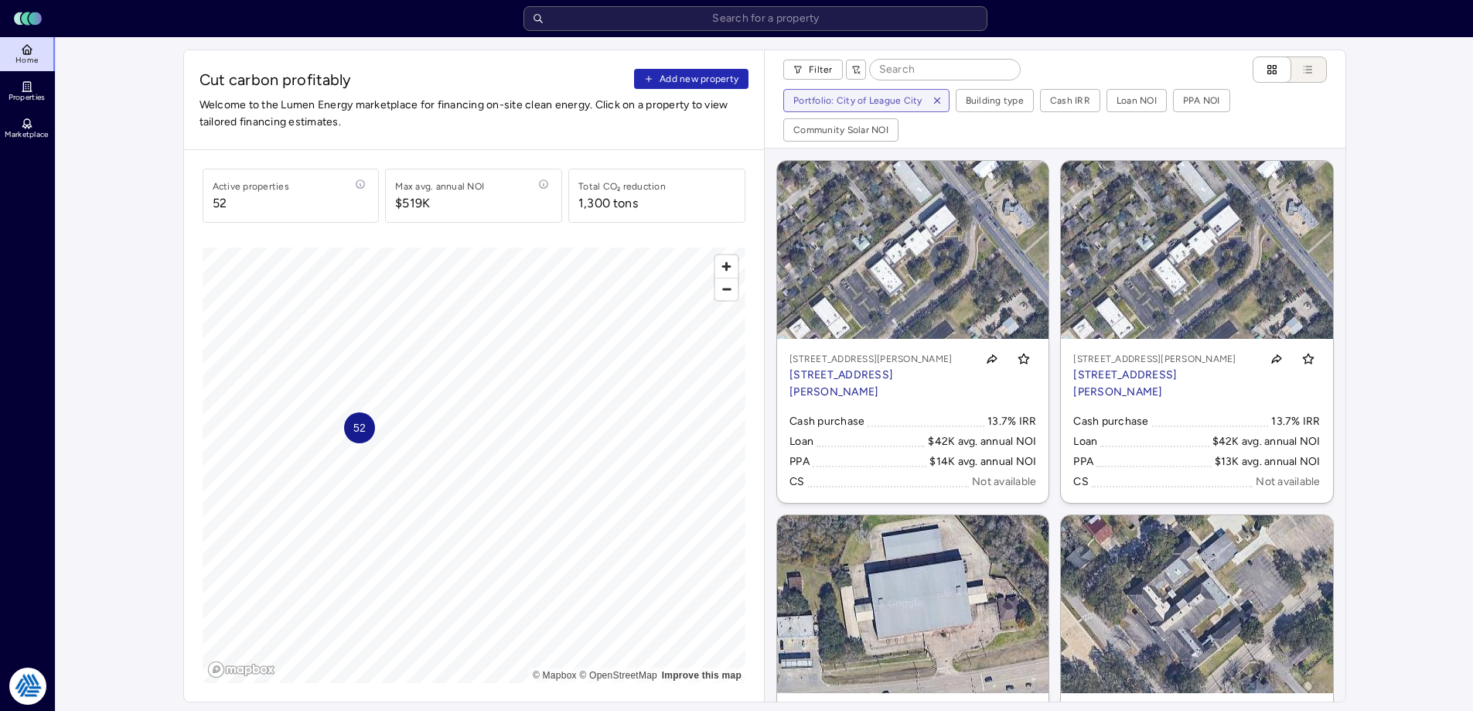
click at [671, 68] on div "Cut carbon profitably Add new property Welcome to the Lumen Energy marketplace …" at bounding box center [474, 100] width 581 height 100
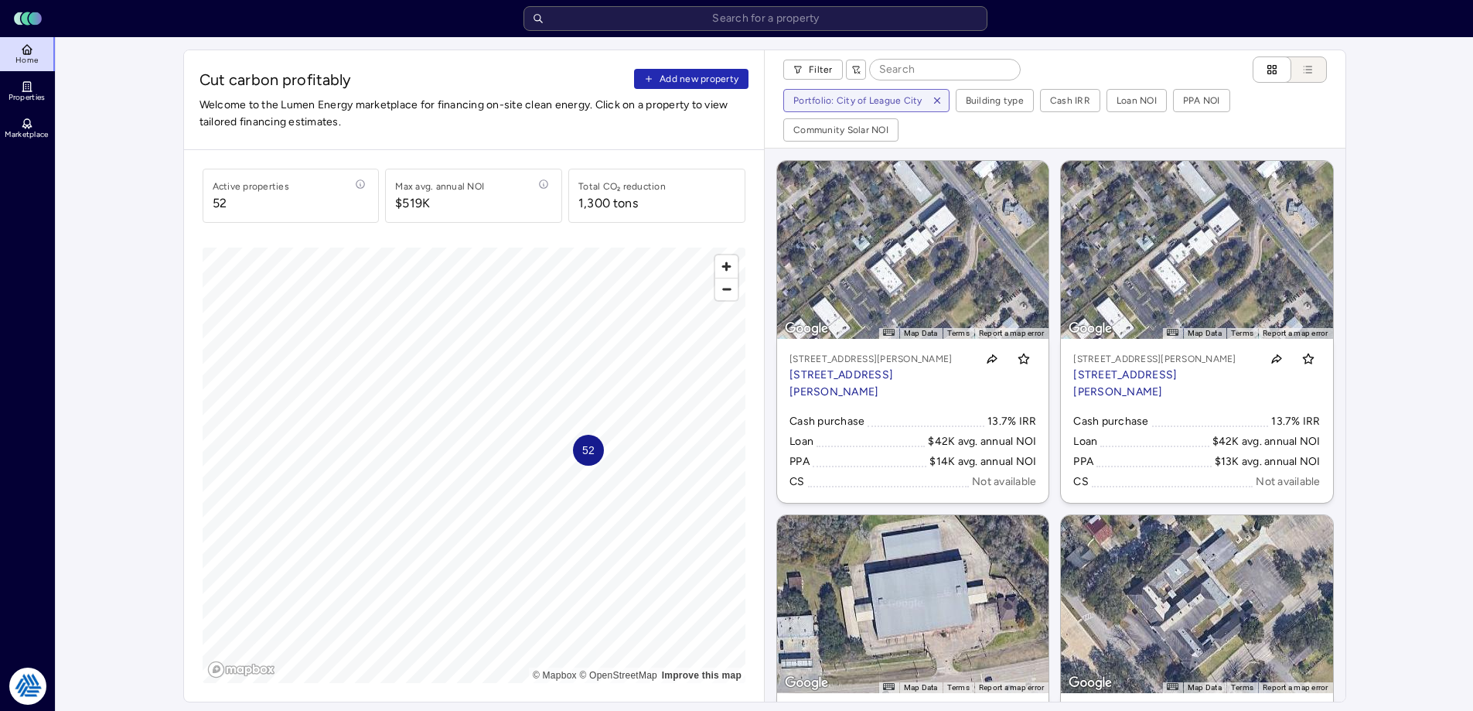
click at [672, 71] on span "Add new property" at bounding box center [699, 78] width 79 height 15
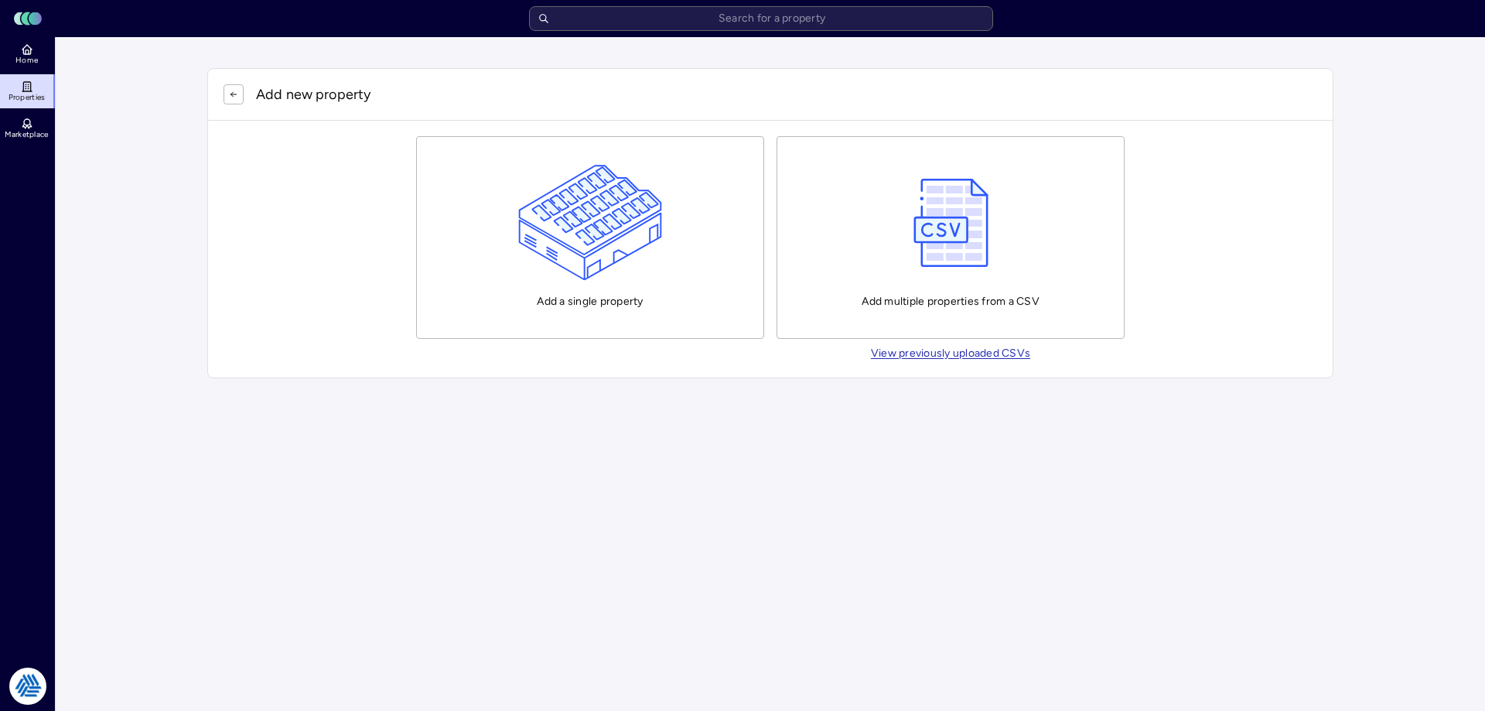
click at [640, 217] on img "button" at bounding box center [590, 223] width 145 height 116
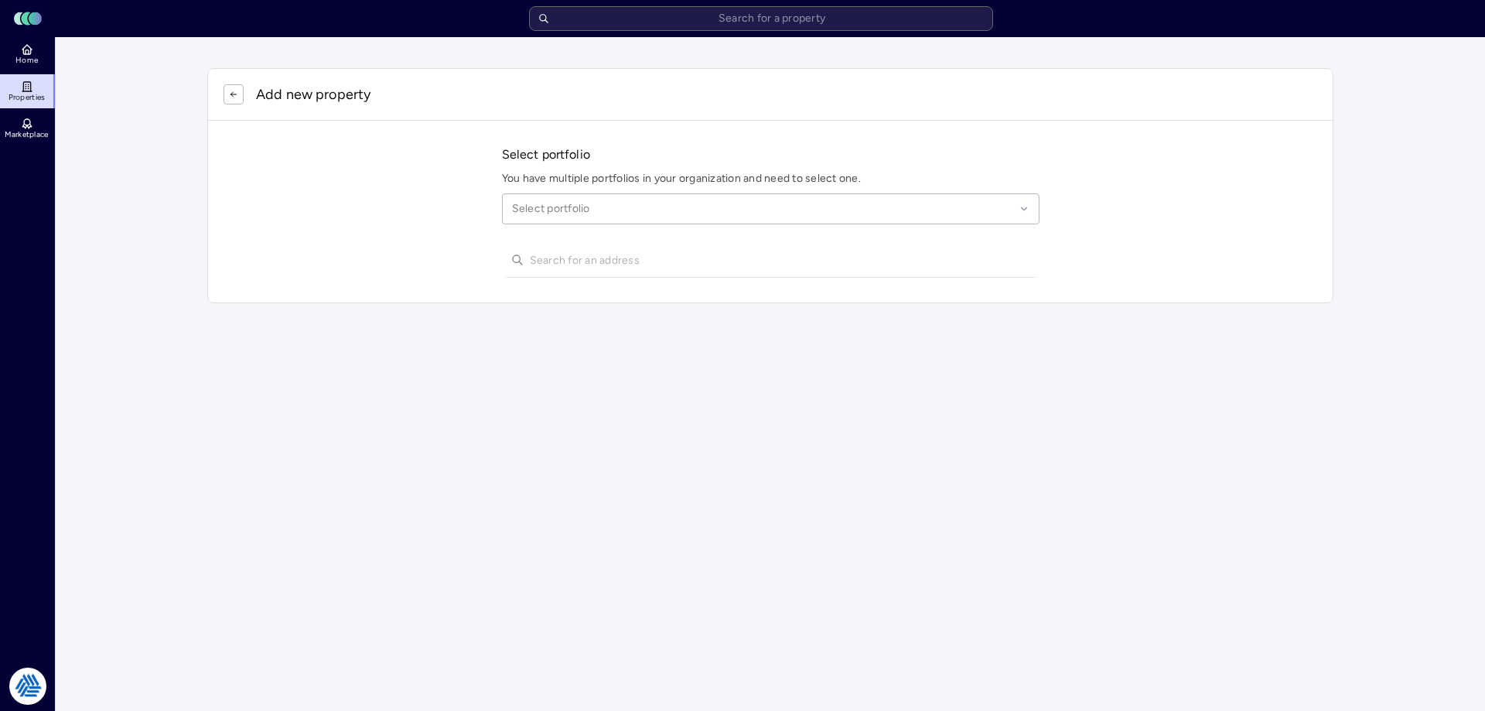
click at [552, 218] on div "Select portfolio" at bounding box center [770, 208] width 537 height 31
type input "league city"
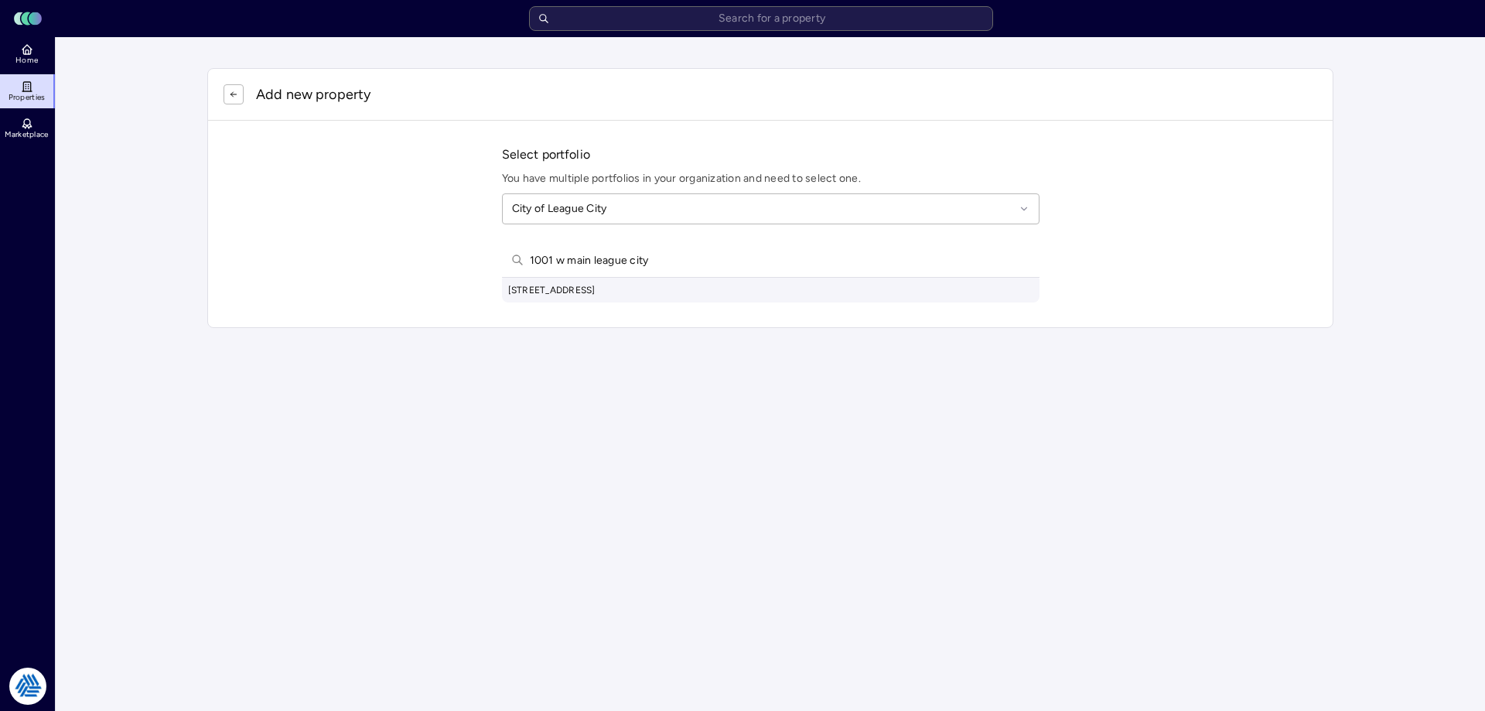
type input "1001 w main league city"
click at [667, 298] on div "[STREET_ADDRESS]" at bounding box center [770, 290] width 537 height 25
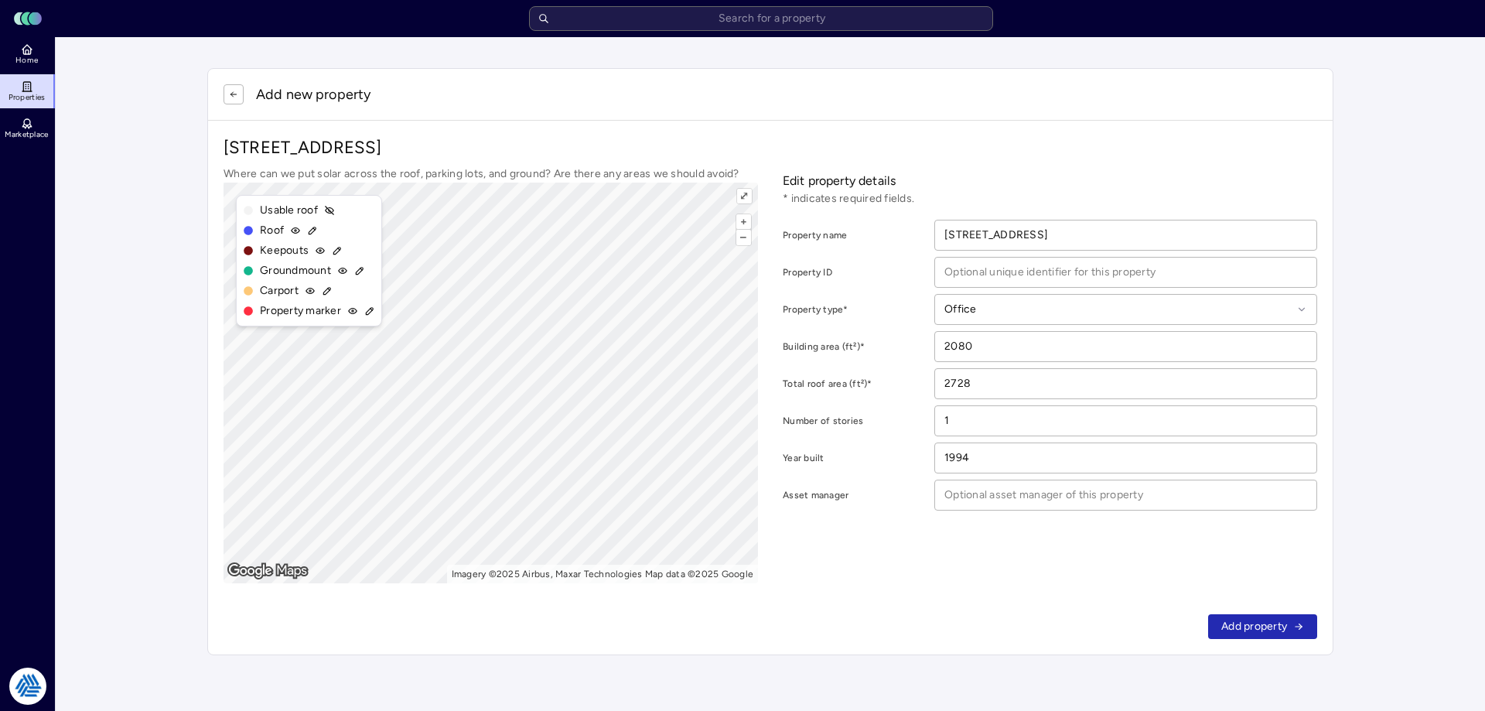
click at [1233, 629] on span "Add property" at bounding box center [1254, 626] width 66 height 17
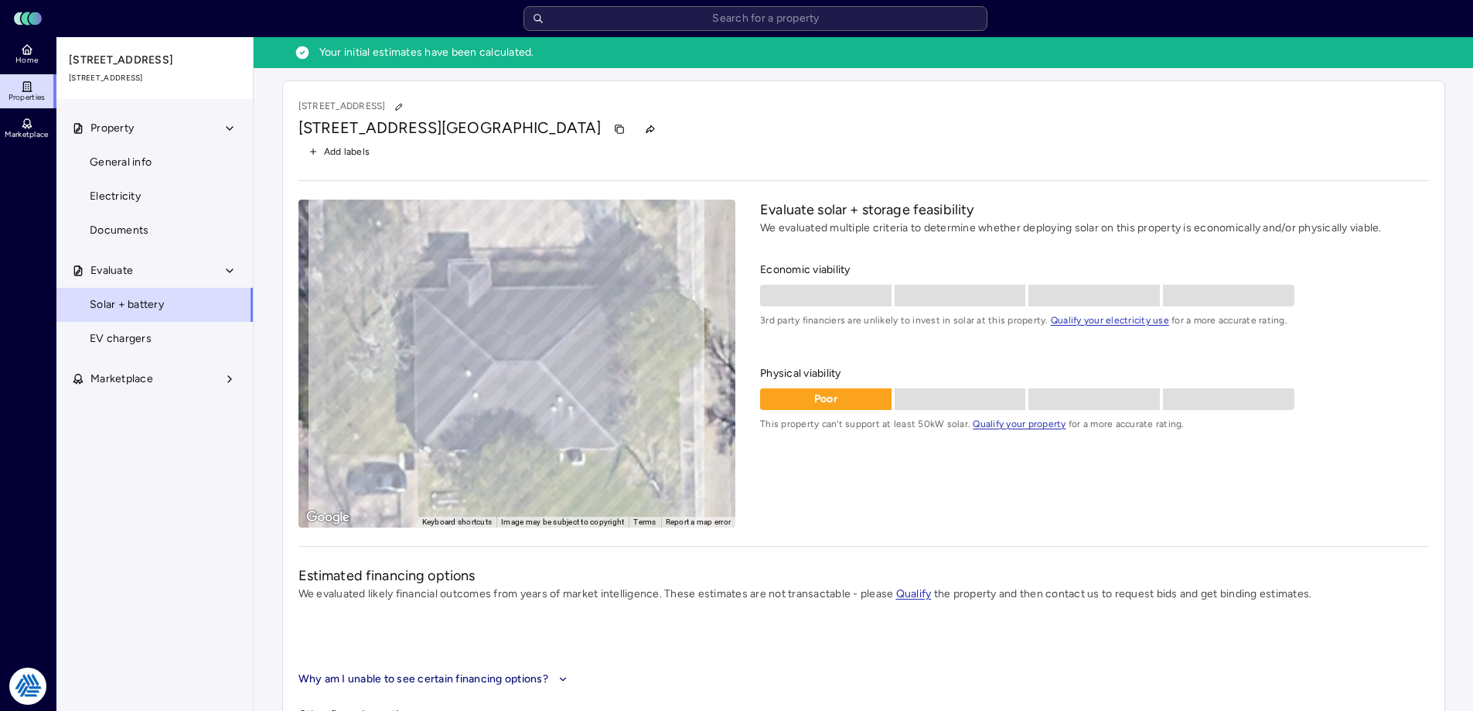
click at [39, 48] on link "Home" at bounding box center [28, 54] width 56 height 34
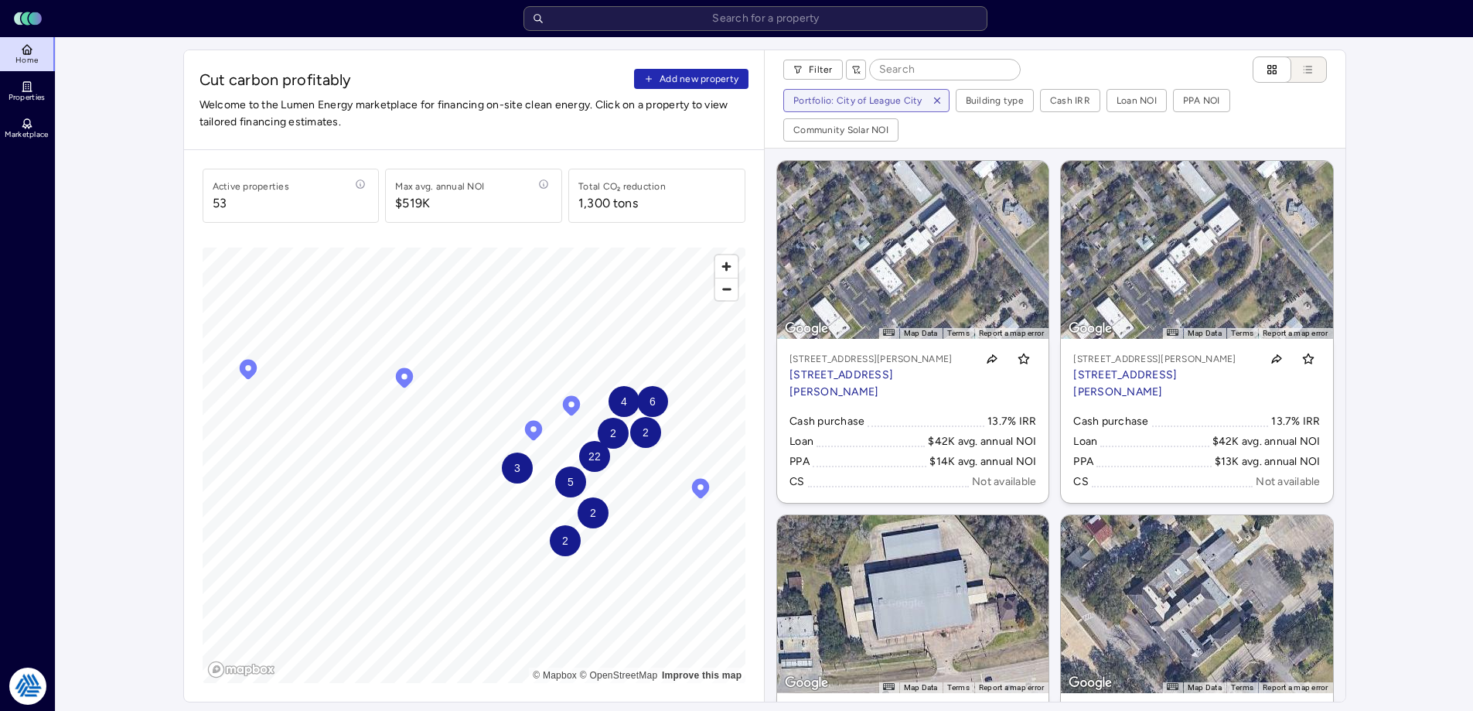
click at [719, 90] on span "Cut carbon profitably Add new property" at bounding box center [475, 80] width 550 height 22
click at [722, 77] on span "Add new property" at bounding box center [699, 78] width 79 height 15
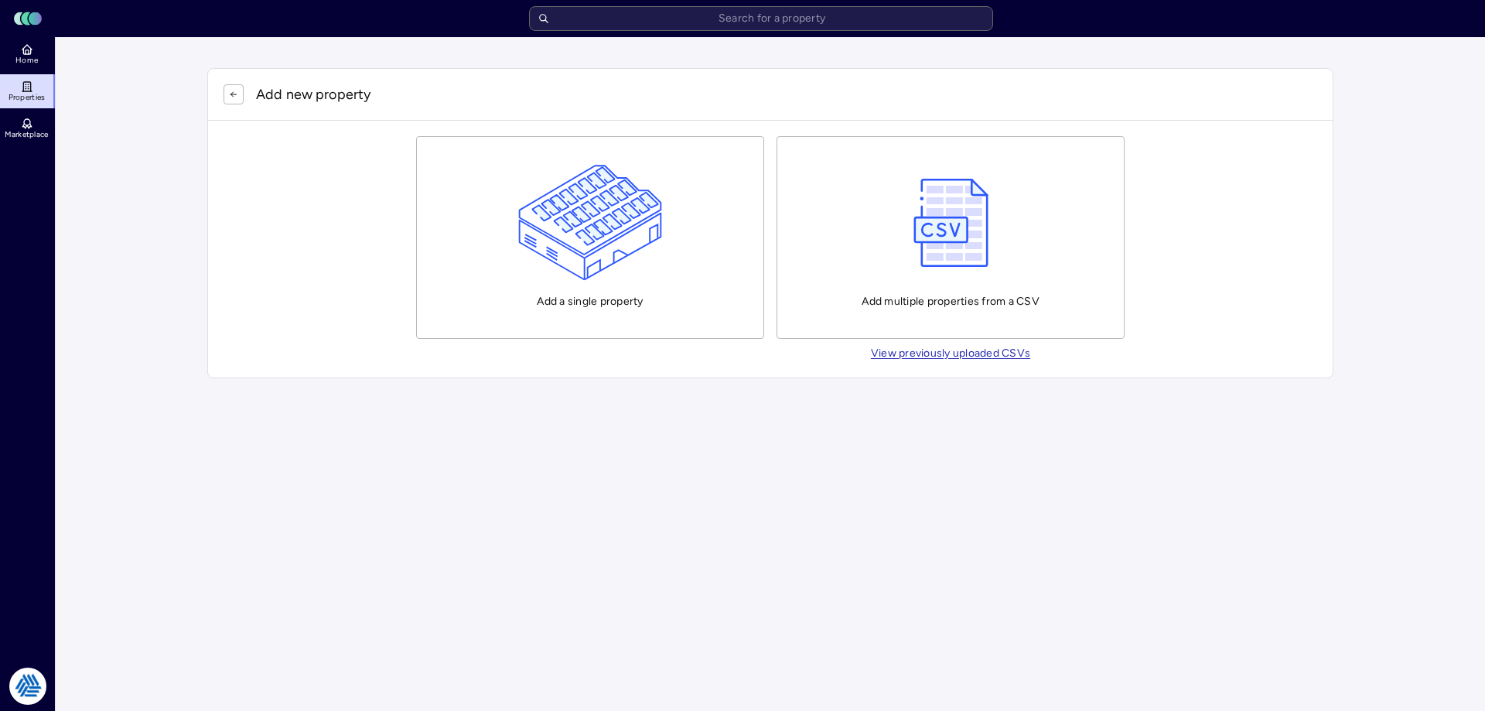
click at [633, 264] on img "button" at bounding box center [590, 223] width 145 height 116
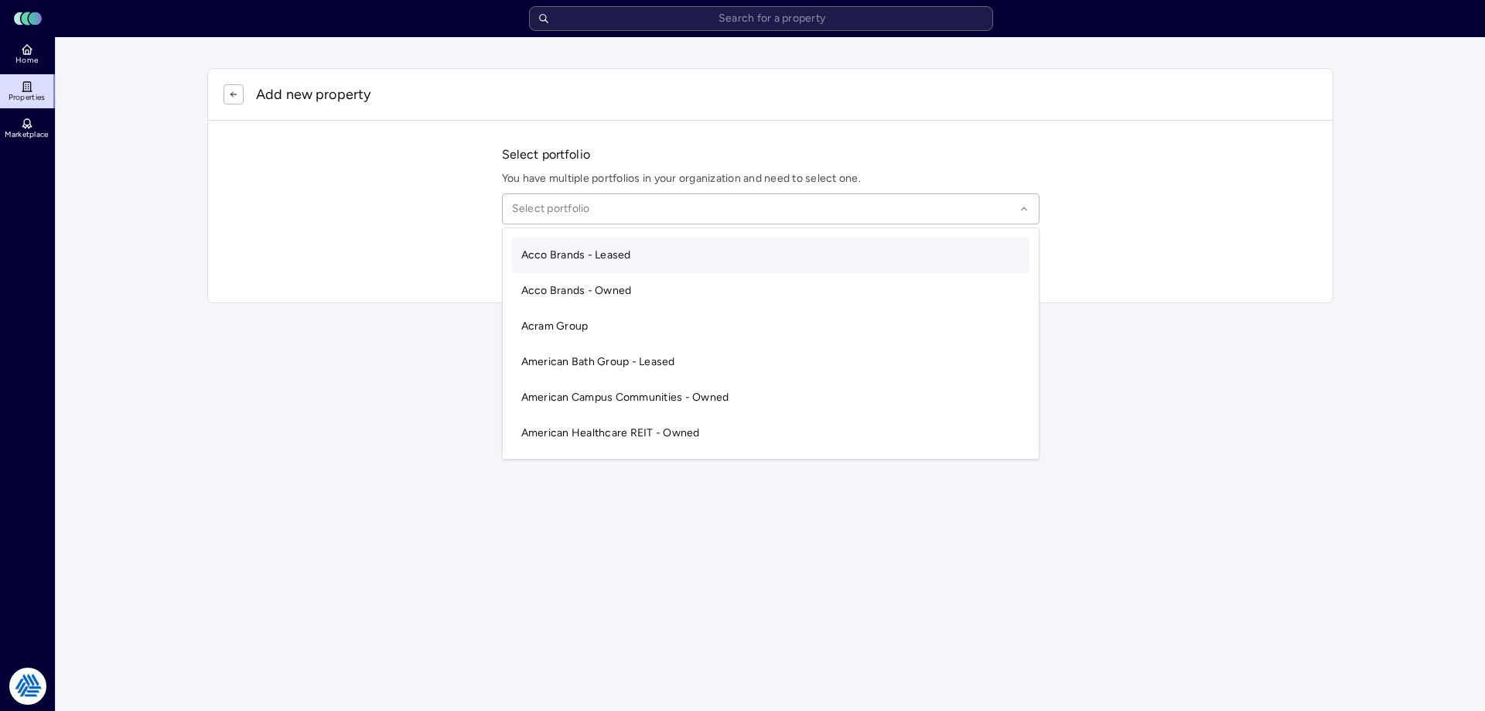
click at [605, 210] on div at bounding box center [763, 208] width 503 height 17
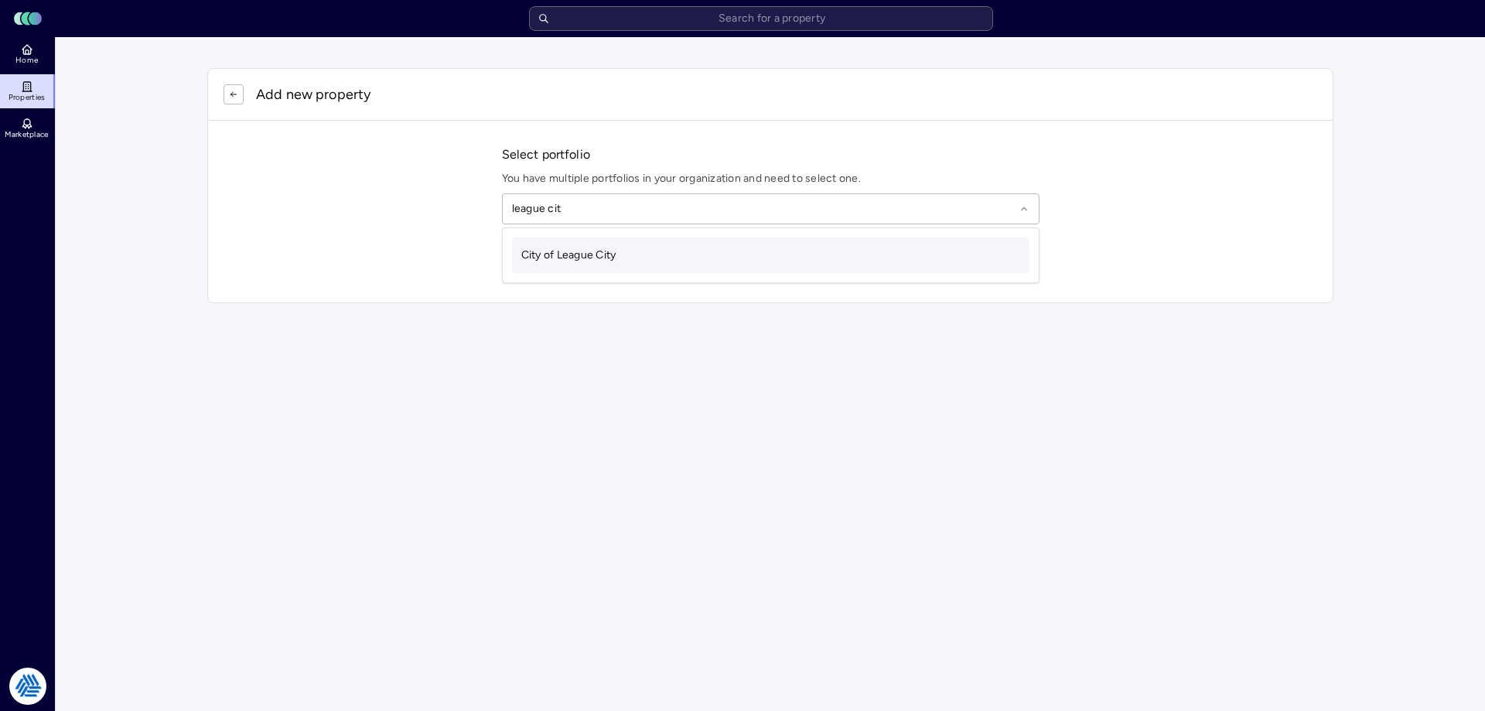
type input "league city"
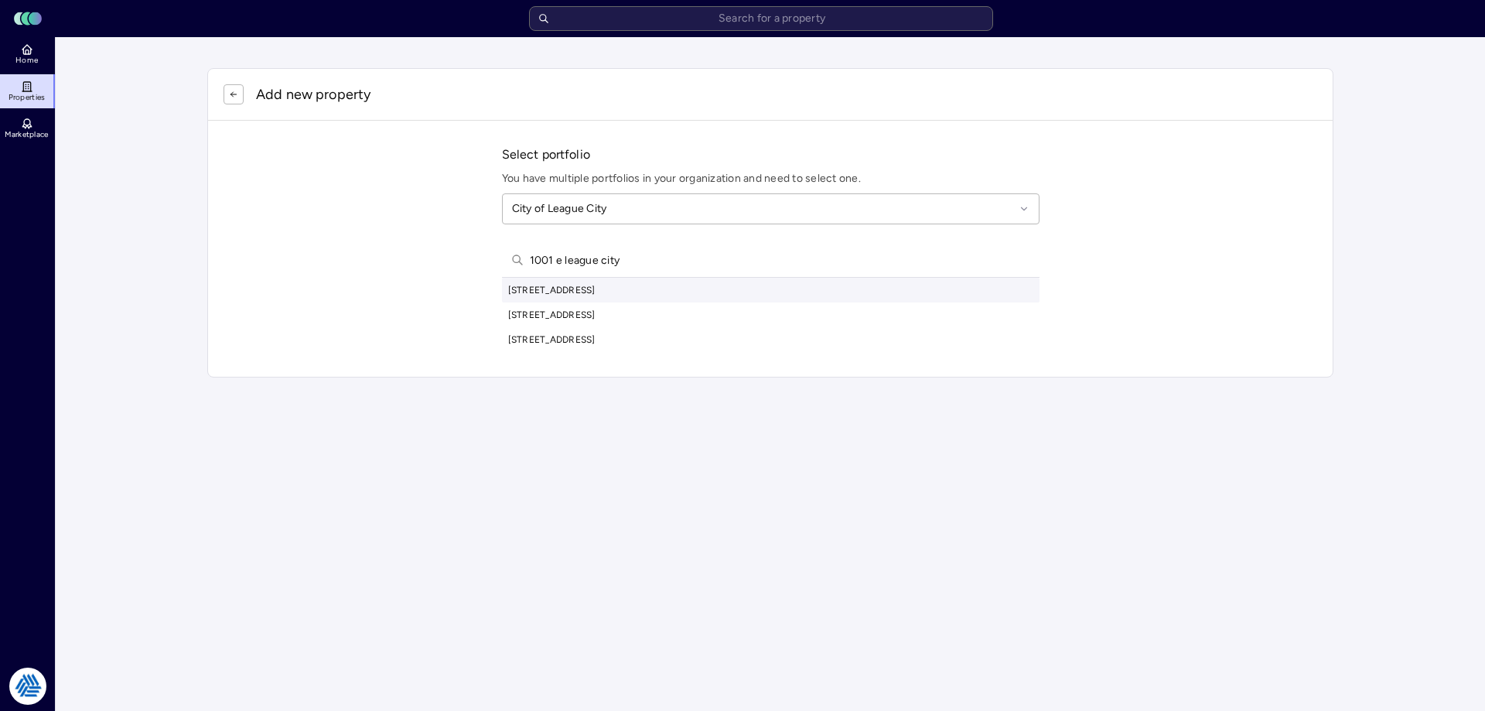
type input "1001 e league city"
click at [681, 285] on div "[STREET_ADDRESS]" at bounding box center [770, 290] width 537 height 25
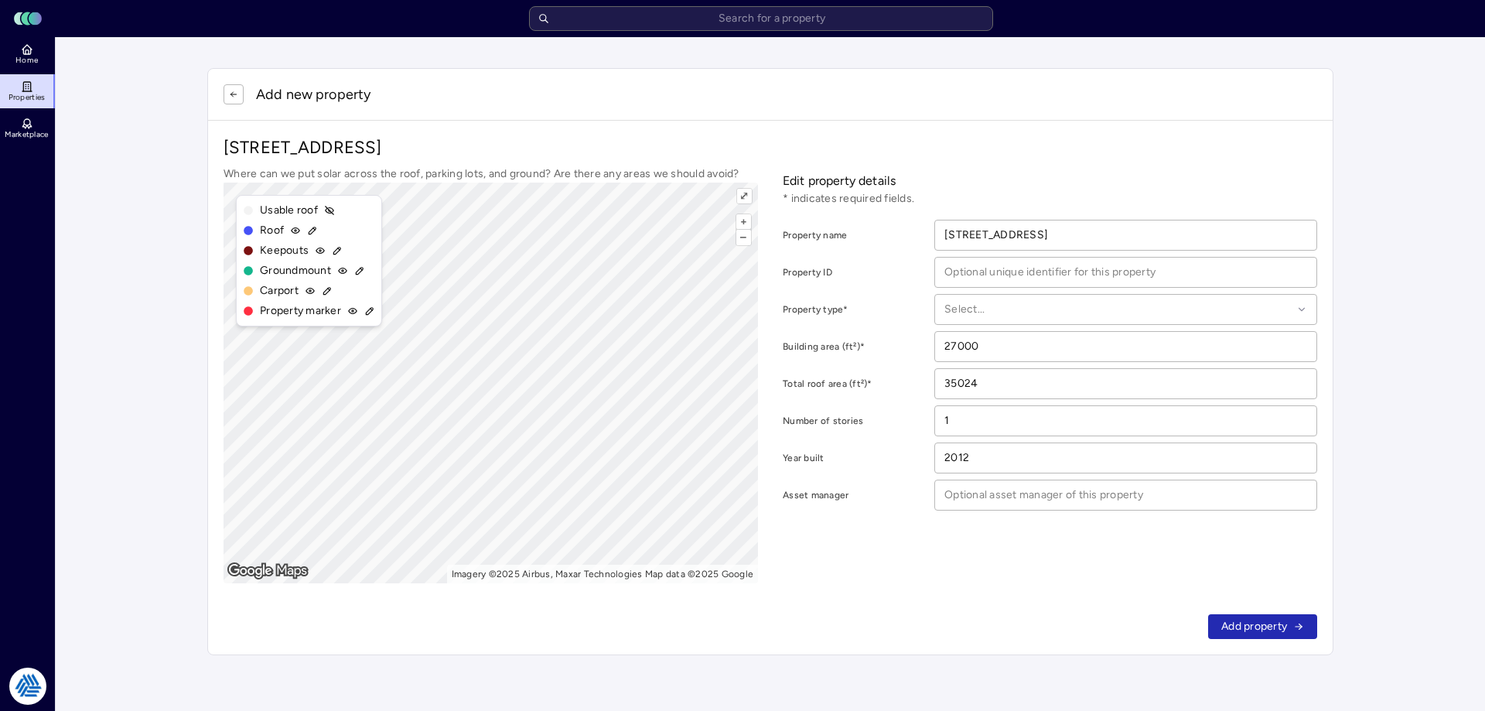
click at [1259, 615] on button "Add property" at bounding box center [1262, 626] width 109 height 25
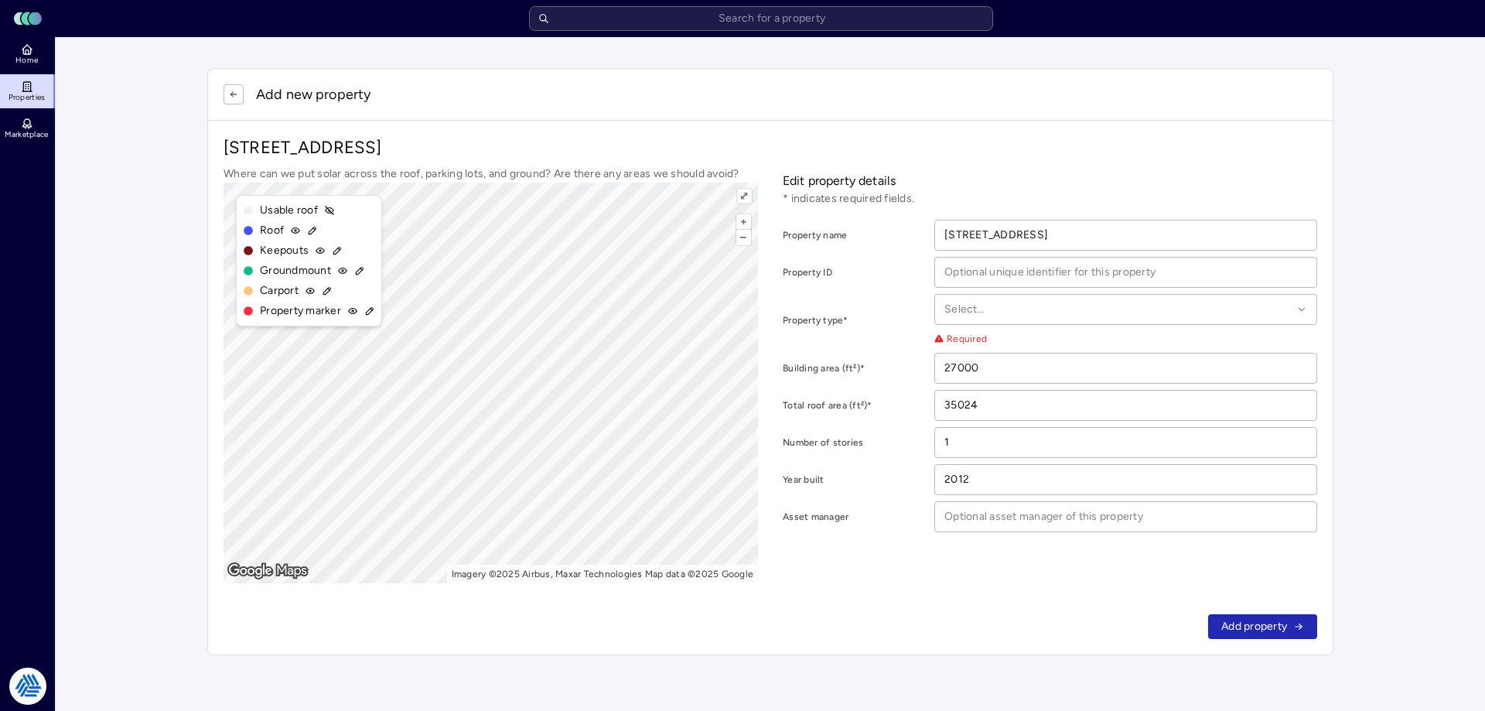
click at [1005, 319] on div "Select..." at bounding box center [1125, 309] width 383 height 31
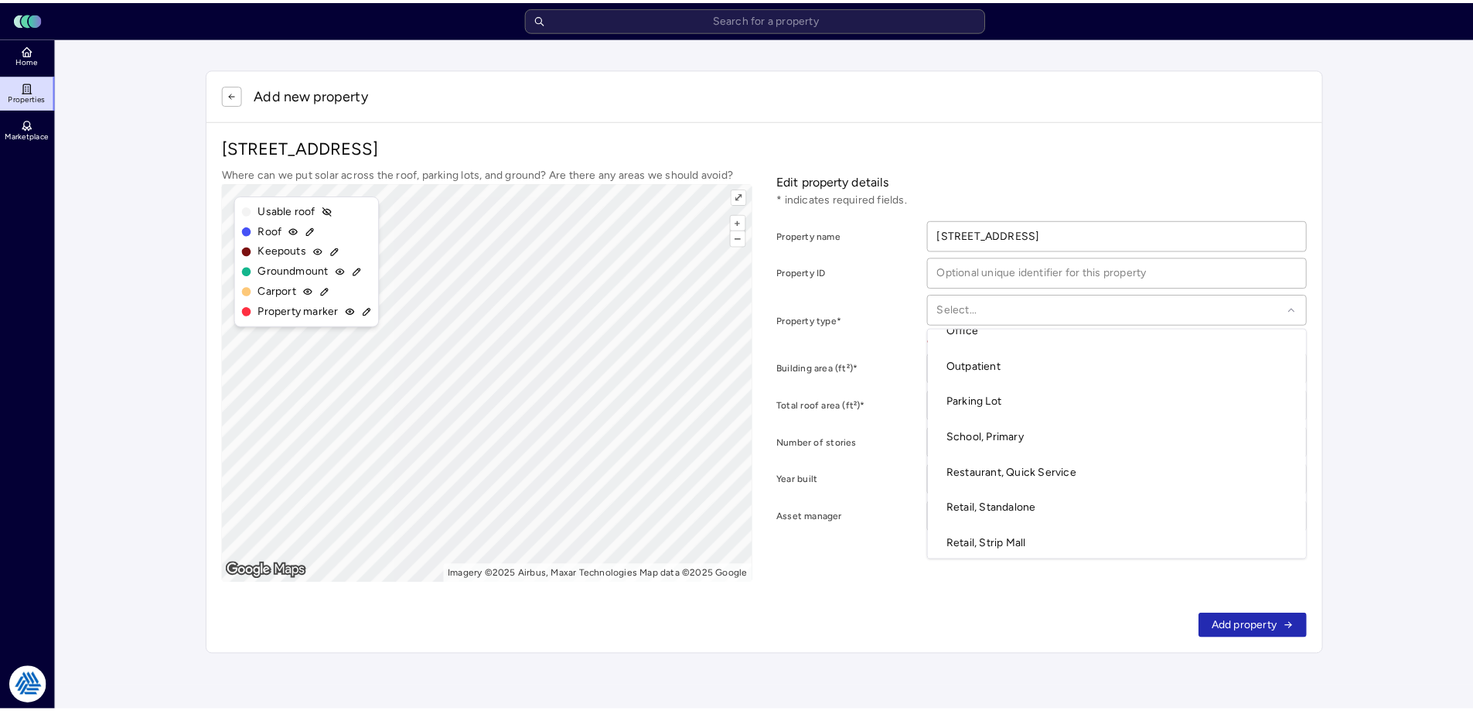
scroll to position [196, 0]
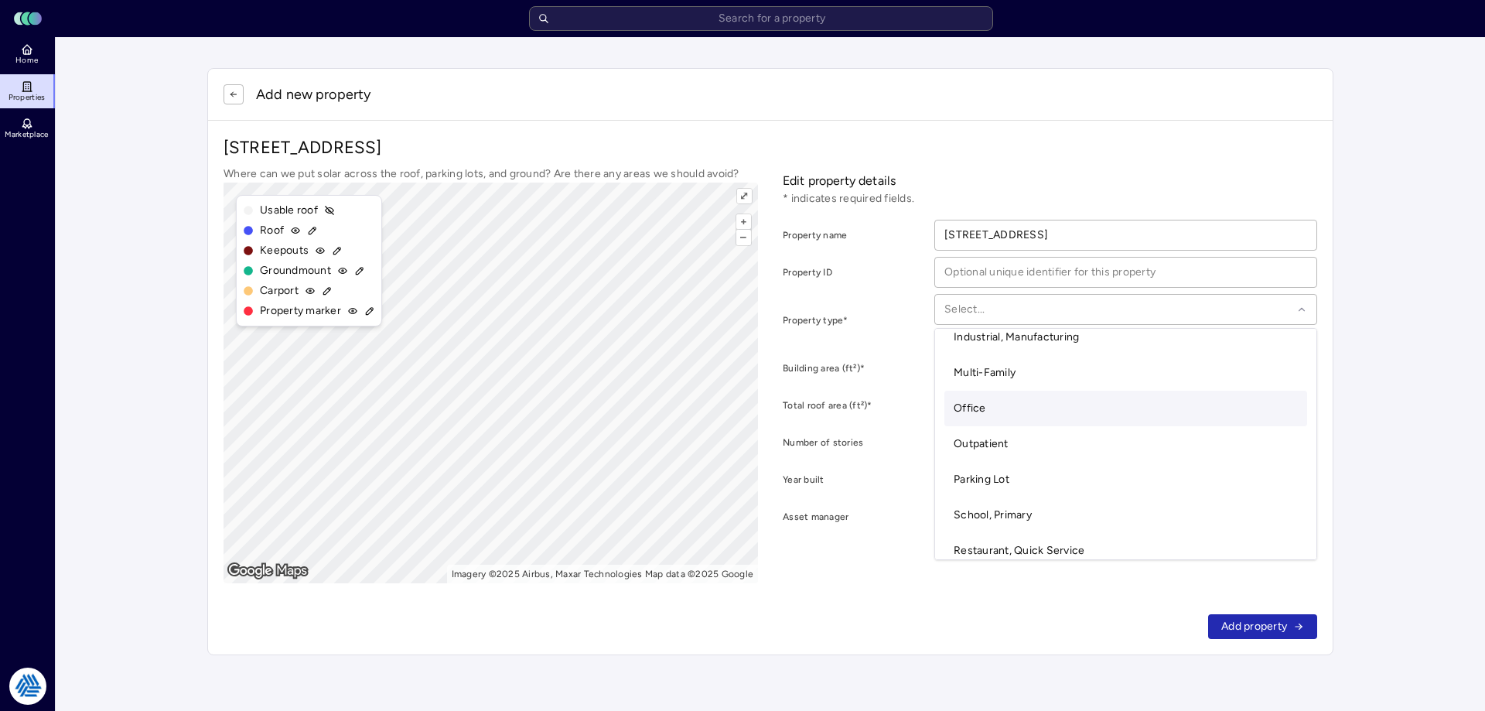
click at [1011, 396] on div "Office" at bounding box center [1125, 409] width 363 height 36
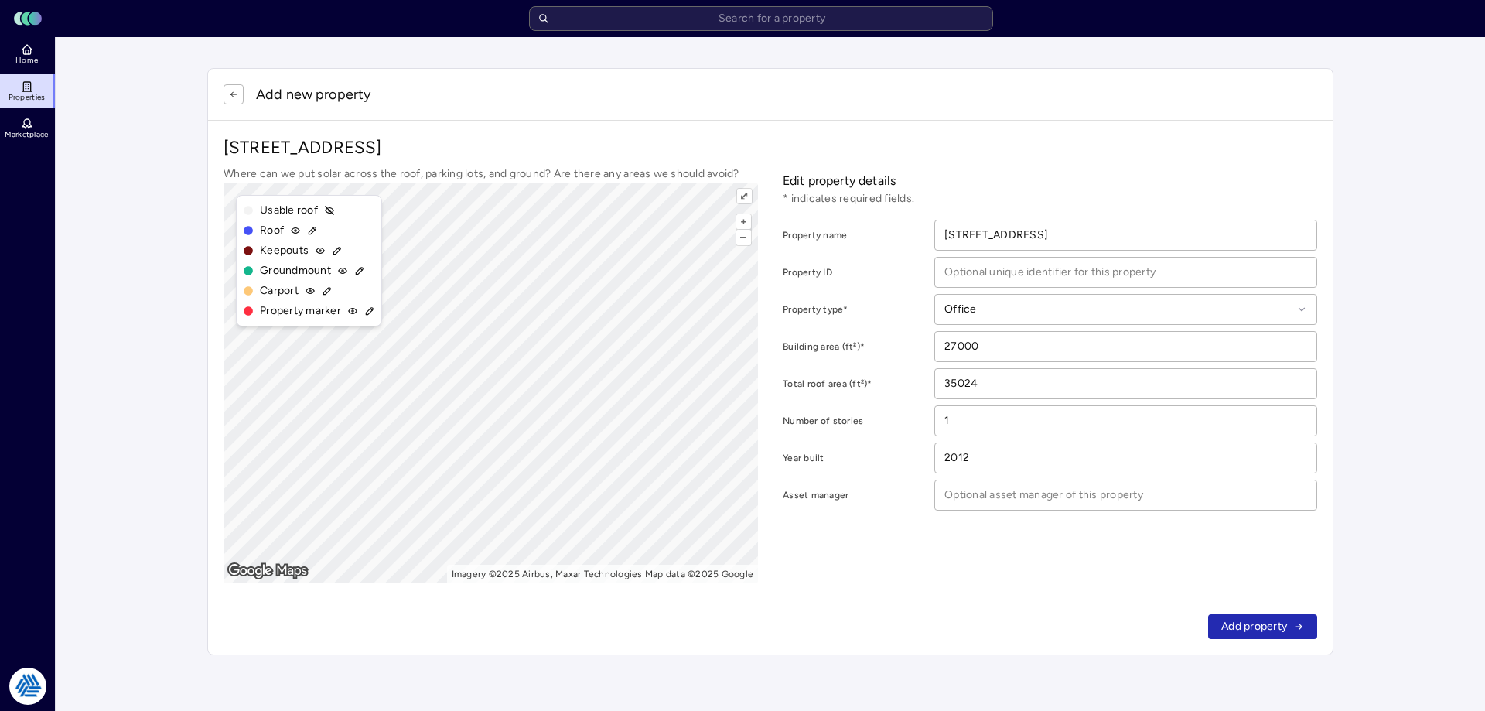
click at [1260, 620] on span "Add property" at bounding box center [1254, 626] width 66 height 17
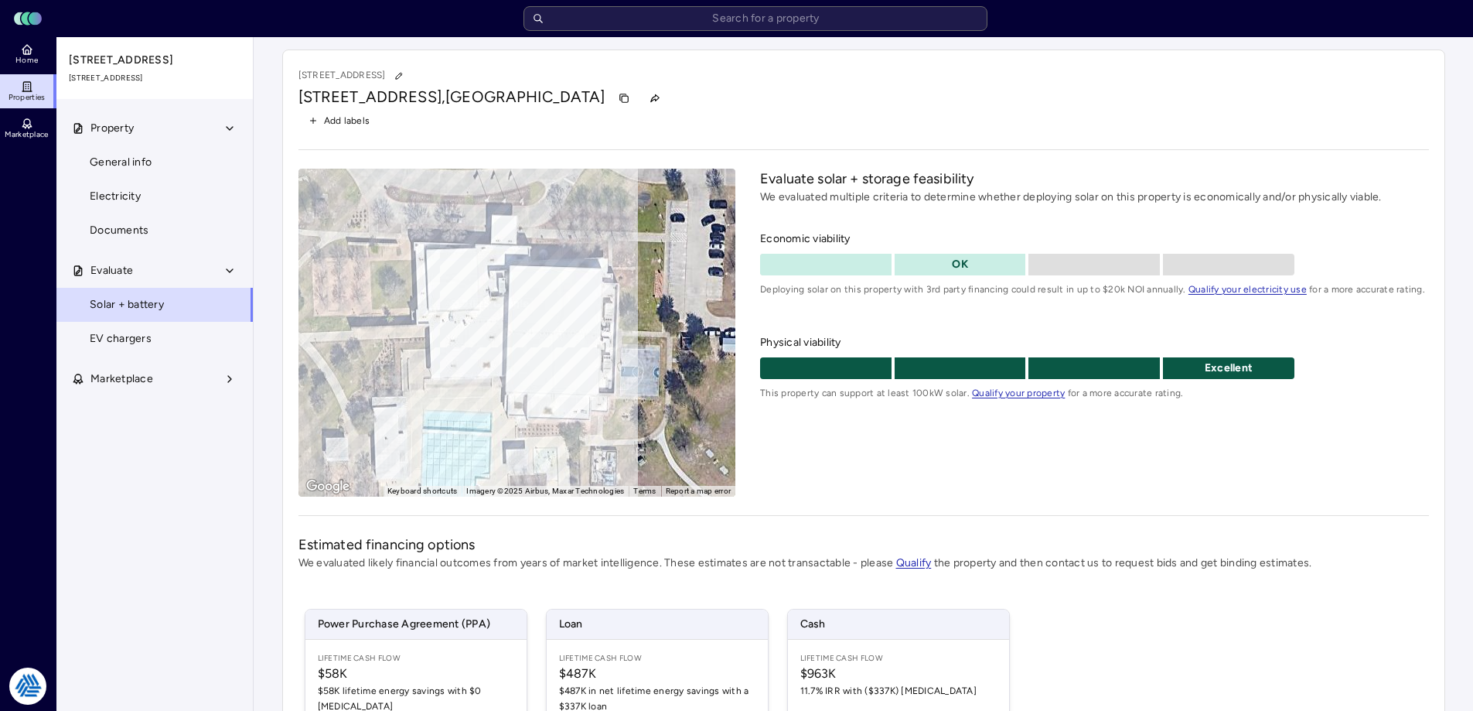
click at [25, 58] on span "Home" at bounding box center [26, 60] width 22 height 9
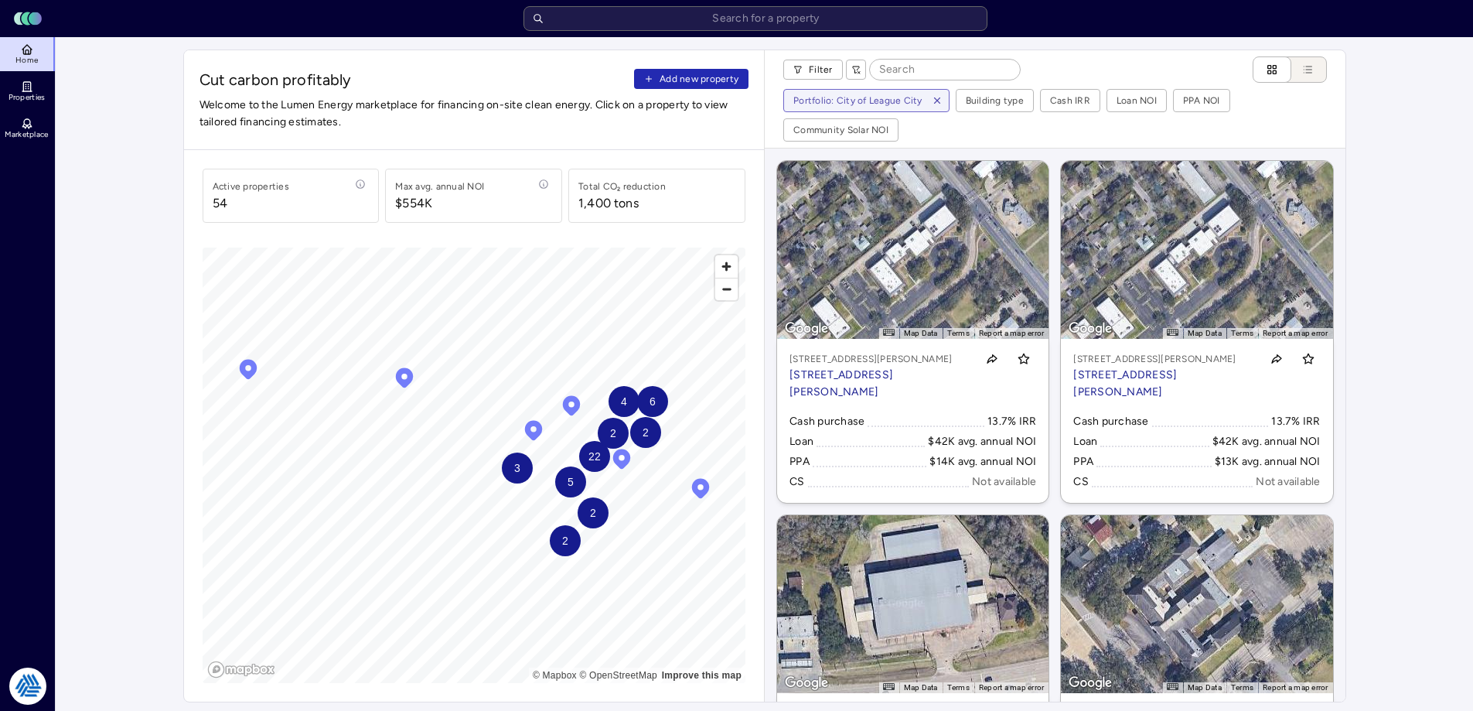
click at [688, 87] on button "Add new property" at bounding box center [691, 79] width 114 height 20
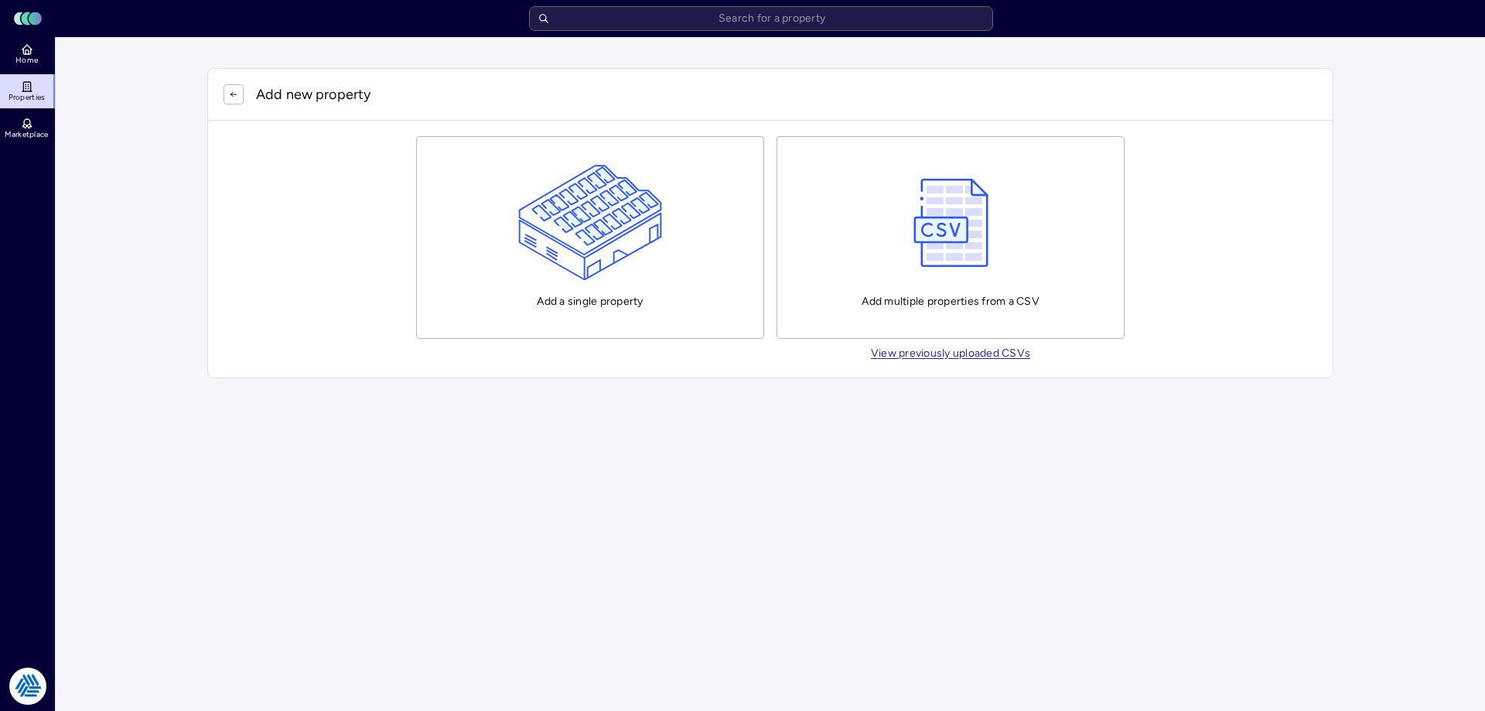
click at [556, 322] on button "Add a single property" at bounding box center [590, 237] width 348 height 203
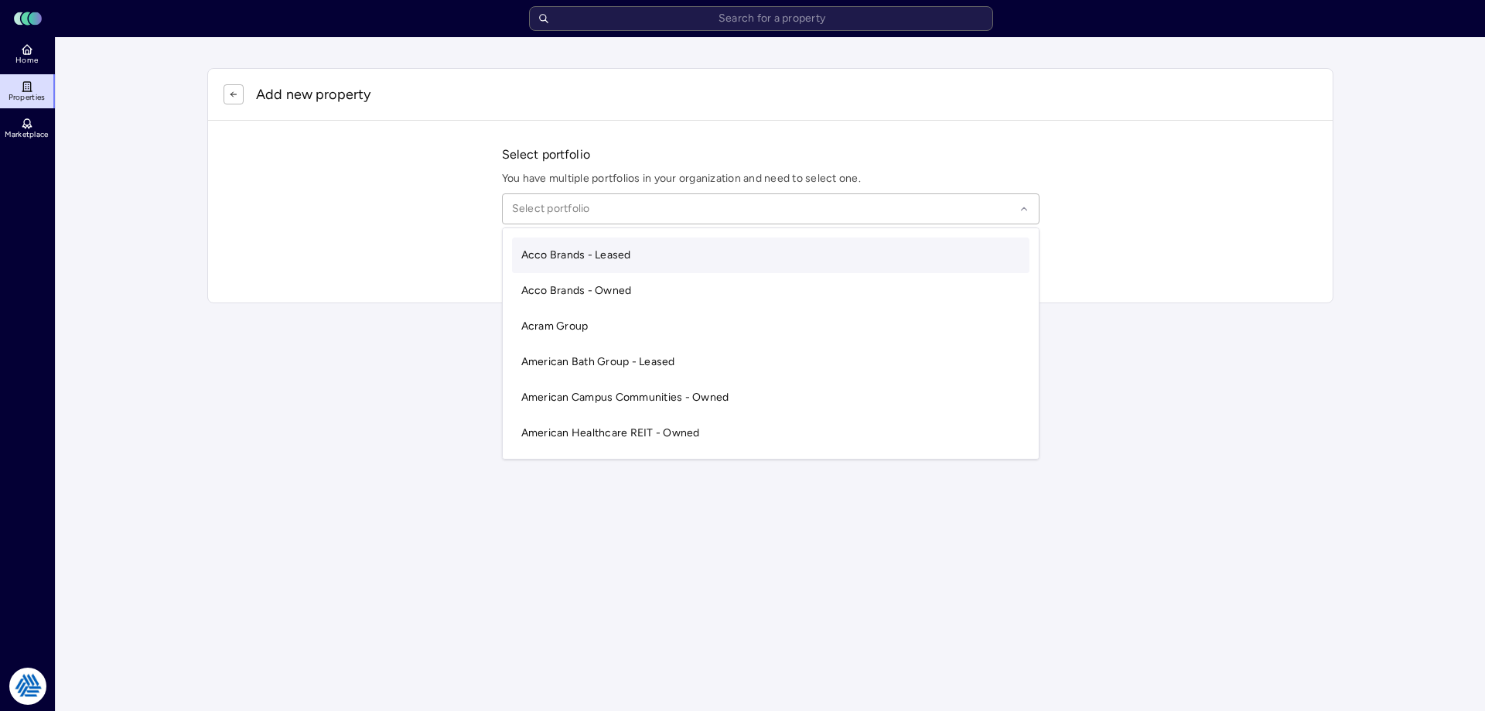
click at [594, 209] on div at bounding box center [763, 208] width 503 height 17
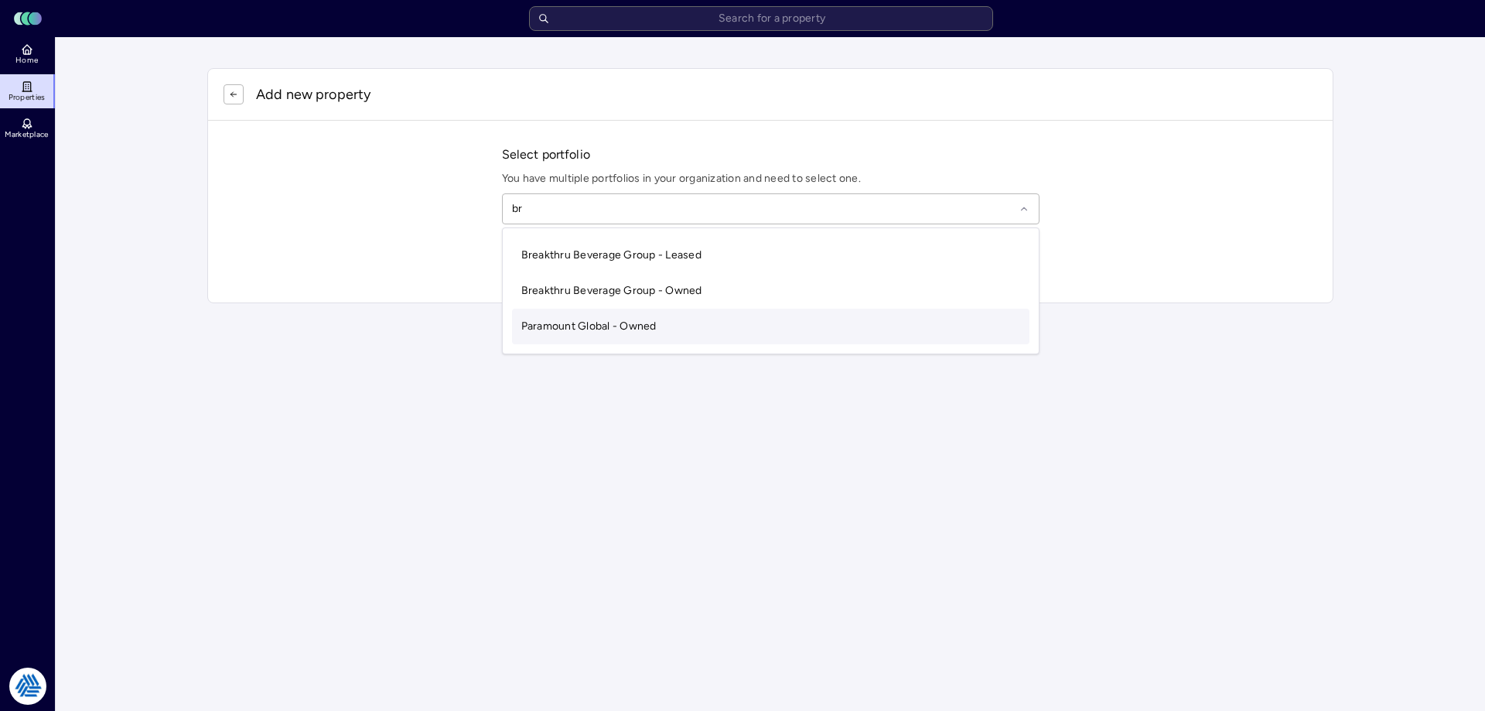
type input "b"
type input "league"
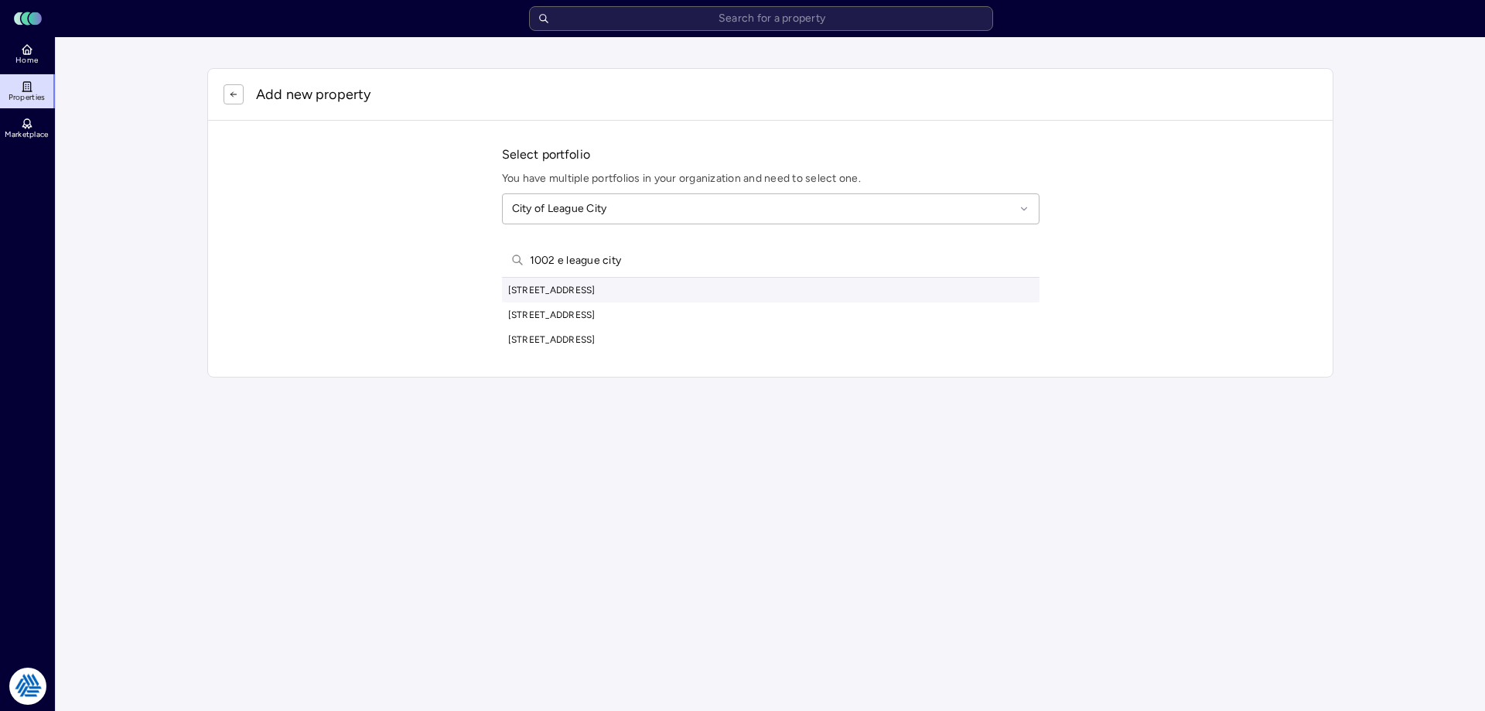
type input "1002 e league city"
click at [650, 287] on div "[STREET_ADDRESS]" at bounding box center [770, 290] width 537 height 25
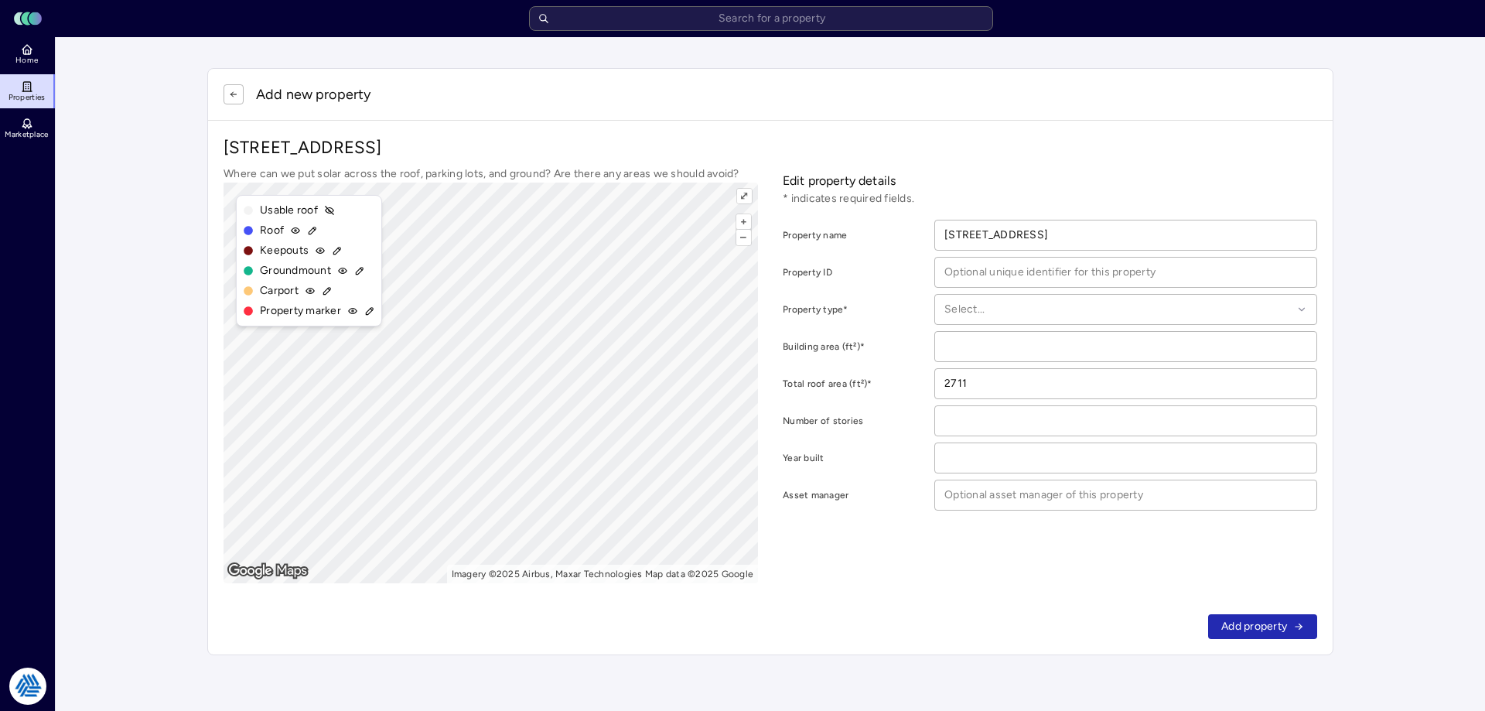
click at [230, 94] on icon "button" at bounding box center [233, 94] width 9 height 9
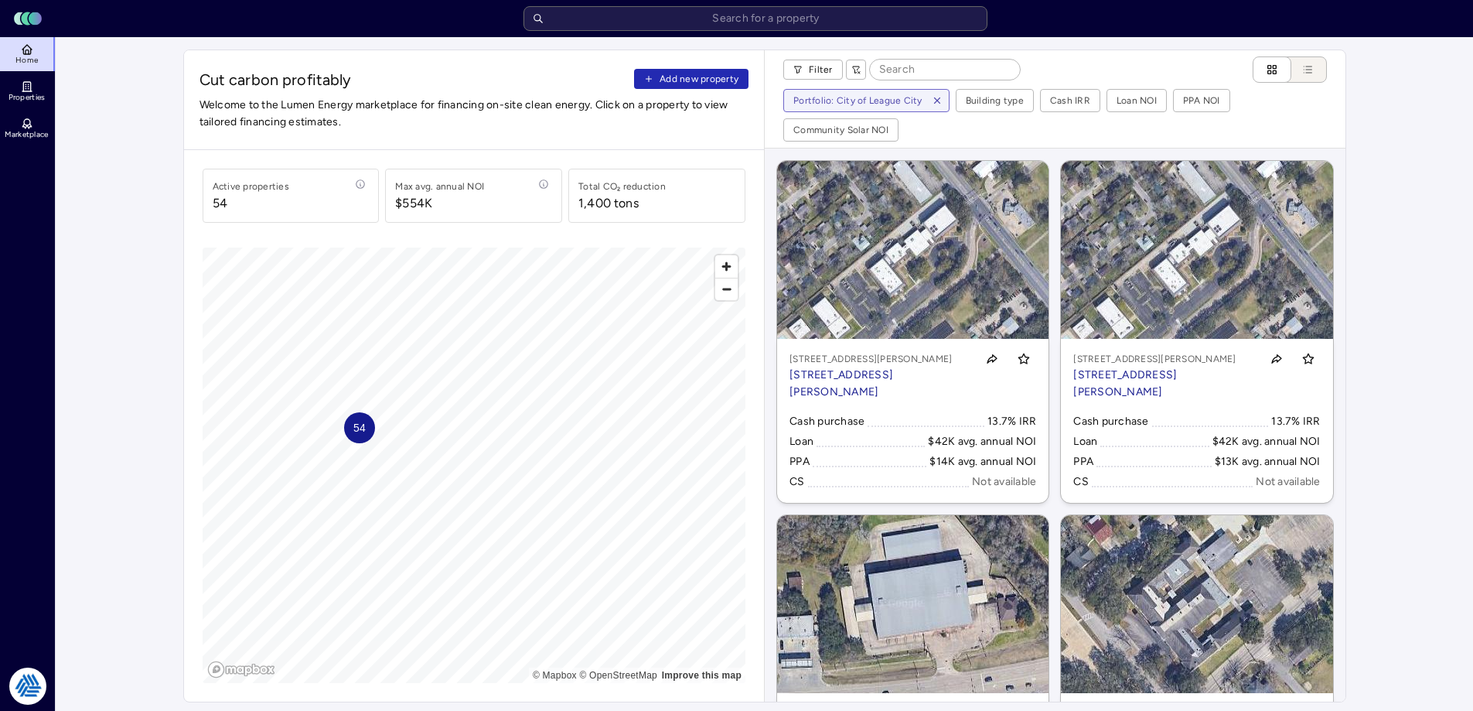
click at [712, 75] on span "Add new property" at bounding box center [699, 78] width 79 height 15
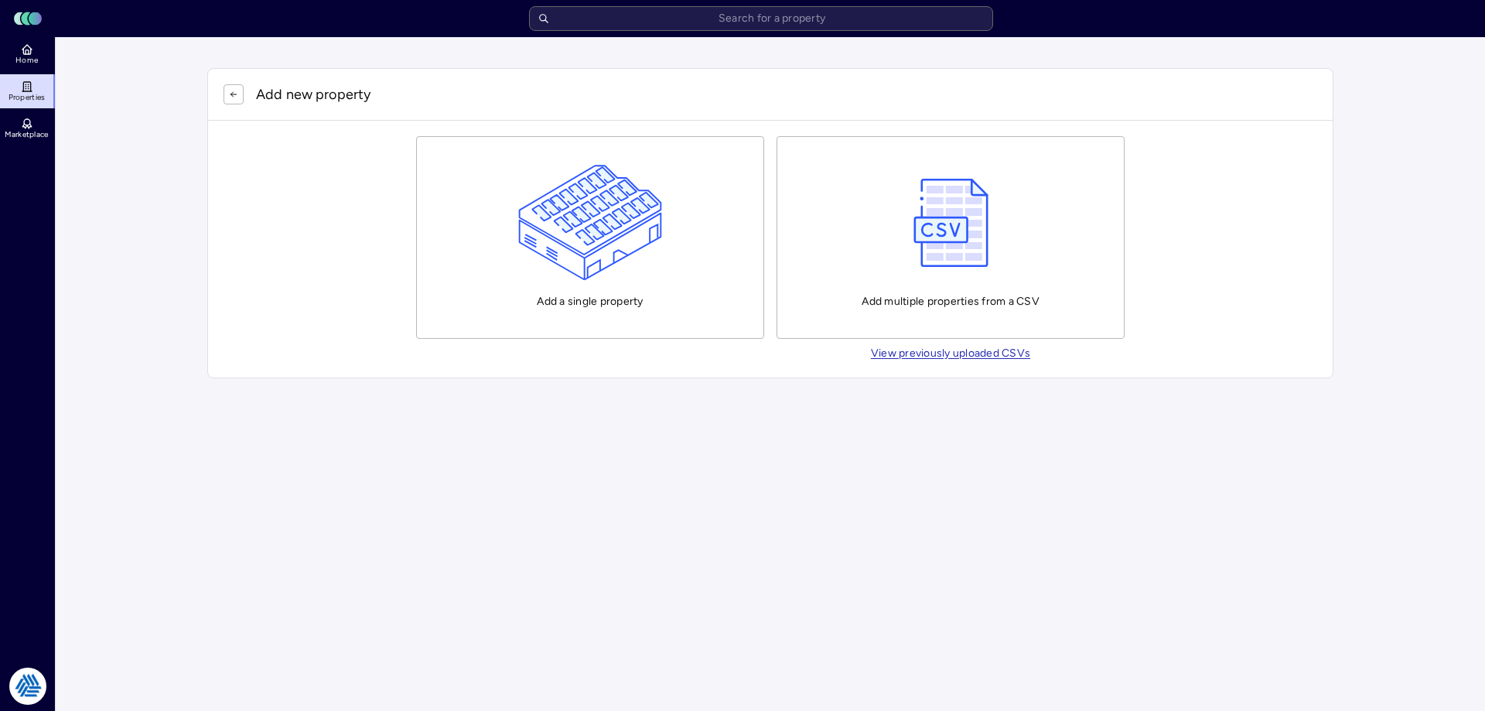
click at [516, 213] on button "Add a single property" at bounding box center [590, 237] width 348 height 203
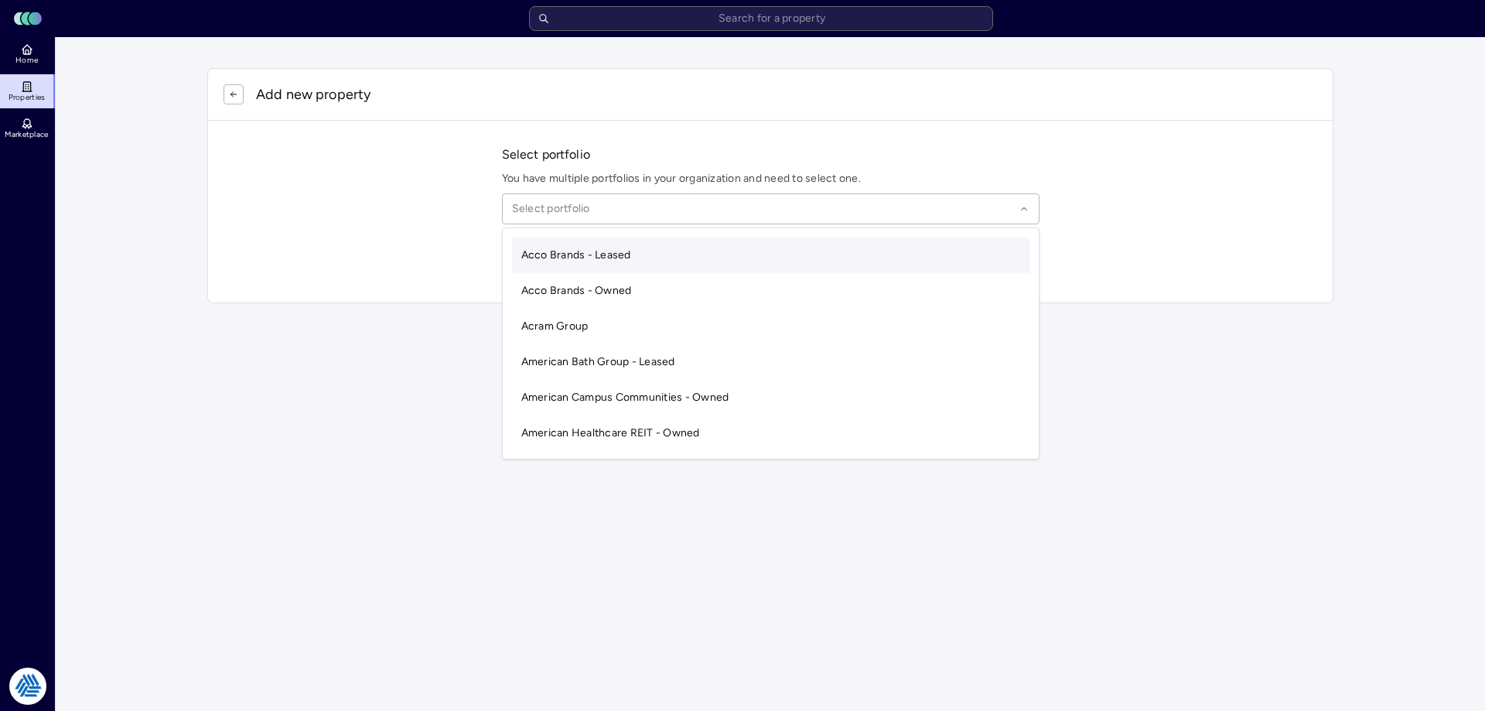
click at [530, 201] on div at bounding box center [763, 208] width 503 height 17
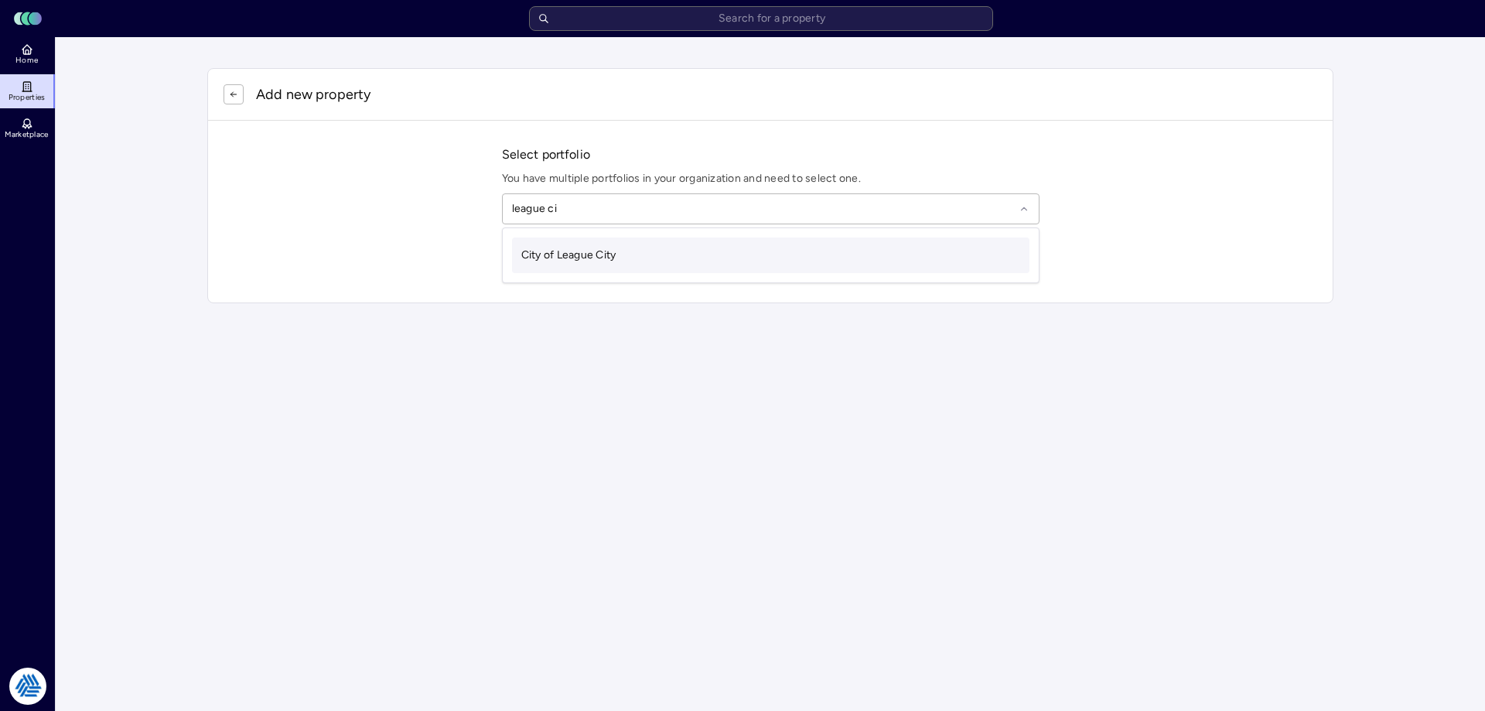
type input "league city"
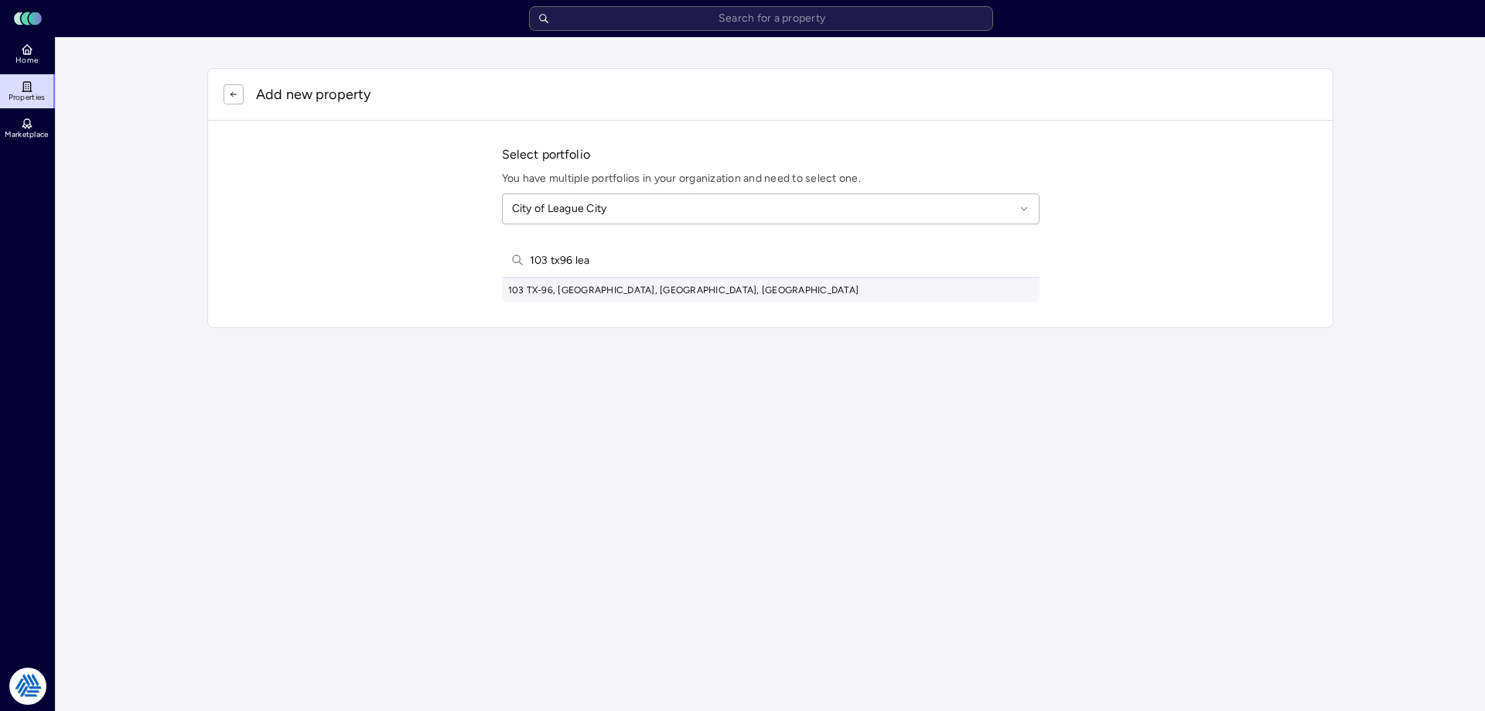
type input "103 tx96 lea"
click at [606, 295] on div "103 TX-96, [GEOGRAPHIC_DATA], [GEOGRAPHIC_DATA], [GEOGRAPHIC_DATA]" at bounding box center [770, 290] width 537 height 25
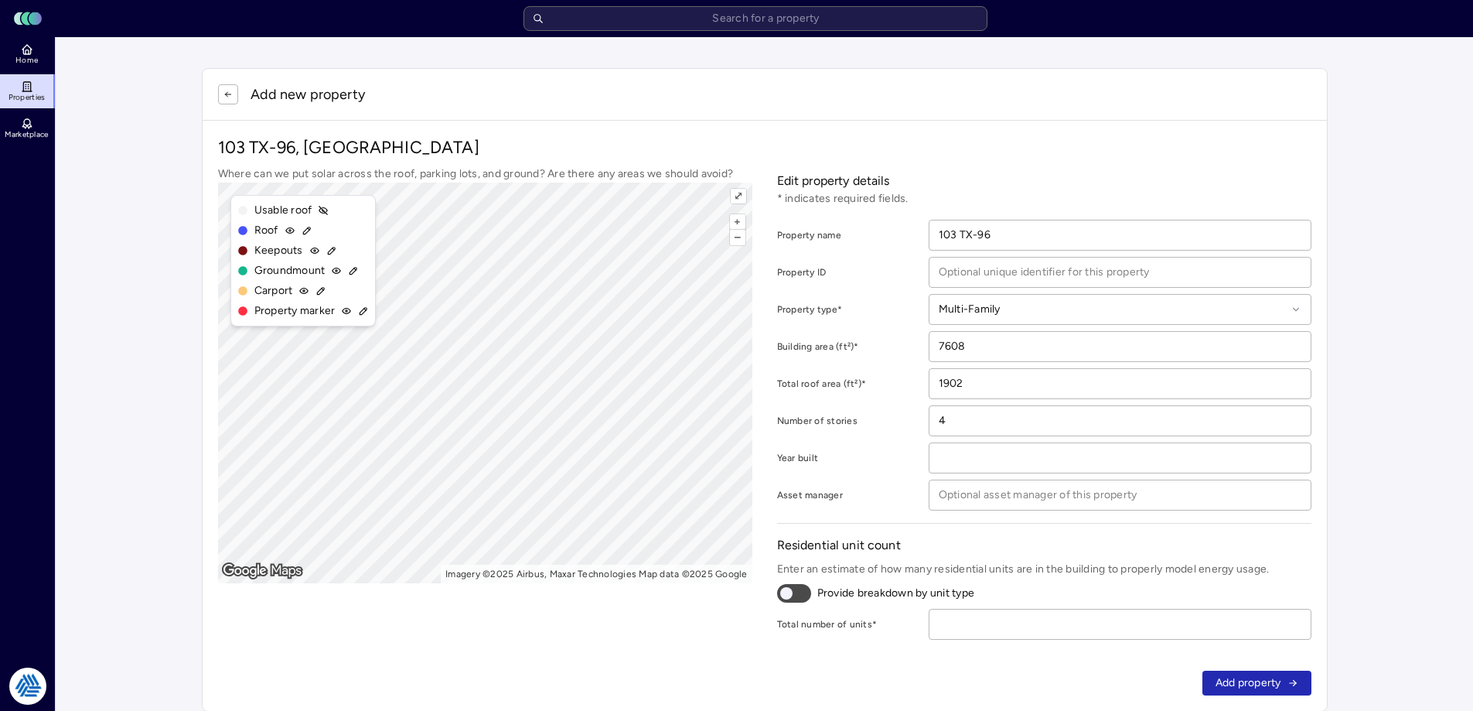
click at [1007, 169] on div "Edit property details * indicates required fields. Property name 103 TX-96 Prop…" at bounding box center [1044, 402] width 534 height 474
click at [225, 98] on icon "button" at bounding box center [227, 94] width 9 height 9
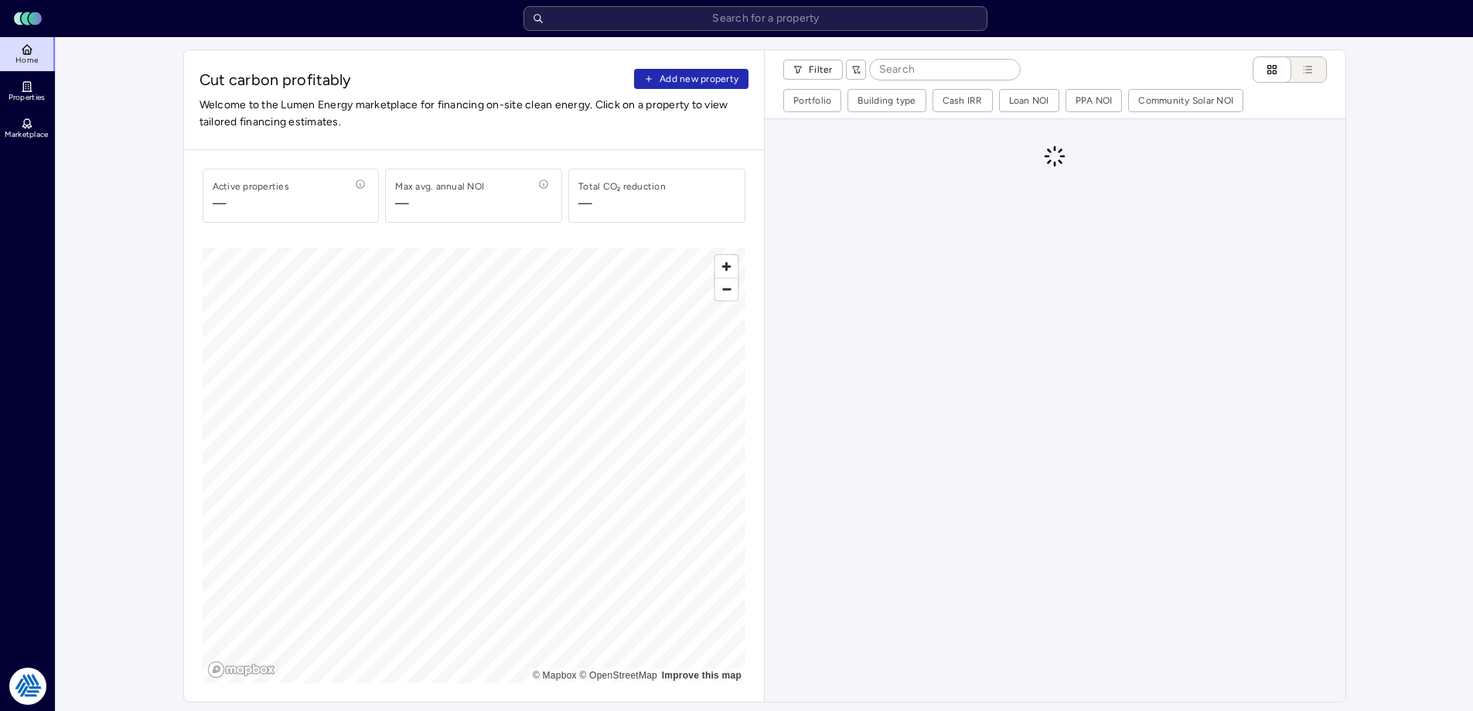
click at [629, 77] on span "Cut carbon profitably Add new property" at bounding box center [475, 80] width 550 height 22
click at [633, 77] on span "Cut carbon profitably Add new property" at bounding box center [475, 80] width 550 height 22
click at [659, 77] on button "Add new property" at bounding box center [691, 79] width 114 height 20
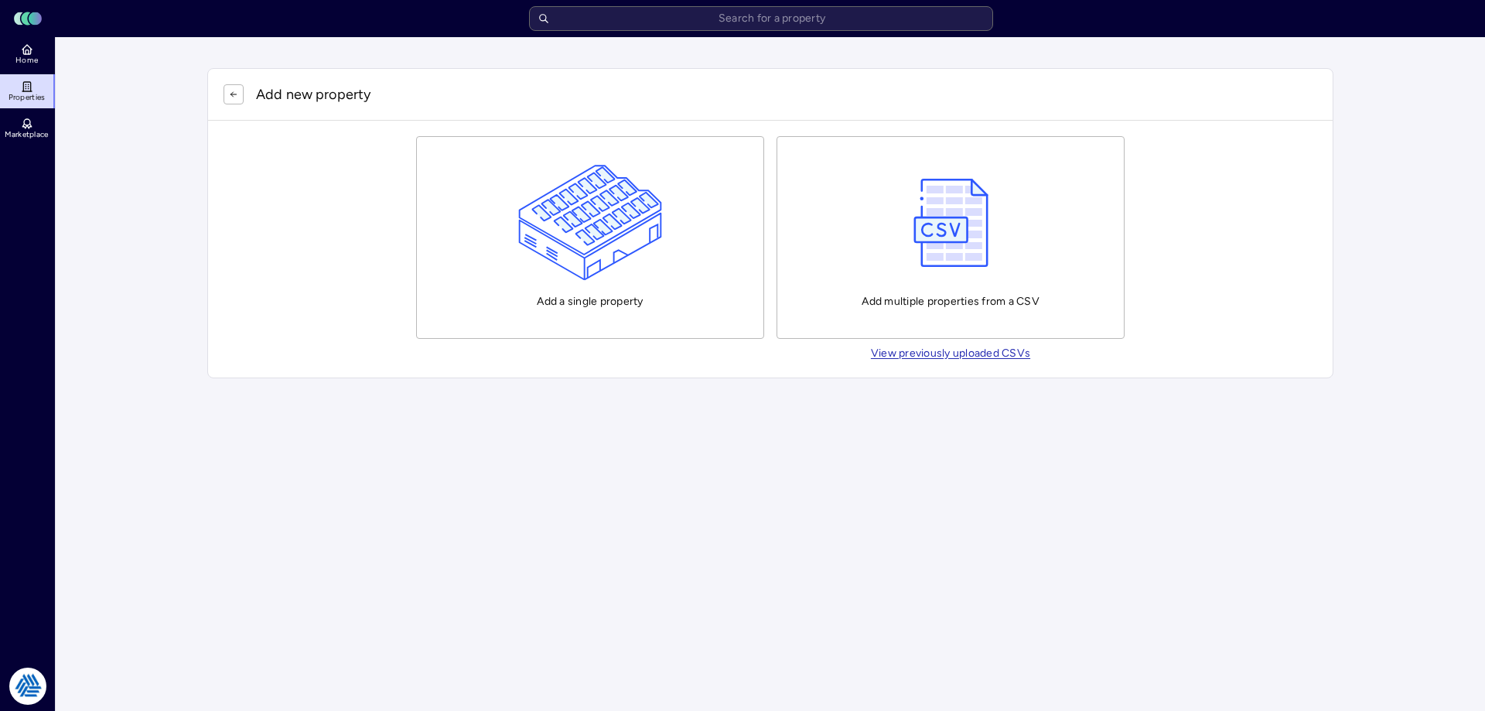
click at [580, 203] on img "button" at bounding box center [590, 223] width 145 height 116
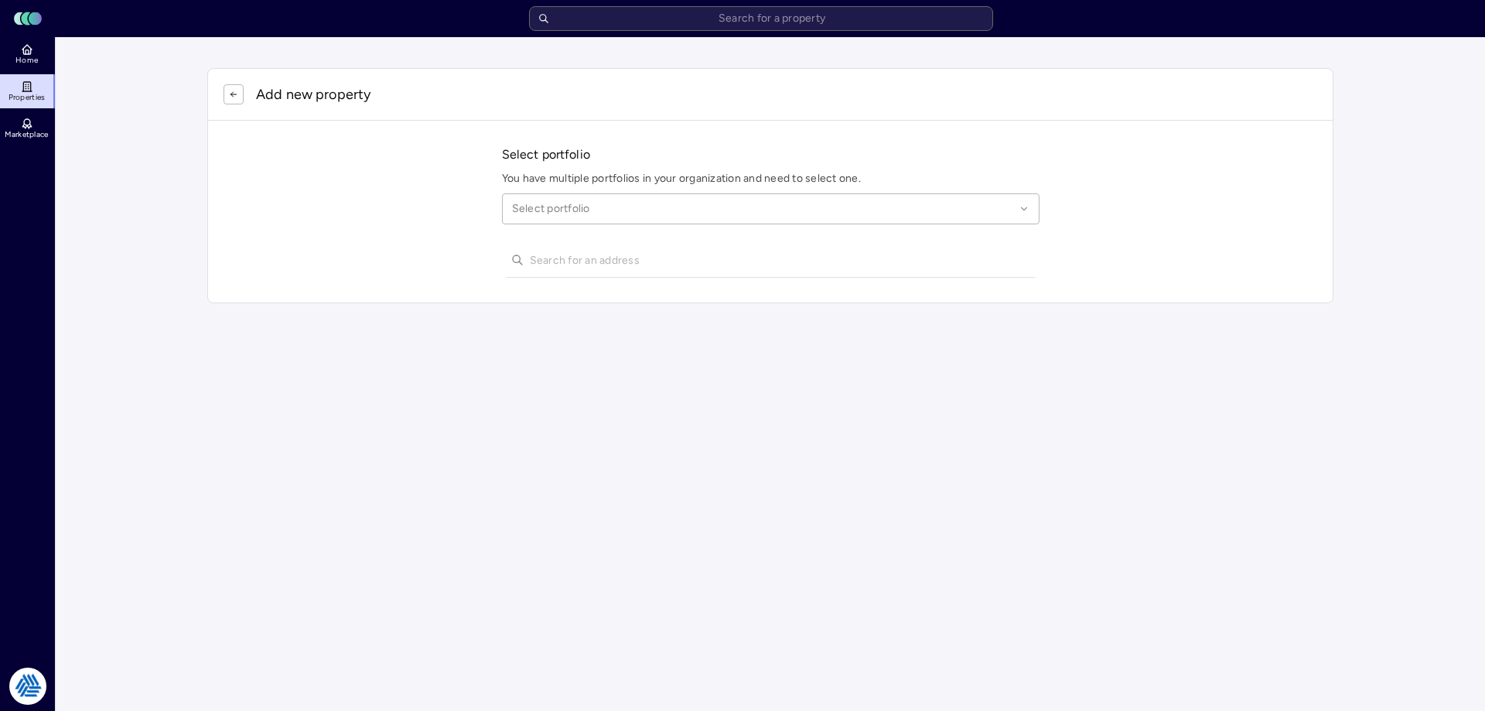
click at [524, 221] on div "Select portfolio" at bounding box center [770, 208] width 537 height 31
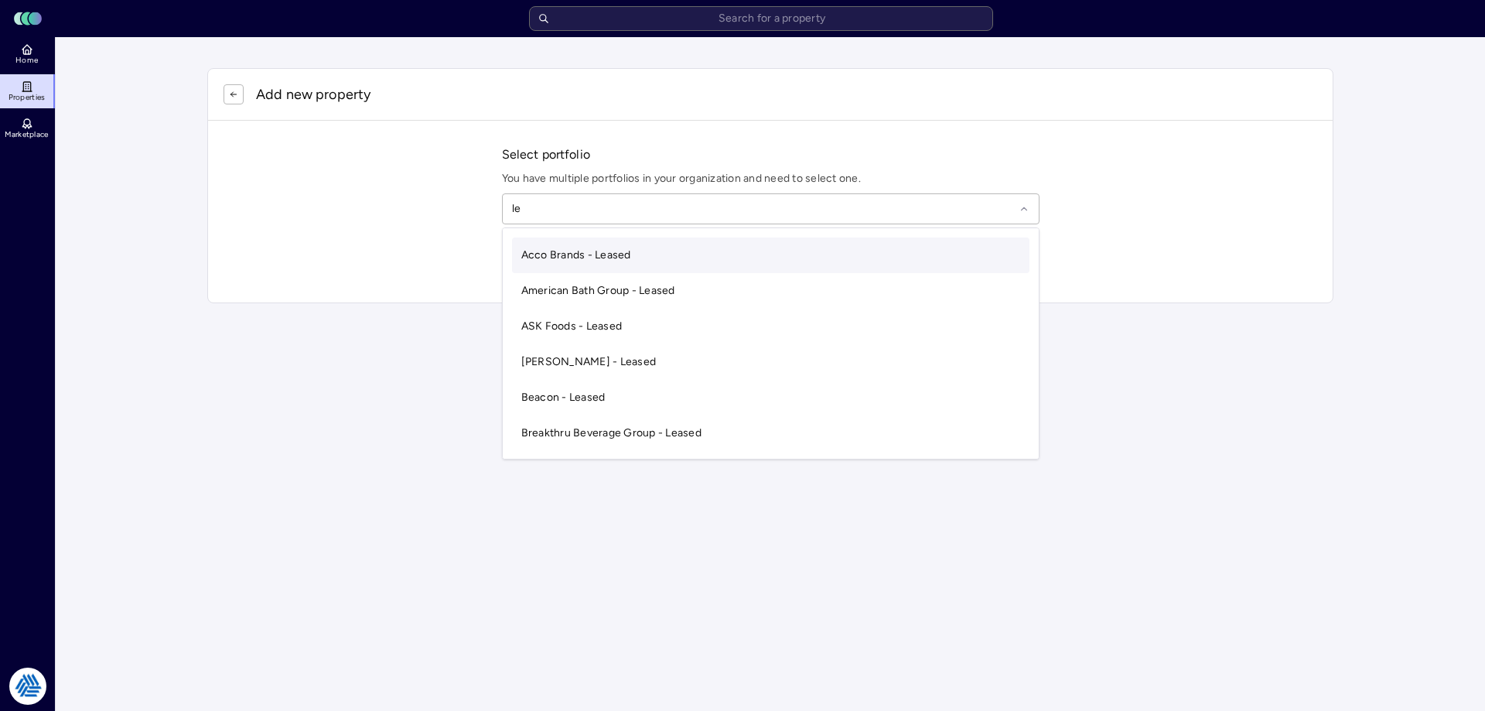
type input "l"
type input "league"
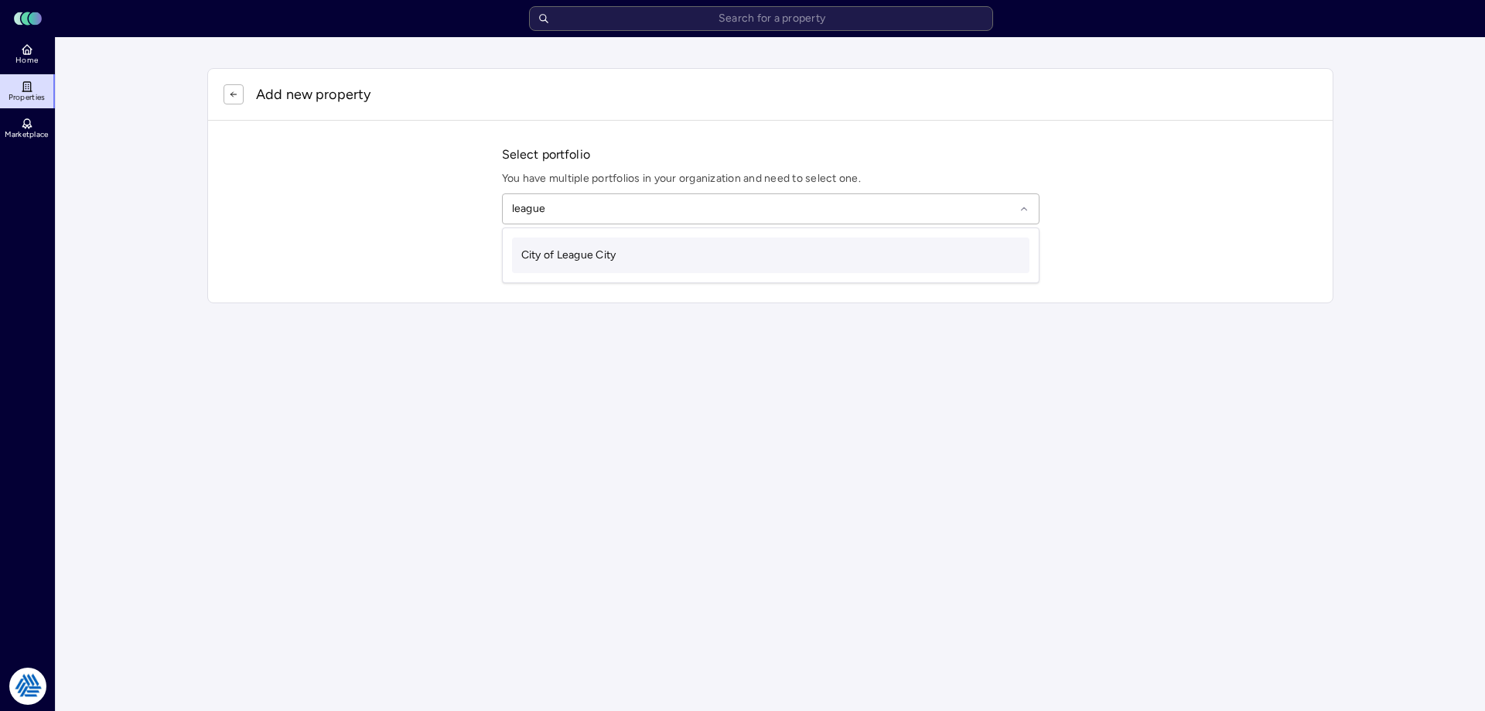
click at [585, 244] on div "City of League City" at bounding box center [770, 255] width 517 height 36
click at [611, 255] on input "text" at bounding box center [780, 260] width 500 height 34
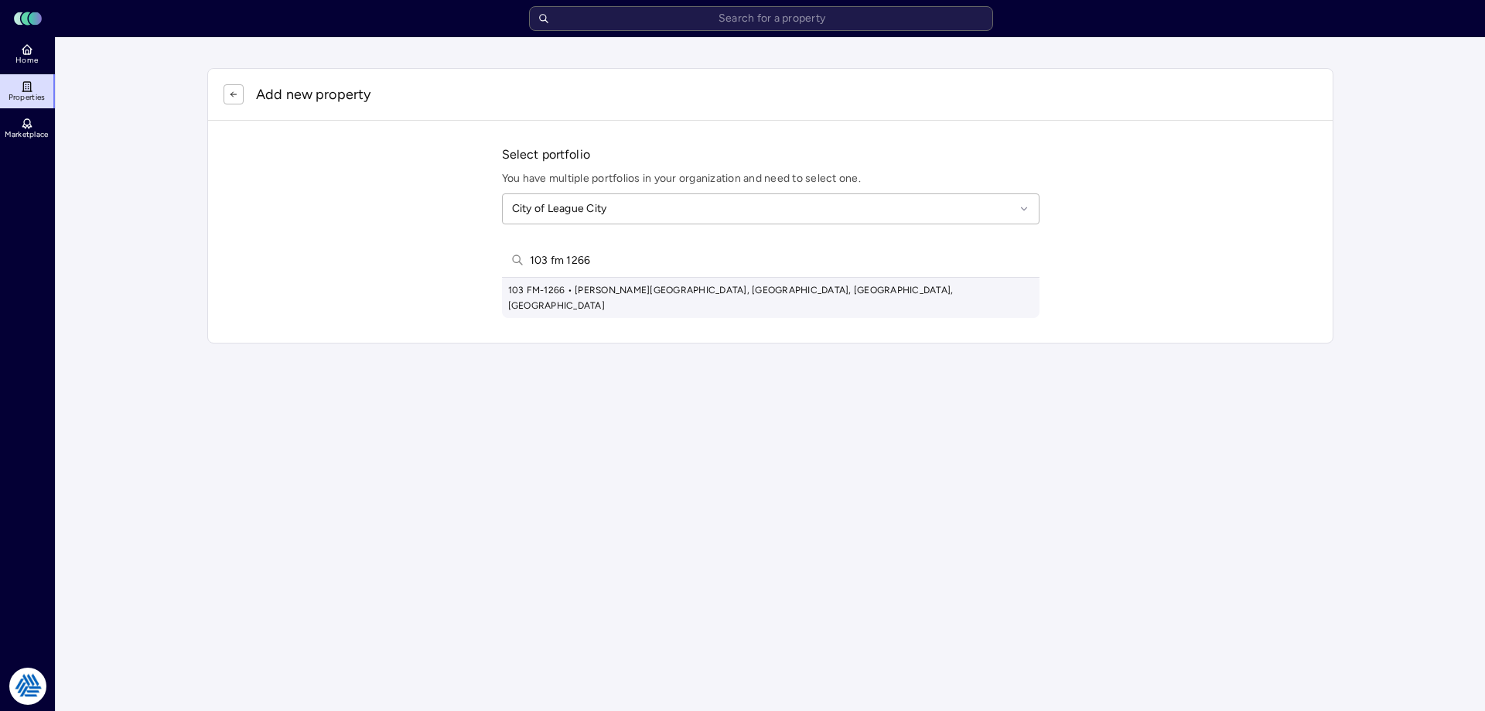
click at [783, 261] on input "103 fm 1266" at bounding box center [780, 260] width 500 height 34
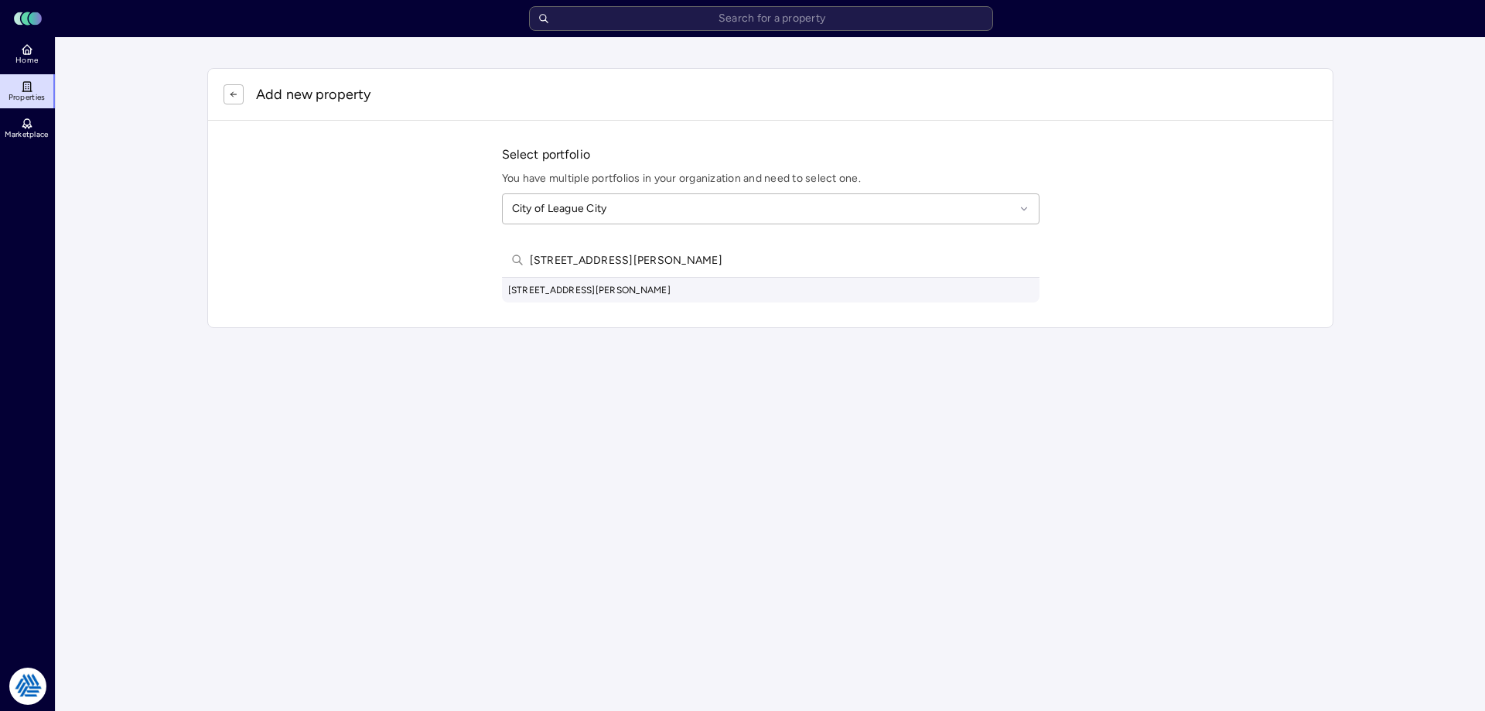
type input "[STREET_ADDRESS][PERSON_NAME]"
click at [694, 292] on div "[STREET_ADDRESS][PERSON_NAME]" at bounding box center [770, 290] width 537 height 25
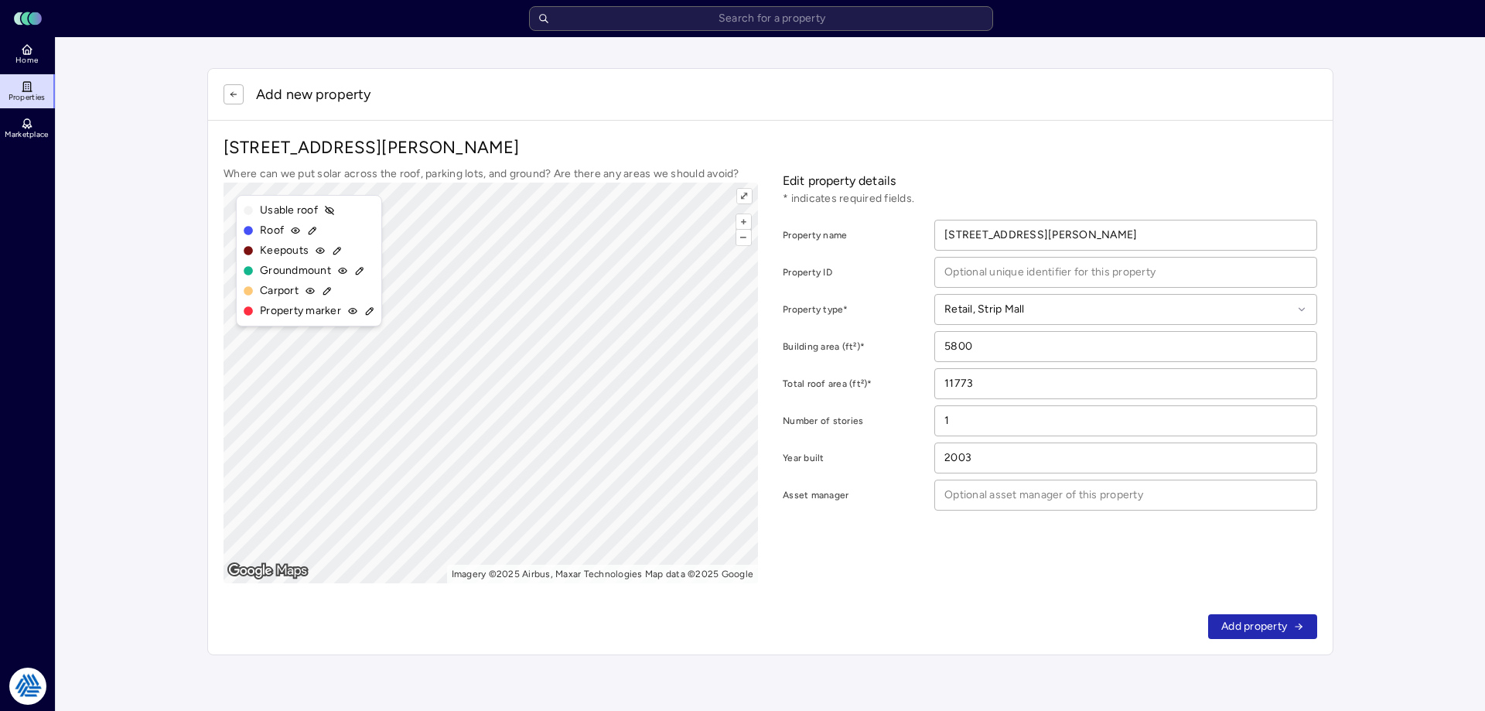
click at [952, 544] on div "Where can we put solar across the roof, parking lots, and ground? Are there any…" at bounding box center [769, 374] width 1093 height 418
click at [1253, 623] on span "Add property" at bounding box center [1254, 626] width 66 height 17
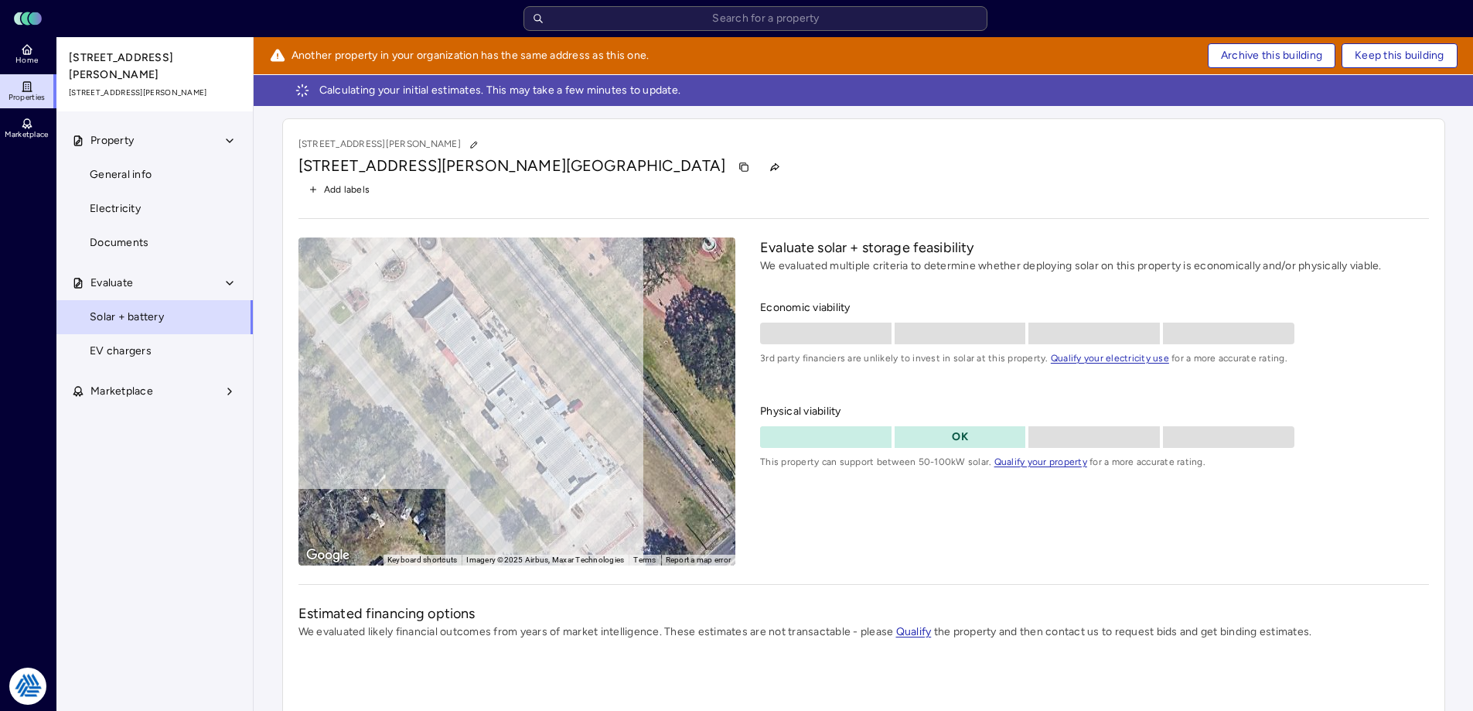
click at [1270, 57] on span "Archive this building" at bounding box center [1271, 55] width 101 height 17
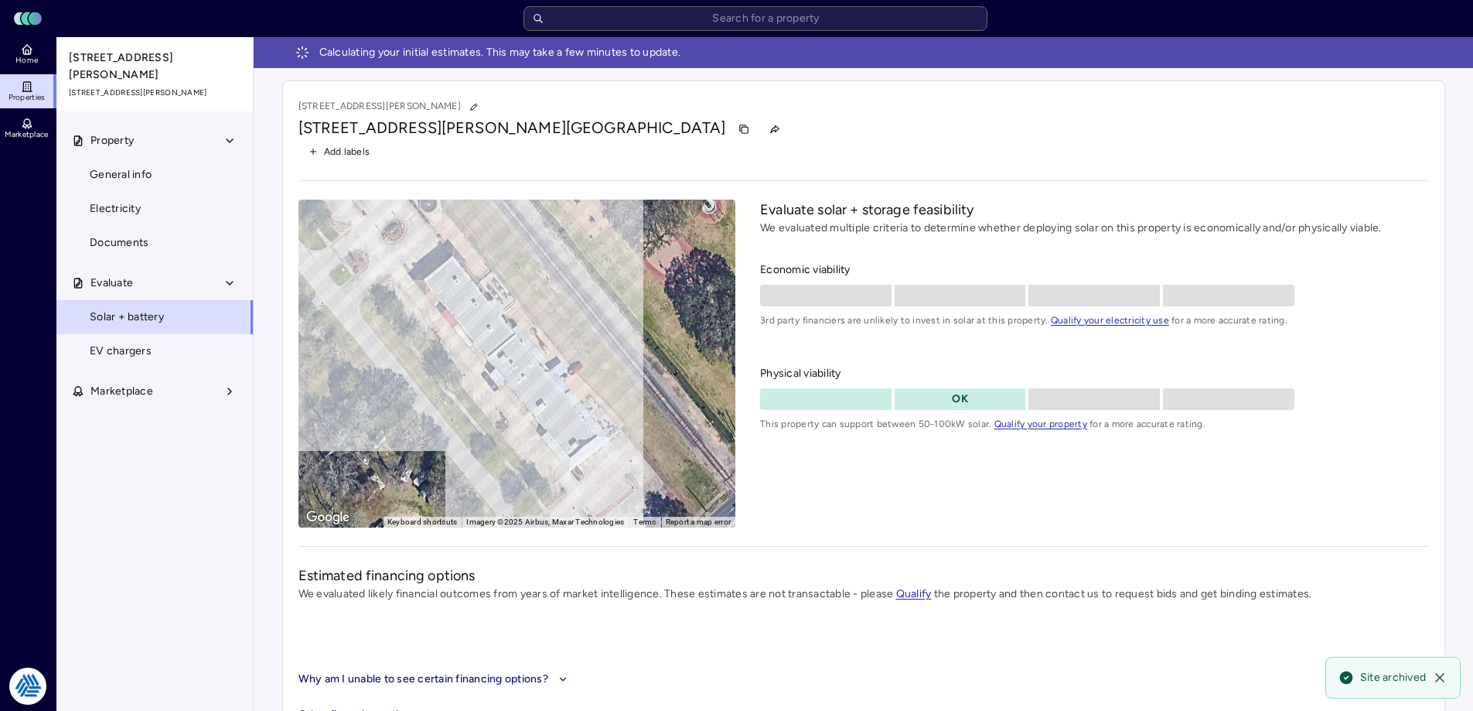
click at [18, 39] on link "Home" at bounding box center [28, 54] width 56 height 34
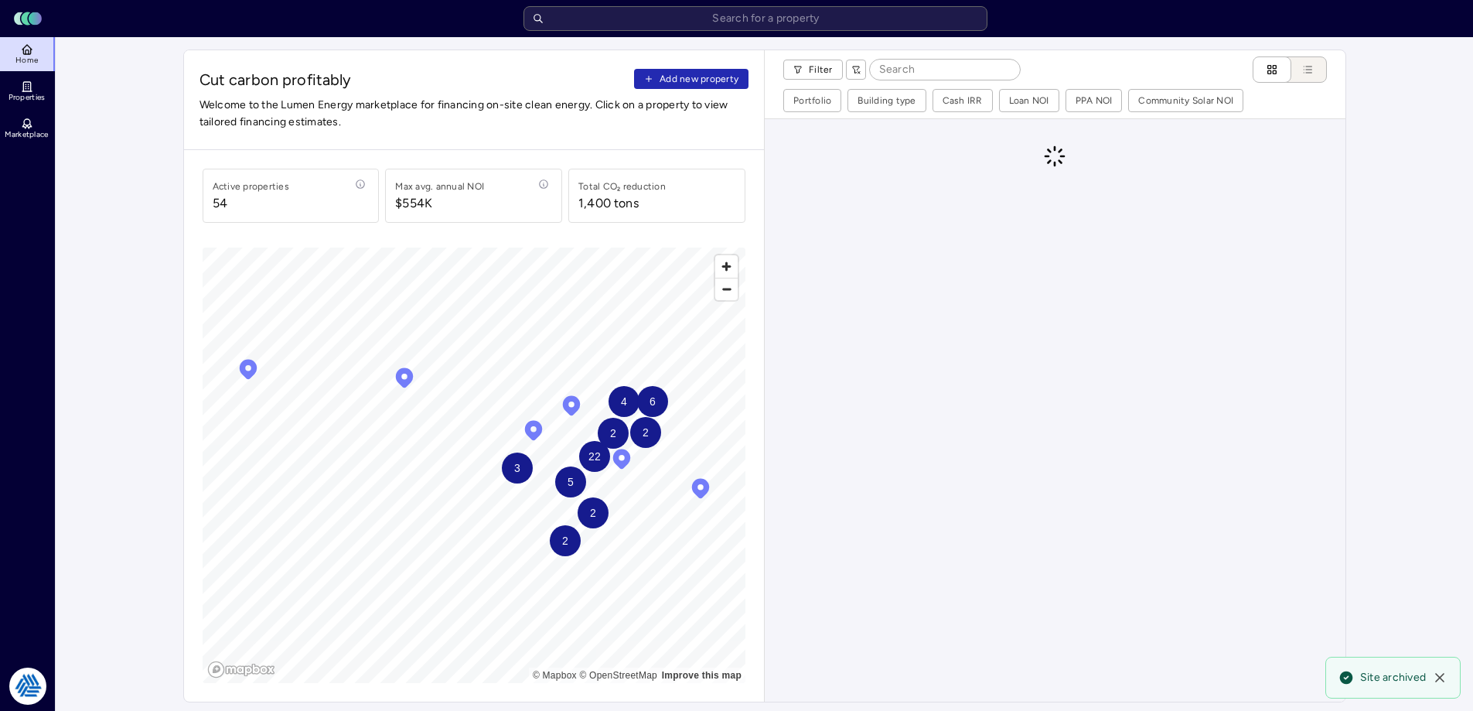
click at [659, 82] on button "Add new property" at bounding box center [691, 79] width 114 height 20
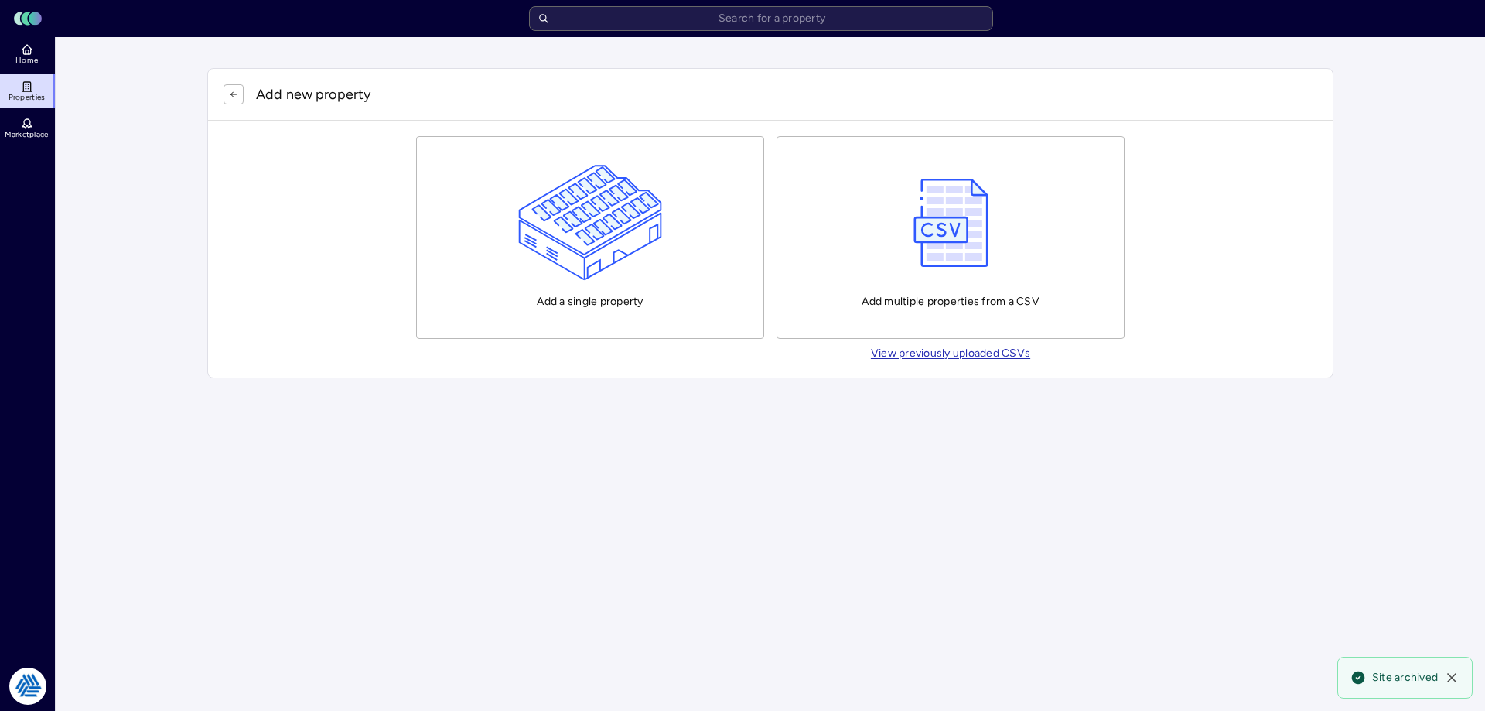
click at [648, 242] on img "button" at bounding box center [590, 223] width 145 height 116
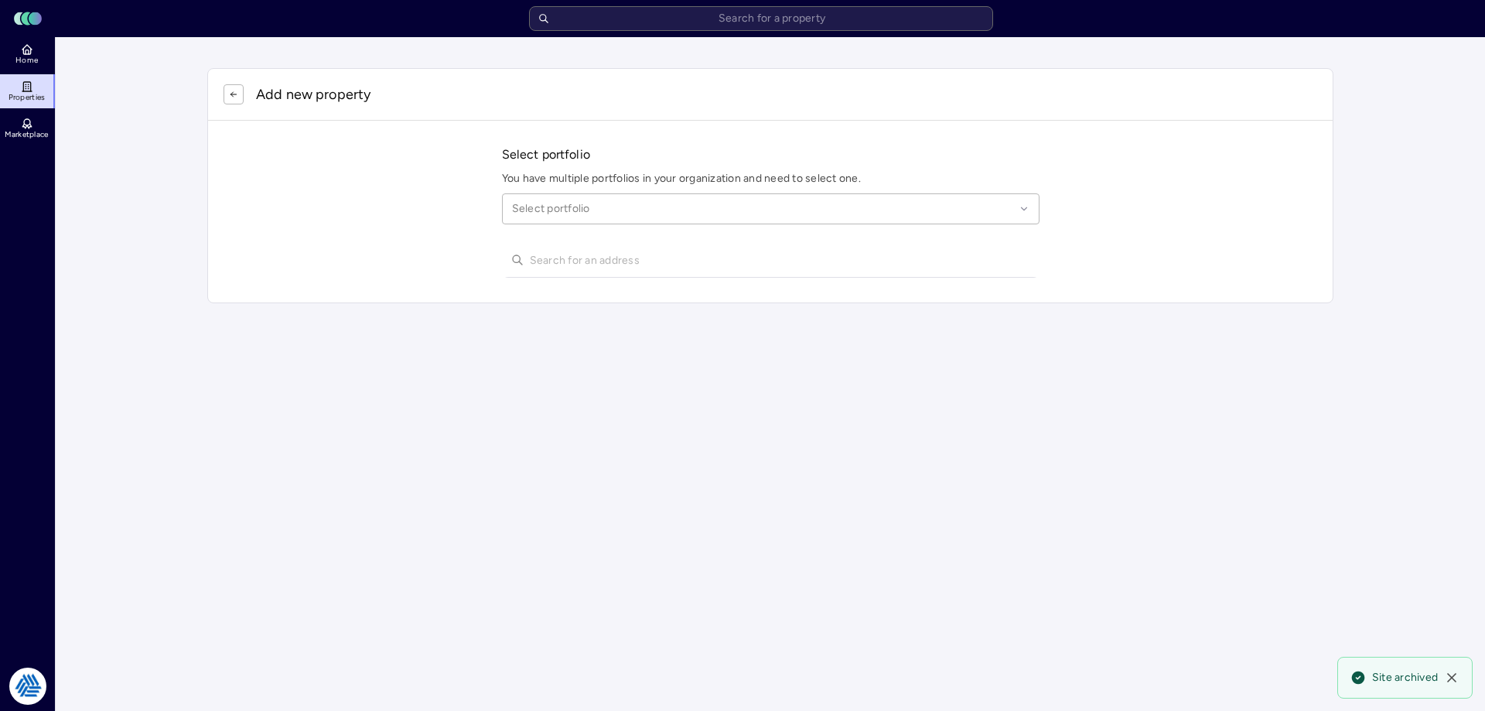
click at [633, 203] on div at bounding box center [763, 208] width 503 height 17
type input "league city"
click at [654, 258] on div "City of League City" at bounding box center [770, 255] width 517 height 36
click at [621, 276] on input "text" at bounding box center [780, 260] width 500 height 34
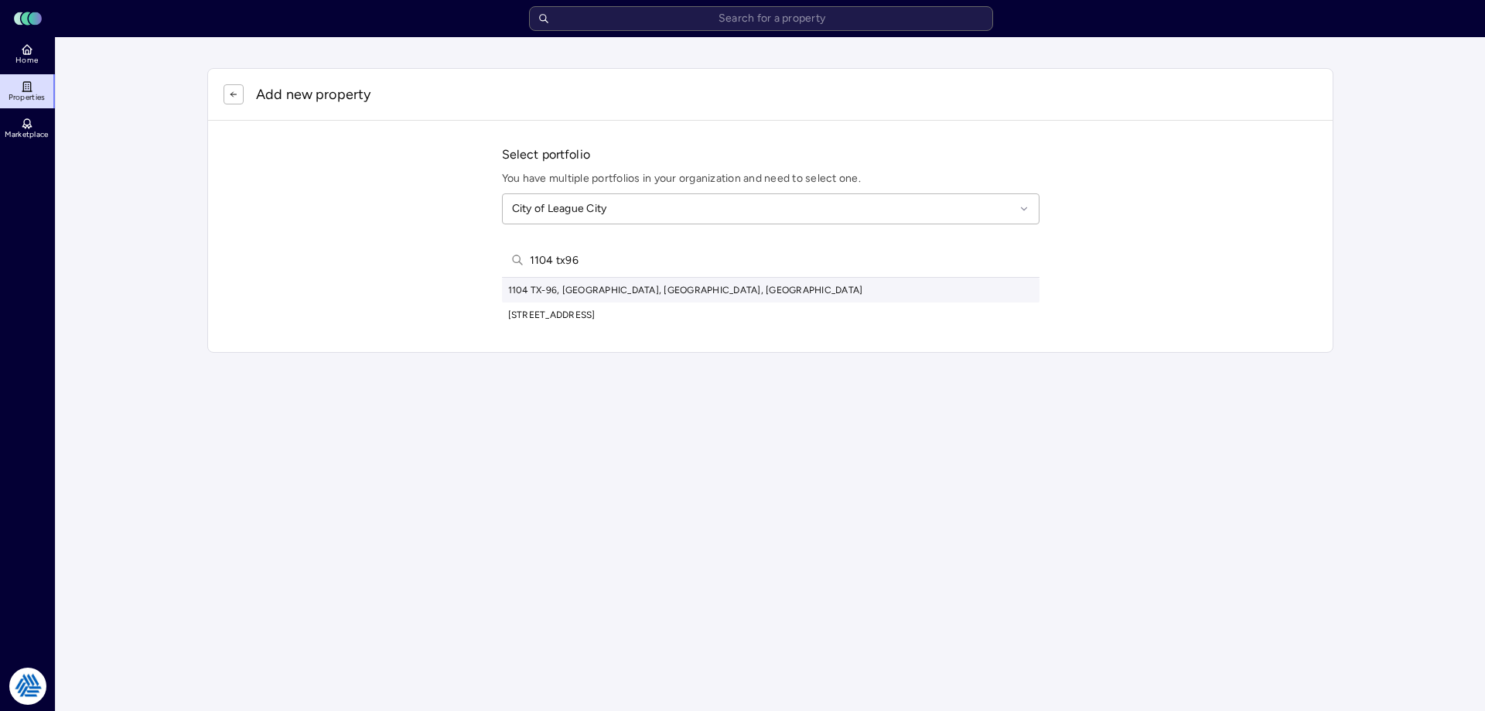
type input "1104 tx96"
click at [634, 290] on div "1104 TX-96, [GEOGRAPHIC_DATA], [GEOGRAPHIC_DATA], [GEOGRAPHIC_DATA]" at bounding box center [770, 290] width 537 height 25
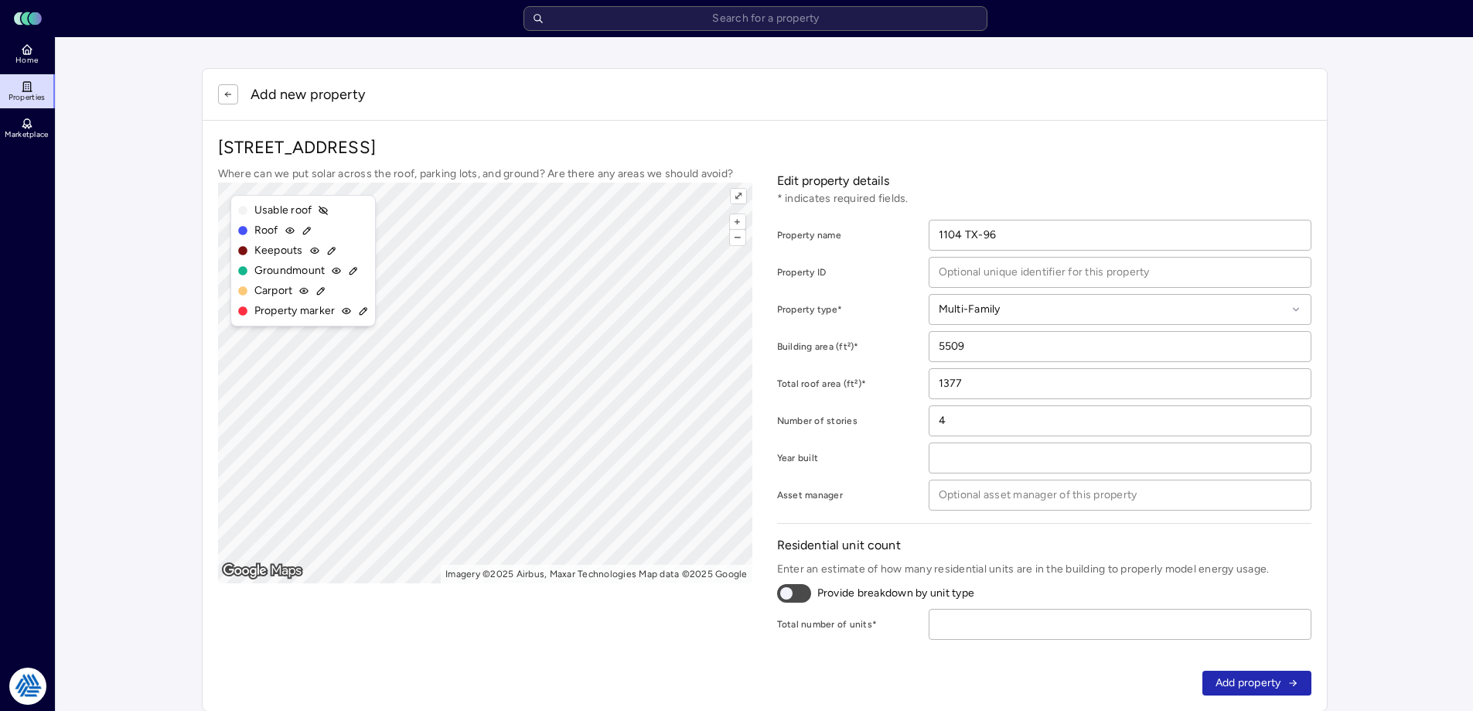
click at [229, 106] on div "Add new property" at bounding box center [765, 94] width 1124 height 51
click at [230, 93] on icon "button" at bounding box center [227, 94] width 9 height 9
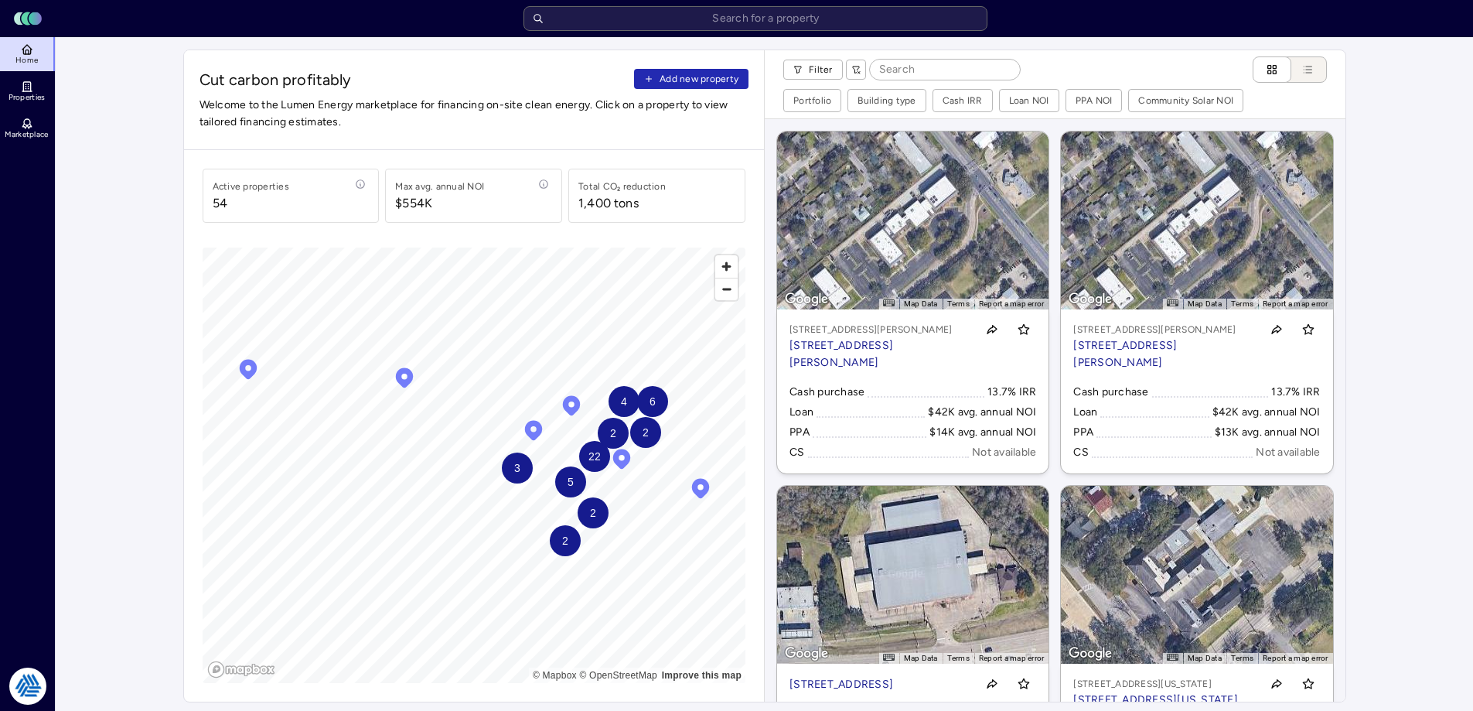
click at [691, 81] on span "Add new property" at bounding box center [699, 78] width 79 height 15
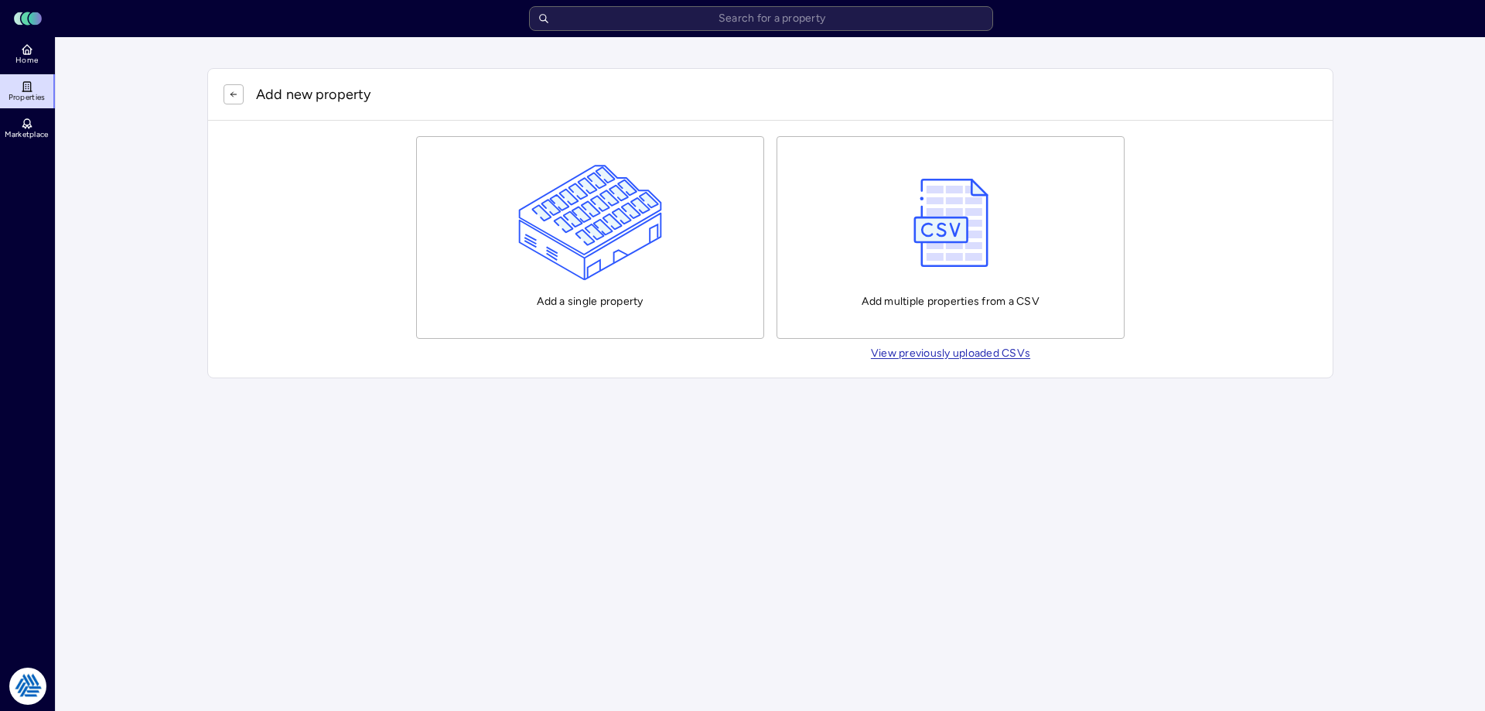
click at [633, 261] on img "button" at bounding box center [590, 223] width 145 height 116
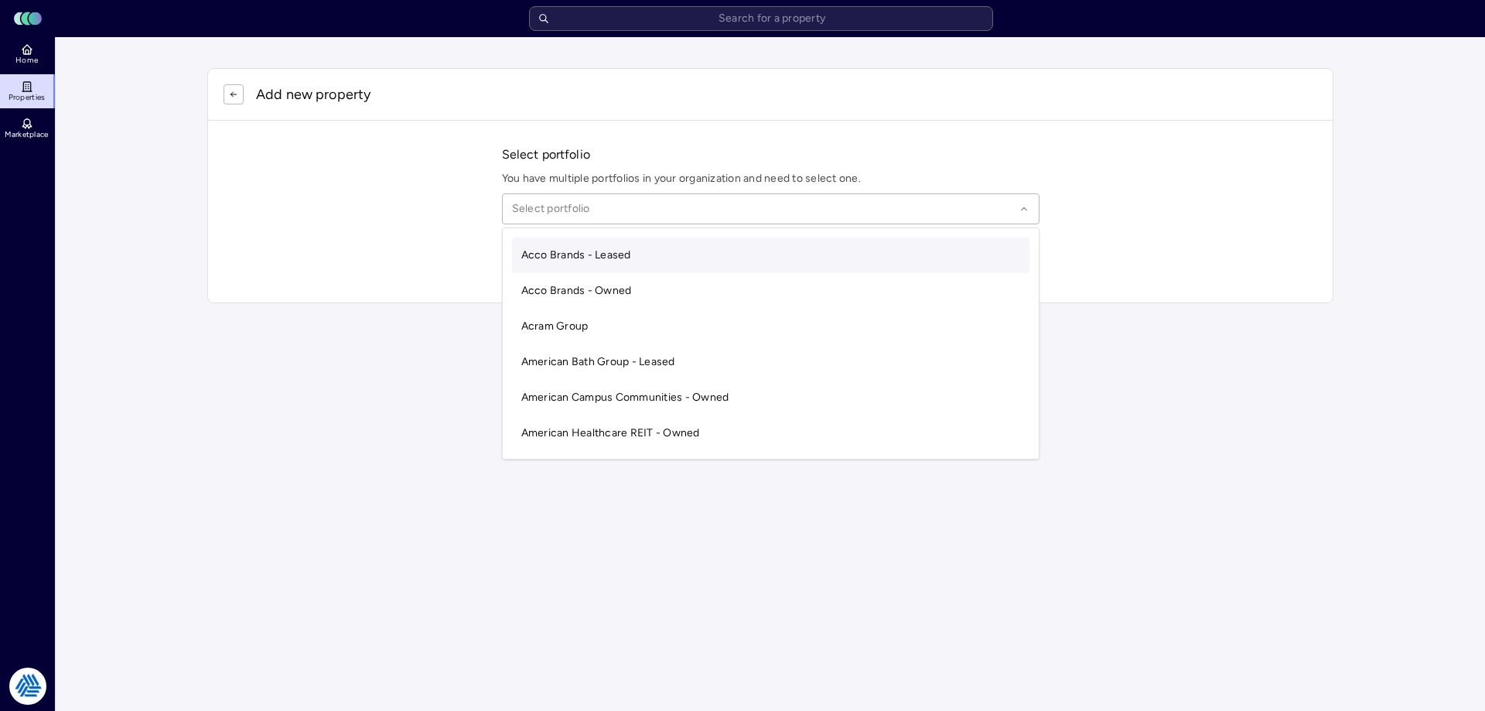
click at [608, 194] on div "Select portfolio" at bounding box center [770, 208] width 537 height 31
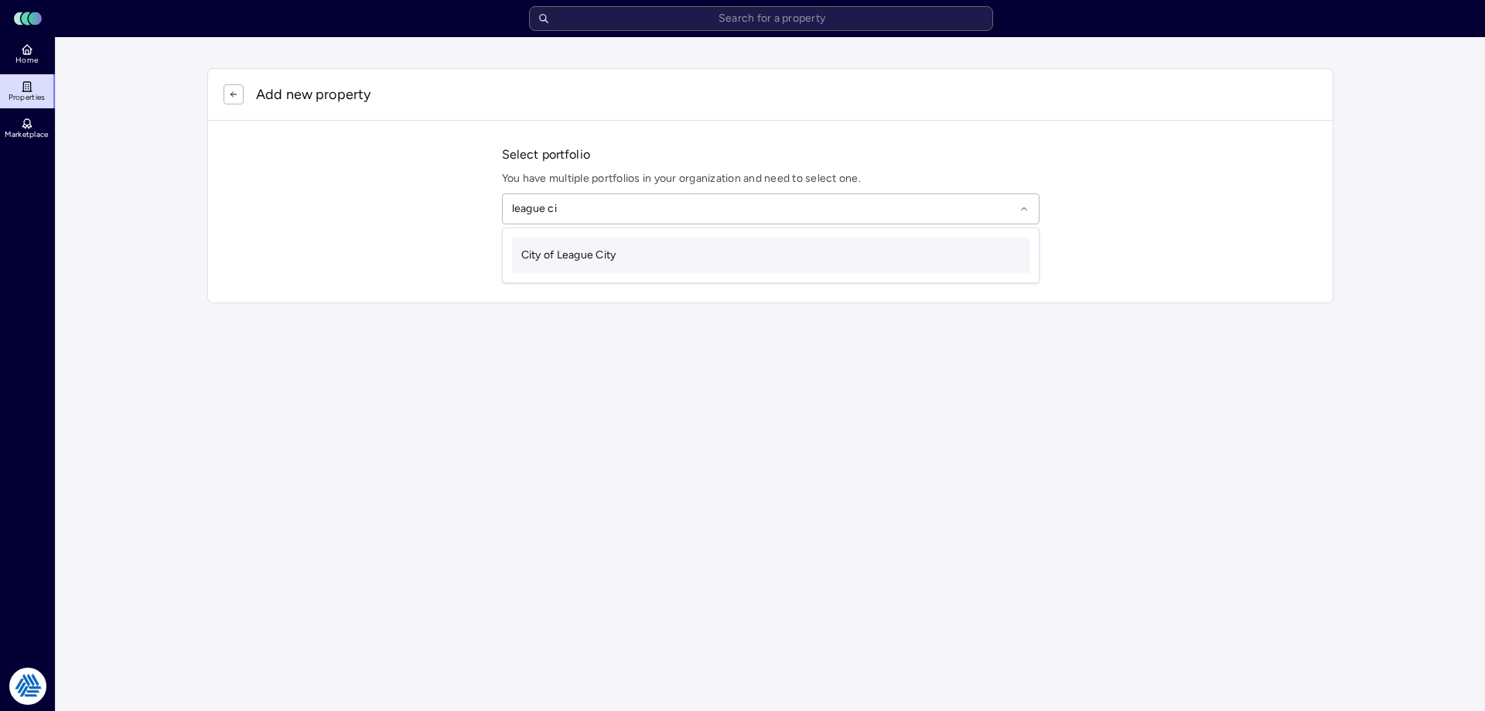
type input "league city"
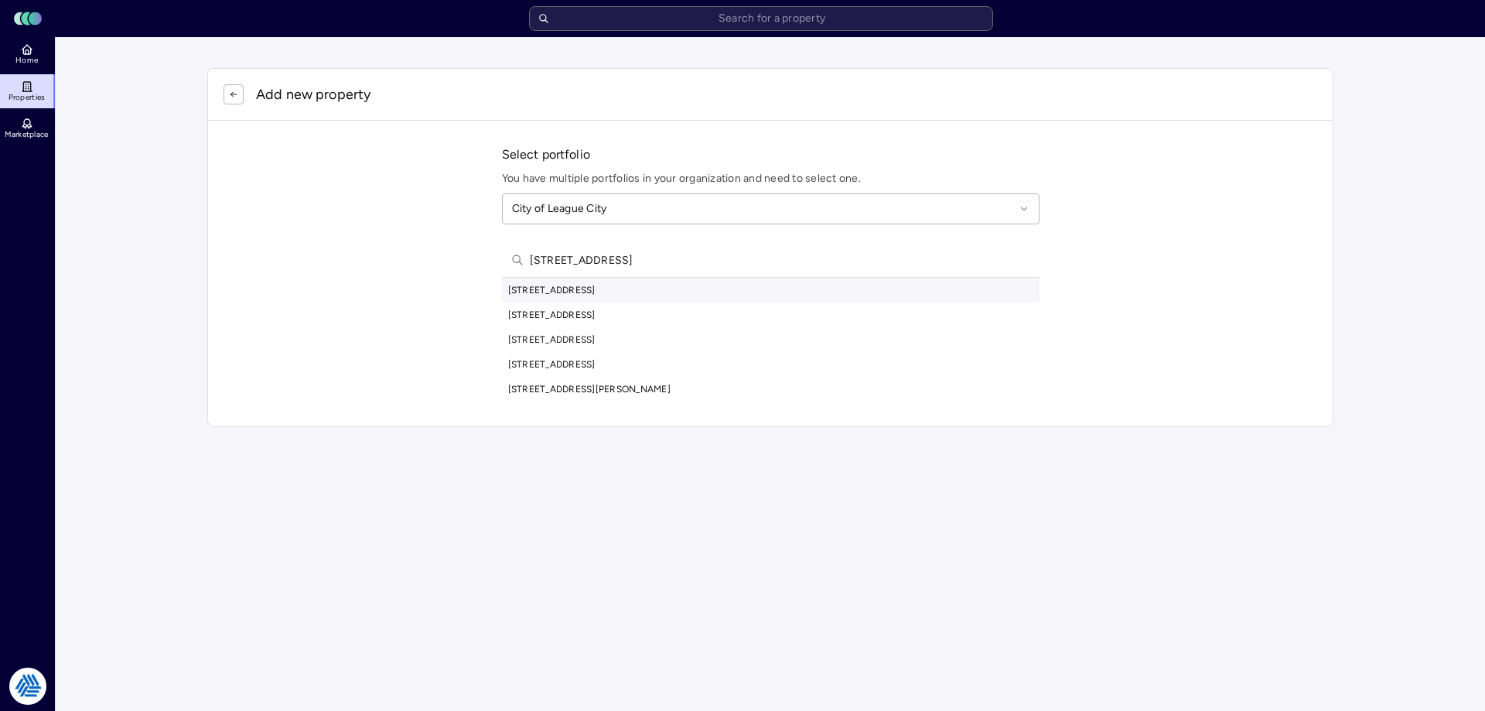
type input "[STREET_ADDRESS]"
click at [694, 293] on div "[STREET_ADDRESS]" at bounding box center [770, 290] width 537 height 25
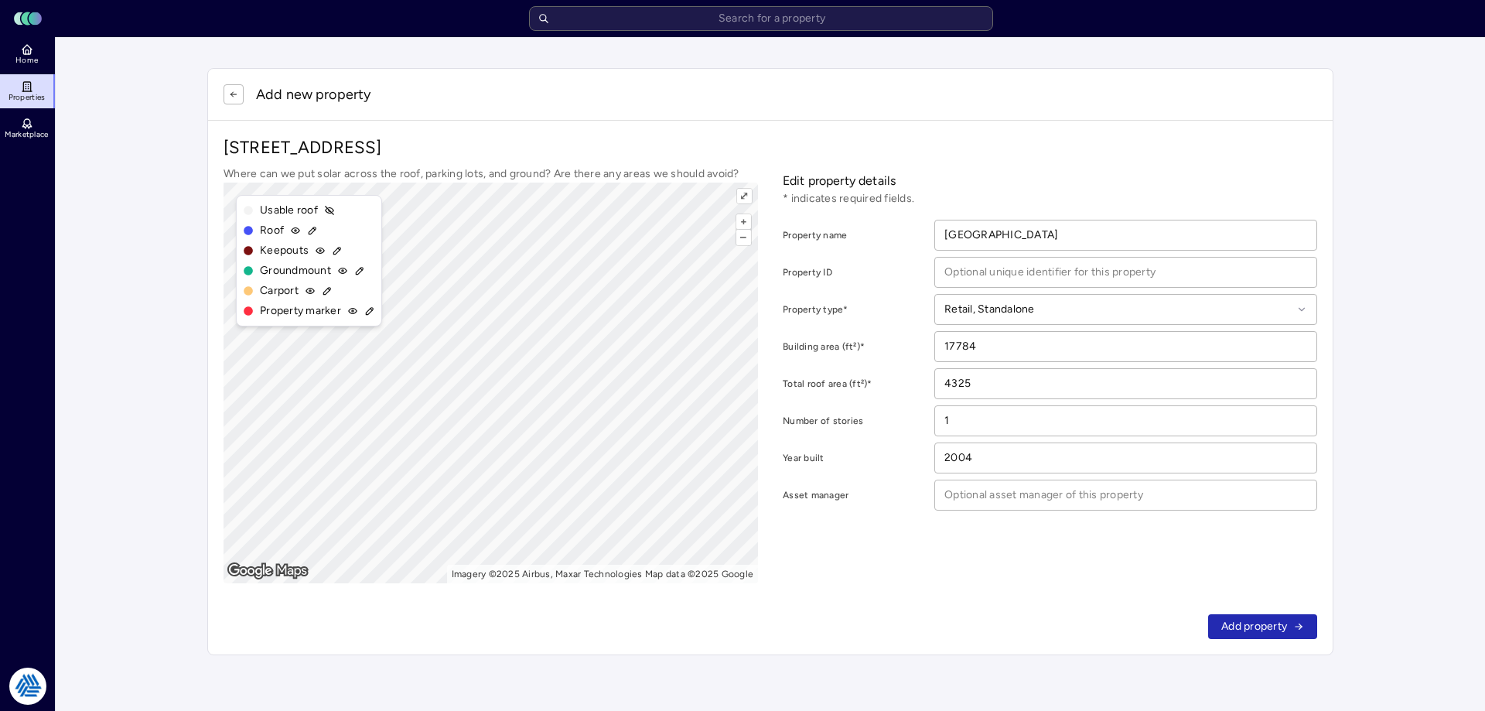
click at [577, 653] on div "Add new property [STREET_ADDRESS] Where can we put solar across the roof, parki…" at bounding box center [770, 361] width 1126 height 587
click at [1267, 627] on span "Add property" at bounding box center [1254, 626] width 66 height 17
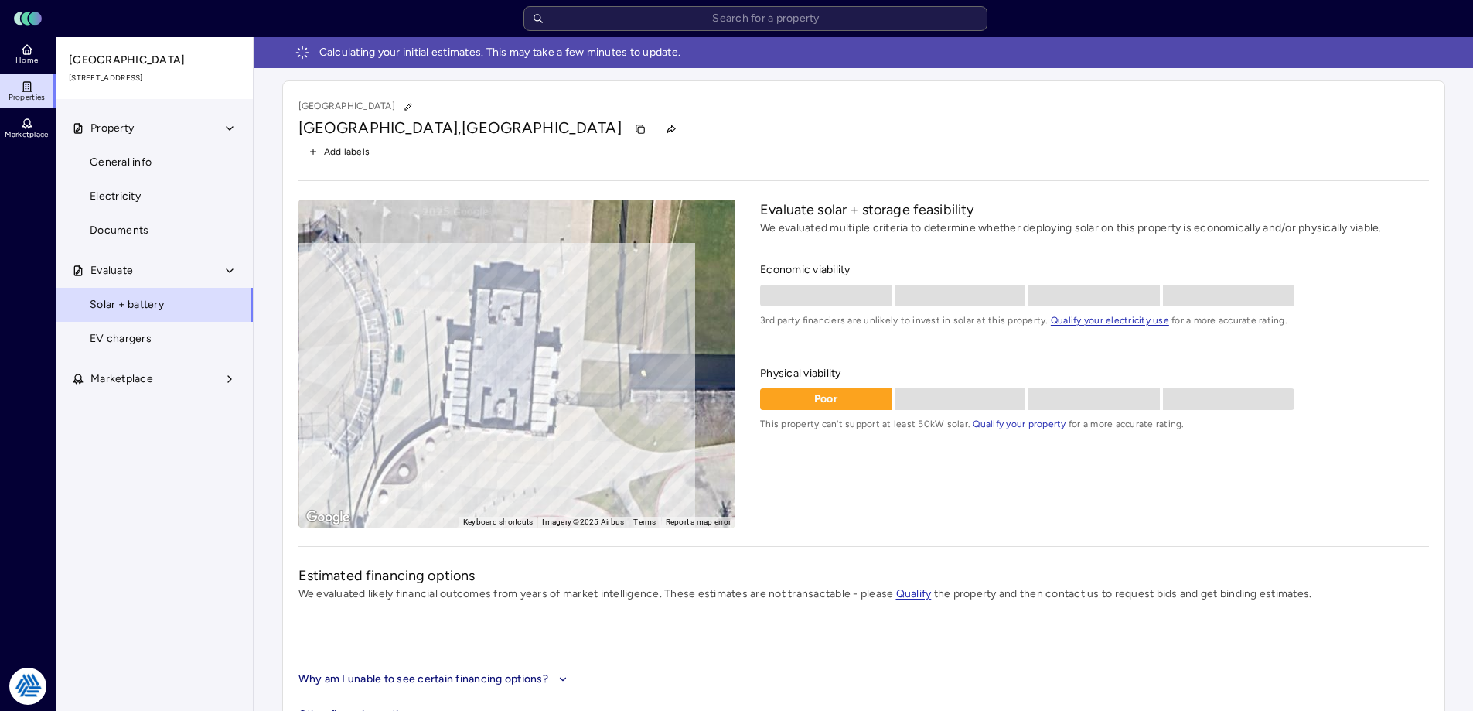
click at [541, 352] on div "To activate drag with keyboard, press Alt + Enter. Once in keyboard drag state,…" at bounding box center [517, 364] width 438 height 328
click at [135, 304] on span "Solar + battery" at bounding box center [127, 304] width 74 height 17
click at [142, 142] on button "Property" at bounding box center [155, 128] width 198 height 34
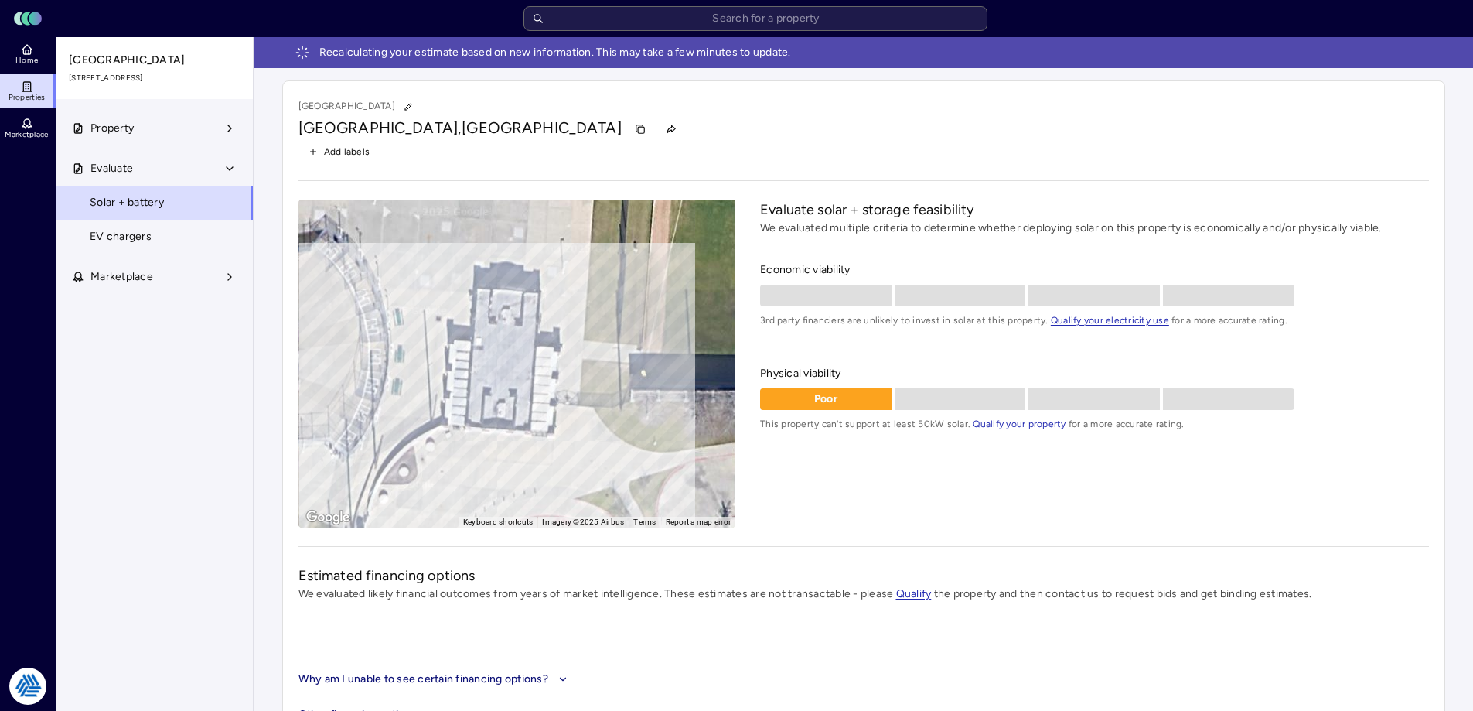
click at [154, 141] on button "Property" at bounding box center [155, 128] width 198 height 34
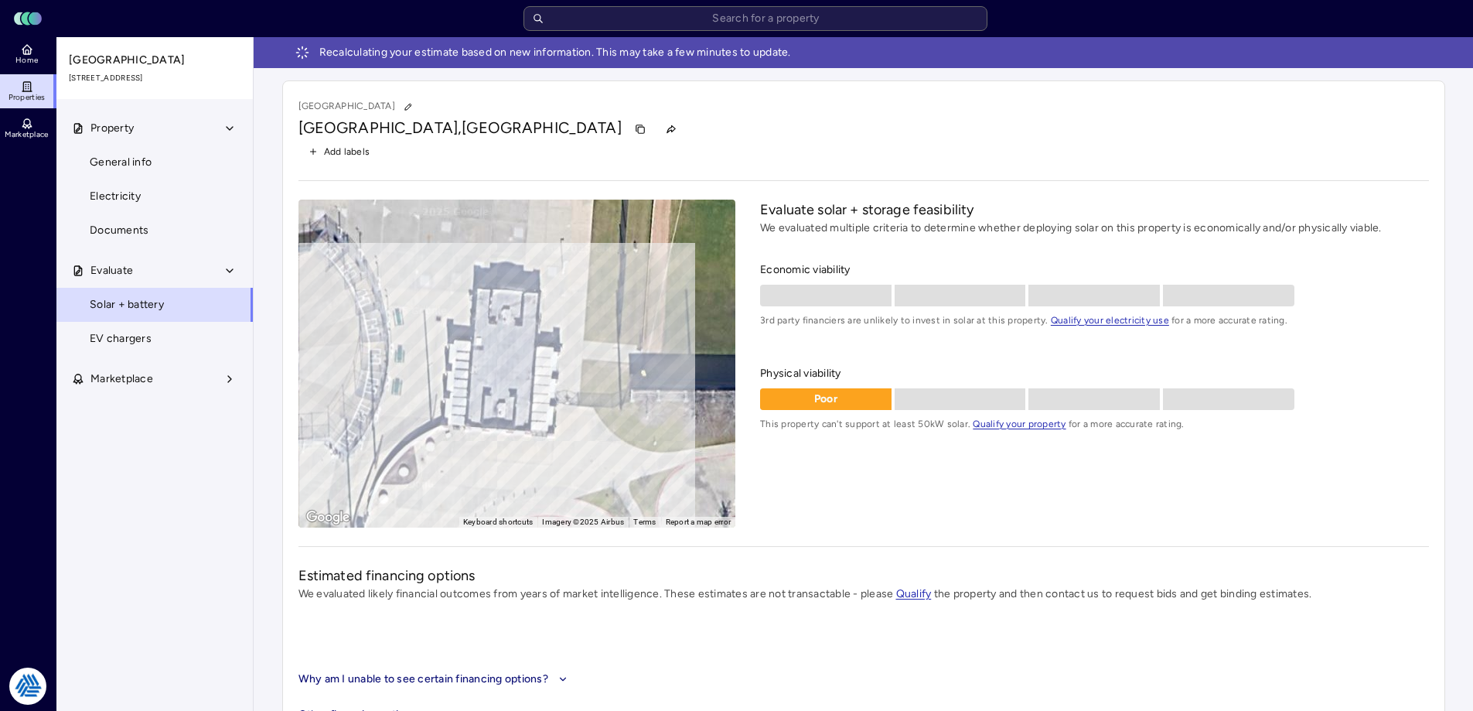
click at [135, 158] on span "General info" at bounding box center [121, 162] width 62 height 17
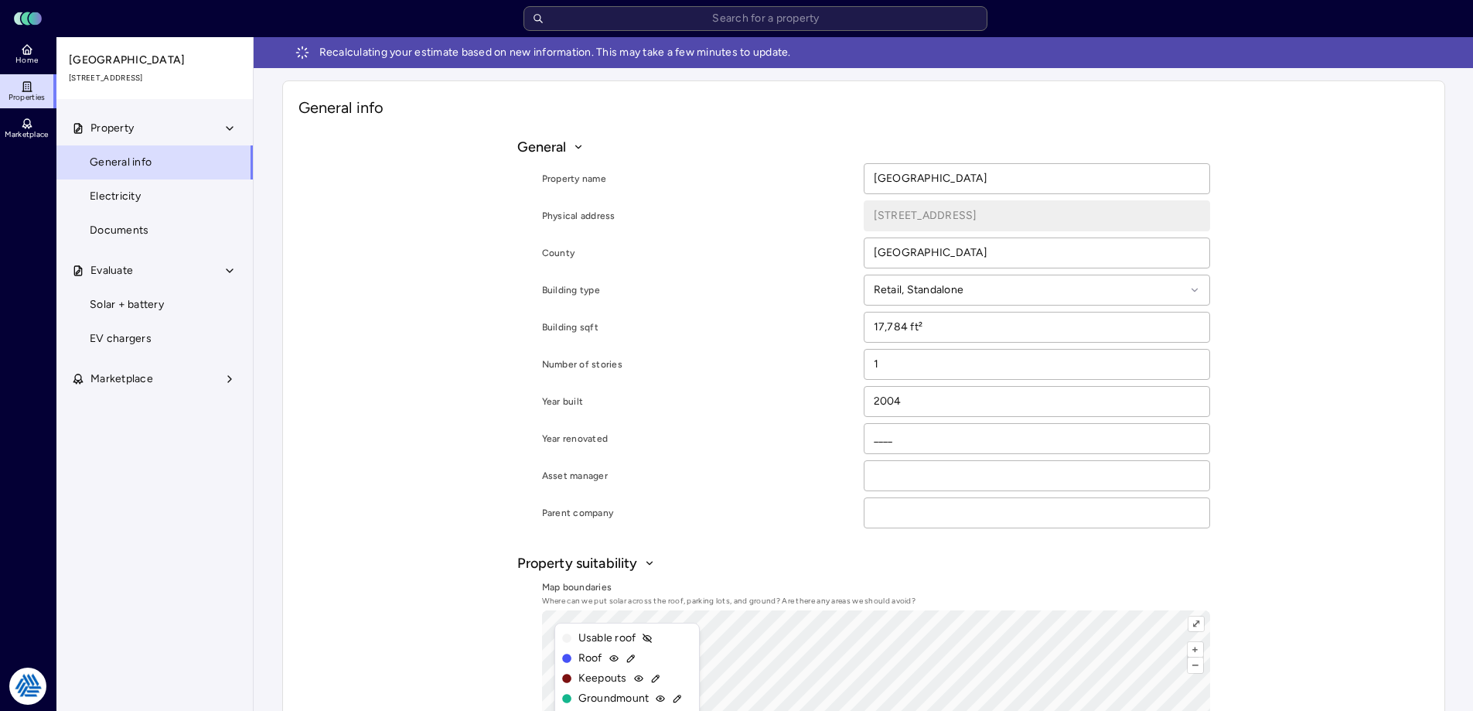
scroll to position [232, 0]
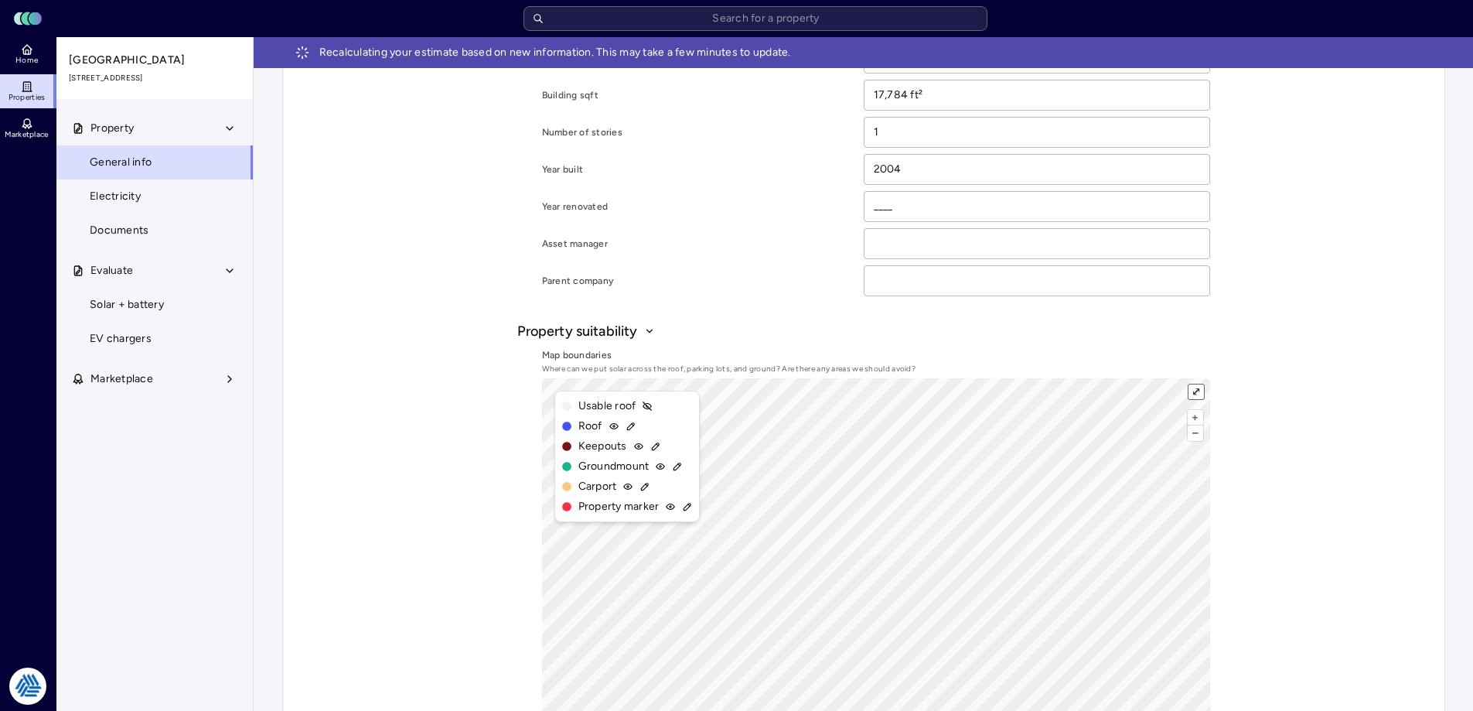
click at [1191, 387] on button "⤢" at bounding box center [1196, 391] width 15 height 15
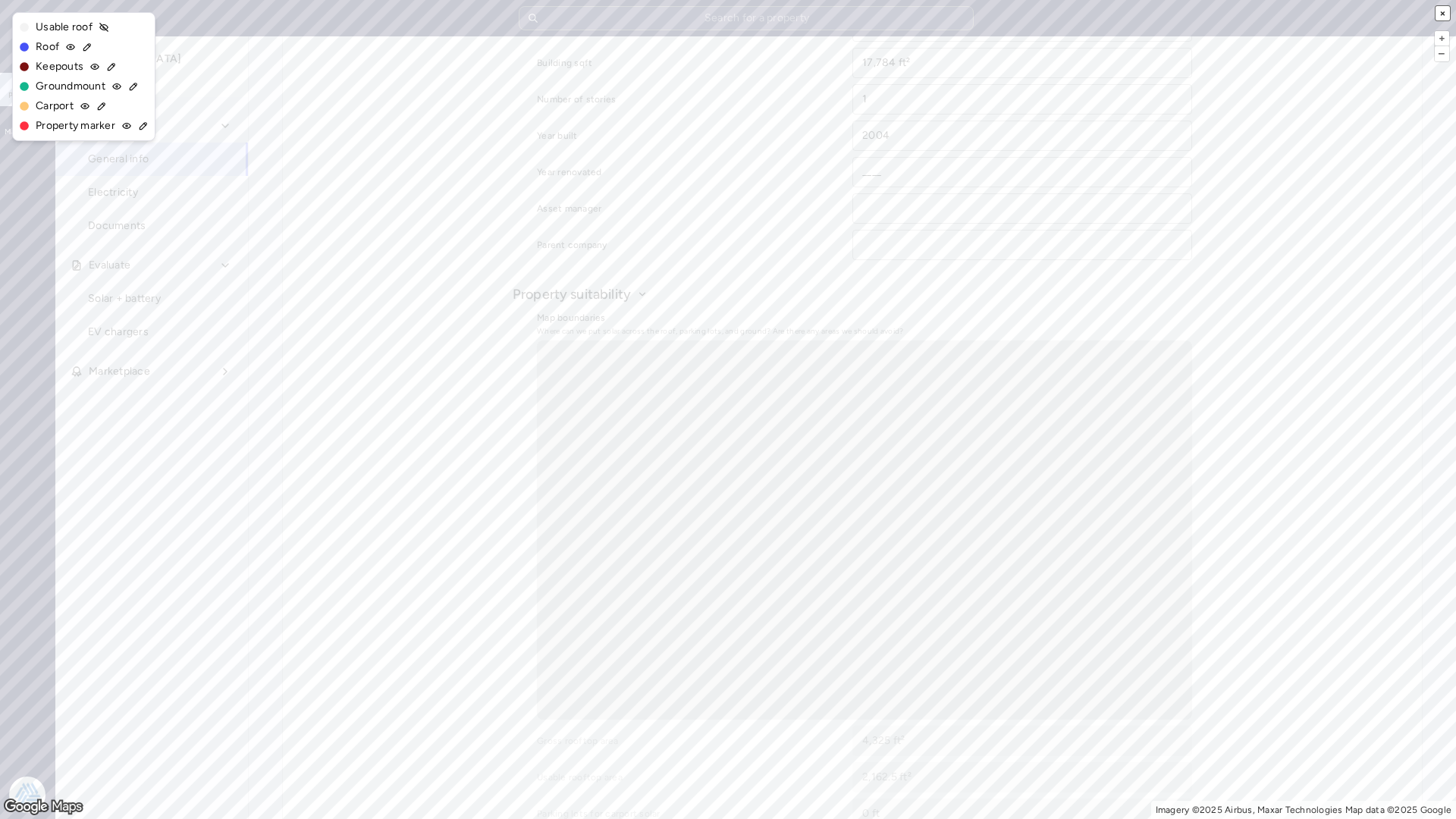
click at [1443, 12] on button "×" at bounding box center [1442, 13] width 15 height 15
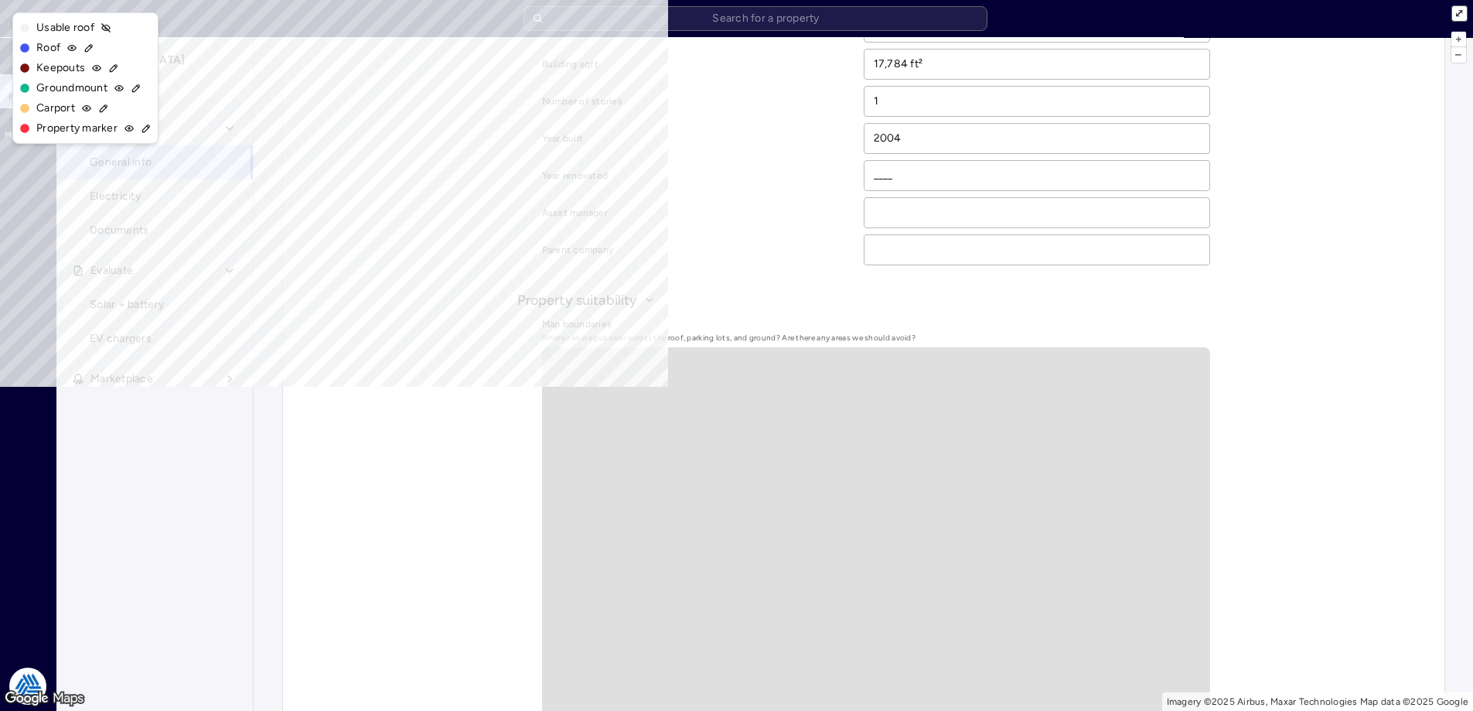
scroll to position [0, 0]
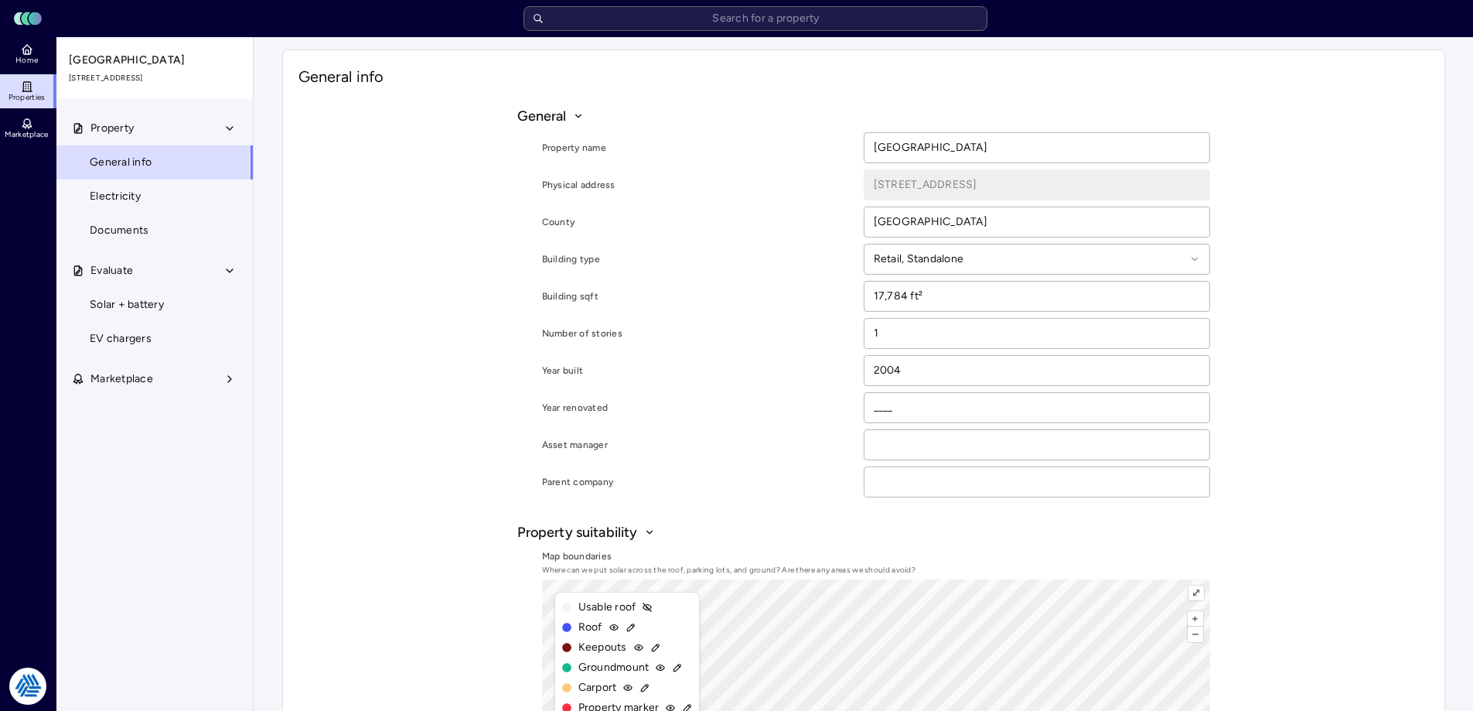
click at [38, 49] on link "Home" at bounding box center [28, 54] width 56 height 34
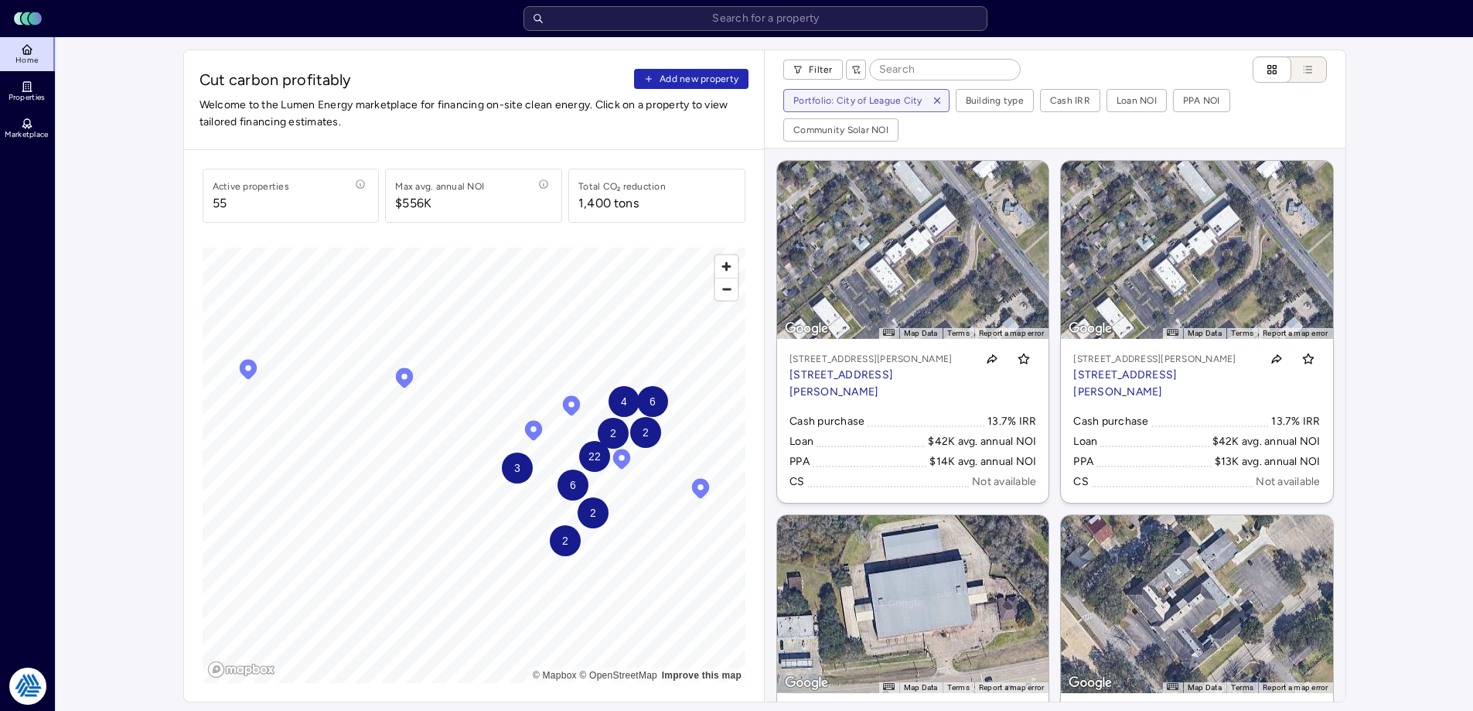
click at [680, 80] on span "Add new property" at bounding box center [699, 78] width 79 height 15
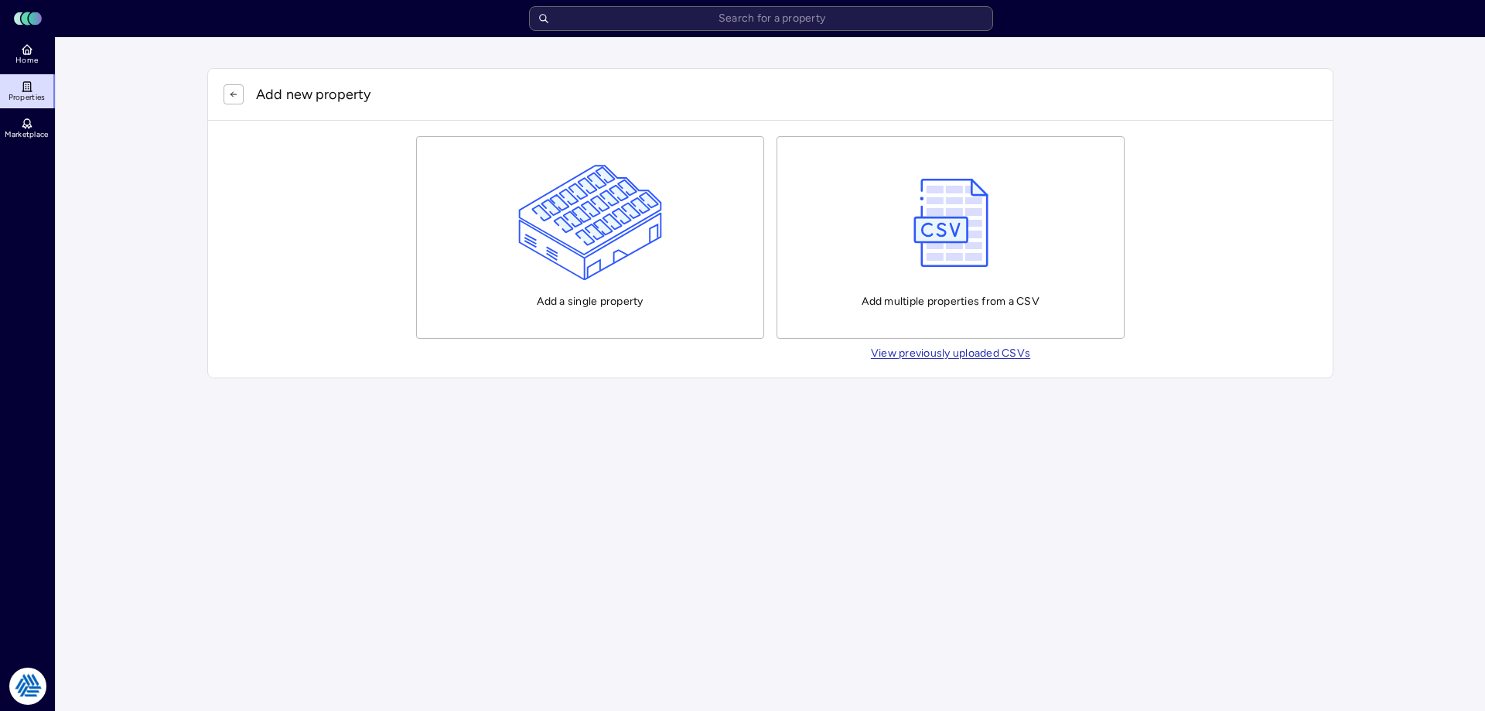
click at [603, 220] on img "button" at bounding box center [590, 223] width 145 height 116
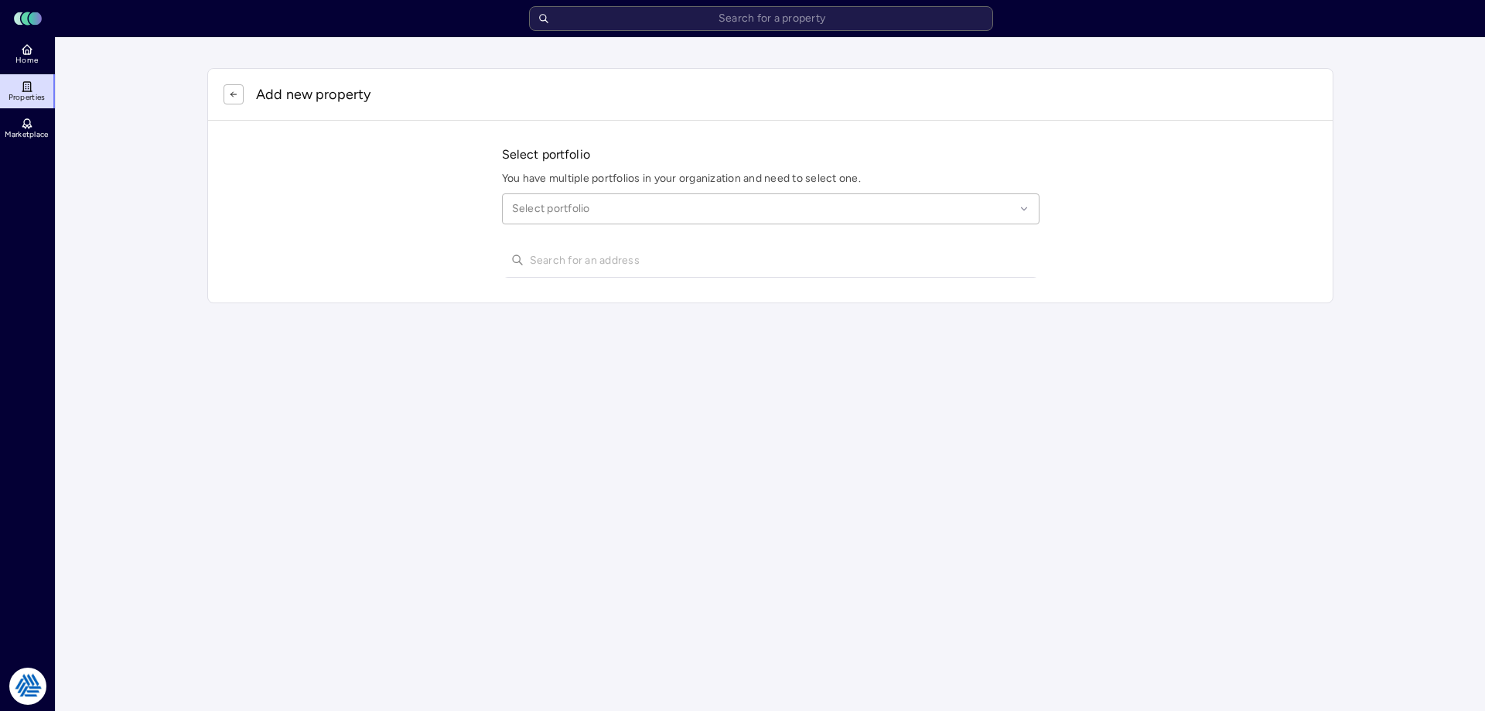
click at [682, 206] on div at bounding box center [763, 208] width 503 height 17
type input "league city"
click at [616, 258] on input "[STREET_ADDRESS]" at bounding box center [780, 260] width 500 height 34
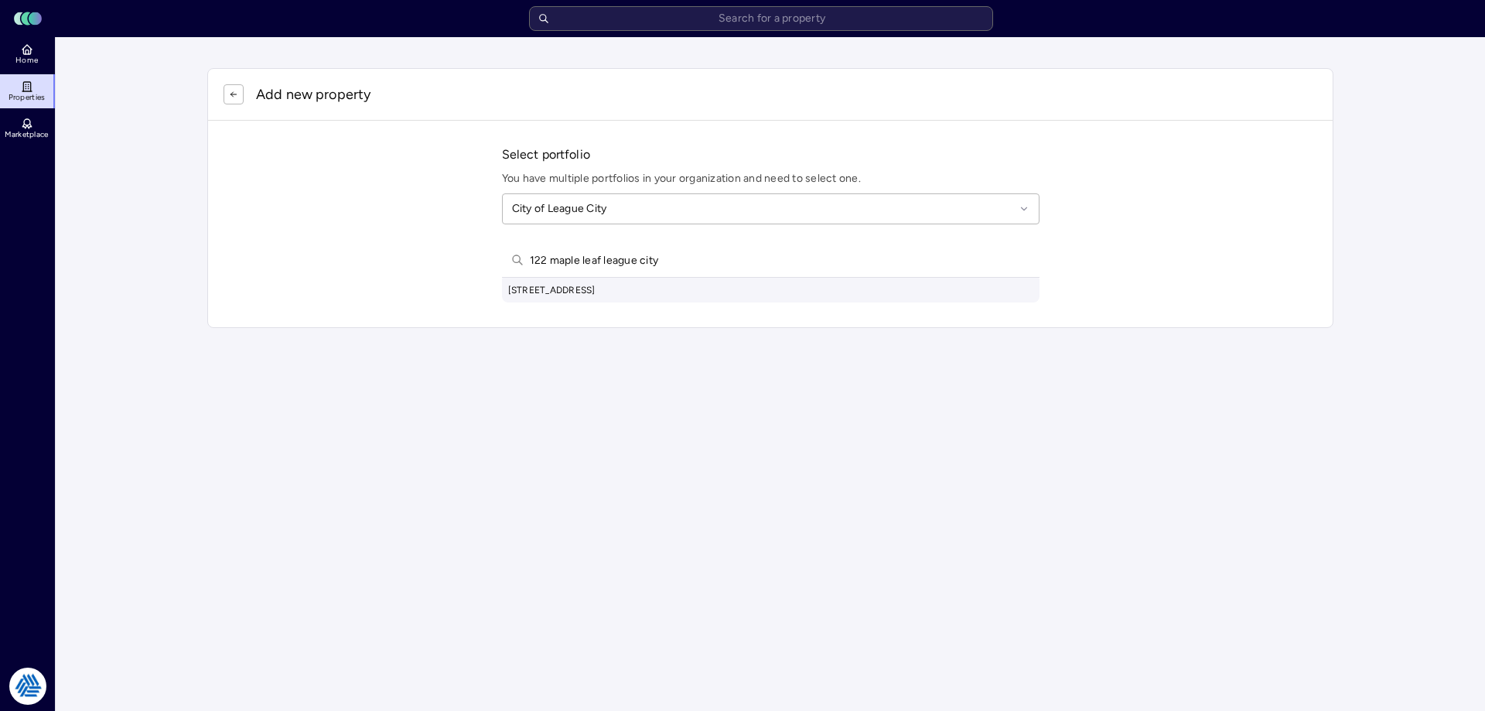
type input "122 maple leaf league city"
click at [632, 302] on div "Select portfolio You have multiple portfolios in your organization and need to …" at bounding box center [770, 224] width 1124 height 206
click at [643, 298] on div "[STREET_ADDRESS]" at bounding box center [770, 290] width 537 height 25
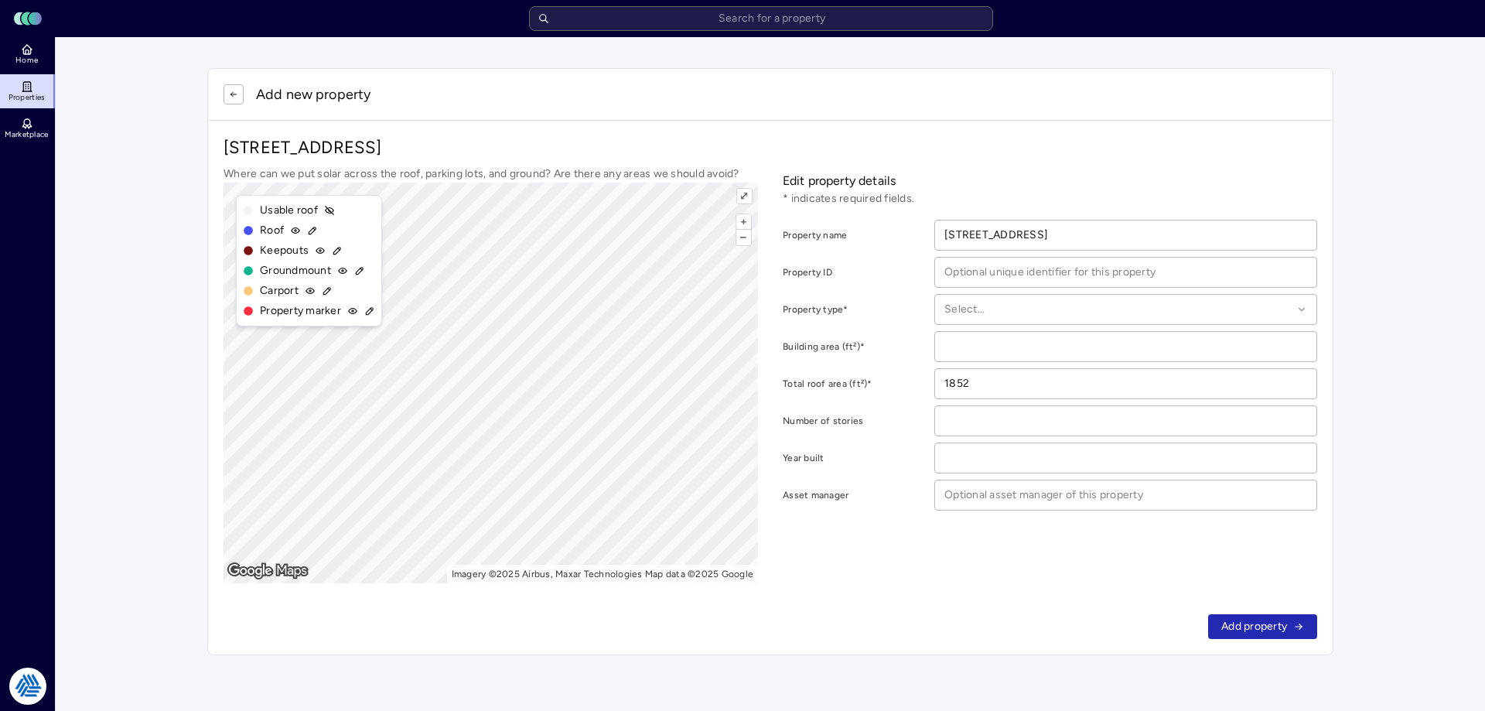
click at [237, 87] on button "button" at bounding box center [233, 94] width 20 height 20
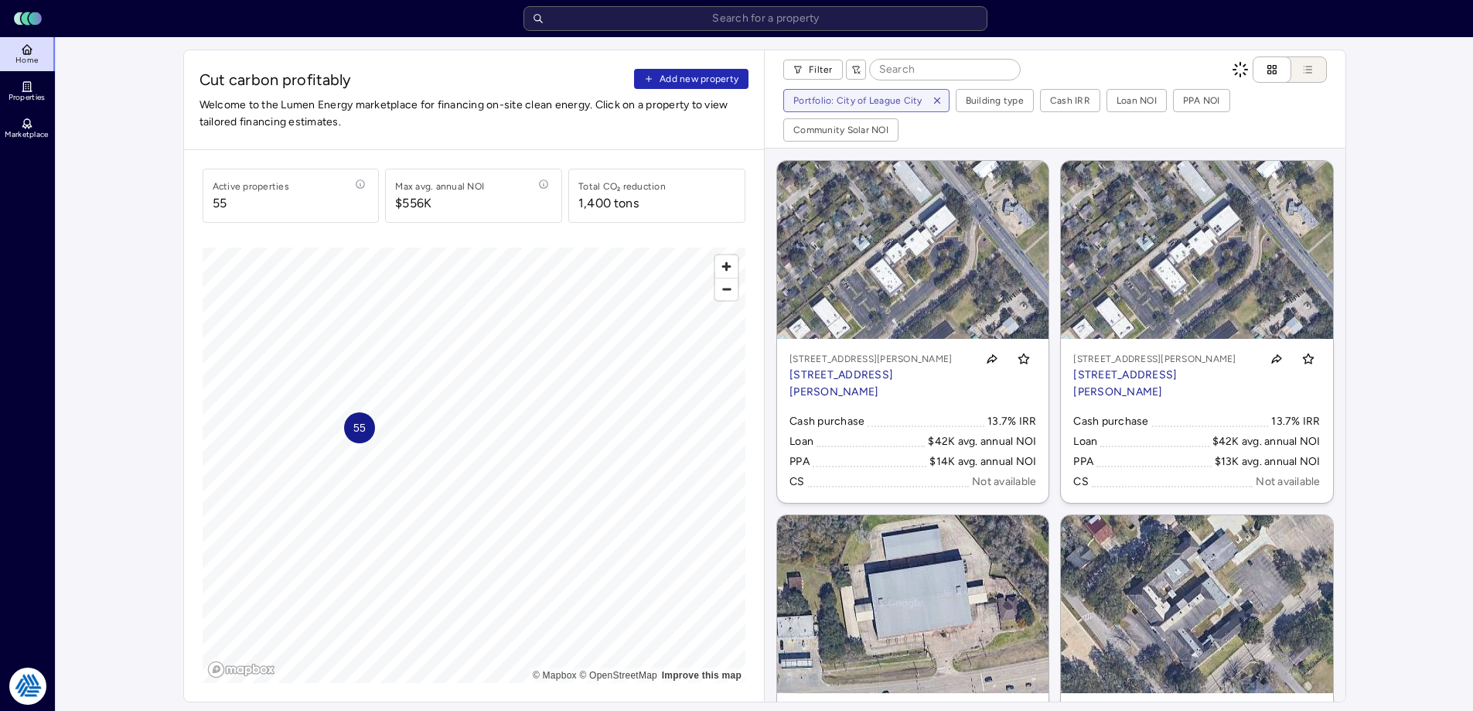
click at [670, 84] on span "Add new property" at bounding box center [699, 78] width 79 height 15
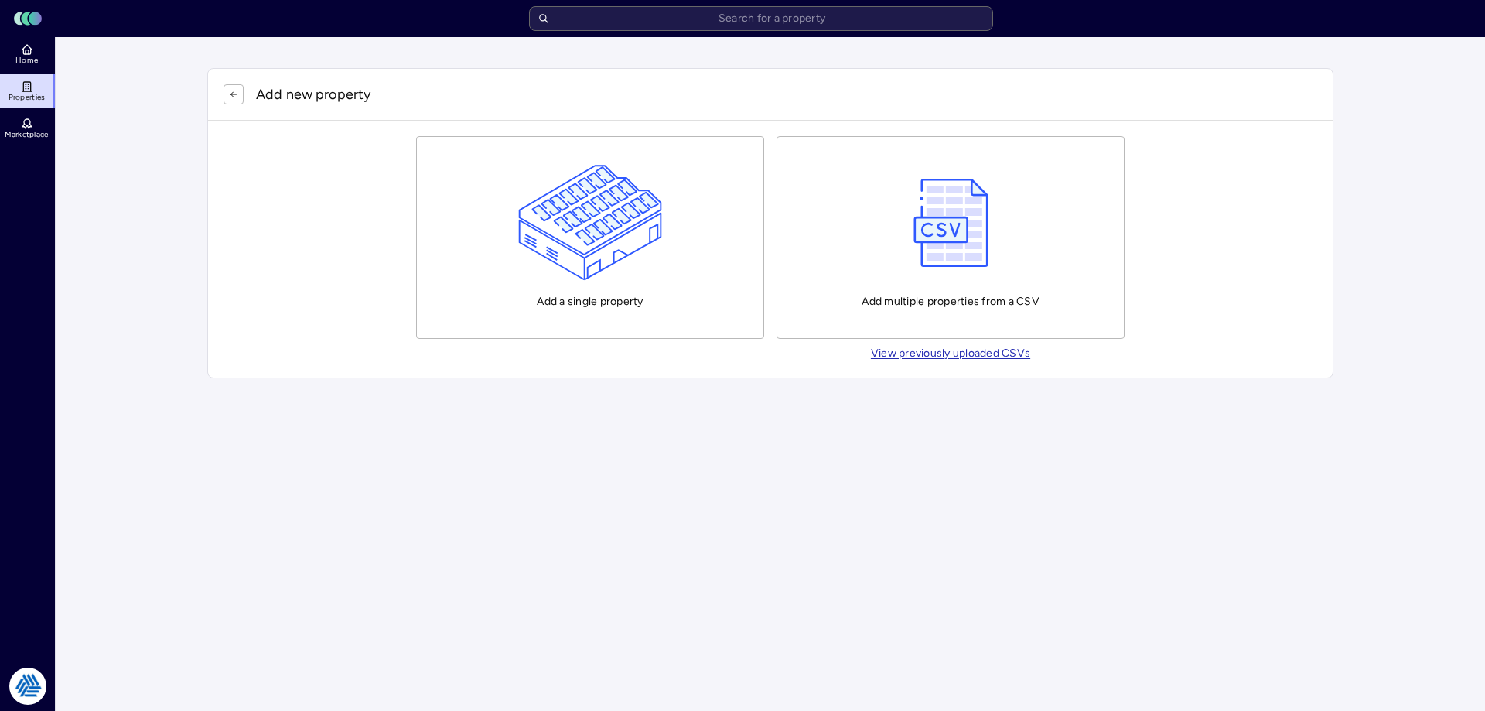
click at [582, 238] on img "button" at bounding box center [590, 223] width 145 height 116
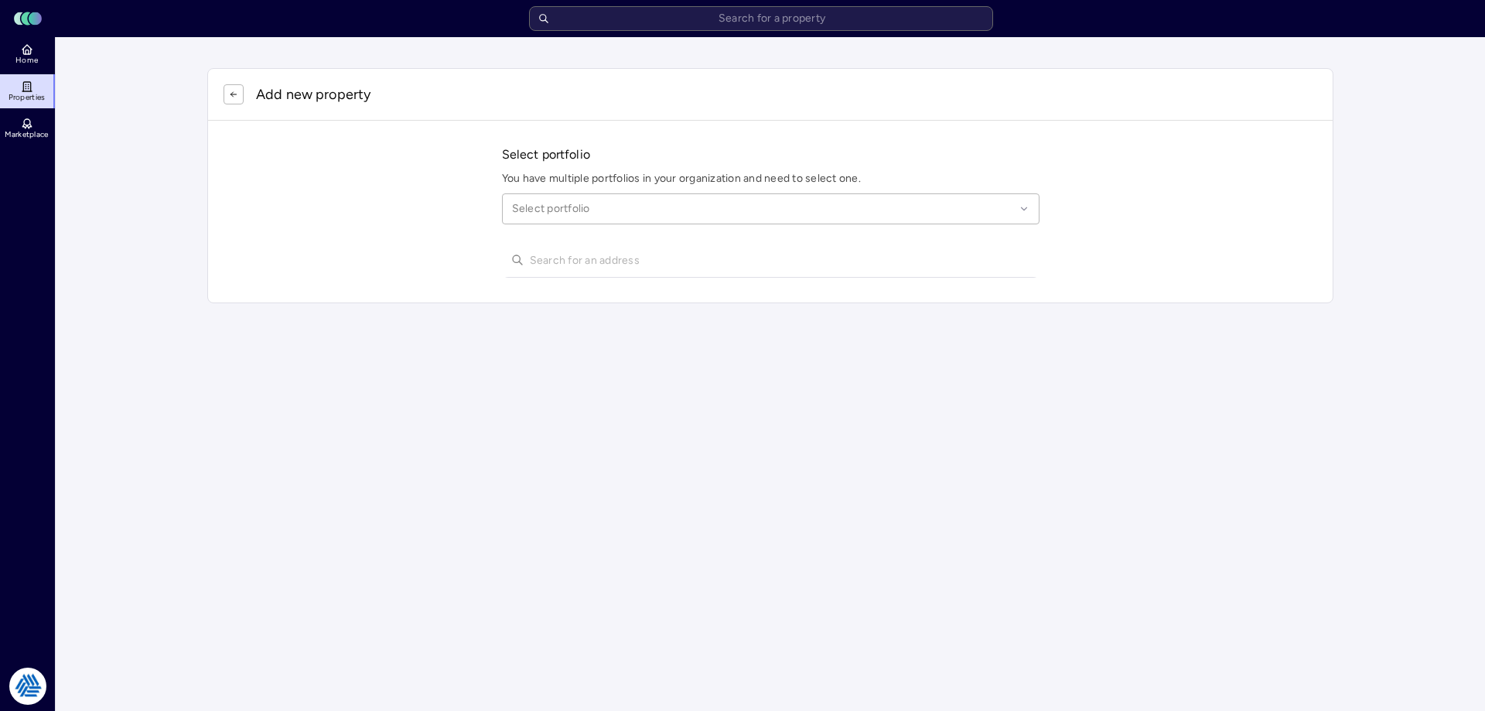
click at [582, 204] on div at bounding box center [763, 208] width 503 height 17
type input "league city"
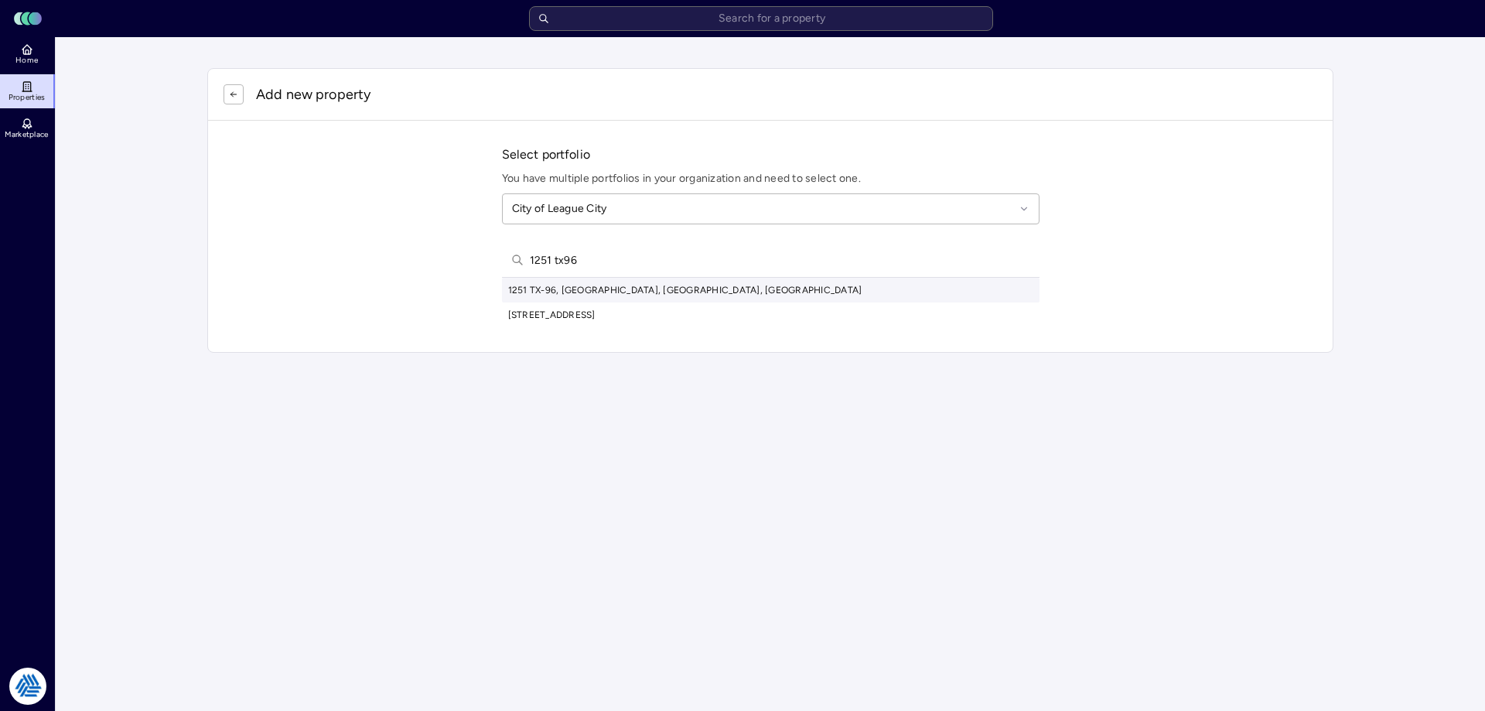
type input "1251 tx96"
click at [608, 291] on div "1251 TX-96, [GEOGRAPHIC_DATA], [GEOGRAPHIC_DATA], [GEOGRAPHIC_DATA]" at bounding box center [770, 290] width 537 height 25
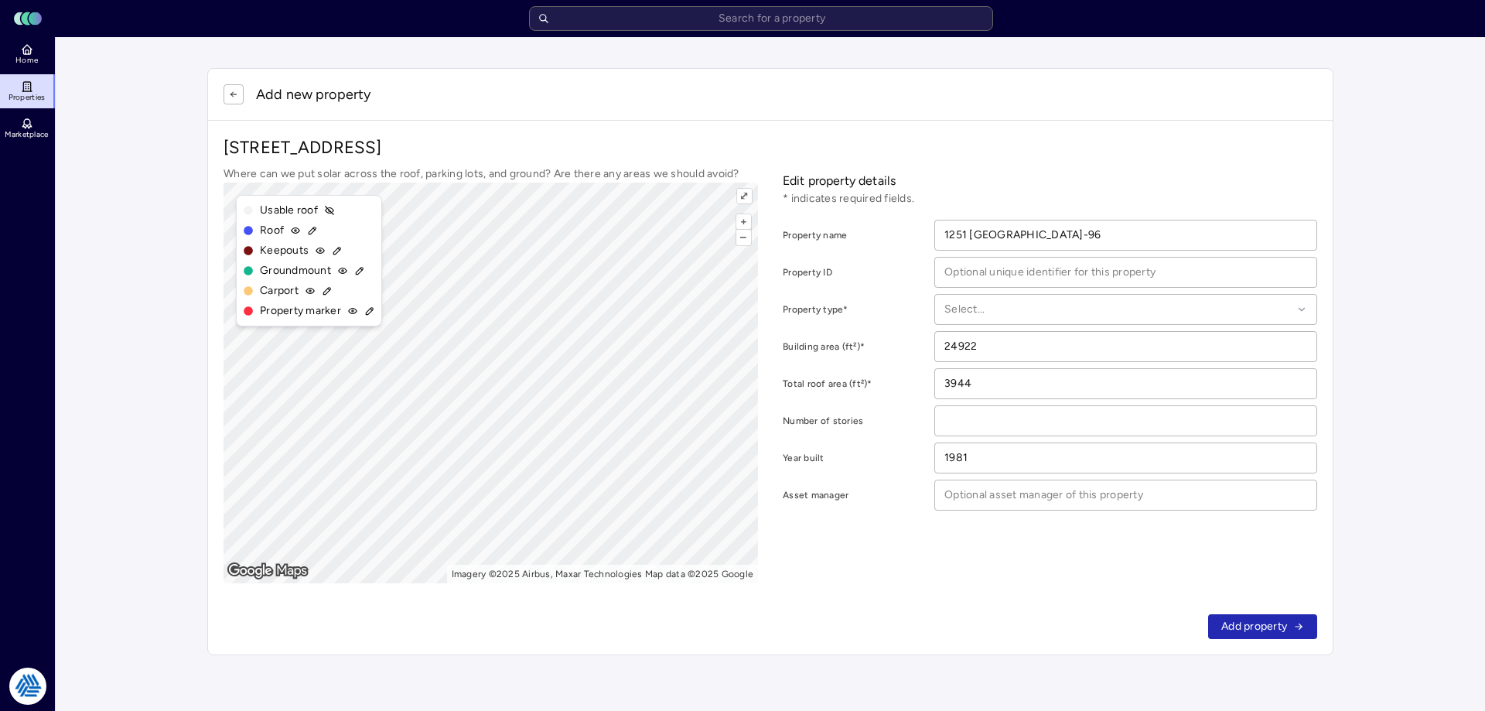
click at [233, 99] on button "button" at bounding box center [233, 94] width 20 height 20
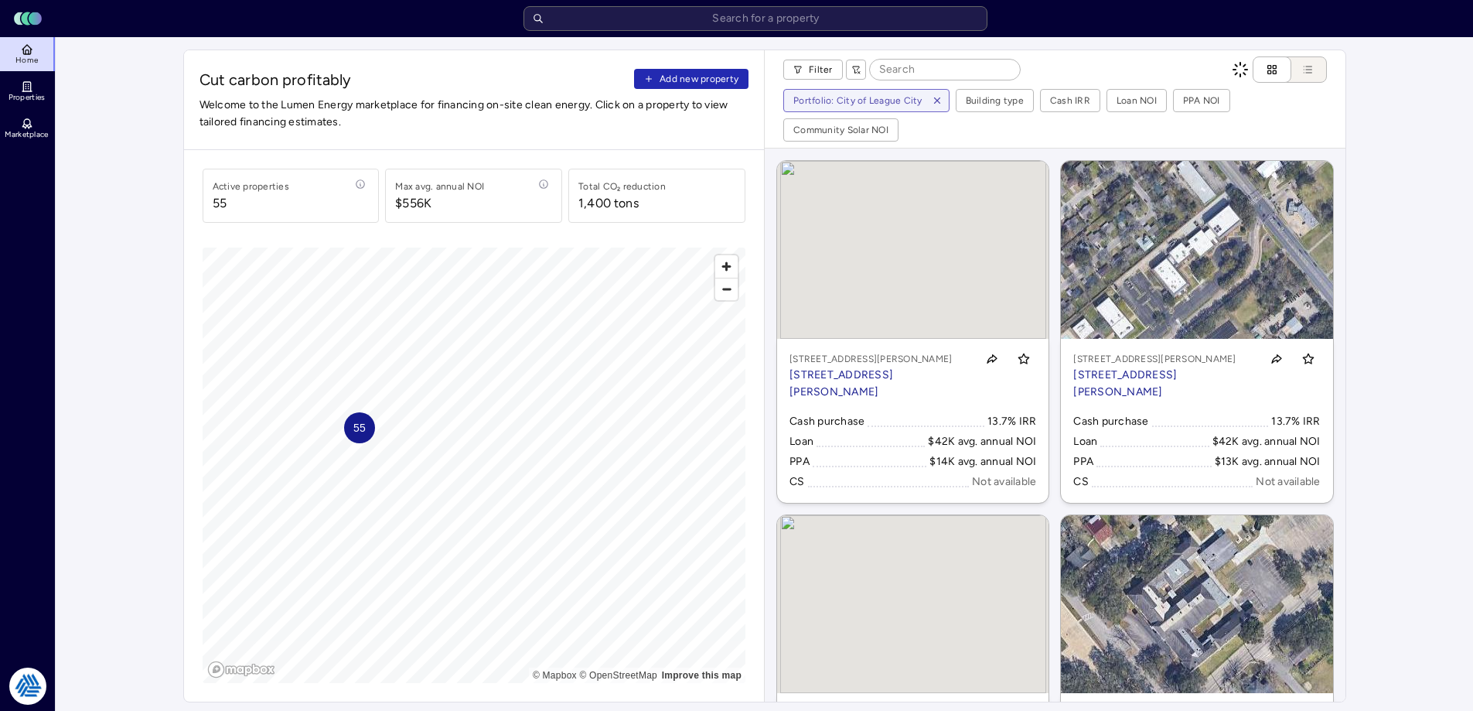
click at [707, 70] on button "Add new property" at bounding box center [691, 79] width 114 height 20
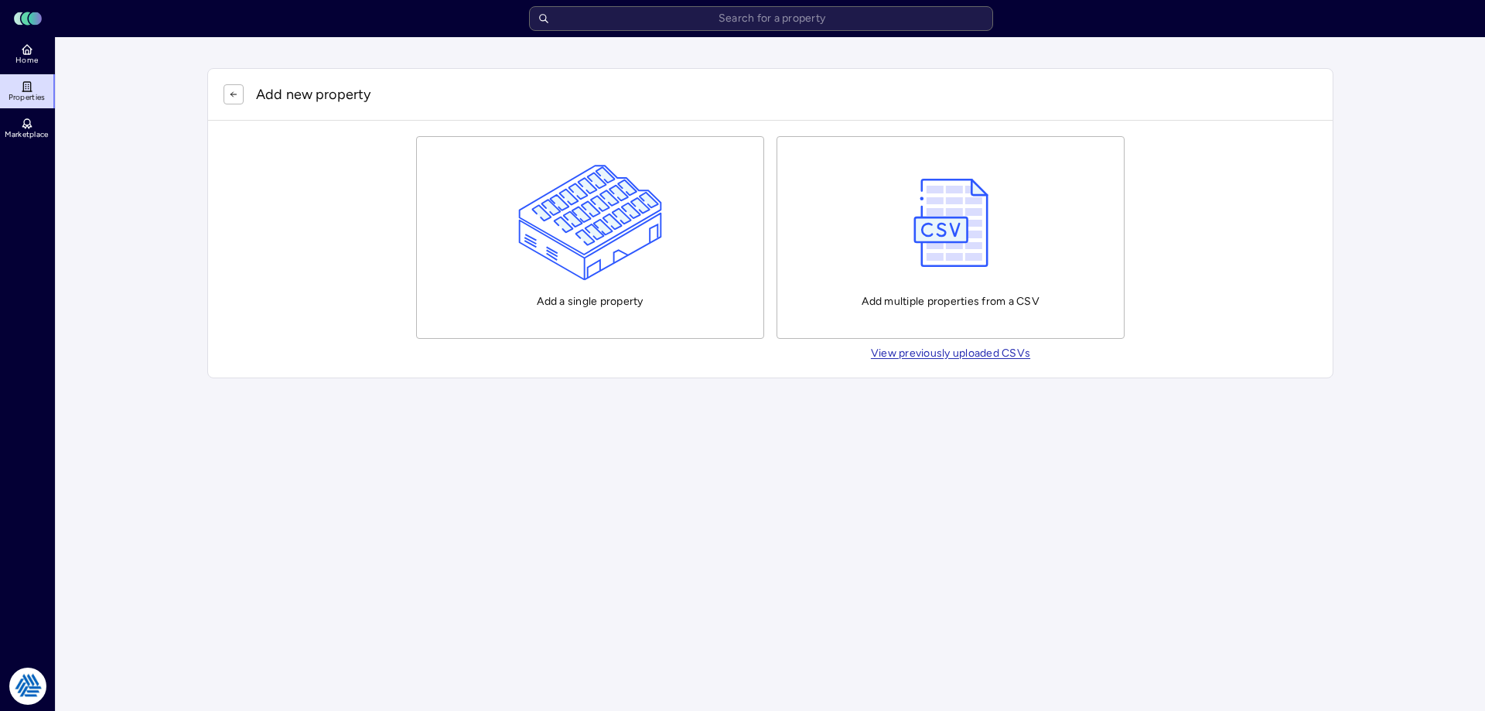
click at [530, 286] on div "Add a single property" at bounding box center [590, 237] width 145 height 145
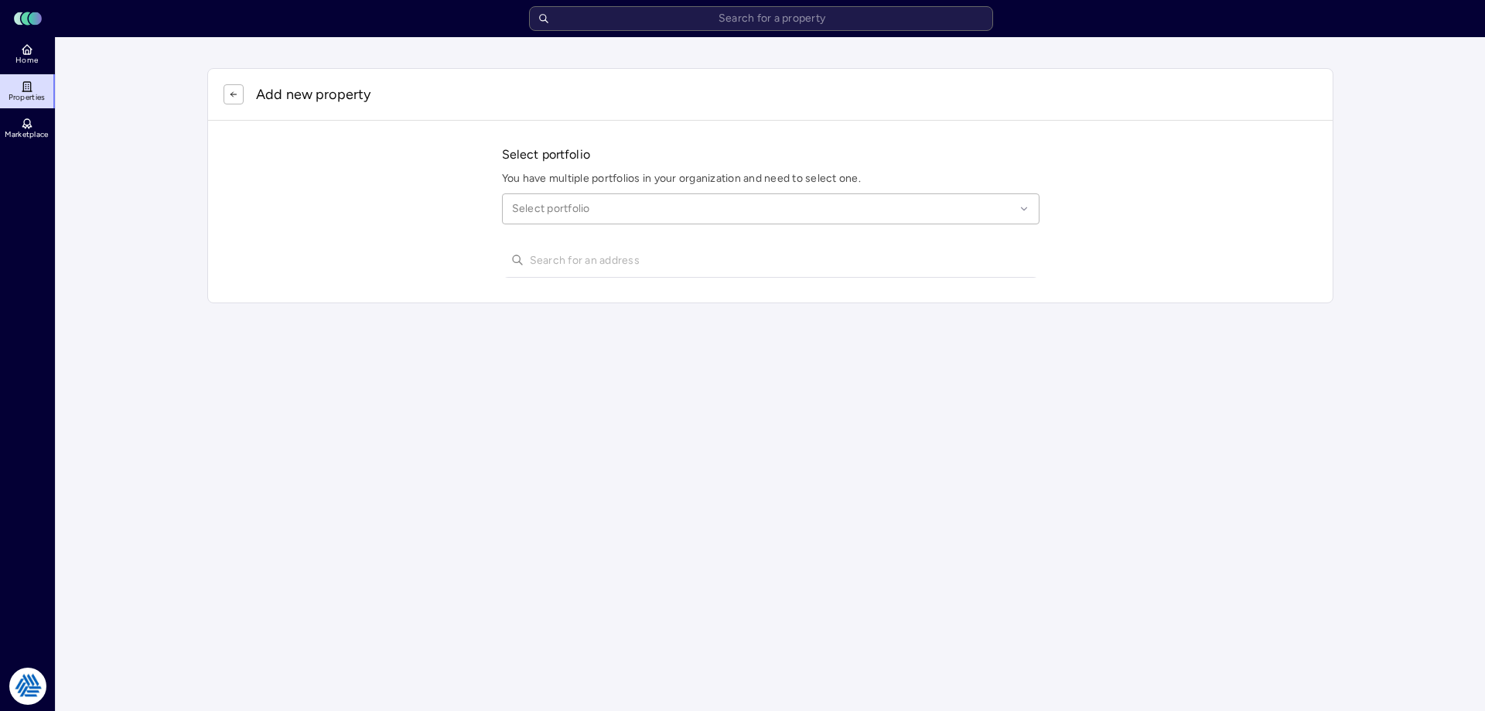
click at [575, 193] on div "Select portfolio" at bounding box center [770, 208] width 537 height 31
type input "1"
click at [602, 197] on div "Select portfolio" at bounding box center [770, 208] width 537 height 31
type input "league c"
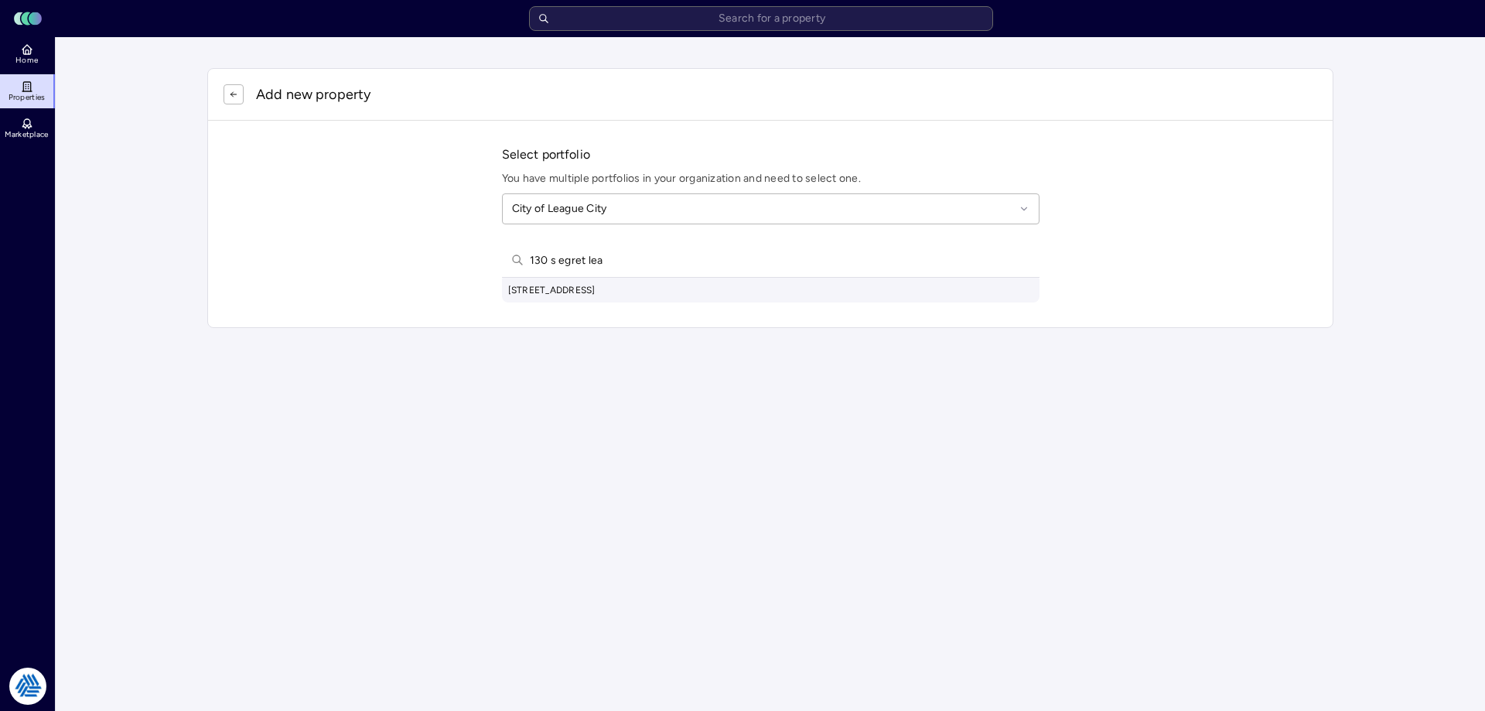
type input "130 s egret lea"
click at [667, 286] on div "[STREET_ADDRESS]" at bounding box center [770, 290] width 537 height 25
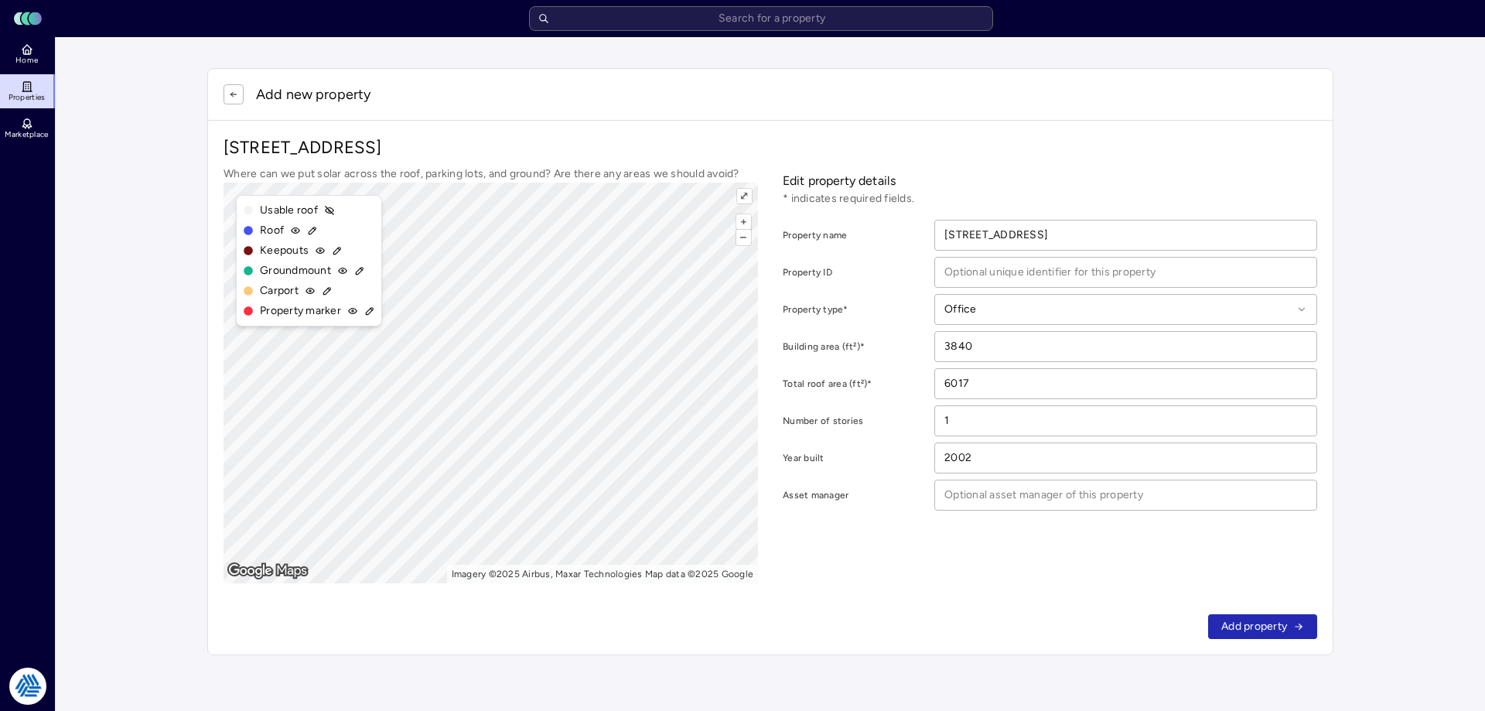
click at [1255, 620] on span "Add property" at bounding box center [1254, 626] width 66 height 17
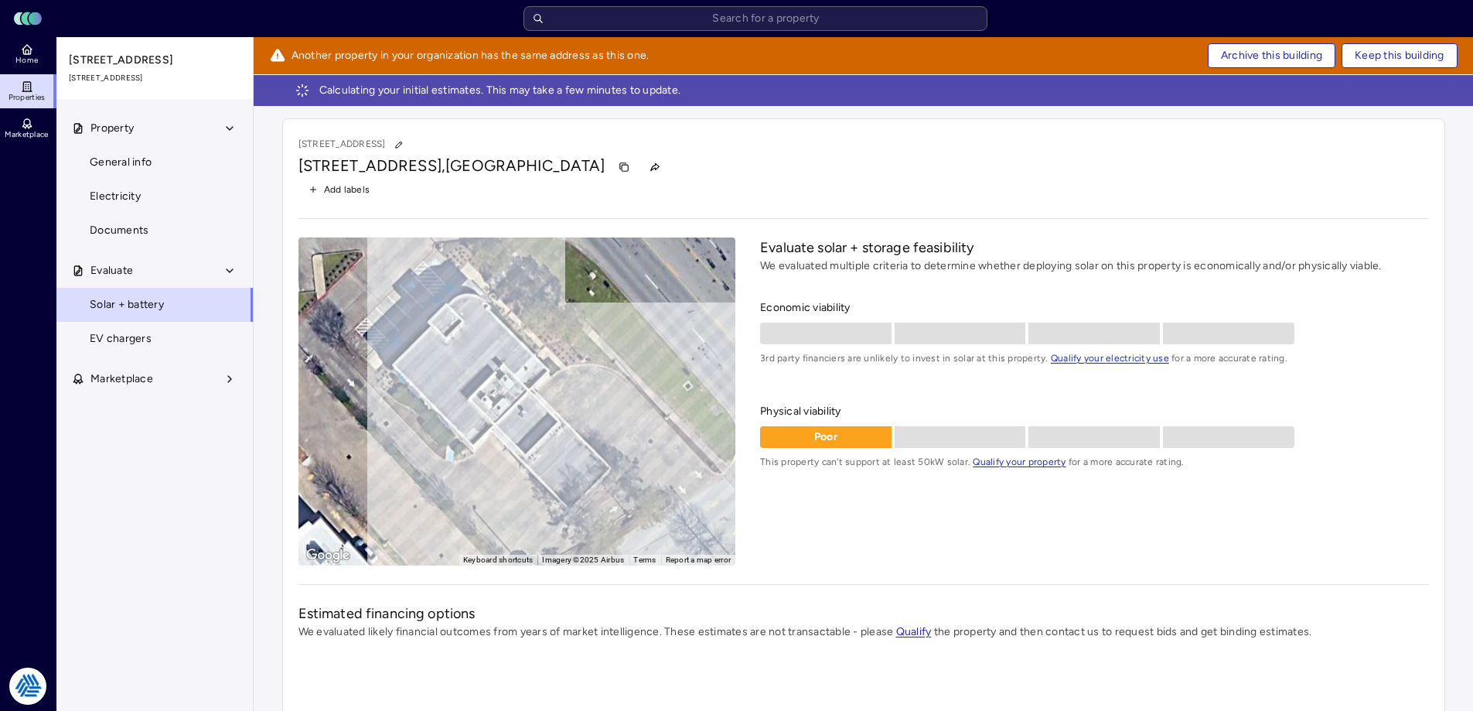
click at [1298, 47] on span "Archive this building" at bounding box center [1271, 55] width 101 height 17
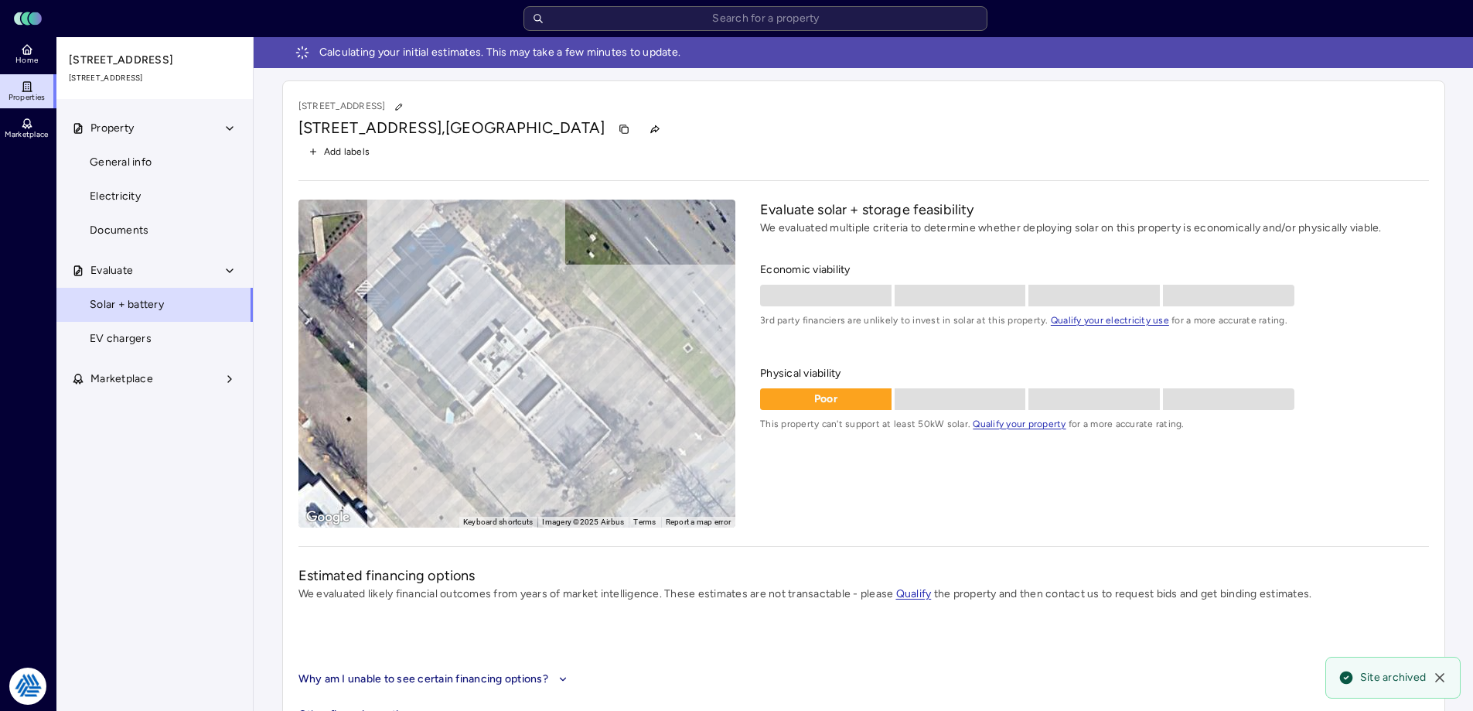
click at [13, 77] on link "Properties" at bounding box center [28, 91] width 56 height 34
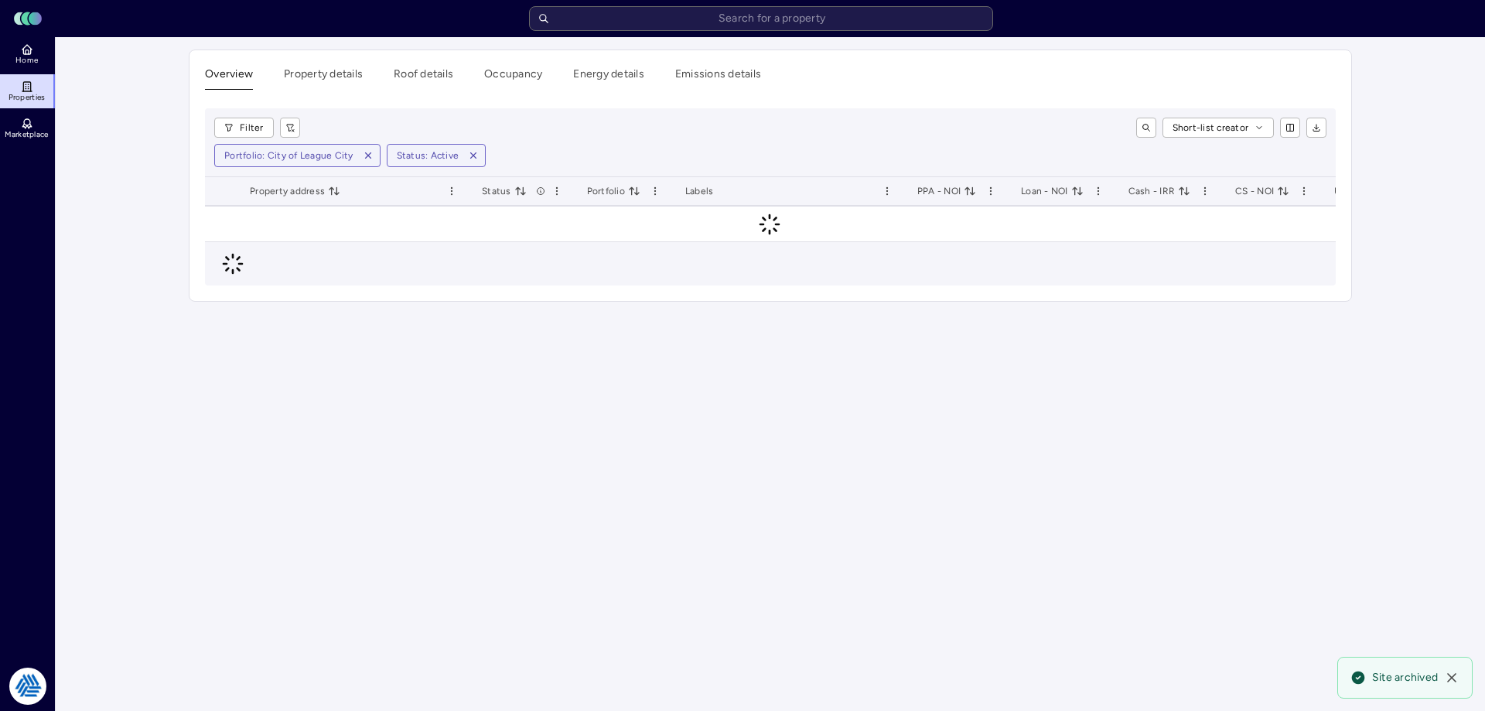
click at [630, 109] on div "Filter Short-list creator Portfolio: City of League City Status: Active" at bounding box center [770, 142] width 1131 height 69
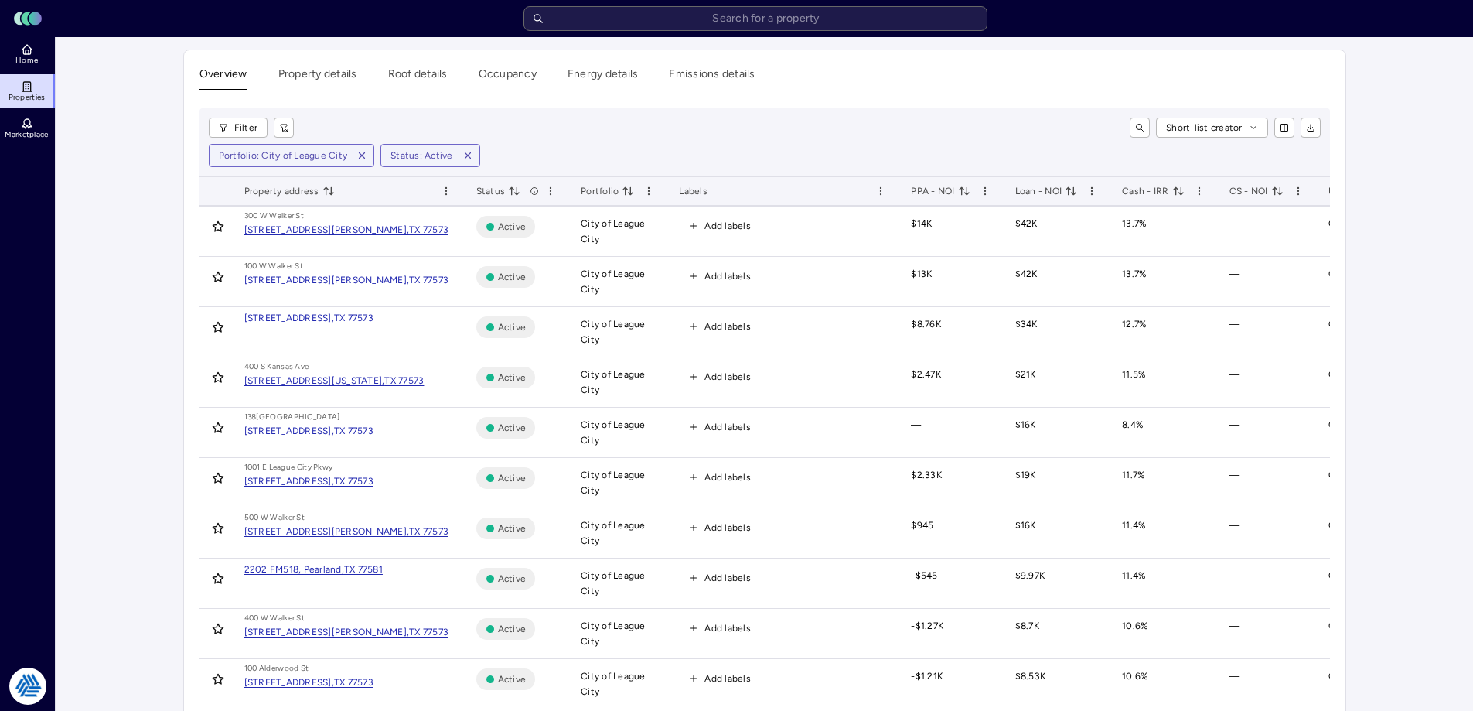
click at [1156, 186] on span "Cash - IRR" at bounding box center [1153, 190] width 63 height 15
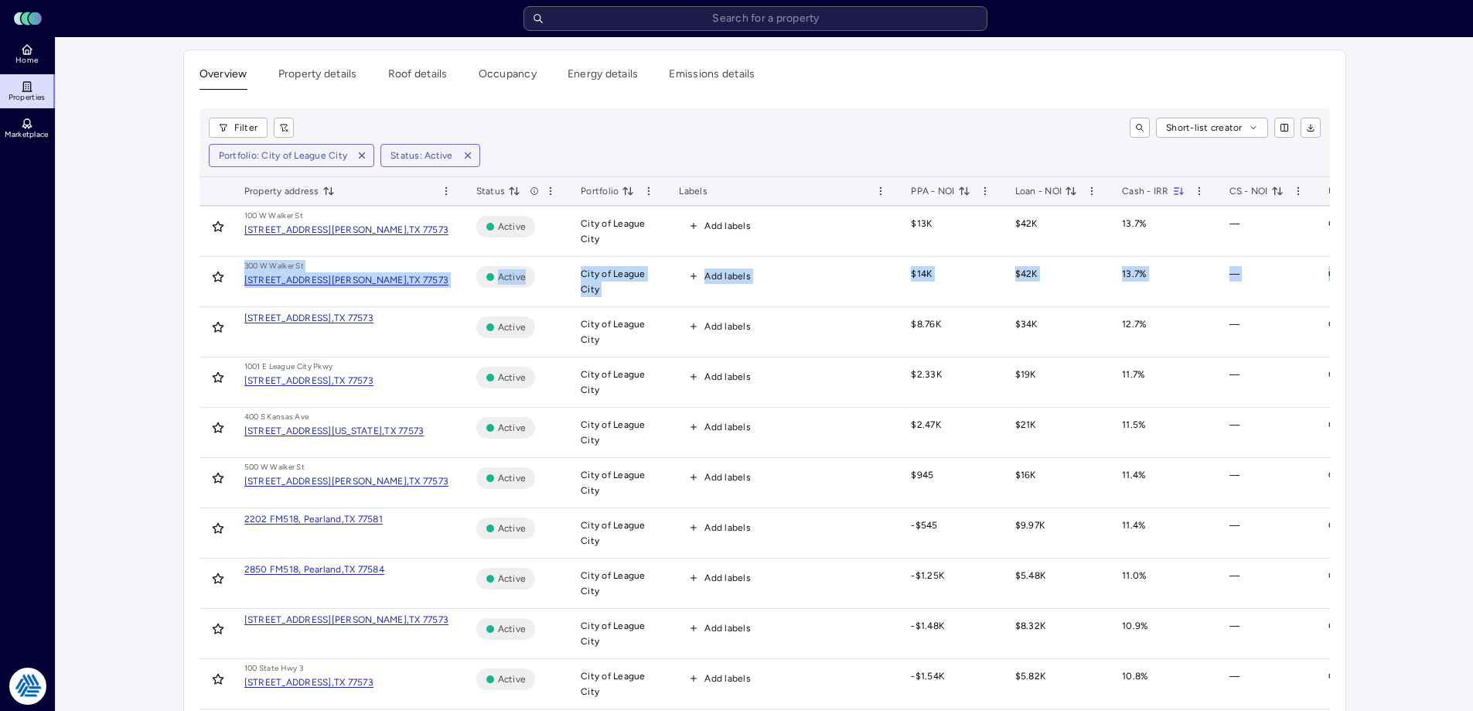
drag, startPoint x: 1403, startPoint y: 229, endPoint x: 1393, endPoint y: 305, distance: 77.2
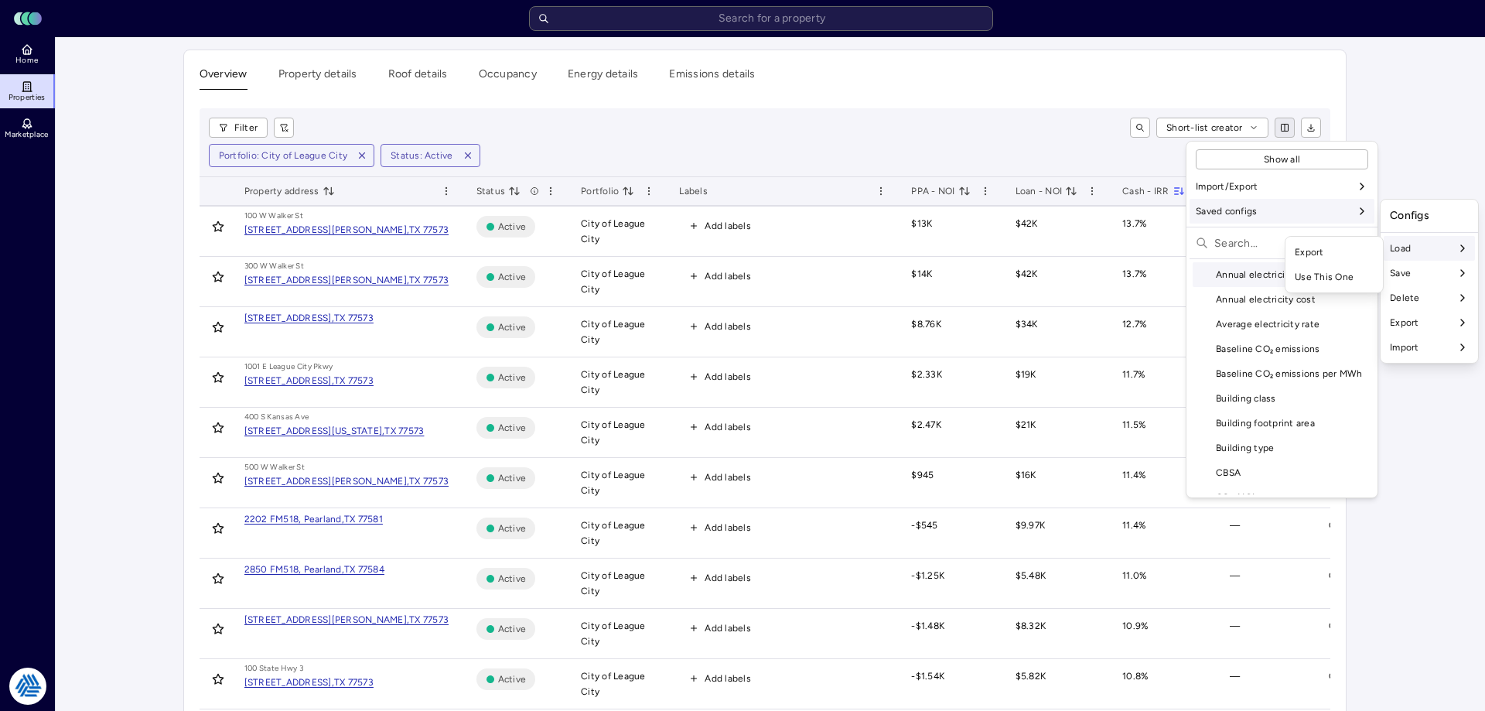
click at [1311, 282] on div "Use This One" at bounding box center [1333, 276] width 91 height 25
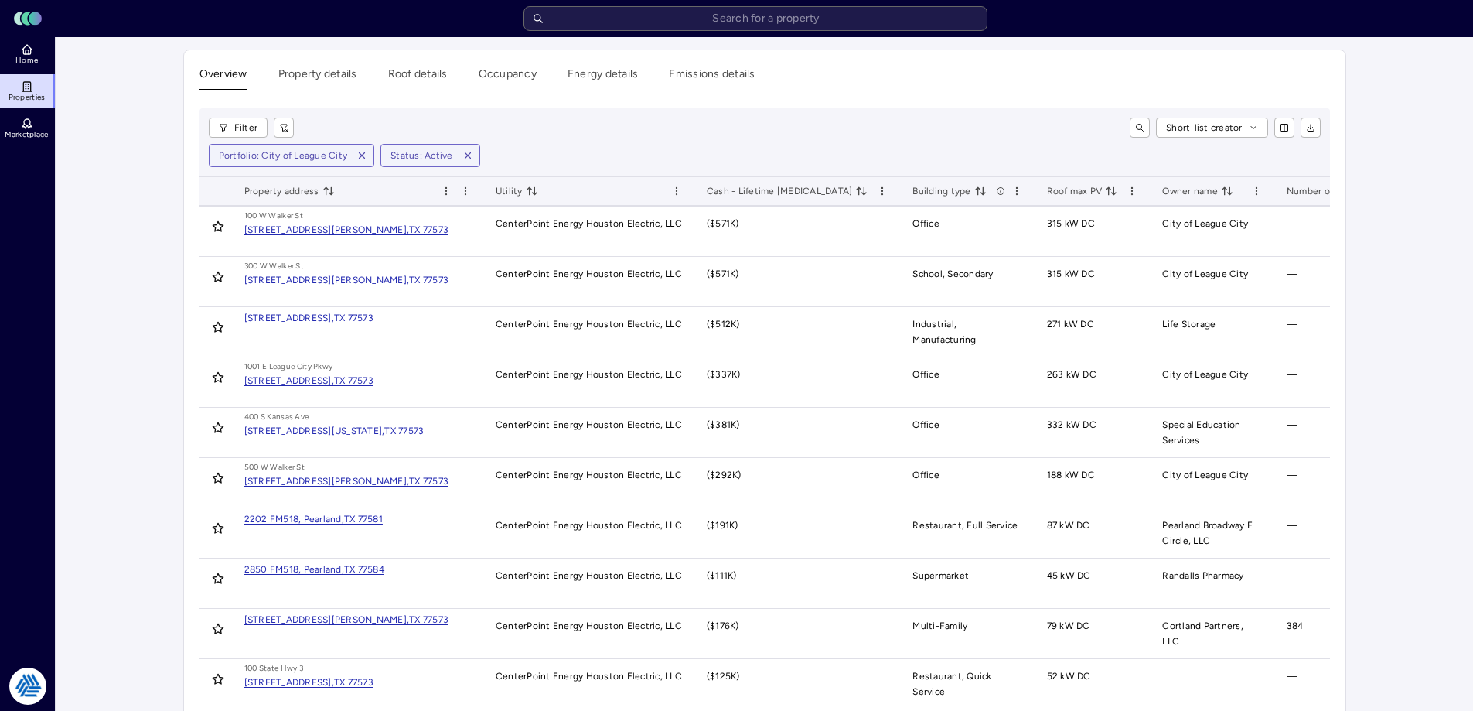
click at [1308, 130] on icon "button" at bounding box center [1310, 127] width 9 height 9
click at [695, 131] on div "Short-list creator" at bounding box center [813, 128] width 1015 height 20
click at [10, 63] on link "Home" at bounding box center [28, 54] width 56 height 34
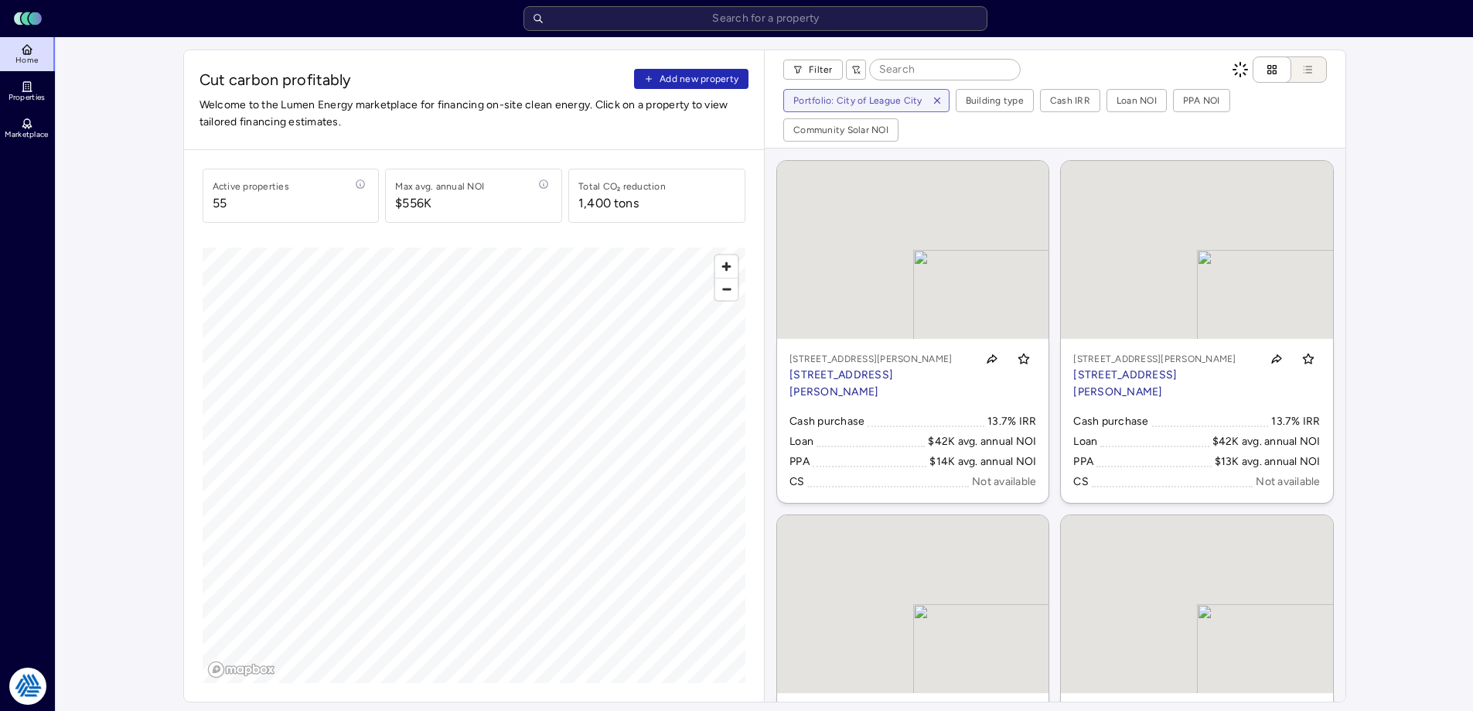
click at [724, 75] on span "Add new property" at bounding box center [699, 78] width 79 height 15
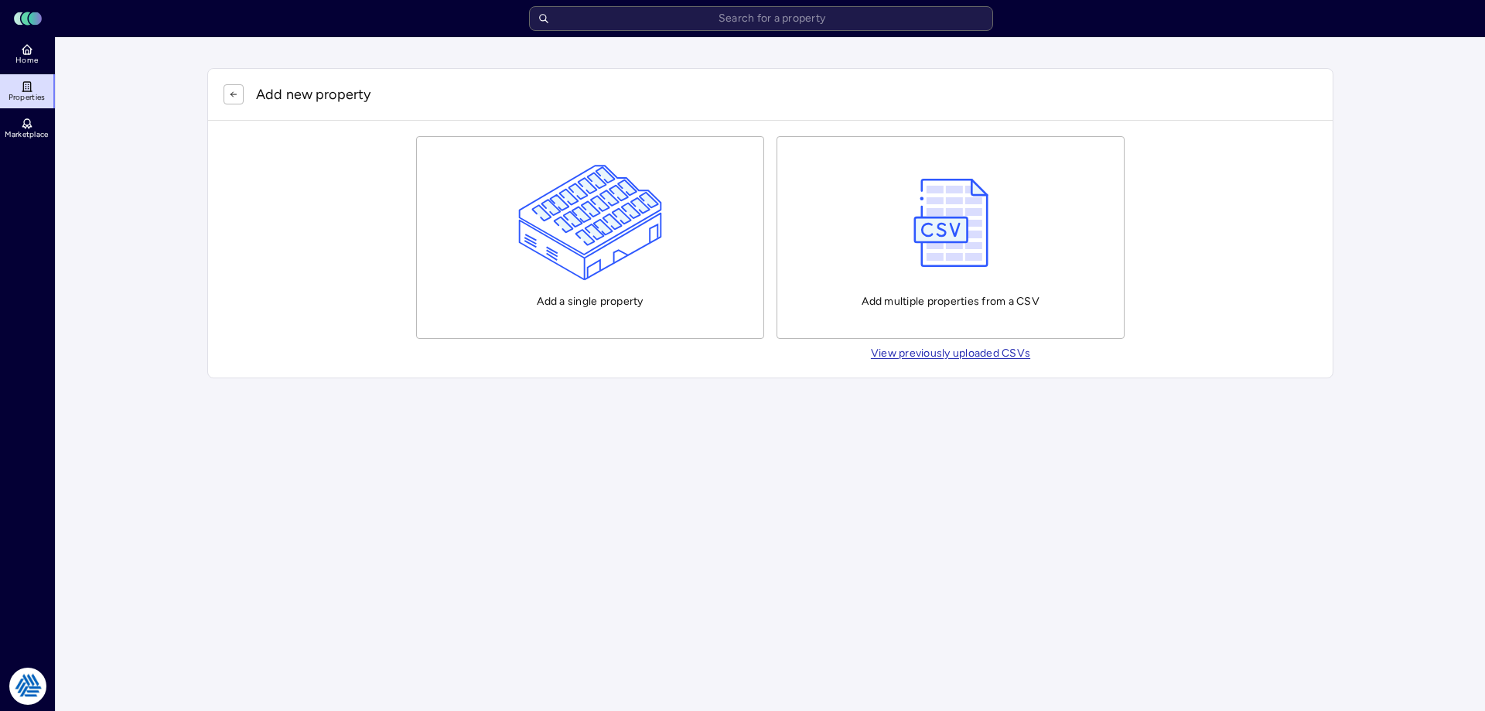
click at [580, 202] on img "button" at bounding box center [590, 223] width 145 height 116
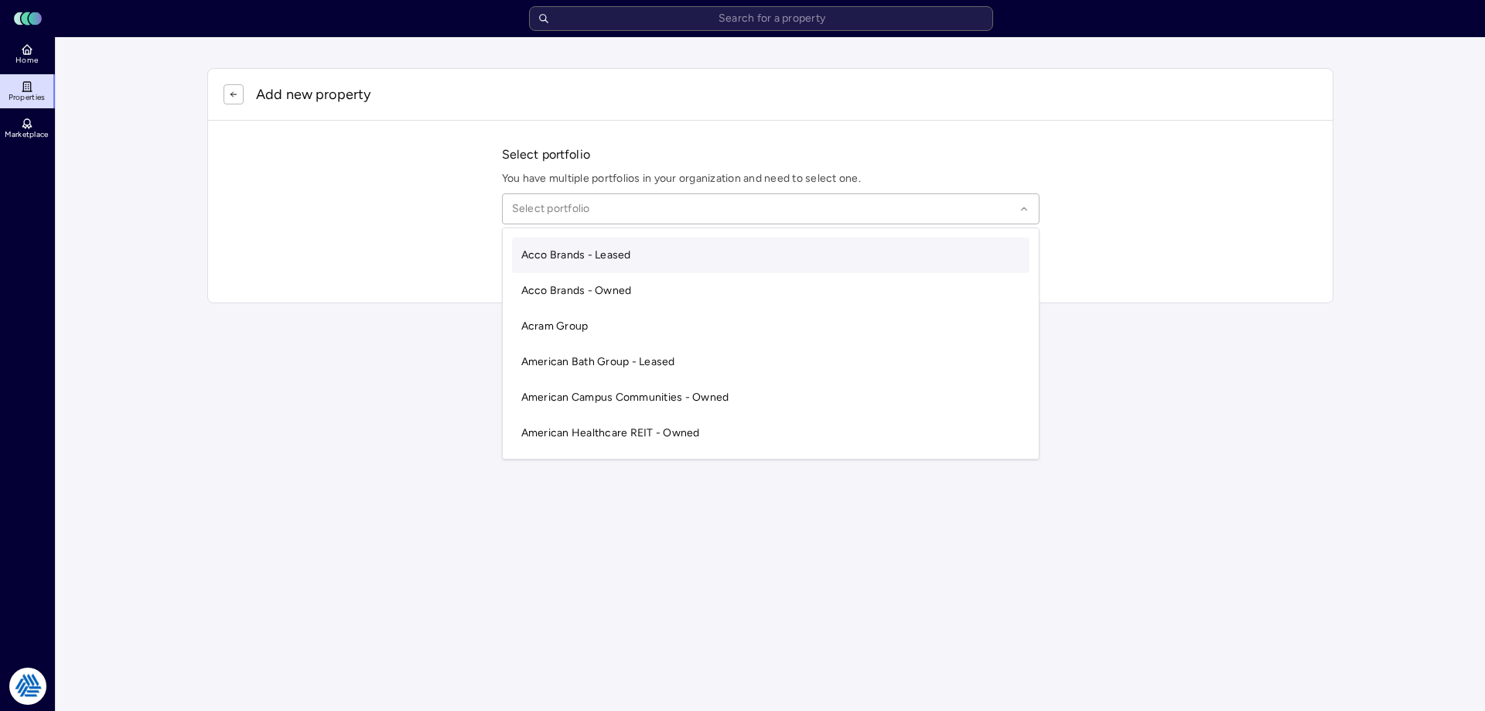
click at [585, 210] on div at bounding box center [763, 208] width 503 height 17
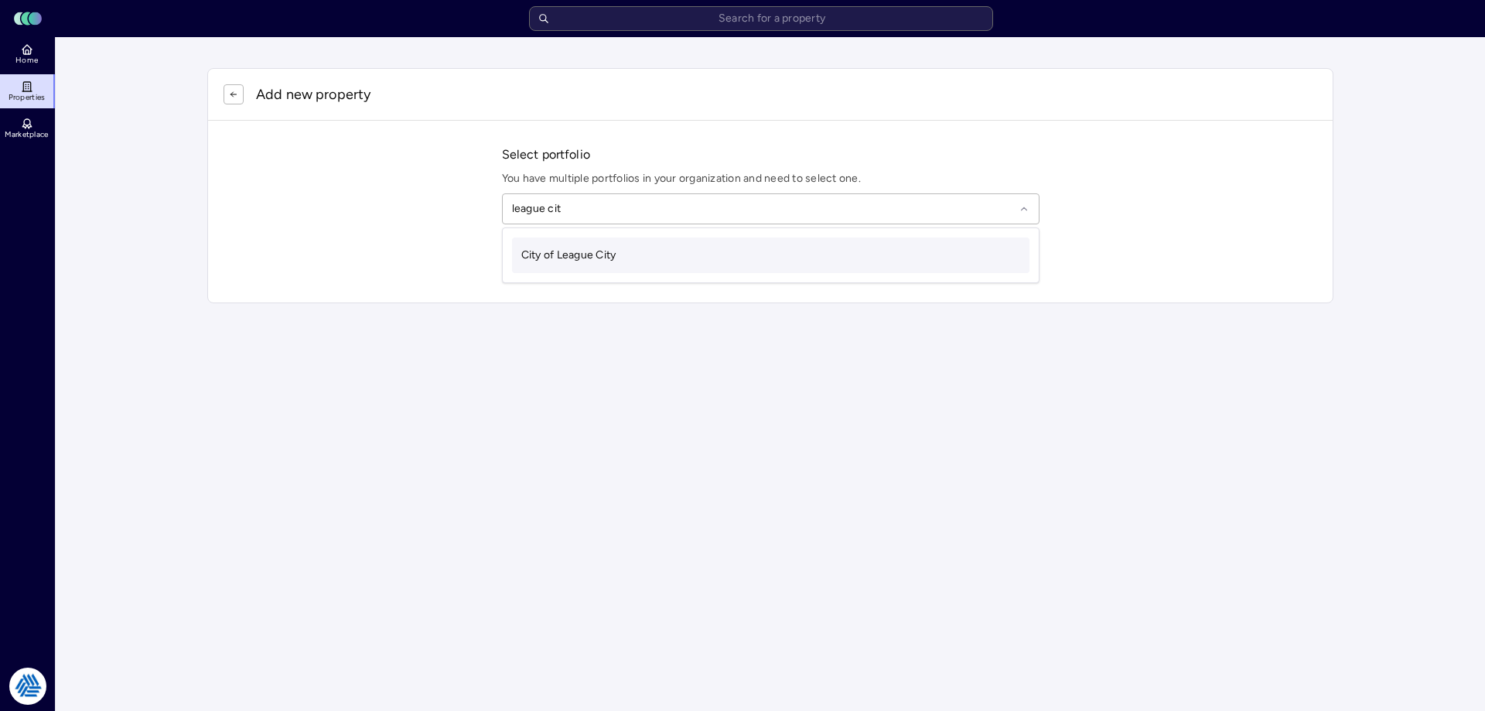
type input "league city"
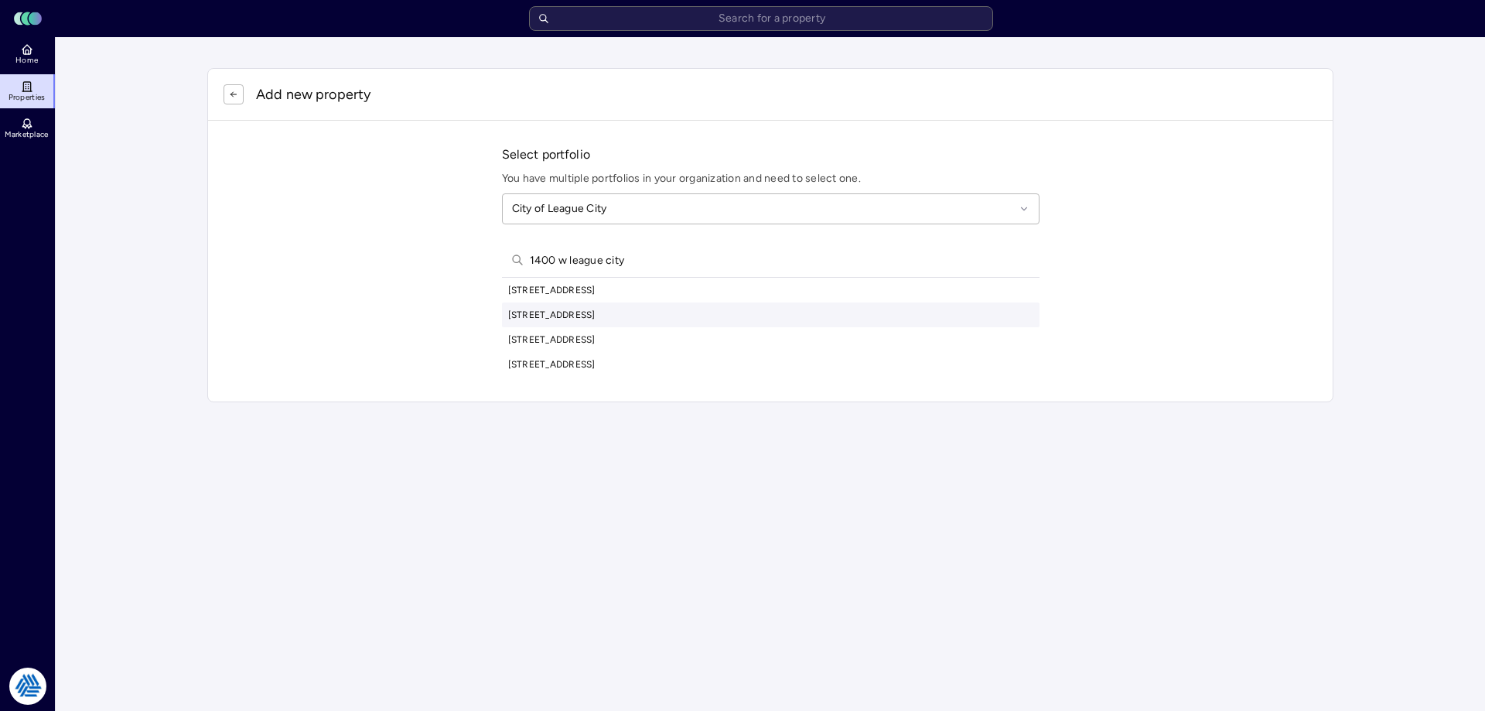
type input "1400 w league city"
drag, startPoint x: 625, startPoint y: 304, endPoint x: 634, endPoint y: 287, distance: 19.4
click at [634, 287] on div "[STREET_ADDRESS], [GEOGRAPHIC_DATA] [STREET_ADDRESS] [STREET_ADDRESS] [STREET_A…" at bounding box center [770, 327] width 537 height 99
click at [634, 287] on div "[STREET_ADDRESS]" at bounding box center [770, 290] width 537 height 25
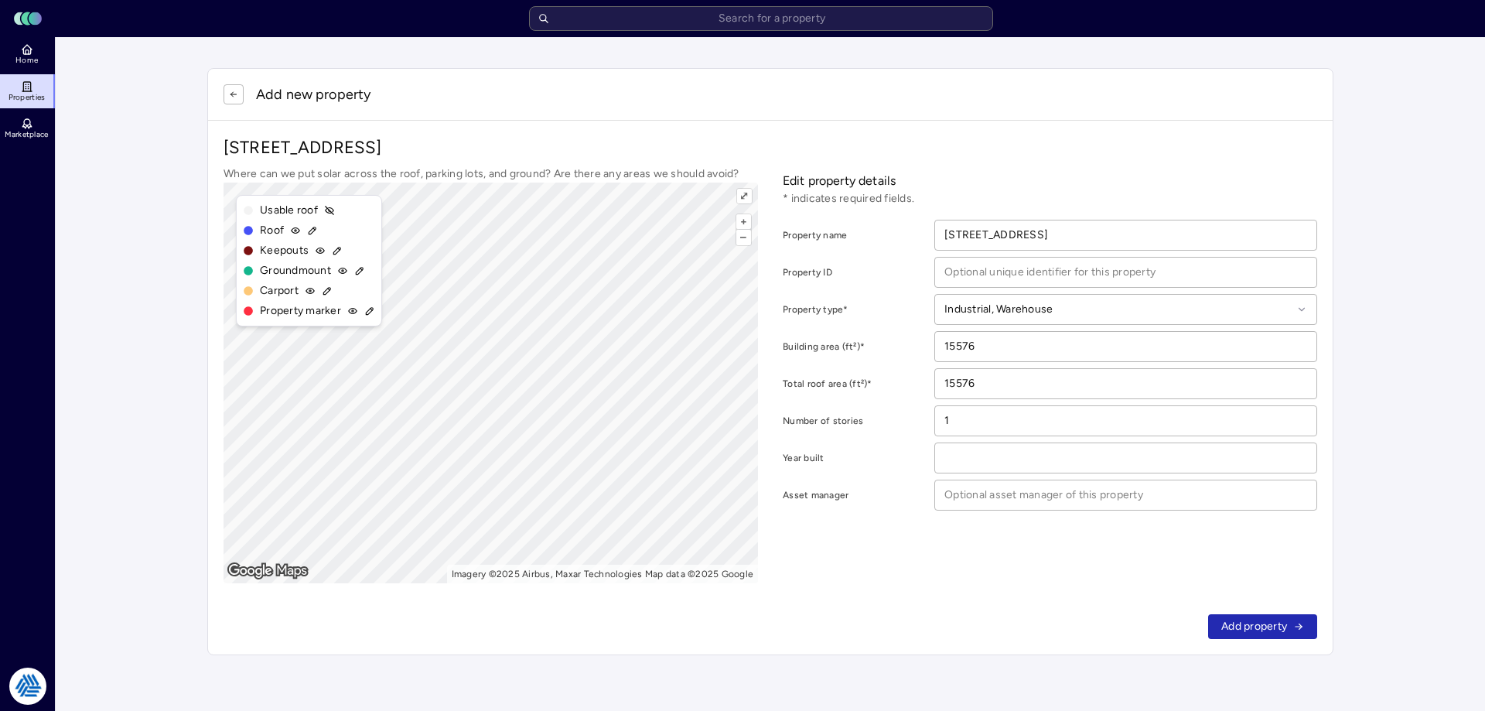
click at [1248, 619] on span "Add property" at bounding box center [1254, 626] width 66 height 17
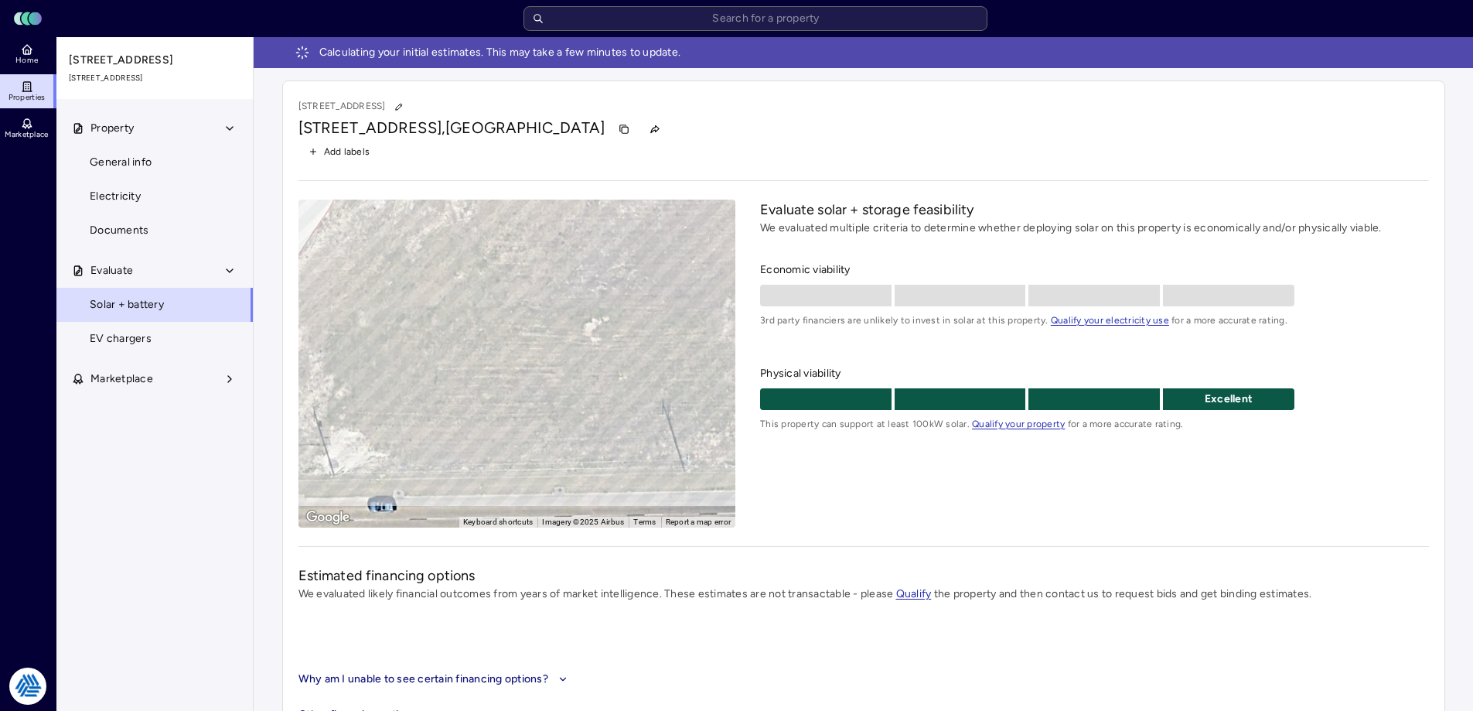
click at [48, 52] on link "Home" at bounding box center [28, 54] width 56 height 34
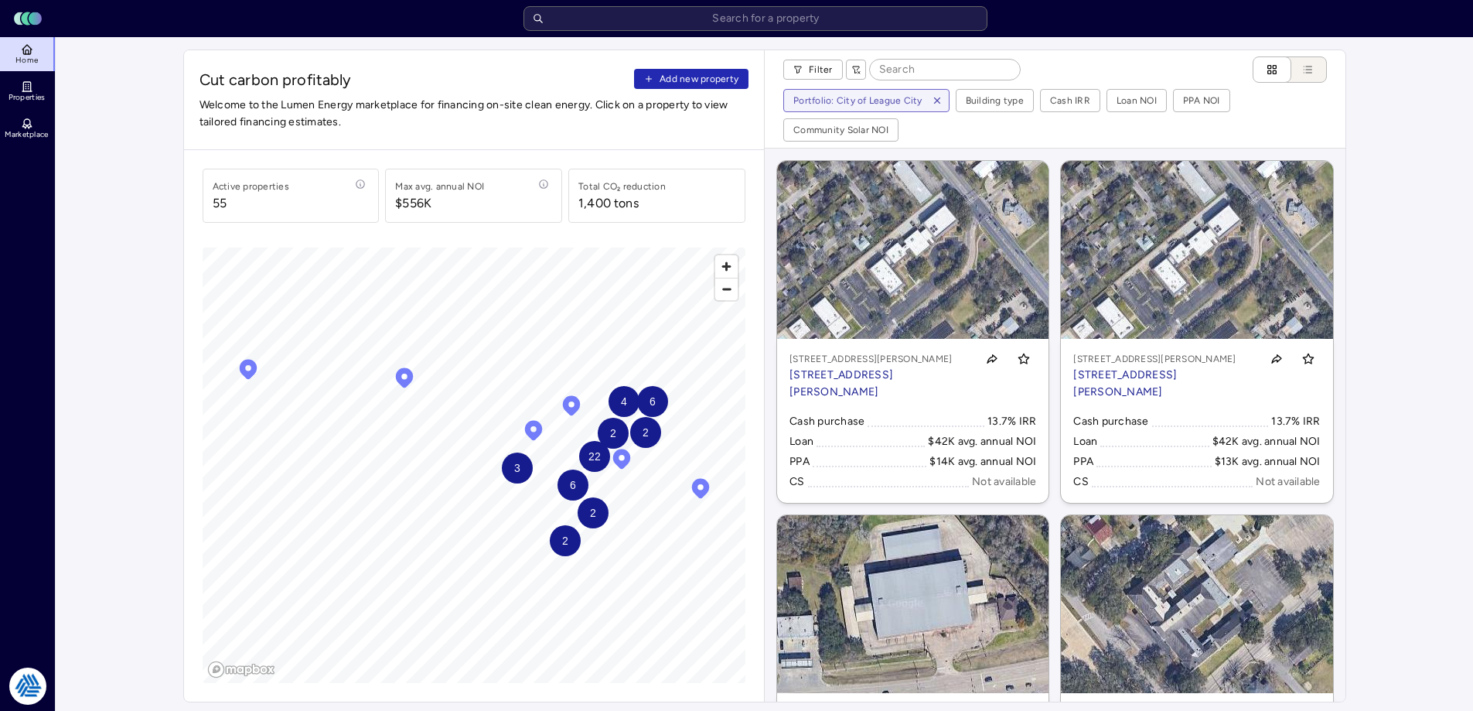
click at [702, 78] on span "Add new property" at bounding box center [699, 78] width 79 height 15
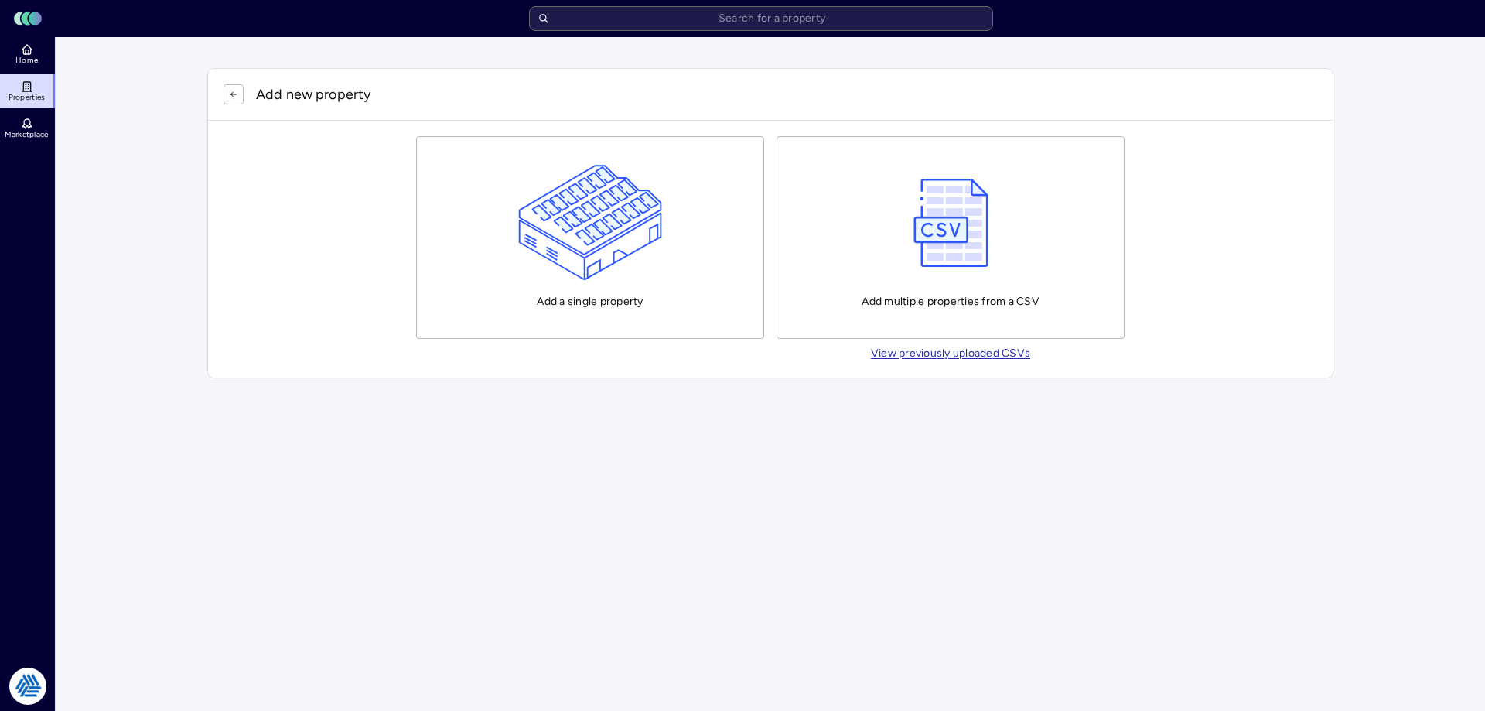
click at [576, 194] on img "button" at bounding box center [590, 223] width 145 height 116
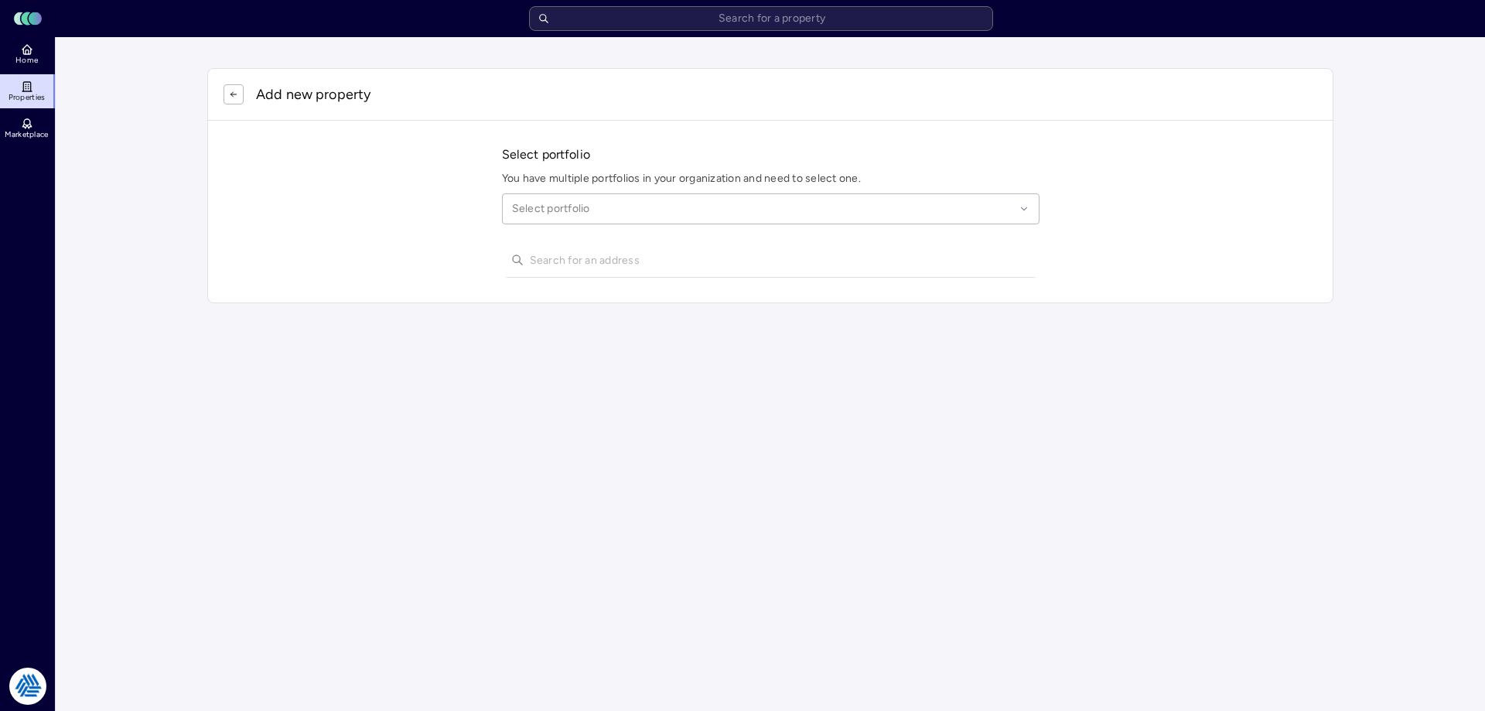
click at [553, 200] on div "Select portfolio" at bounding box center [770, 208] width 537 height 31
type input "league city"
type input "1401 fm 646"
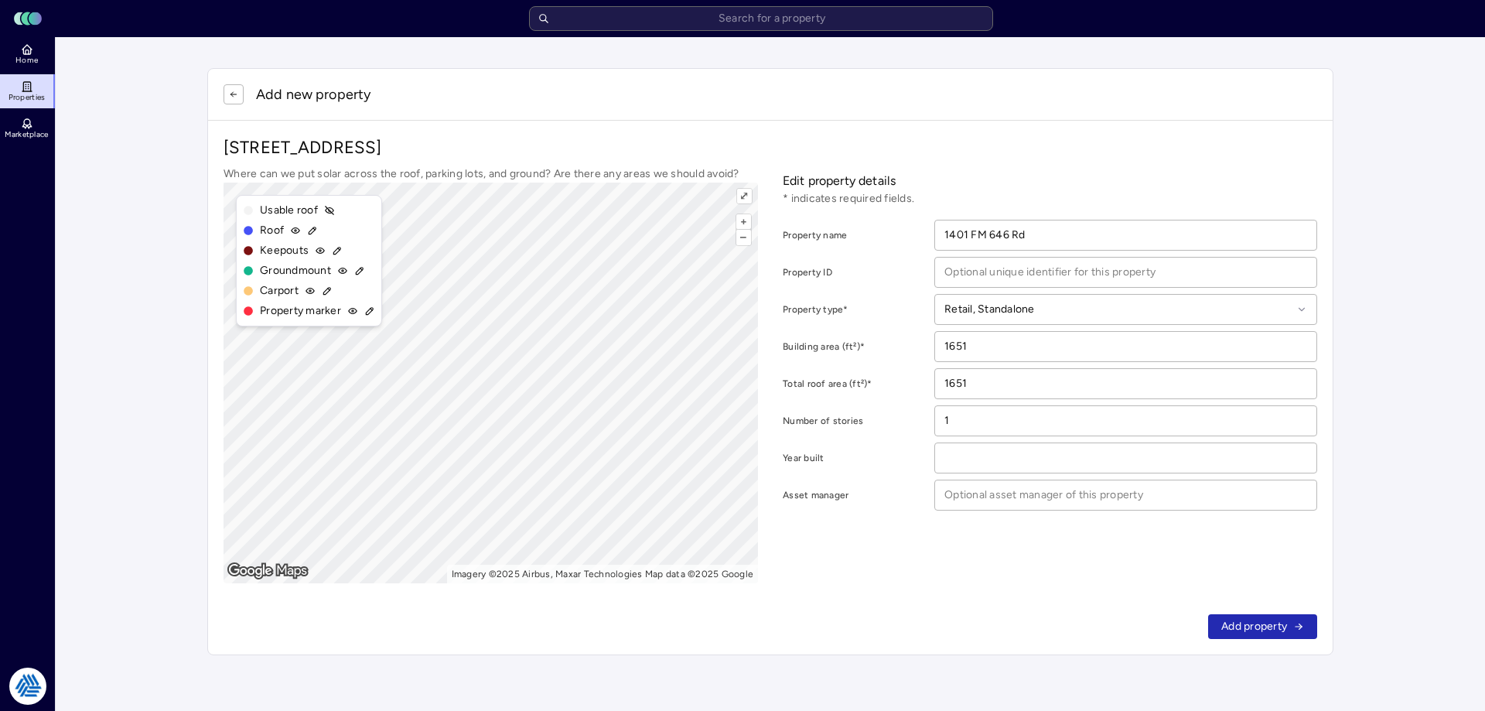
click at [236, 87] on button "button" at bounding box center [233, 94] width 20 height 20
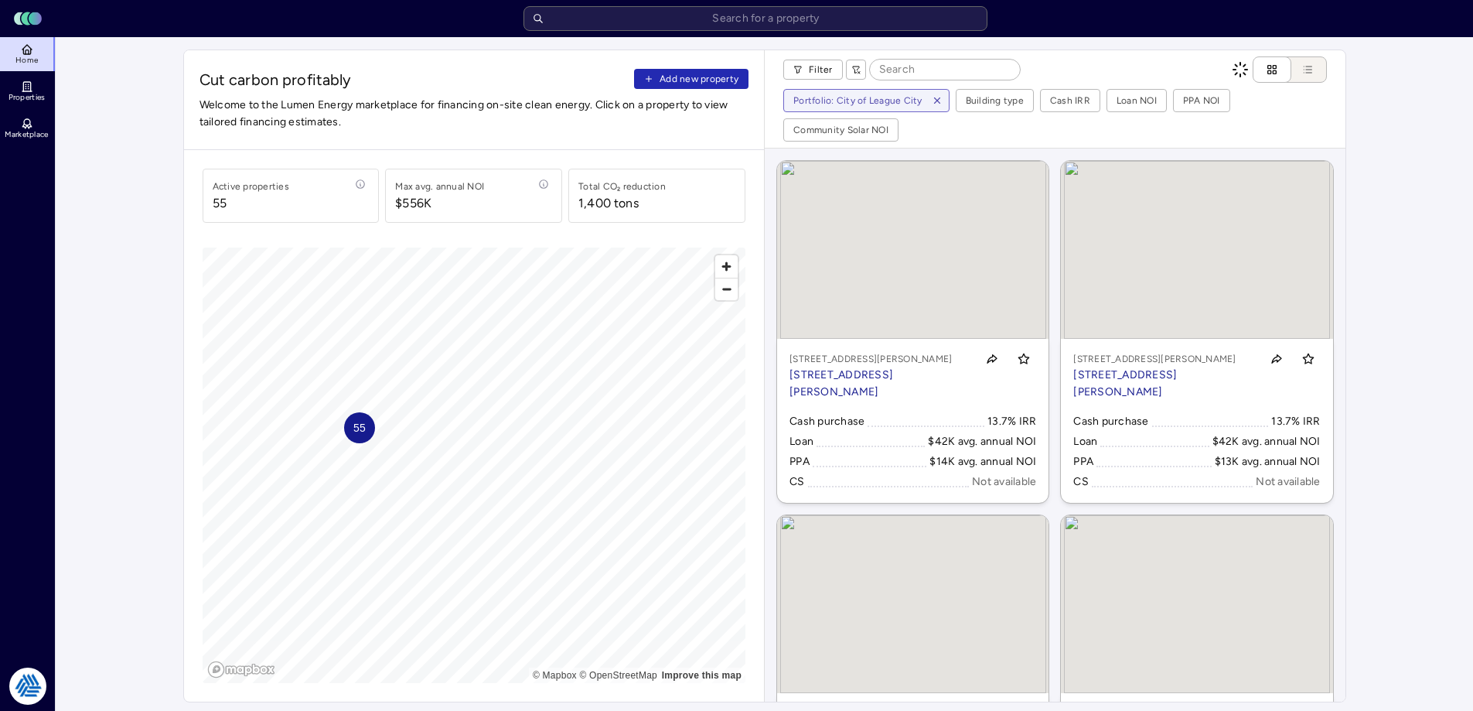
click at [718, 77] on span "Add new property" at bounding box center [699, 78] width 79 height 15
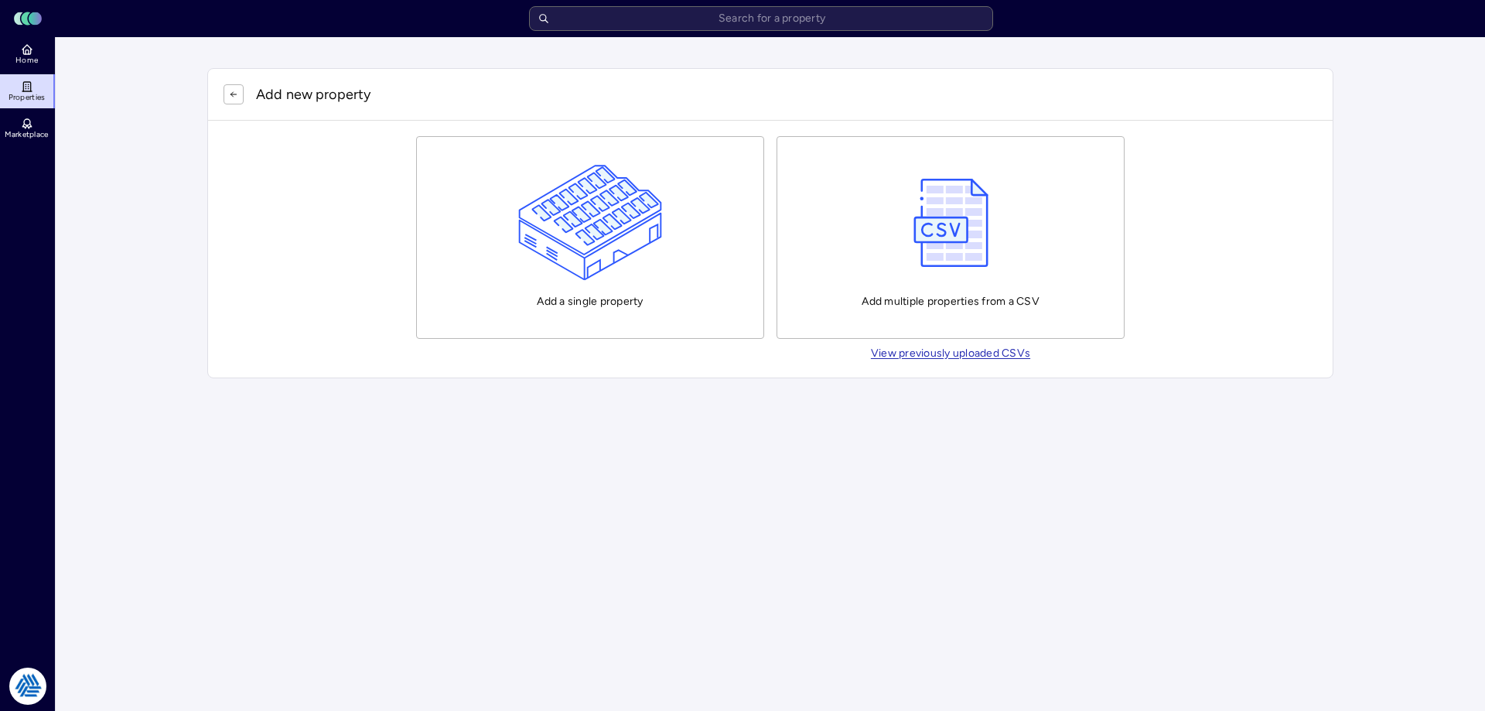
click at [567, 223] on img "button" at bounding box center [590, 223] width 145 height 116
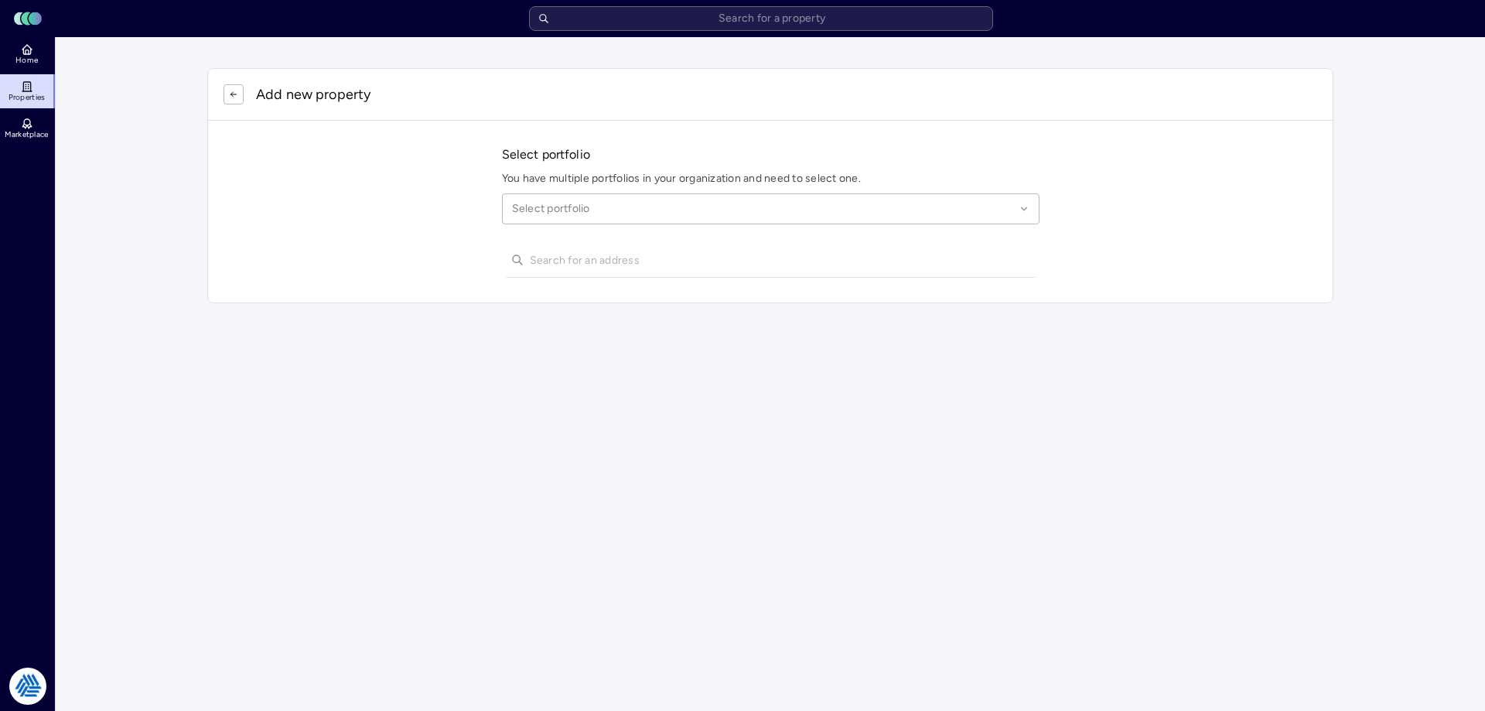
click at [620, 215] on div at bounding box center [763, 208] width 503 height 17
type input "league city"
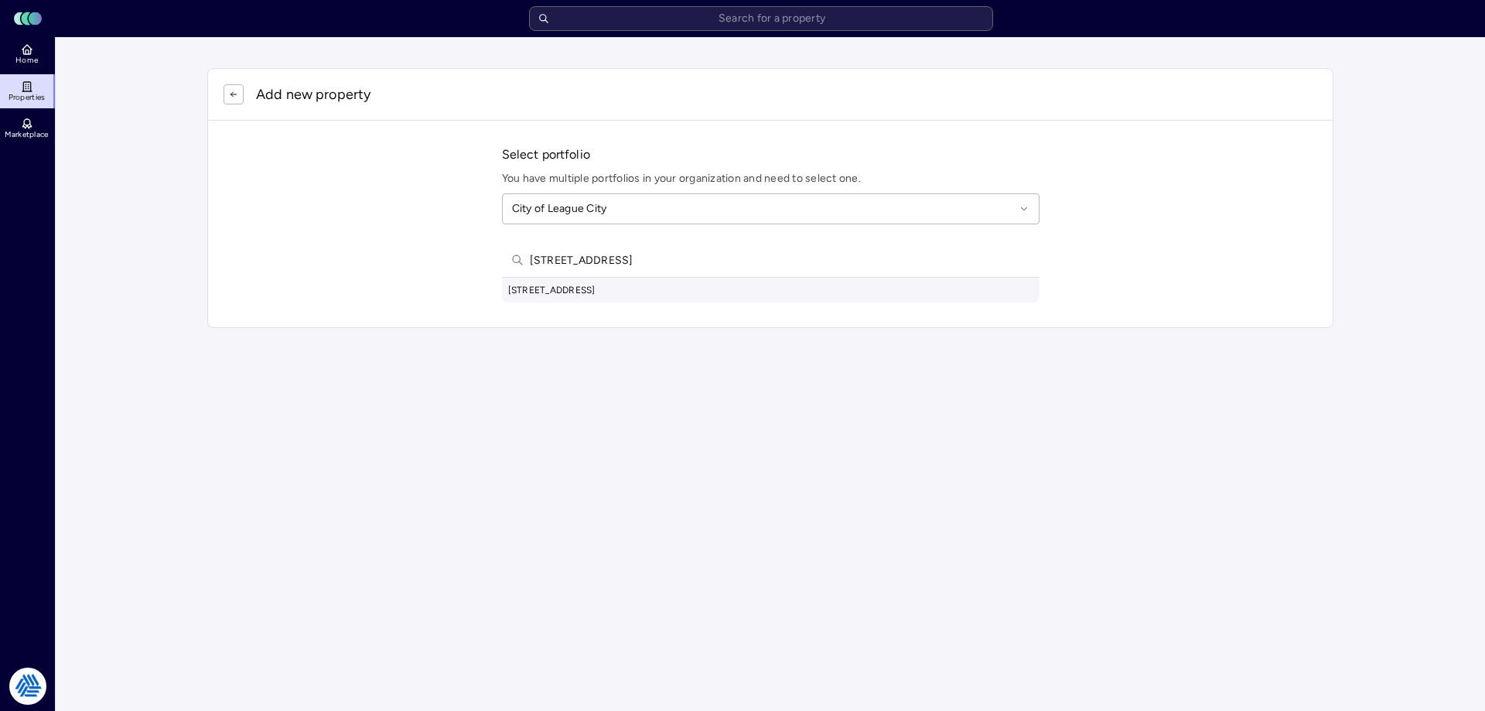
type input "[STREET_ADDRESS]"
click at [667, 290] on div "[STREET_ADDRESS]" at bounding box center [770, 290] width 537 height 25
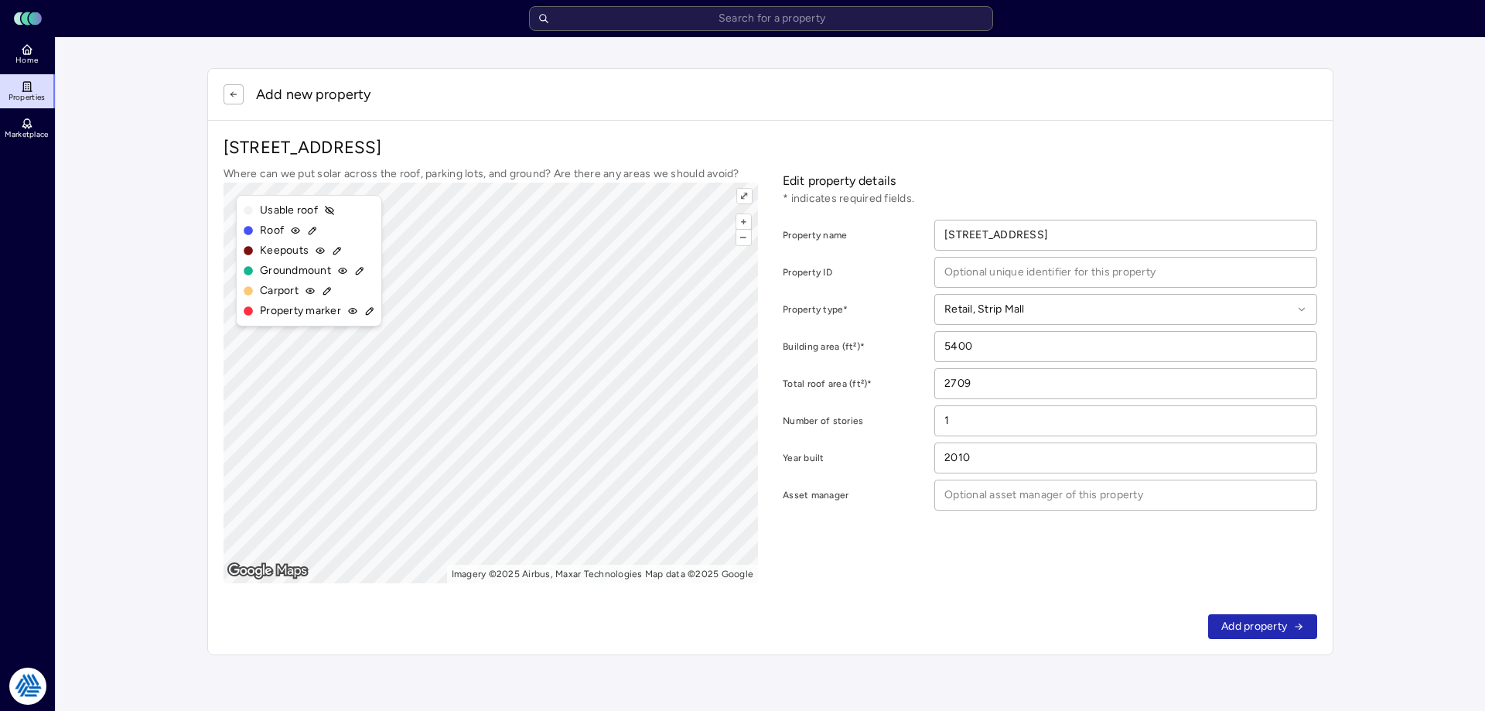
click at [1243, 623] on span "Add property" at bounding box center [1254, 626] width 66 height 17
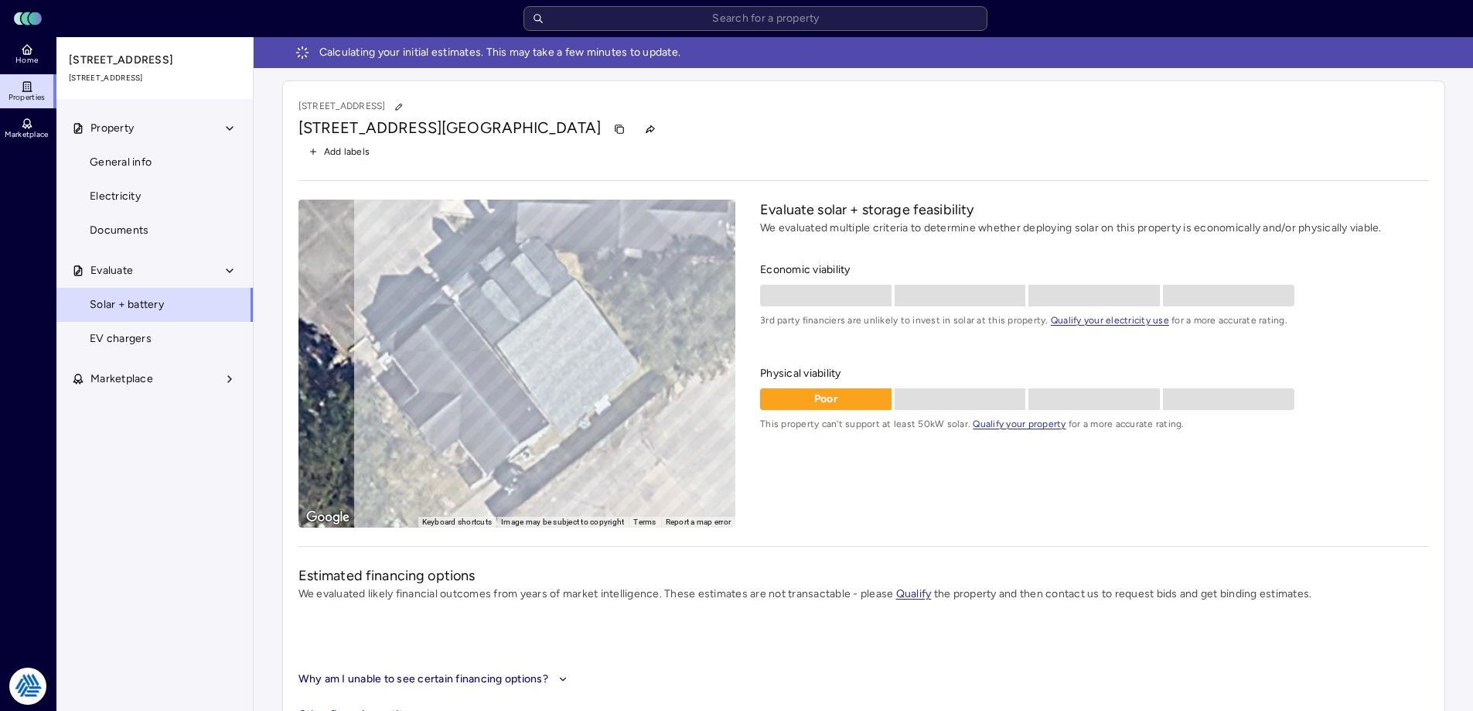
click at [26, 57] on span "Home" at bounding box center [26, 60] width 22 height 9
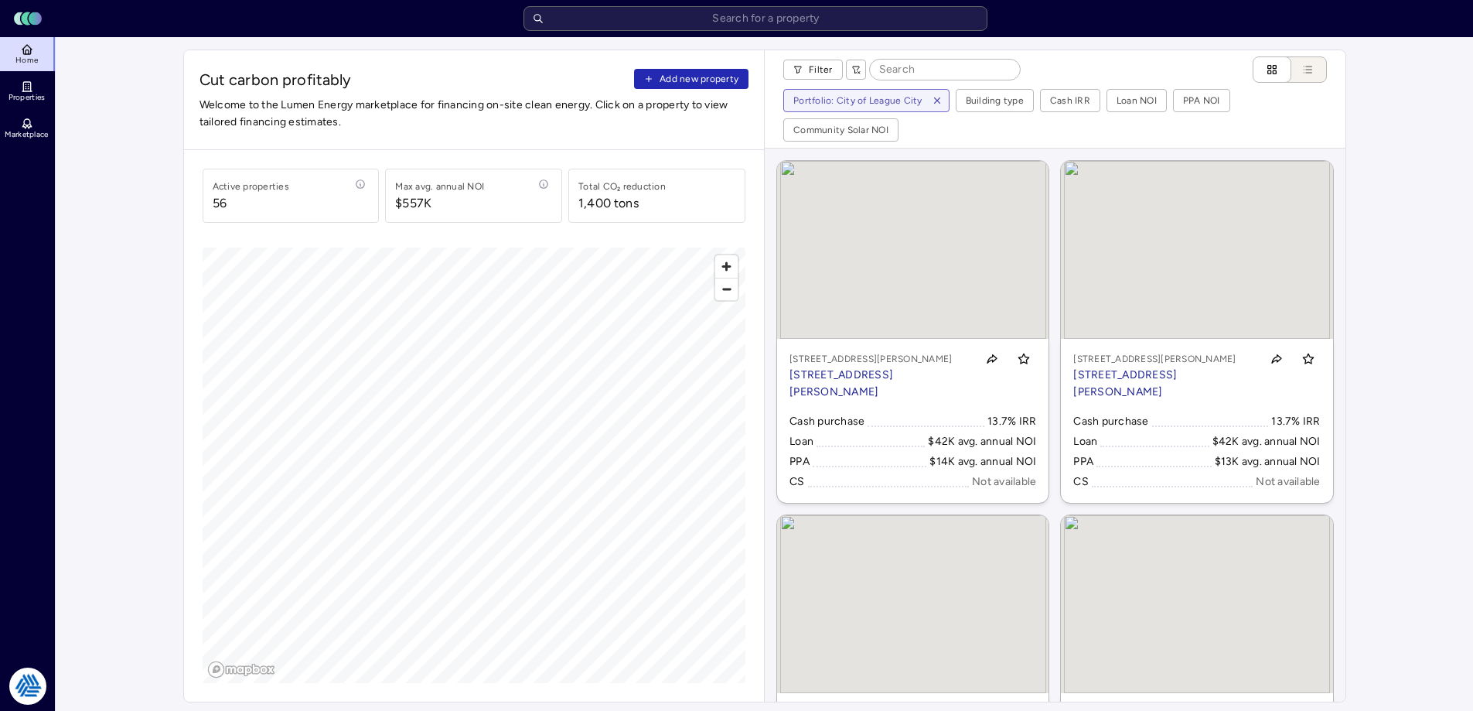
click at [703, 73] on span "Add new property" at bounding box center [699, 78] width 79 height 15
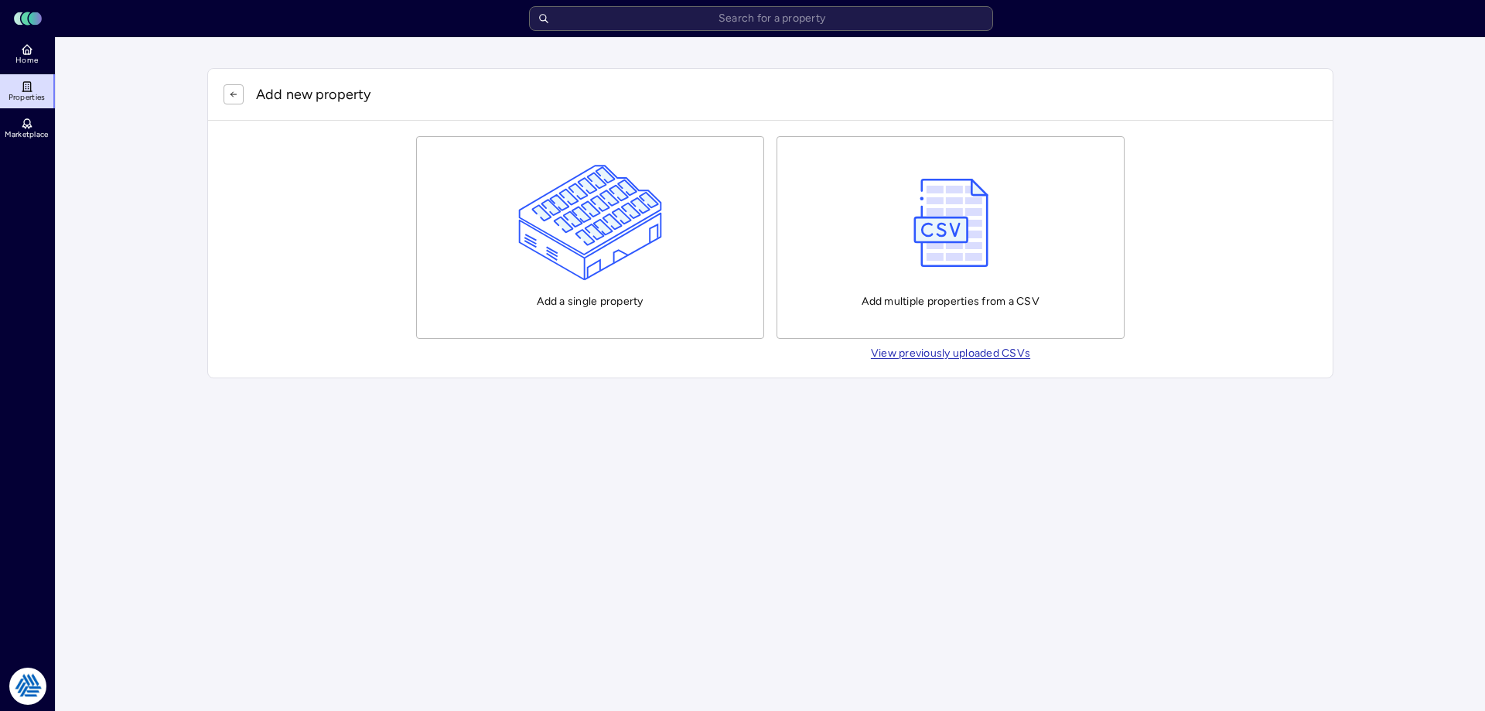
click at [496, 210] on button "Add a single property" at bounding box center [590, 237] width 348 height 203
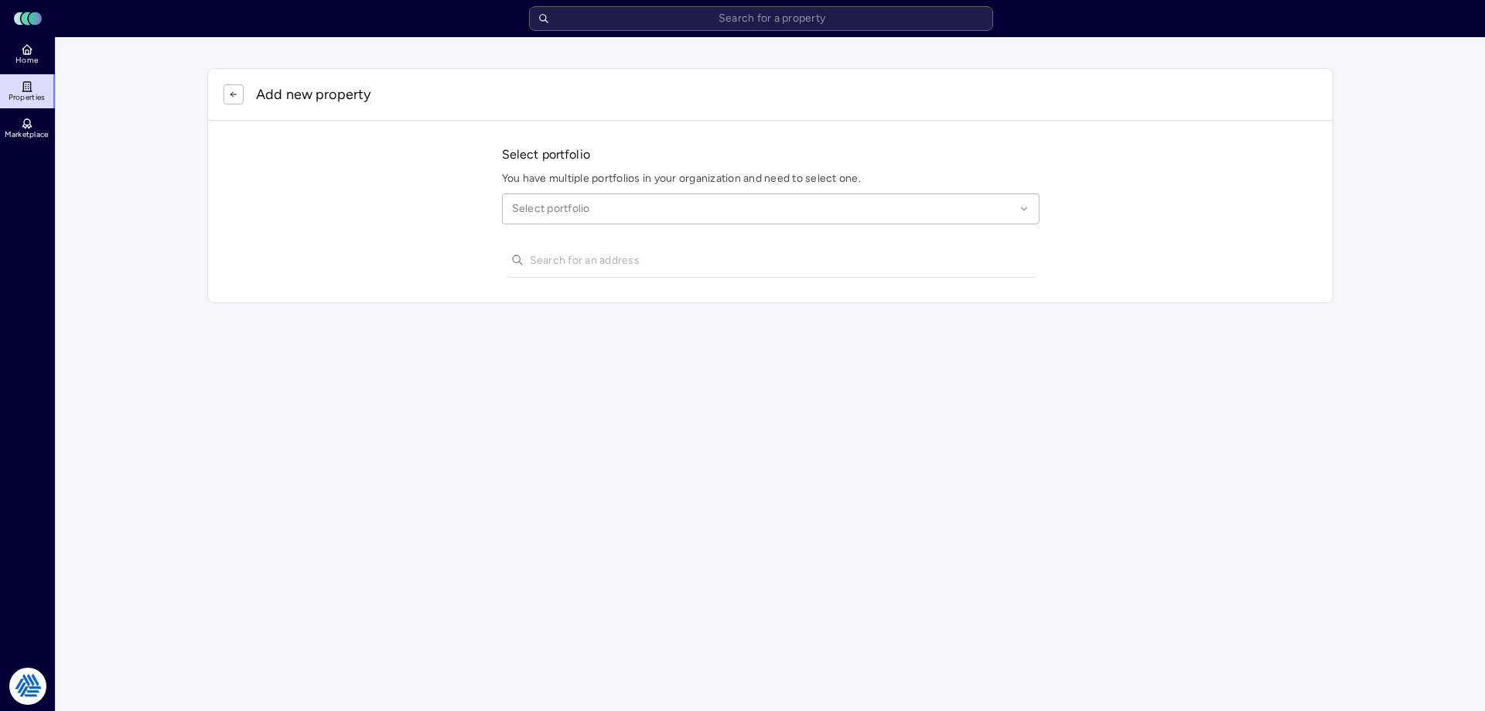
click at [539, 211] on div at bounding box center [763, 208] width 503 height 17
type input "league city"
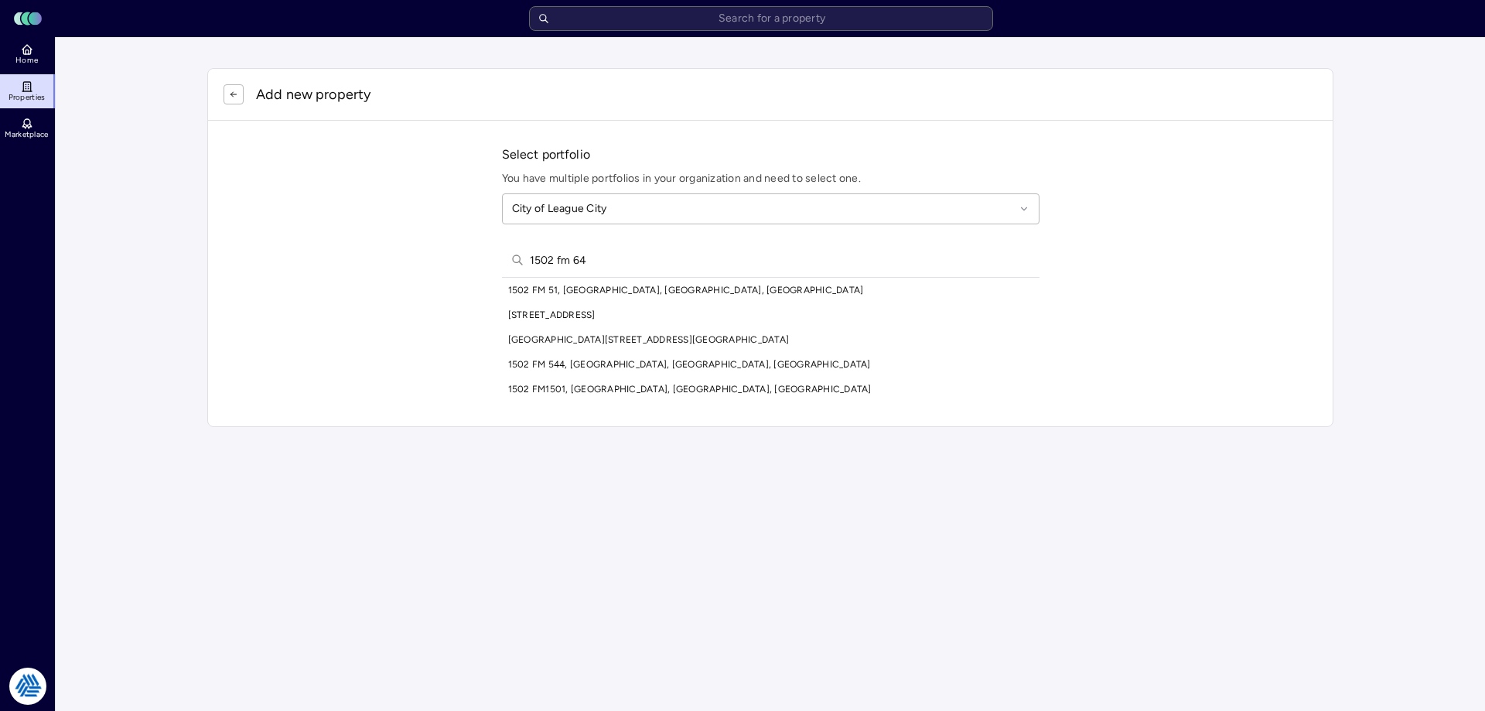
type input "1502 fm 646"
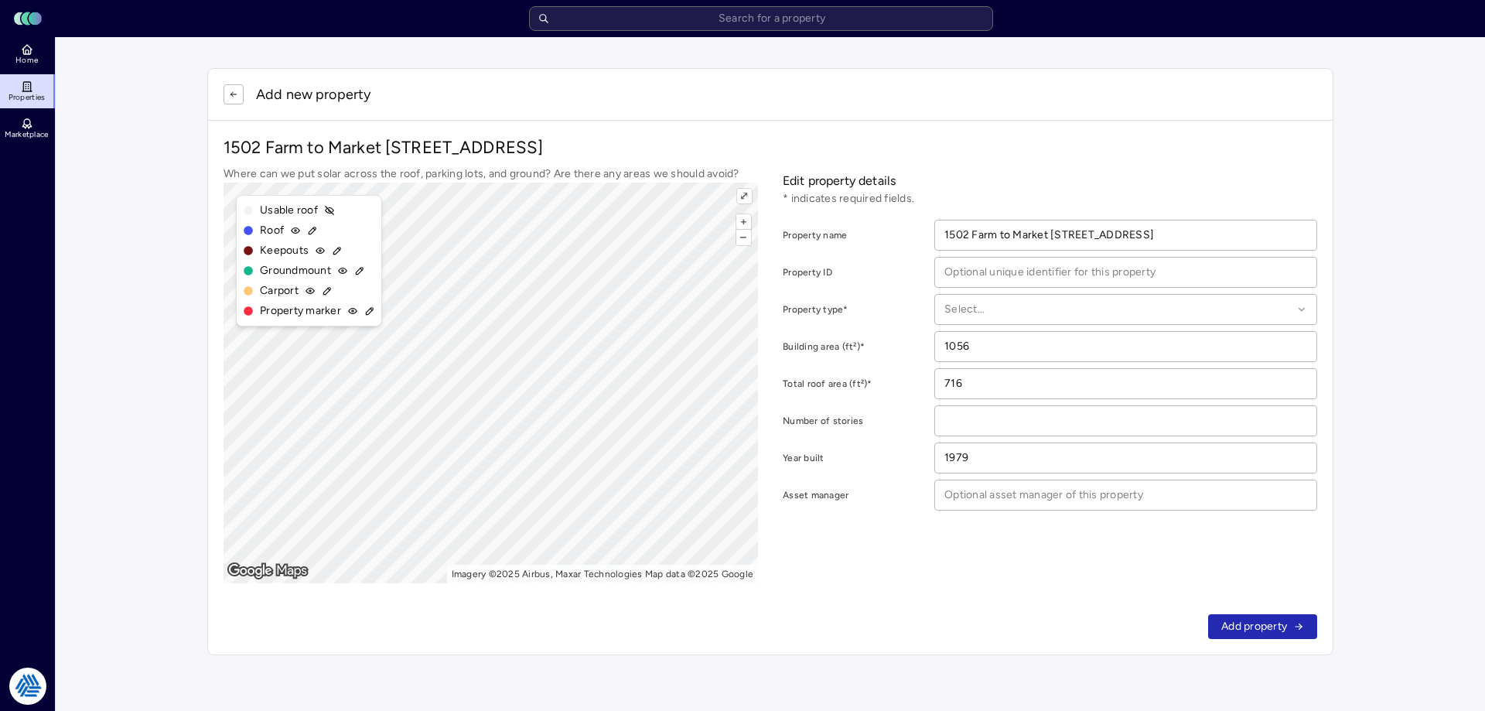
click at [237, 97] on icon "button" at bounding box center [233, 94] width 9 height 9
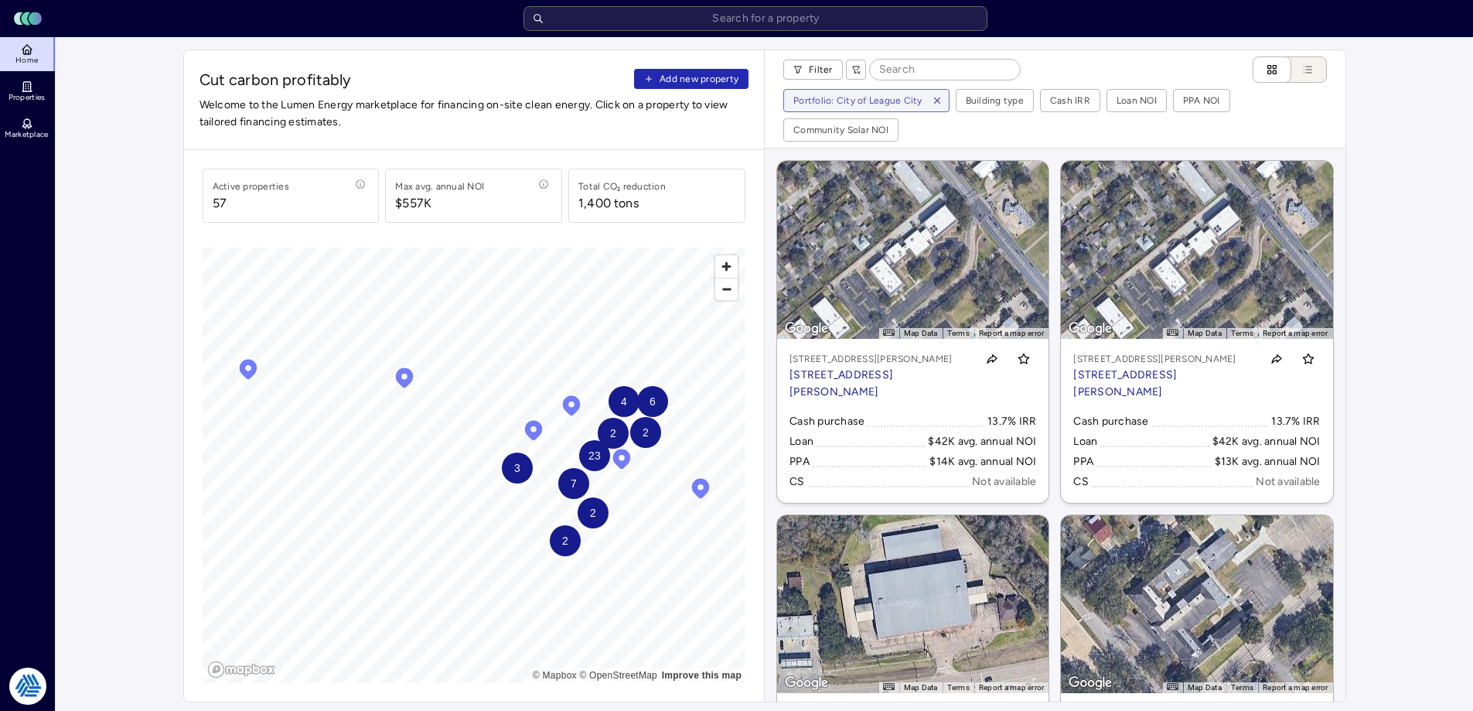
click at [718, 70] on button "Add new property" at bounding box center [691, 79] width 114 height 20
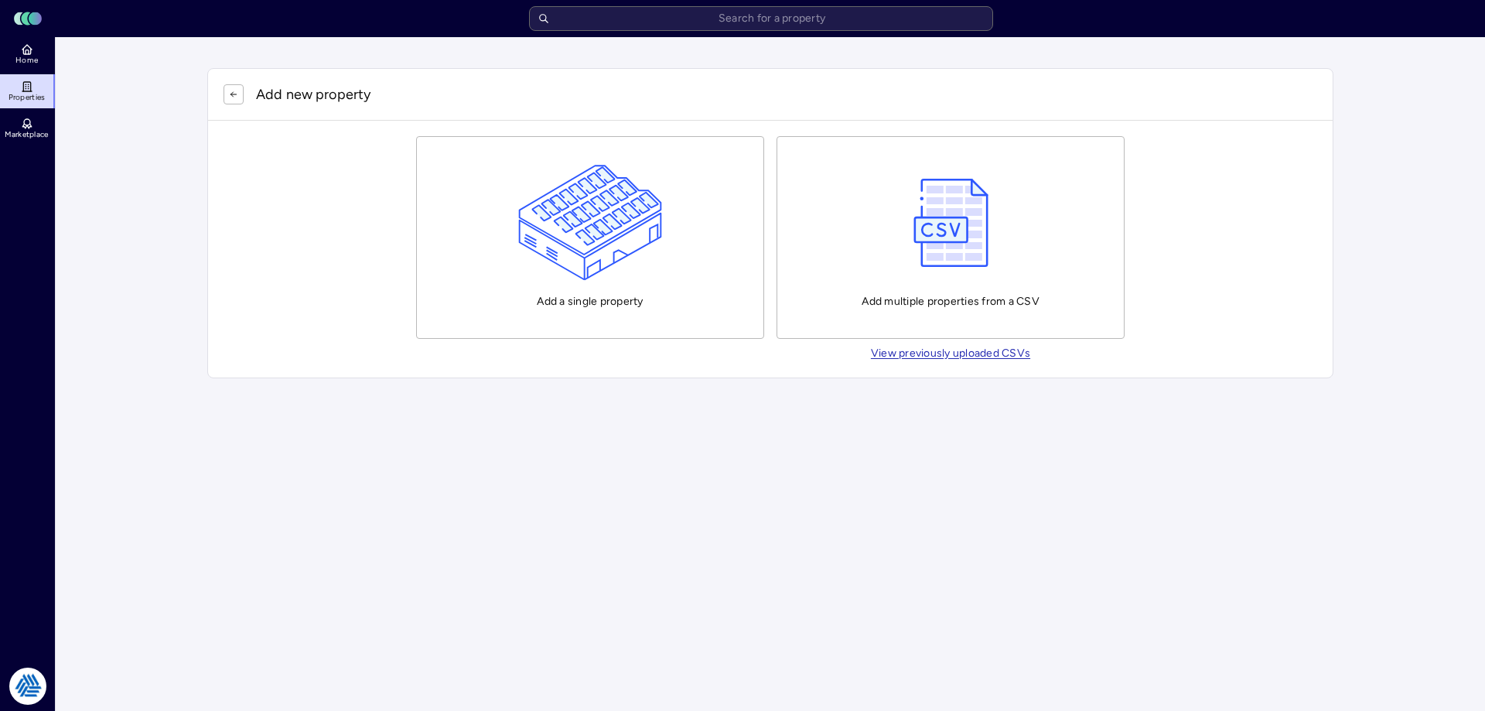
click at [585, 212] on img "button" at bounding box center [590, 223] width 145 height 116
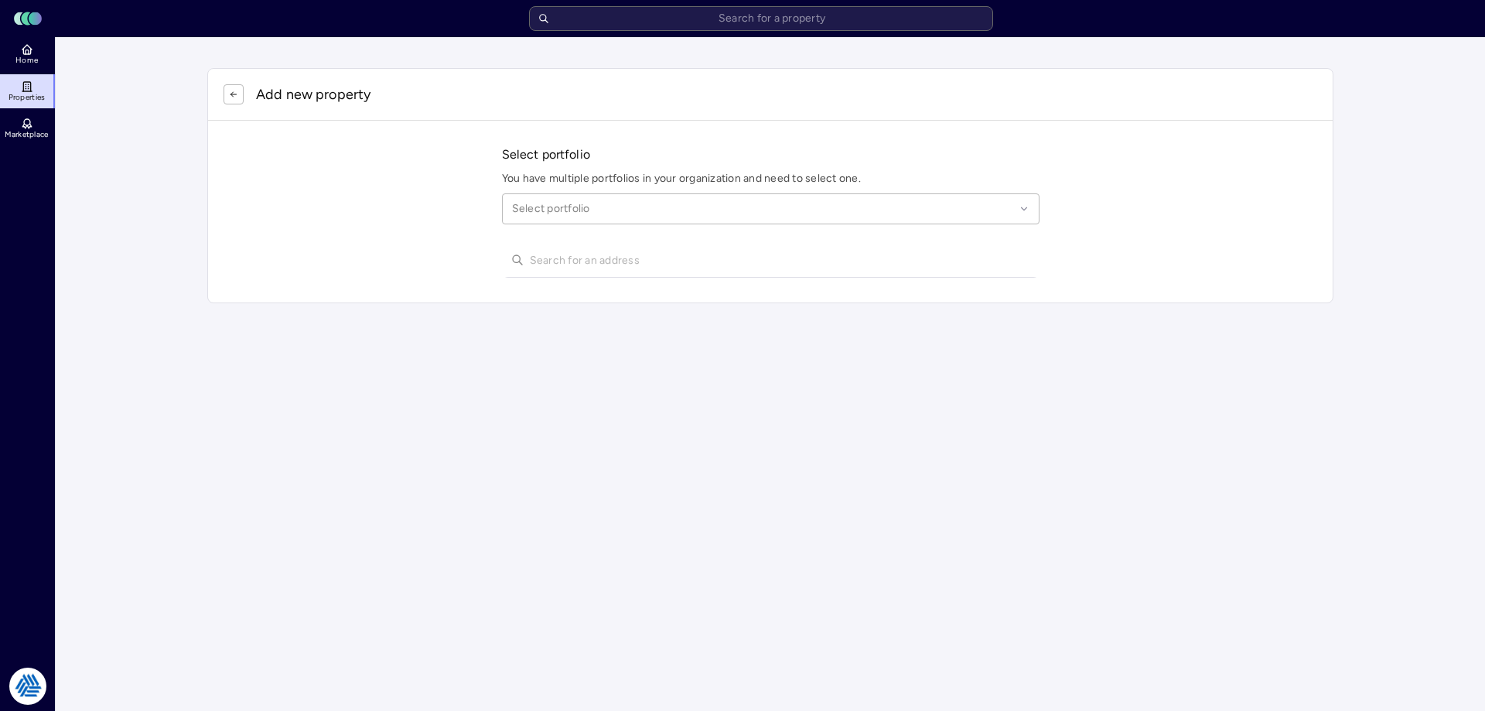
click at [592, 211] on div at bounding box center [763, 208] width 503 height 17
type input "league"
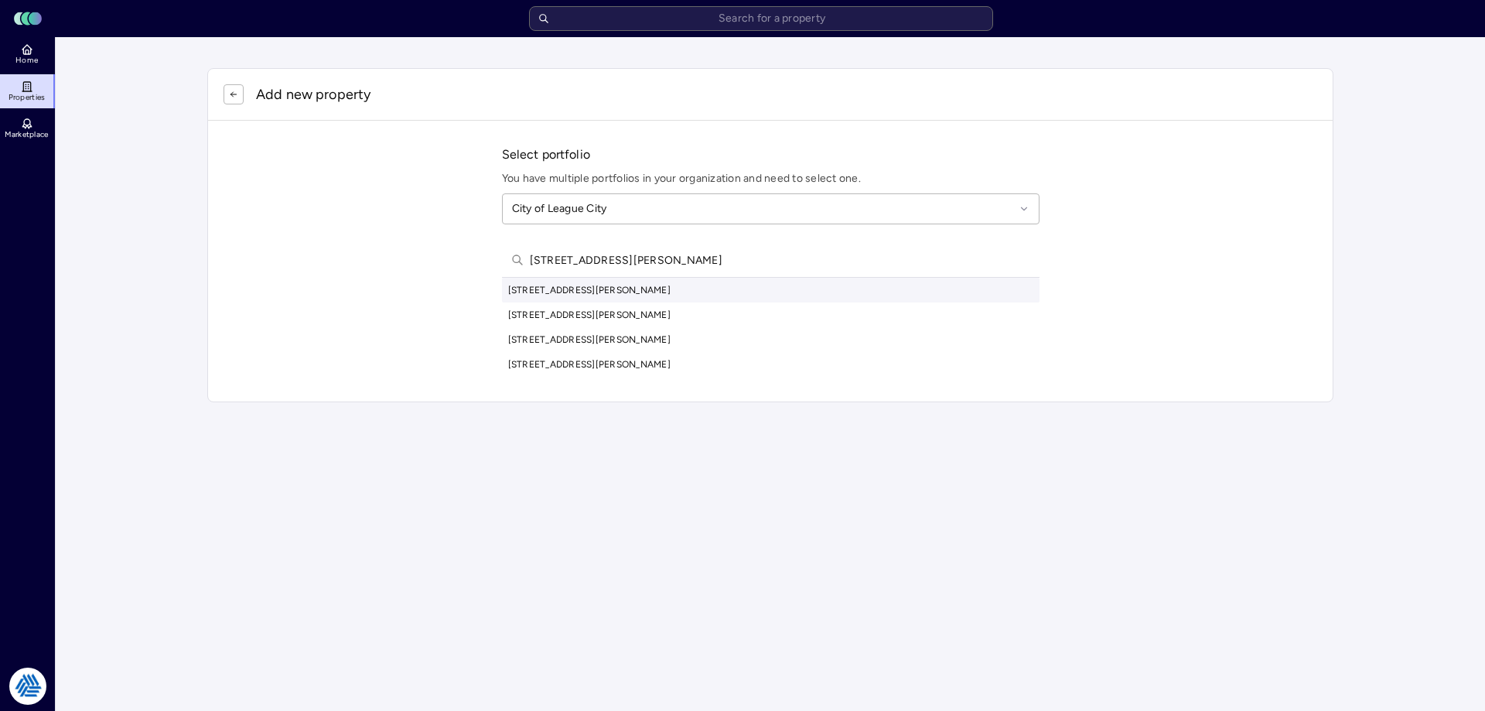
type input "[STREET_ADDRESS][PERSON_NAME]"
click at [650, 289] on div "[STREET_ADDRESS][PERSON_NAME]" at bounding box center [770, 290] width 537 height 25
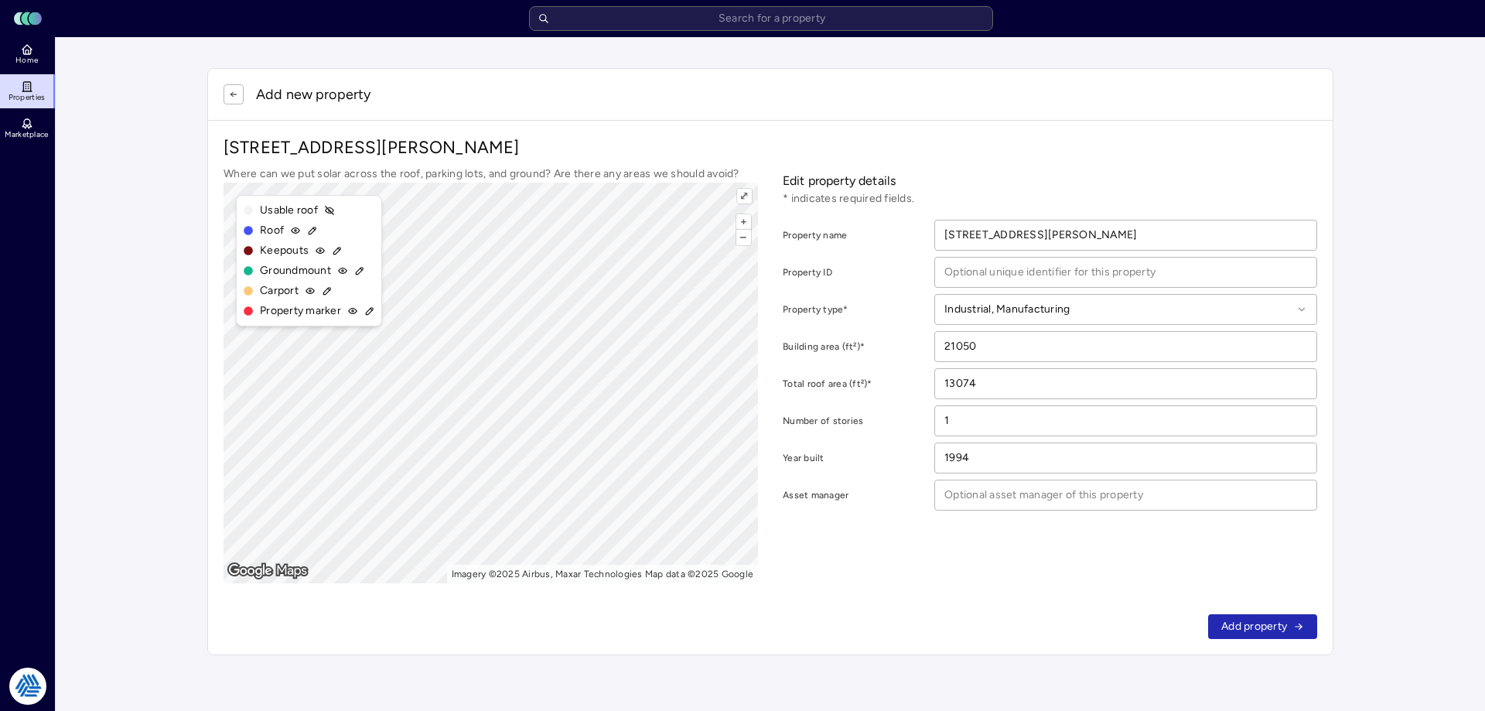
click at [807, 466] on div "Year built" at bounding box center [857, 457] width 148 height 31
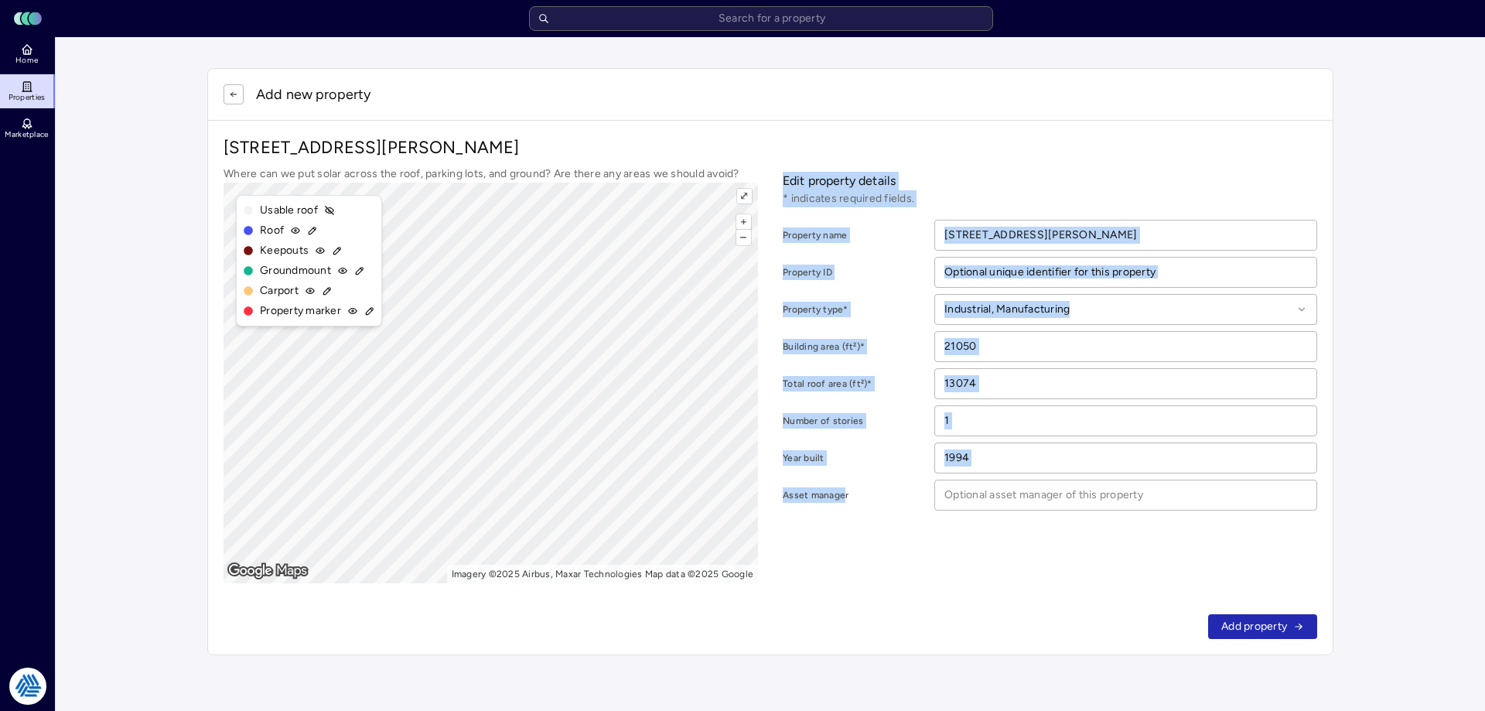
drag, startPoint x: 845, startPoint y: 500, endPoint x: 785, endPoint y: 157, distance: 347.8
click at [785, 157] on div "[STREET_ADDRESS][PERSON_NAME] Where can we put solar across the roof, parking l…" at bounding box center [769, 359] width 1093 height 447
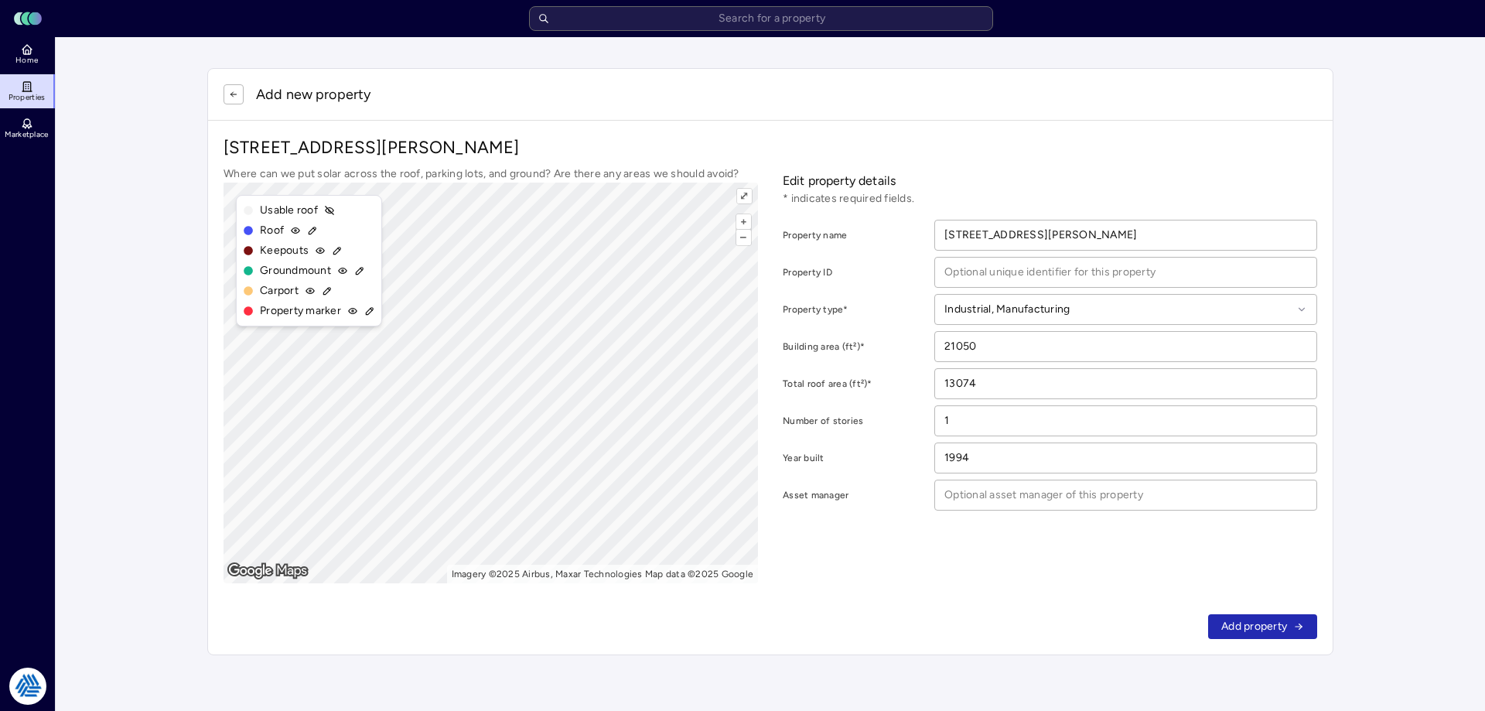
click at [780, 93] on div "Add new property" at bounding box center [769, 94] width 1093 height 20
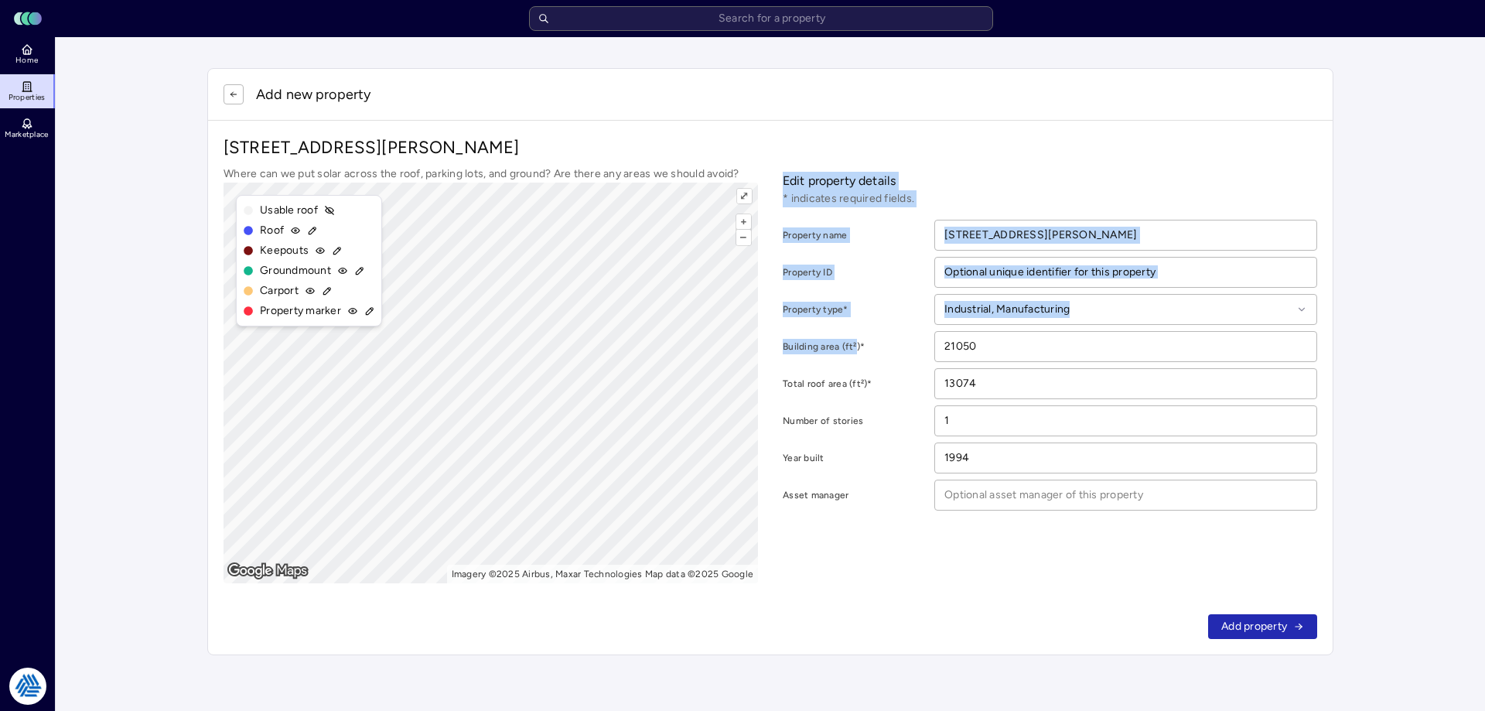
drag, startPoint x: 856, startPoint y: 354, endPoint x: 775, endPoint y: 175, distance: 196.9
click at [775, 175] on div "Where can we put solar across the roof, parking lots, and ground? Are there any…" at bounding box center [769, 374] width 1093 height 418
click at [781, 174] on div "Where can we put solar across the roof, parking lots, and ground? Are there any…" at bounding box center [769, 374] width 1093 height 418
drag, startPoint x: 783, startPoint y: 169, endPoint x: 864, endPoint y: 492, distance: 333.3
click at [864, 492] on div "Edit property details * indicates required fields. Property name [STREET_ADDRES…" at bounding box center [1050, 374] width 534 height 418
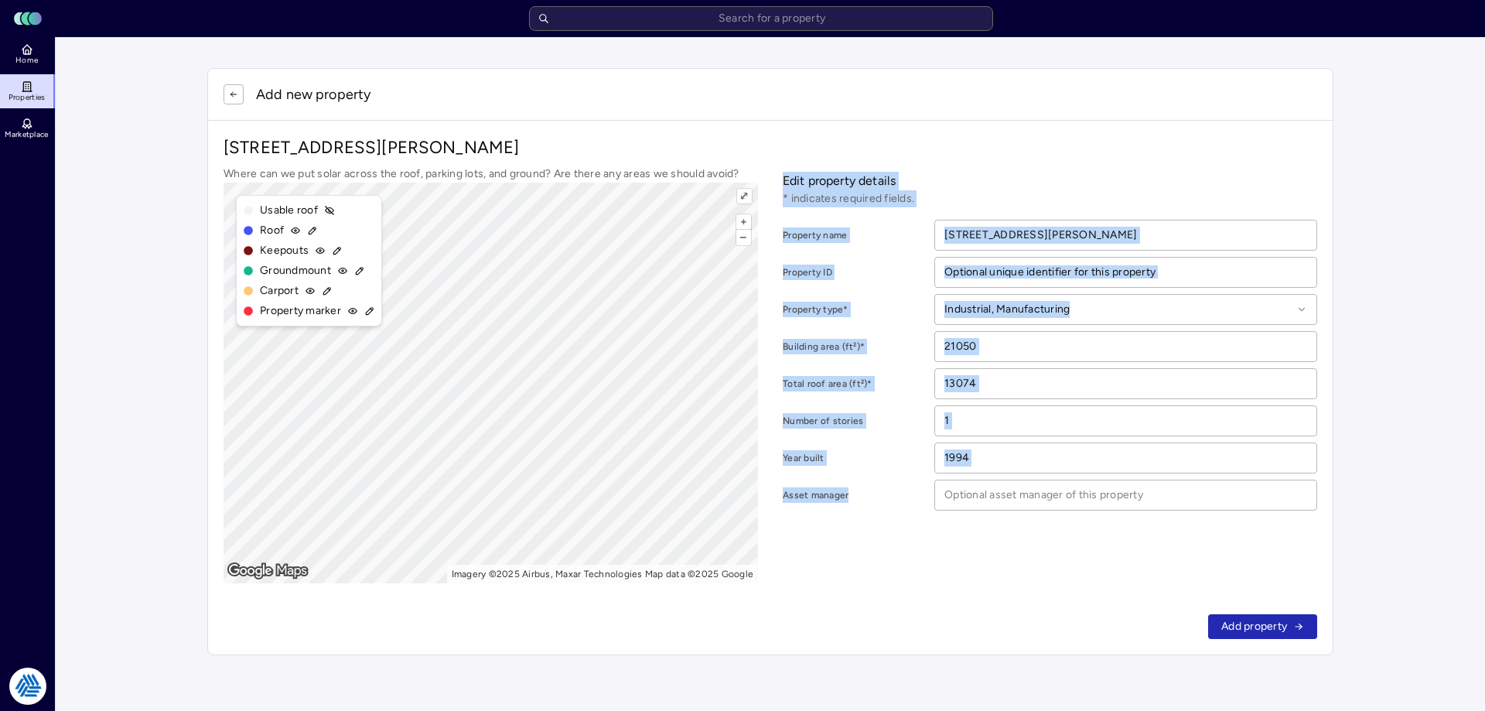
click at [864, 492] on label "Asset manager" at bounding box center [857, 494] width 148 height 15
drag, startPoint x: 851, startPoint y: 500, endPoint x: 780, endPoint y: 182, distance: 324.8
click at [780, 182] on div "Where can we put solar across the roof, parking lots, and ground? Are there any…" at bounding box center [769, 374] width 1093 height 418
drag, startPoint x: 781, startPoint y: 169, endPoint x: 865, endPoint y: 495, distance: 336.3
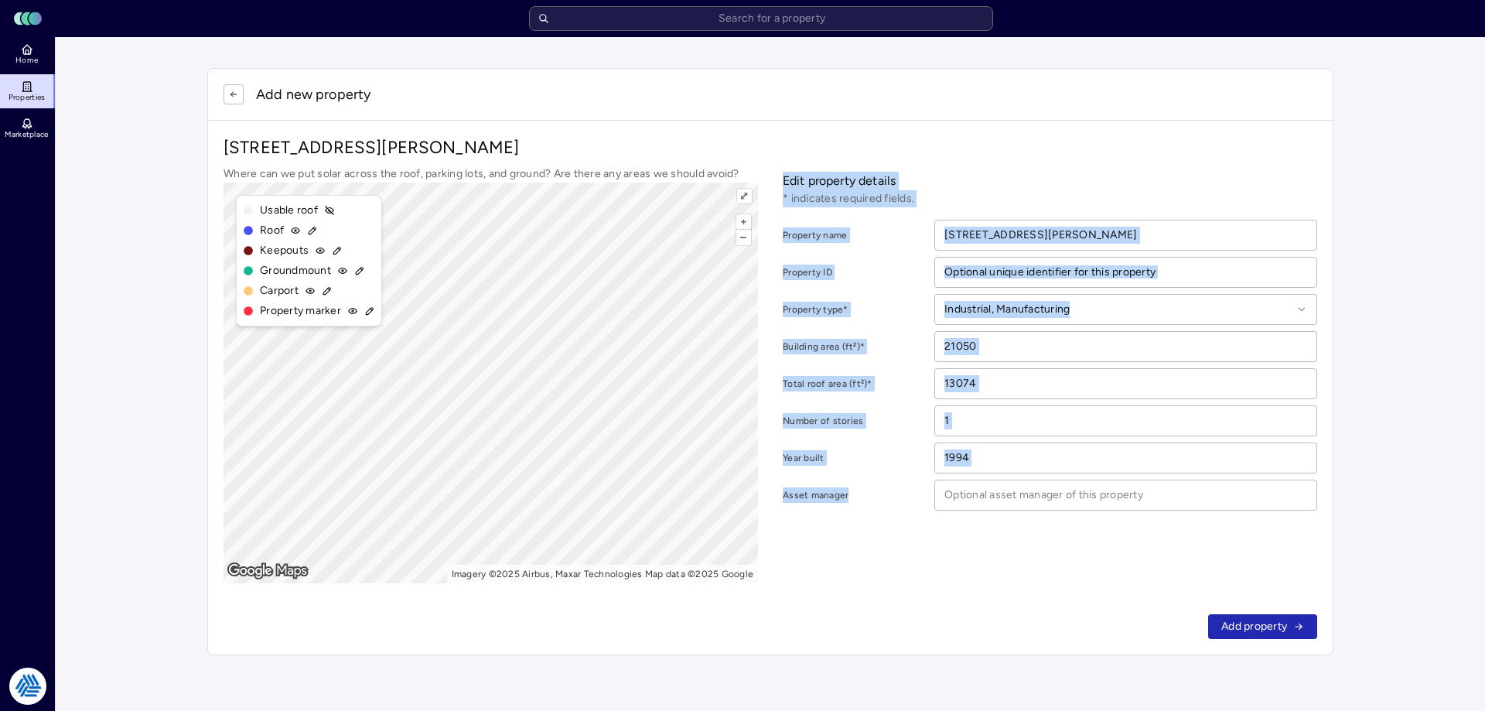
click at [865, 495] on div "Where can we put solar across the roof, parking lots, and ground? Are there any…" at bounding box center [769, 374] width 1093 height 418
click at [865, 495] on label "Asset manager" at bounding box center [857, 494] width 148 height 15
drag, startPoint x: 857, startPoint y: 500, endPoint x: 795, endPoint y: 178, distance: 327.6
click at [795, 178] on div "Edit property details * indicates required fields. Property name [STREET_ADDRES…" at bounding box center [1050, 374] width 534 height 418
click at [795, 178] on p "Edit property details" at bounding box center [1050, 181] width 534 height 19
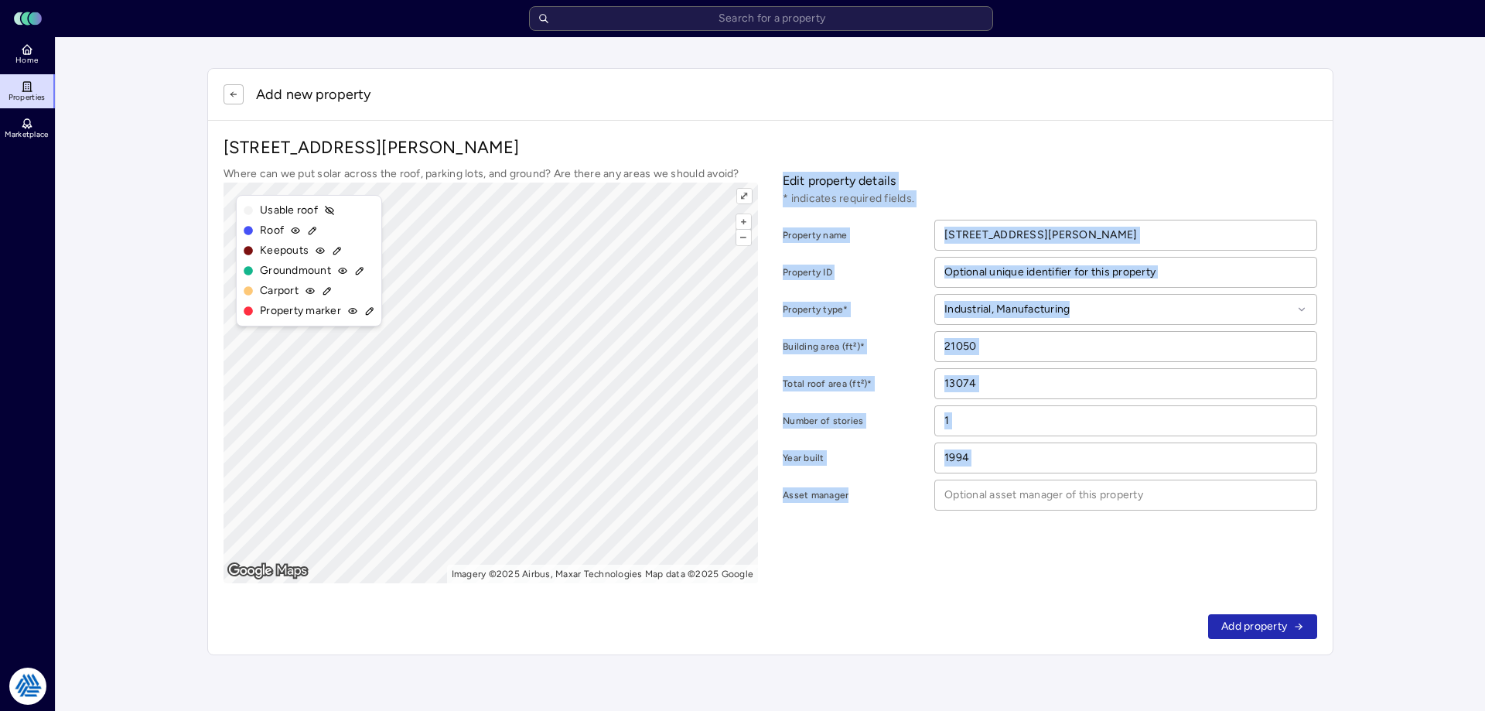
drag, startPoint x: 773, startPoint y: 172, endPoint x: 858, endPoint y: 502, distance: 340.8
click at [858, 502] on div "Where can we put solar across the roof, parking lots, and ground? Are there any…" at bounding box center [769, 374] width 1093 height 418
click at [858, 502] on label "Asset manager" at bounding box center [857, 494] width 148 height 15
drag, startPoint x: 860, startPoint y: 496, endPoint x: 786, endPoint y: 183, distance: 320.9
click at [786, 183] on div "Edit property details * indicates required fields. Property name [STREET_ADDRES…" at bounding box center [1050, 374] width 534 height 418
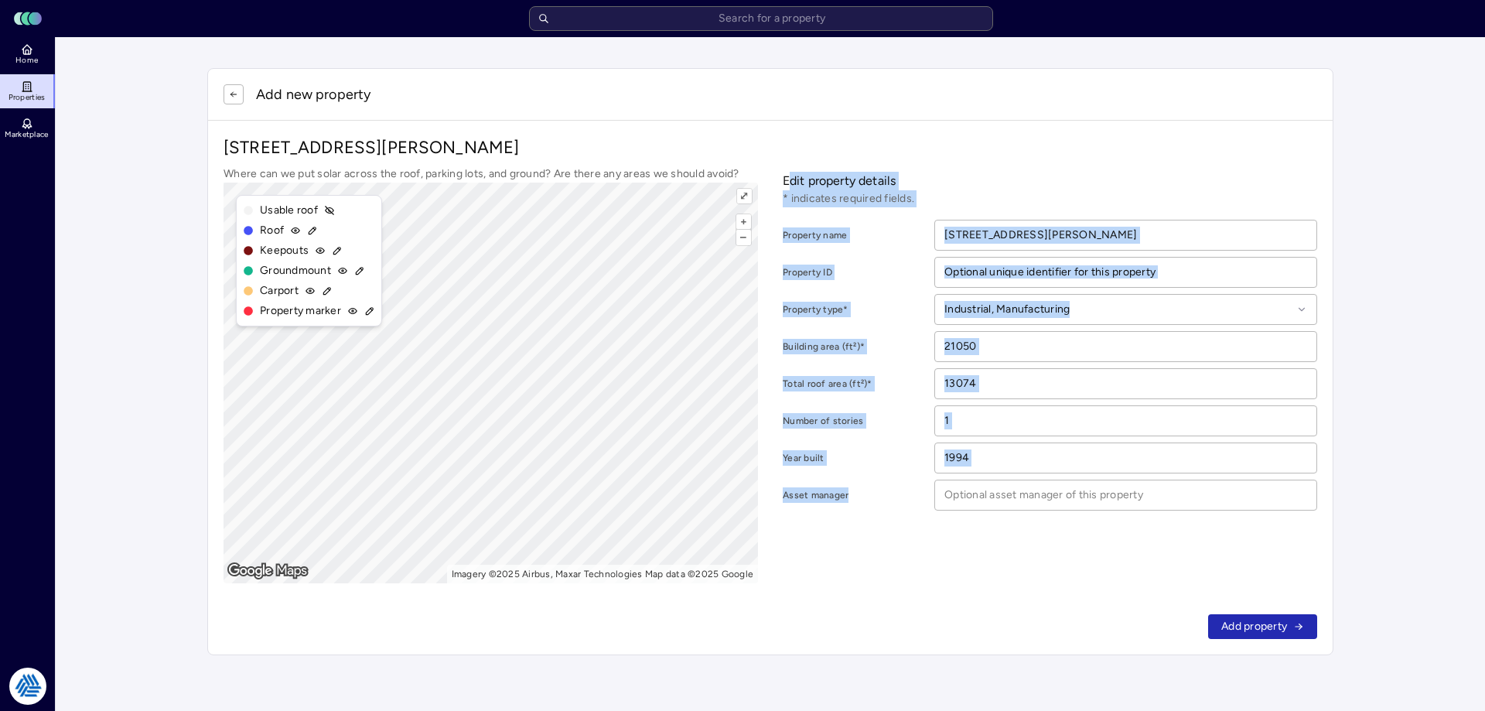
click at [868, 502] on label "Asset manager" at bounding box center [857, 494] width 148 height 15
drag, startPoint x: 851, startPoint y: 504, endPoint x: 760, endPoint y: 190, distance: 326.7
click at [760, 190] on div "Where can we put solar across the roof, parking lots, and ground? Are there any…" at bounding box center [769, 374] width 1093 height 418
click at [851, 246] on div "Property name" at bounding box center [857, 235] width 148 height 31
drag, startPoint x: 875, startPoint y: 507, endPoint x: 795, endPoint y: 131, distance: 384.3
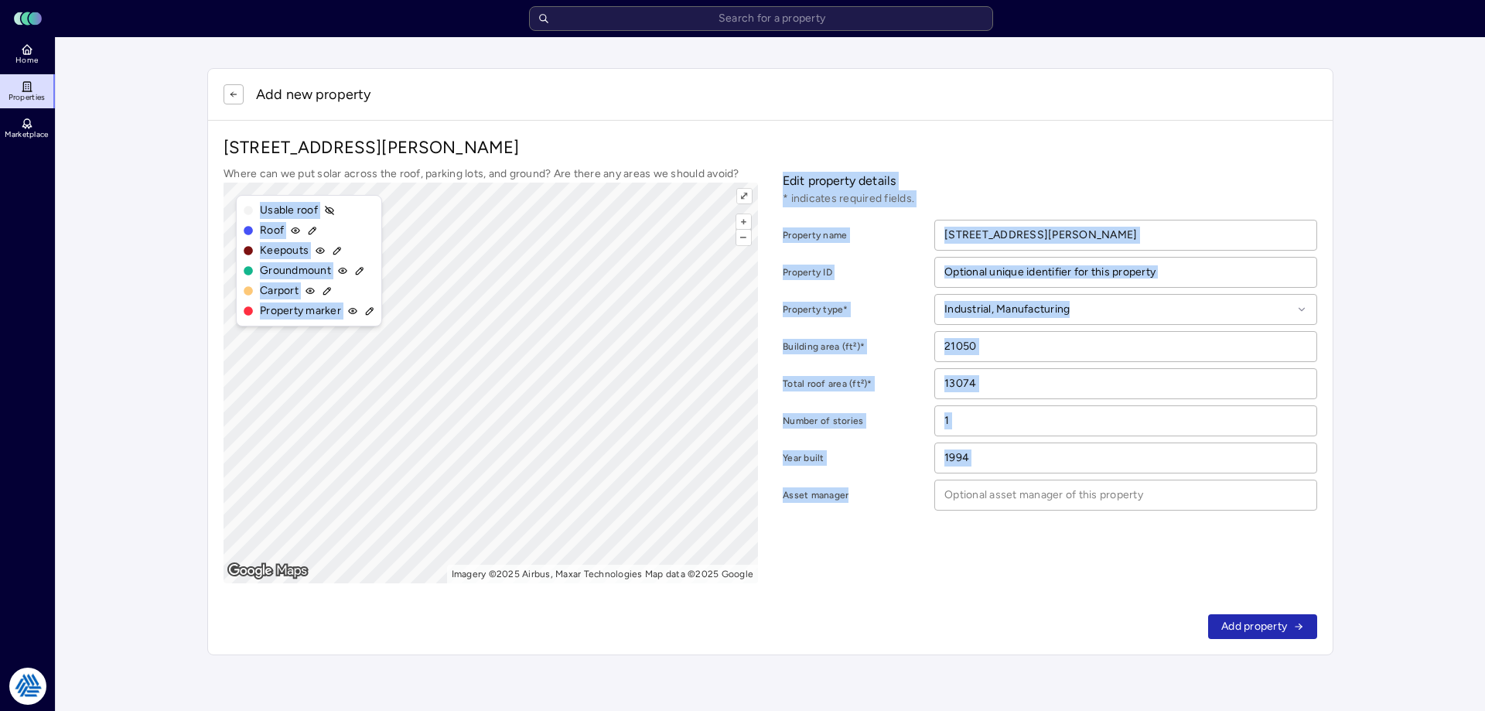
click at [783, 138] on div "[STREET_ADDRESS][PERSON_NAME] Where can we put solar across the roof, parking l…" at bounding box center [769, 359] width 1093 height 447
